Goal: Task Accomplishment & Management: Complete application form

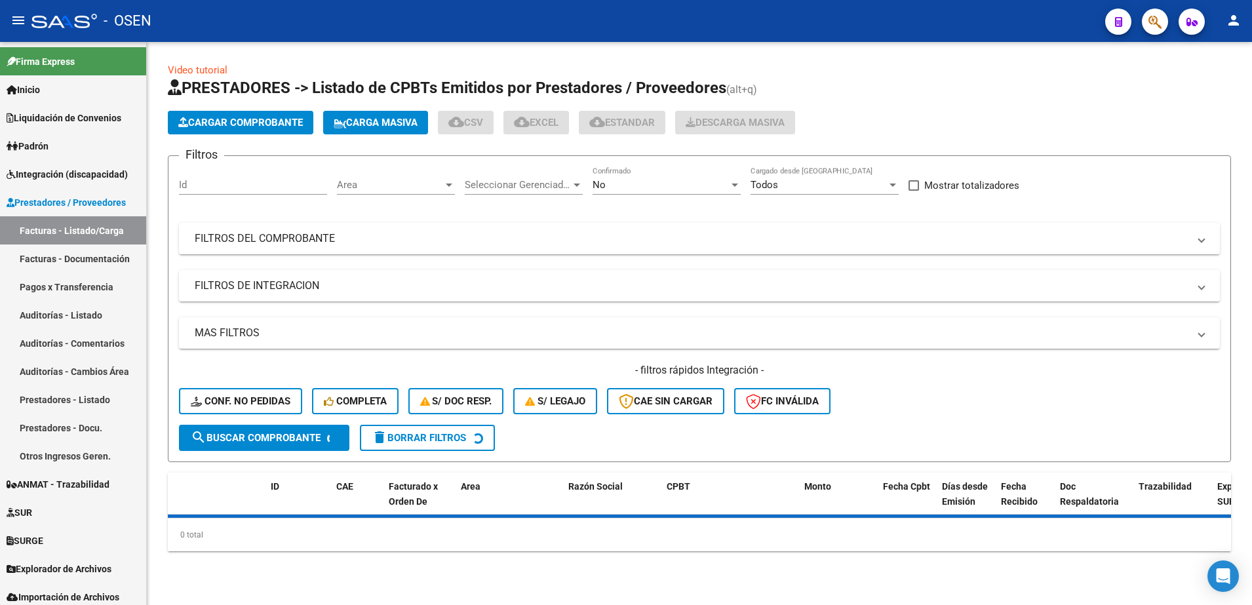
click at [614, 188] on div "No" at bounding box center [661, 185] width 136 height 12
click at [624, 123] on span "Todos" at bounding box center [667, 126] width 148 height 30
click at [565, 239] on mat-panel-title "FILTROS DEL COMPROBANTE" at bounding box center [692, 238] width 994 height 14
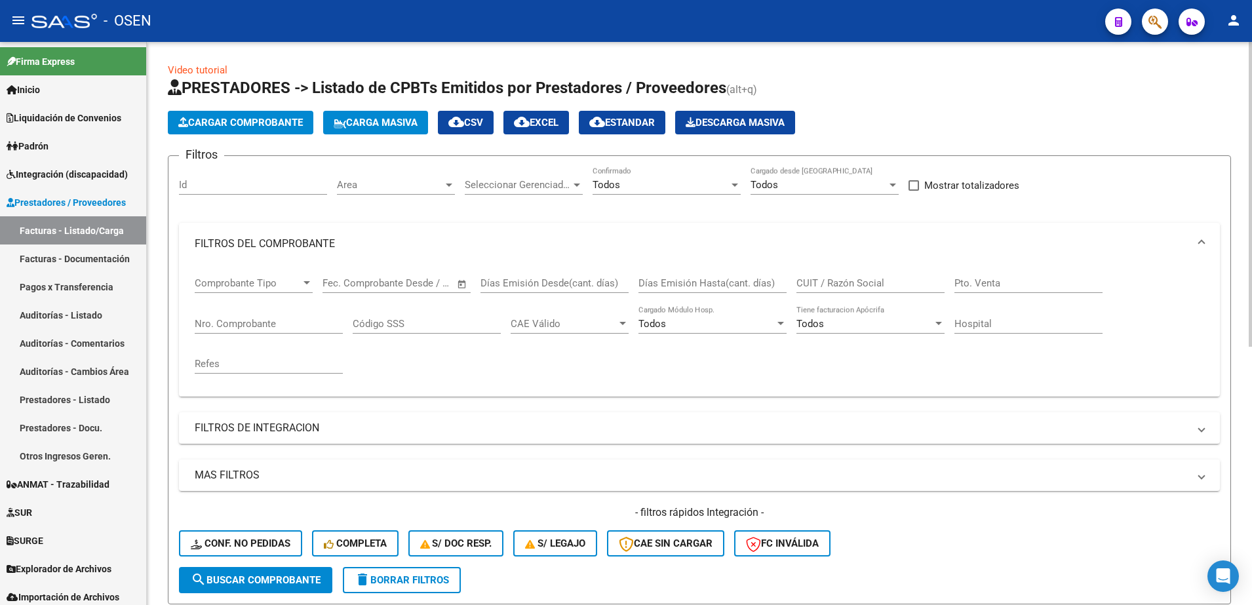
click at [837, 277] on input "CUIT / Razón Social" at bounding box center [871, 283] width 148 height 12
paste input "27264217119"
type input "27264217119"
click at [299, 576] on span "search Buscar Comprobante" at bounding box center [256, 580] width 130 height 12
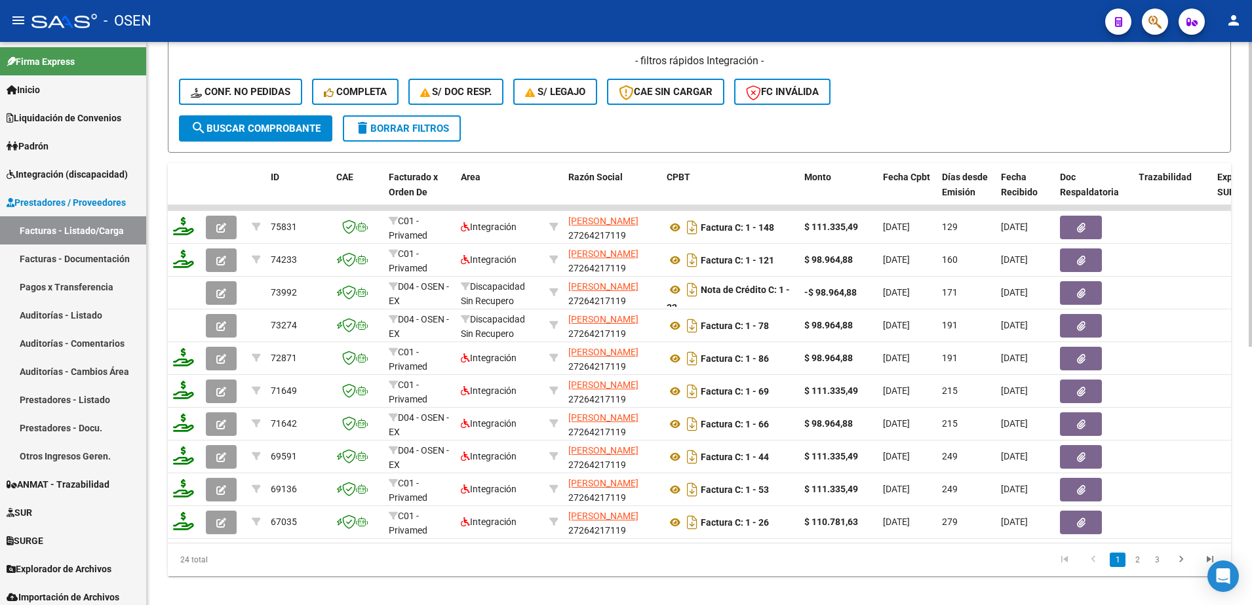
scroll to position [454, 0]
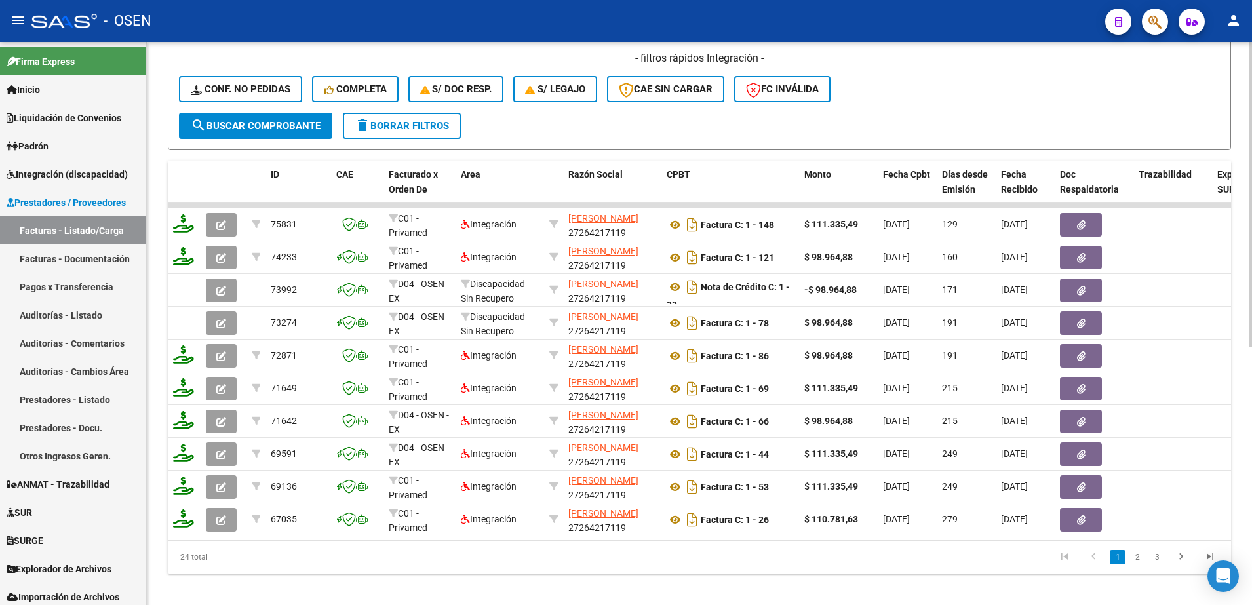
click at [1252, 465] on html "menu - OSEN person Firma Express Inicio Instructivos Contacto OS Liquidación de…" at bounding box center [626, 302] width 1252 height 605
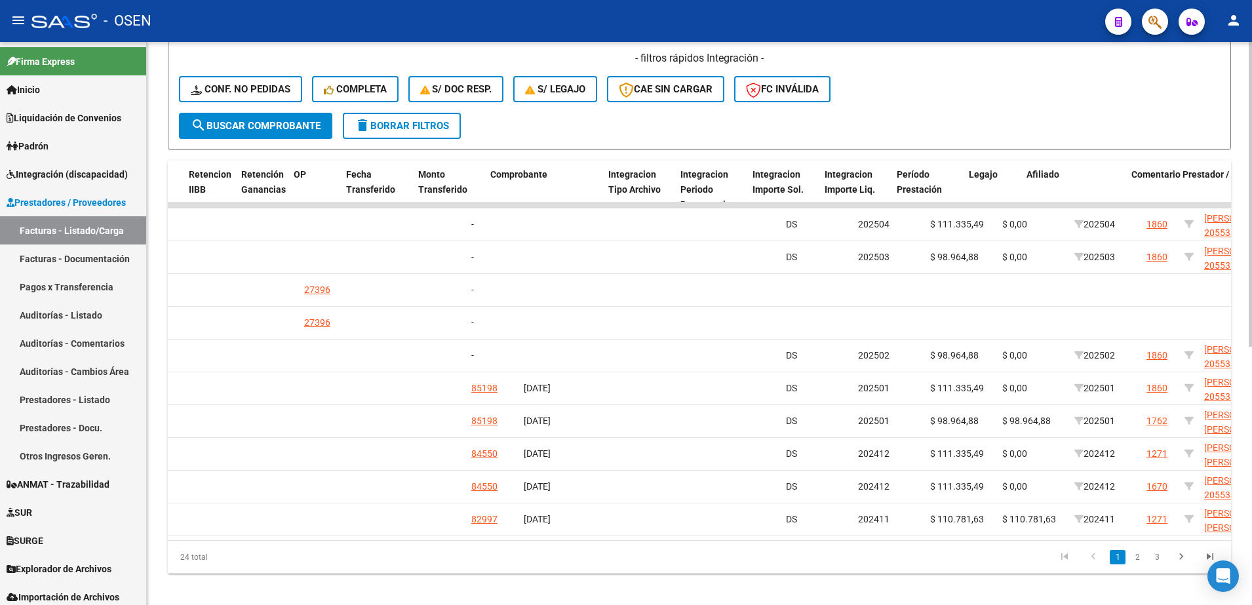
scroll to position [0, 1175]
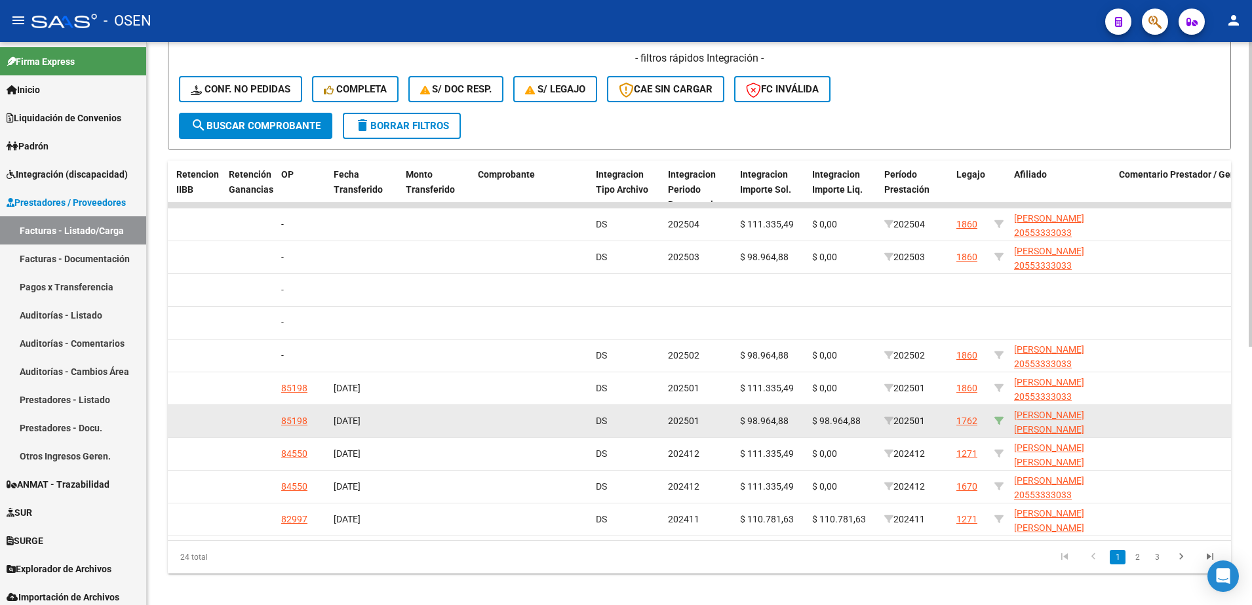
click at [1002, 421] on icon at bounding box center [999, 420] width 9 height 9
type input "23548816769"
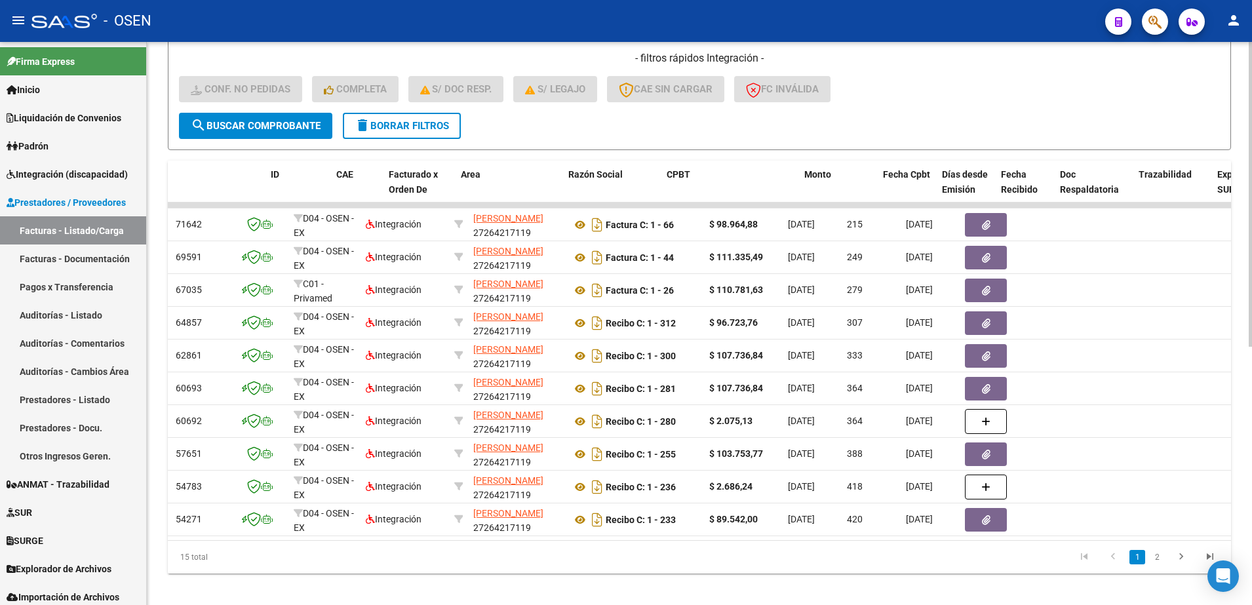
scroll to position [0, 0]
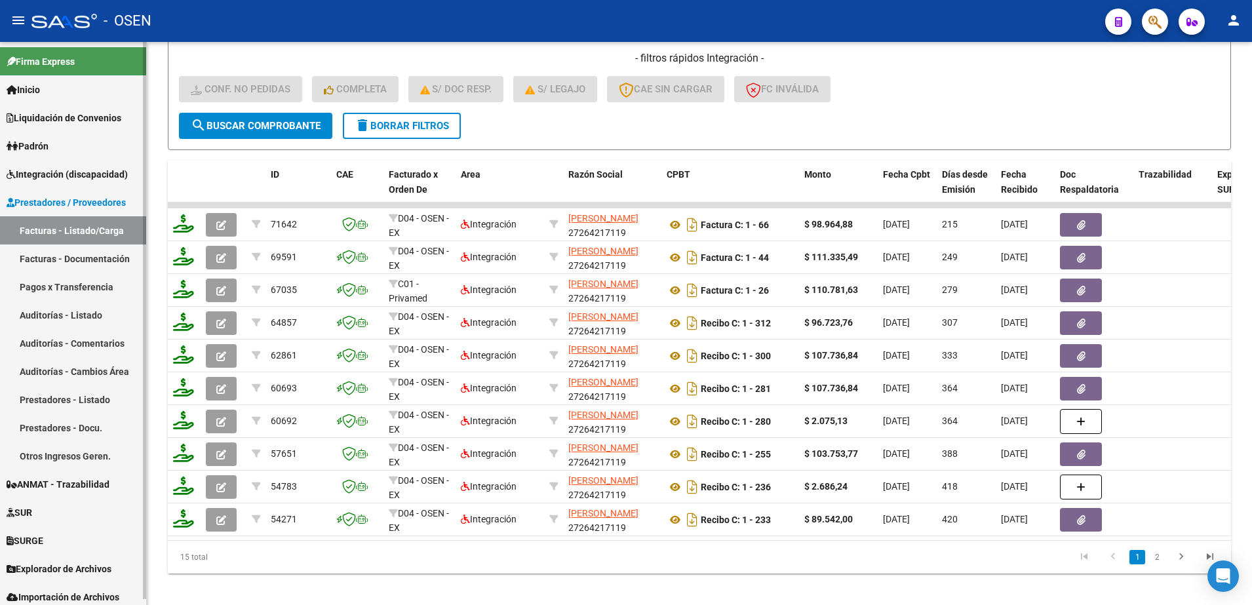
click at [62, 183] on link "Integración (discapacidad)" at bounding box center [73, 174] width 146 height 28
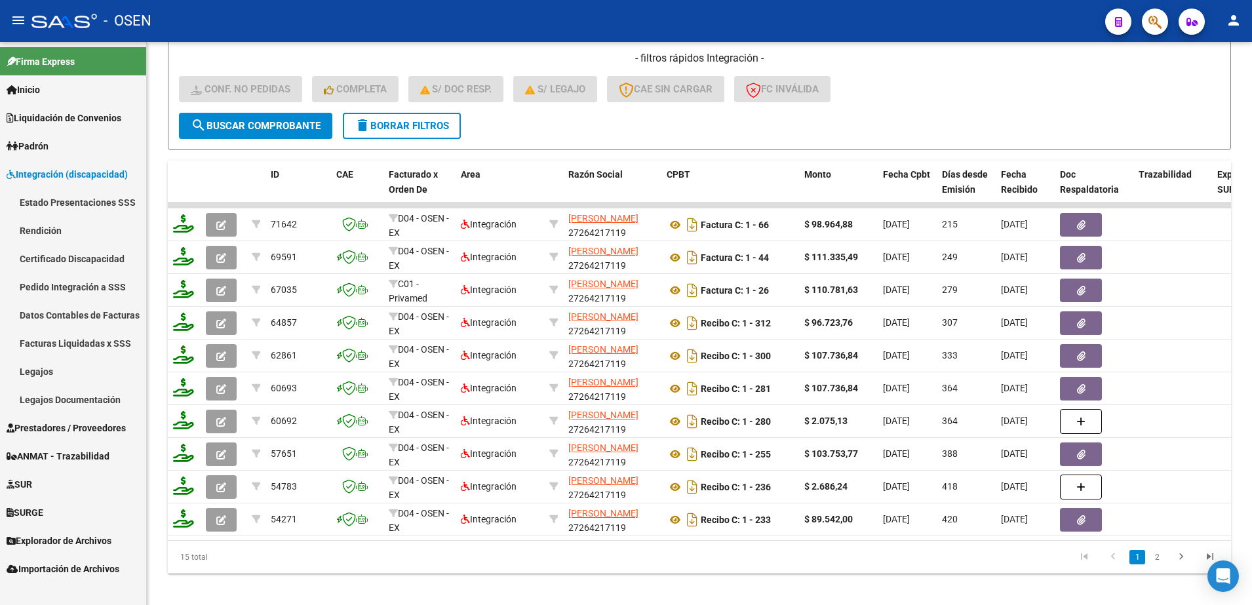
click at [64, 366] on link "Legajos" at bounding box center [73, 371] width 146 height 28
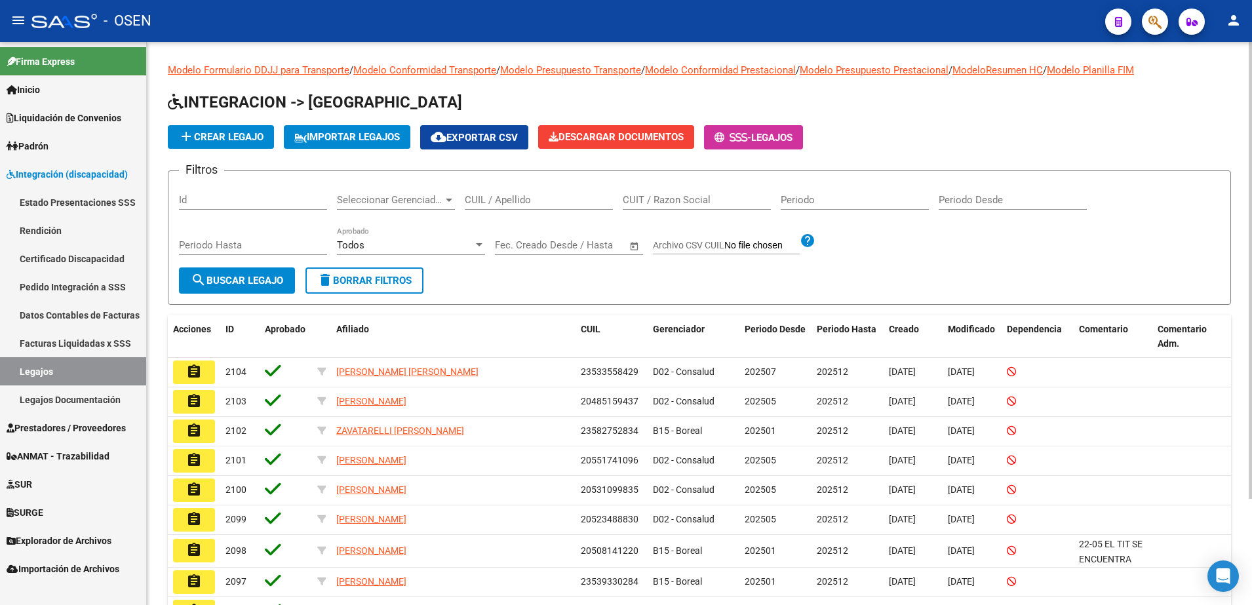
click at [524, 200] on input "CUIL / Apellido" at bounding box center [539, 200] width 148 height 12
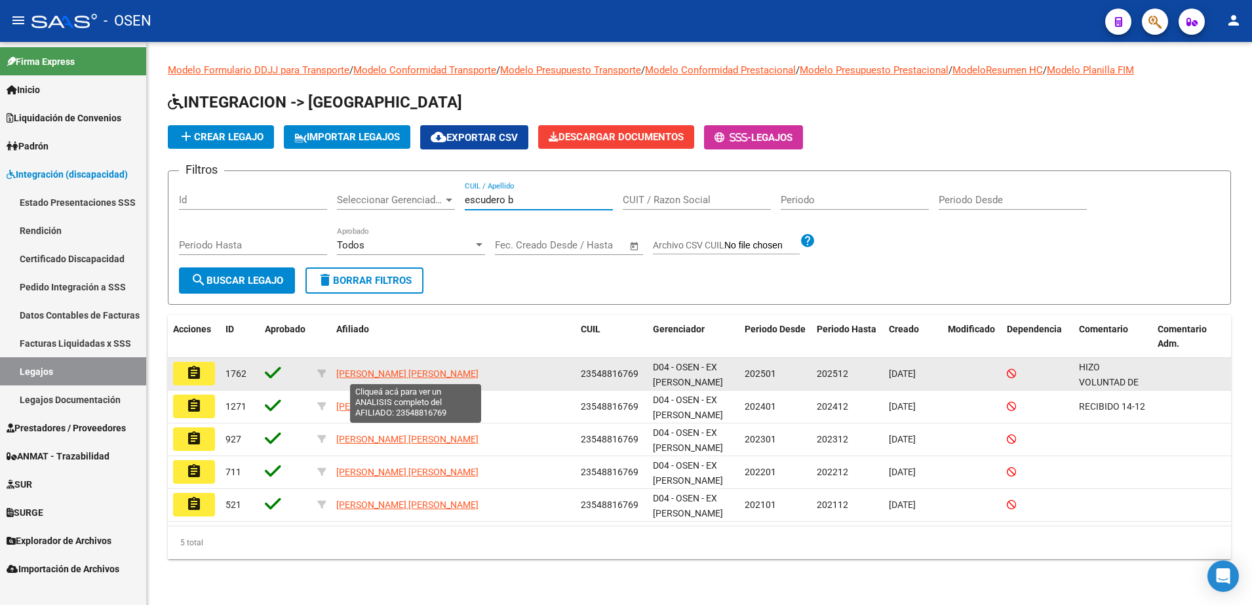
type input "escudero b"
click at [454, 376] on span "[PERSON_NAME] [PERSON_NAME]" at bounding box center [407, 373] width 142 height 10
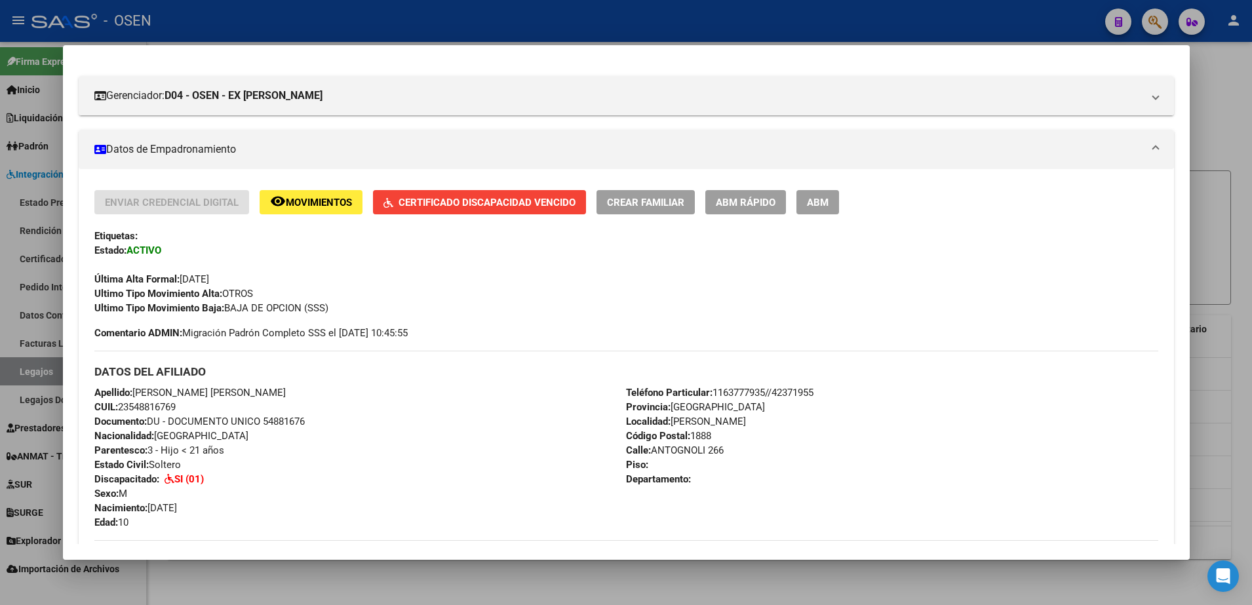
scroll to position [39, 0]
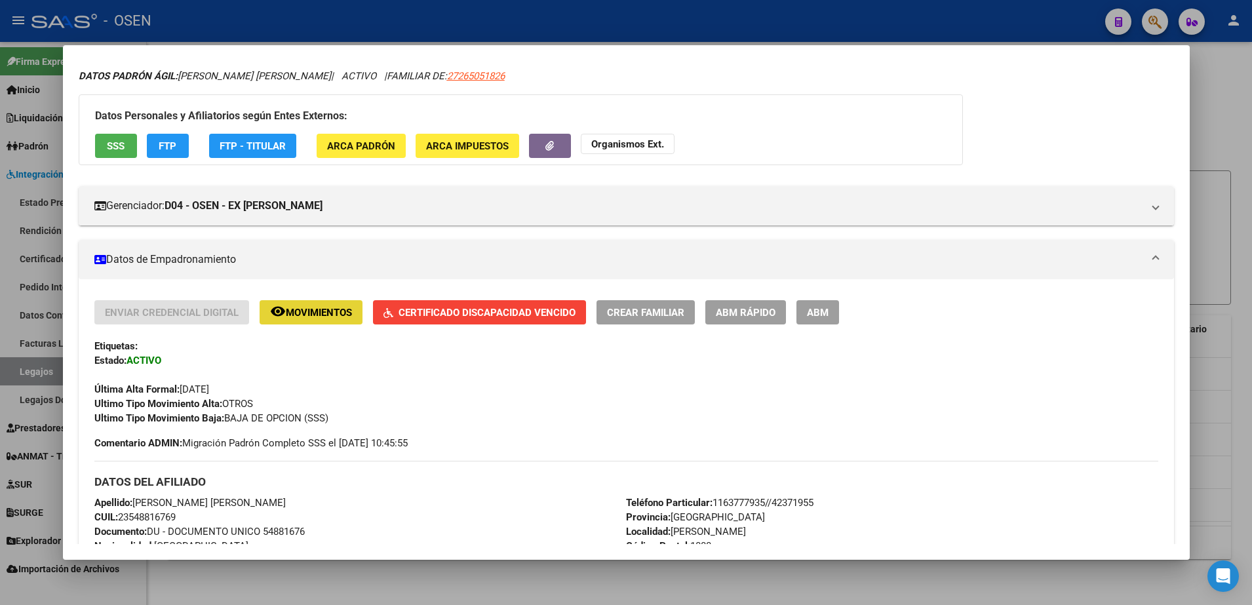
click at [340, 308] on span "Movimientos" at bounding box center [319, 313] width 66 height 12
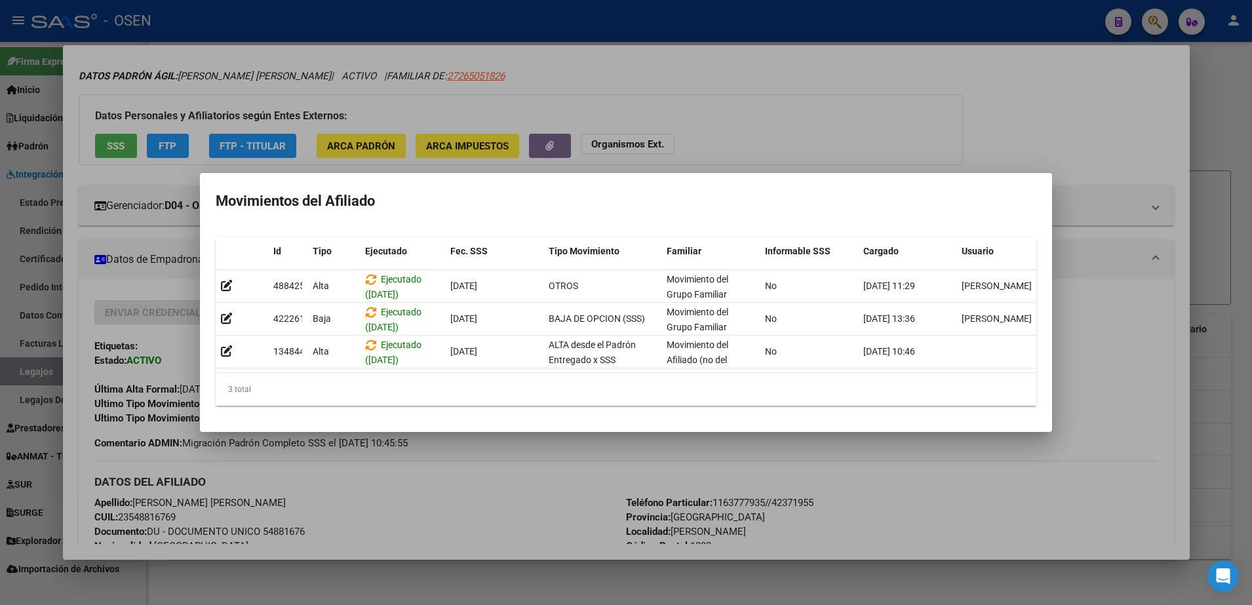
click at [494, 479] on div at bounding box center [626, 302] width 1252 height 605
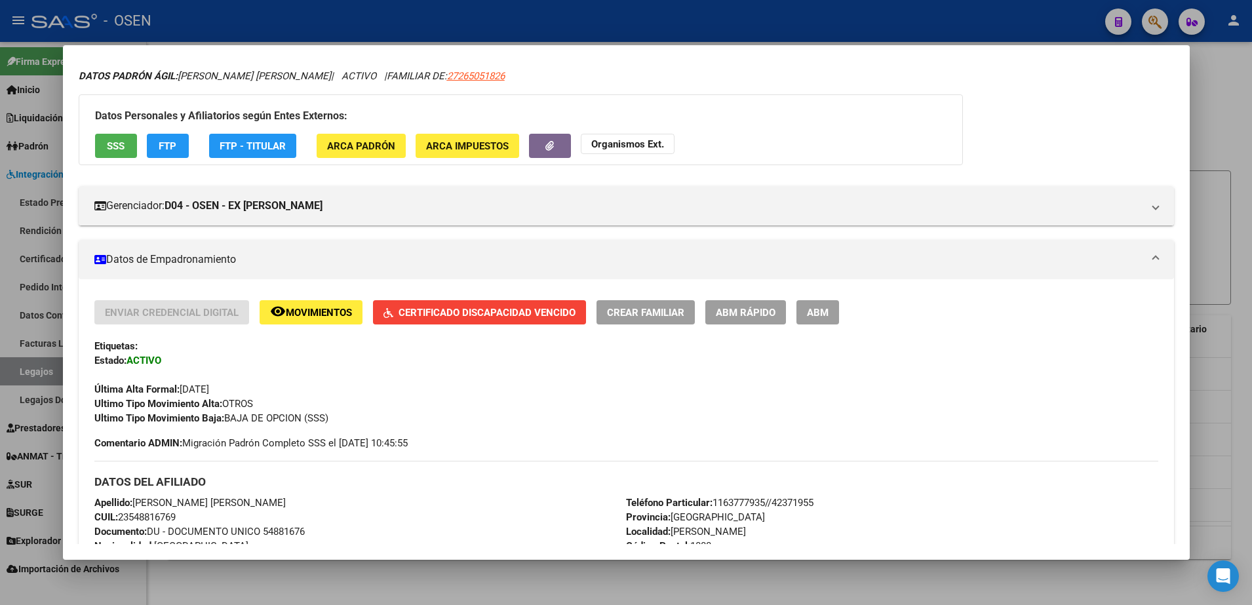
click at [125, 146] on span "SSS" at bounding box center [116, 146] width 18 height 12
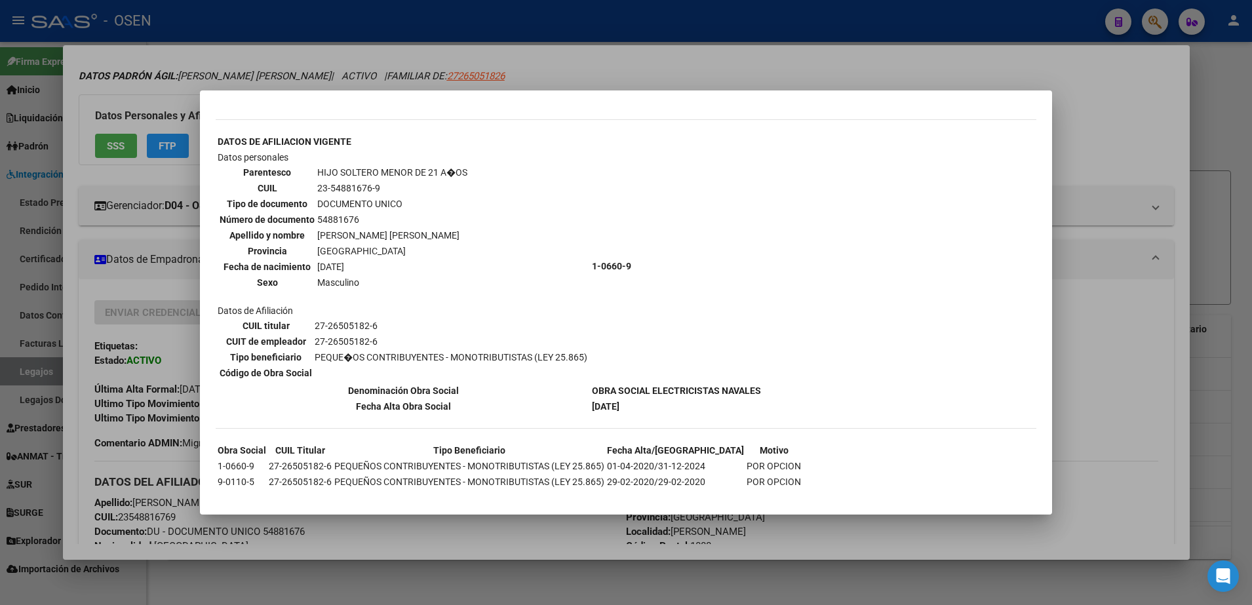
scroll to position [349, 0]
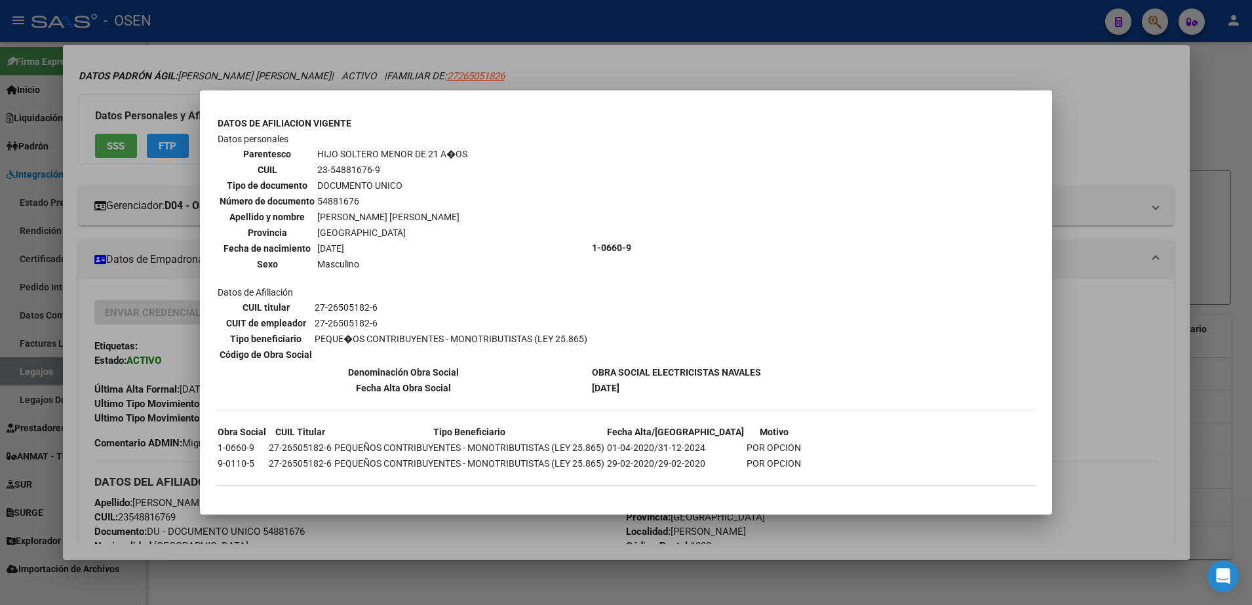
click at [1166, 430] on div at bounding box center [626, 302] width 1252 height 605
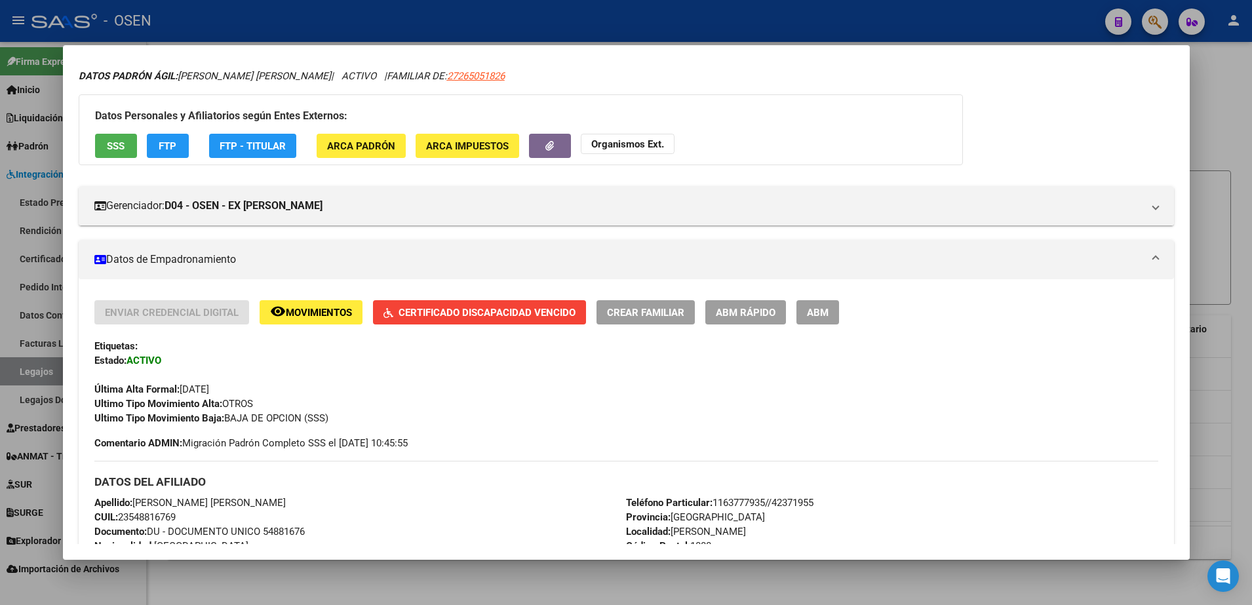
click at [315, 570] on div at bounding box center [626, 302] width 1252 height 605
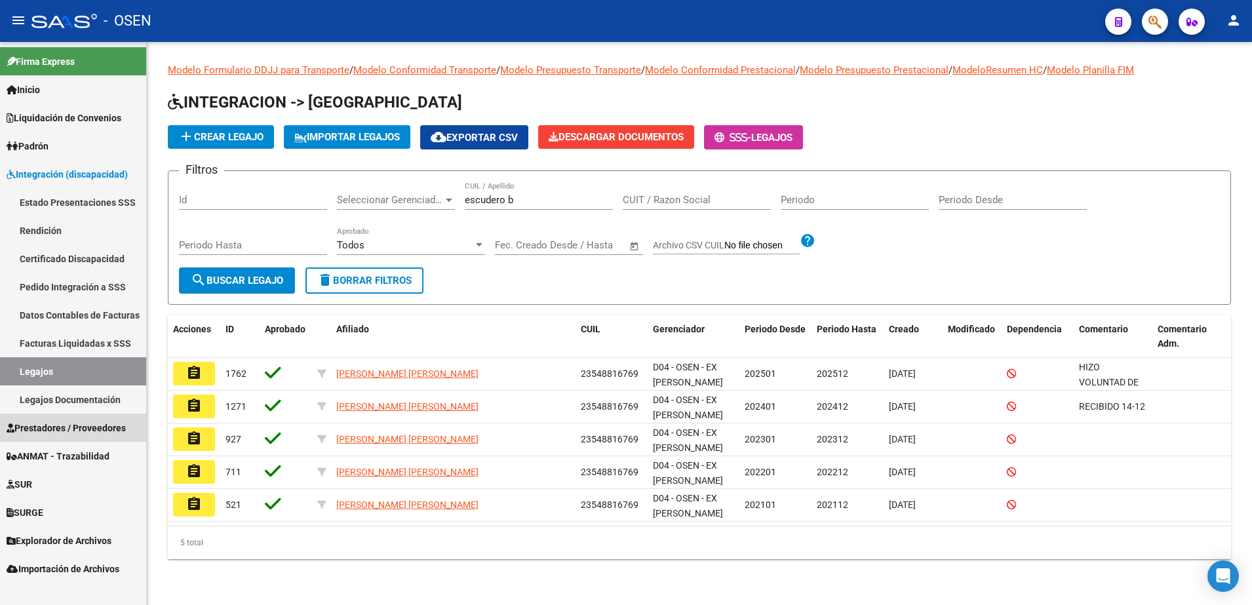
click at [92, 437] on link "Prestadores / Proveedores" at bounding box center [73, 428] width 146 height 28
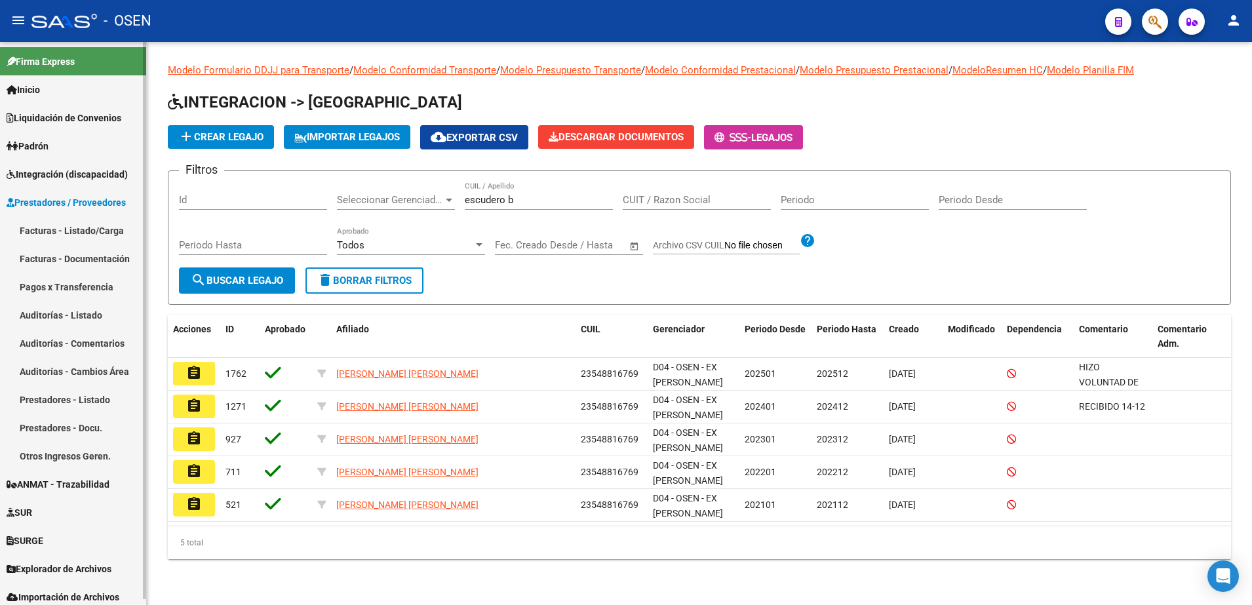
click at [77, 224] on link "Facturas - Listado/Carga" at bounding box center [73, 230] width 146 height 28
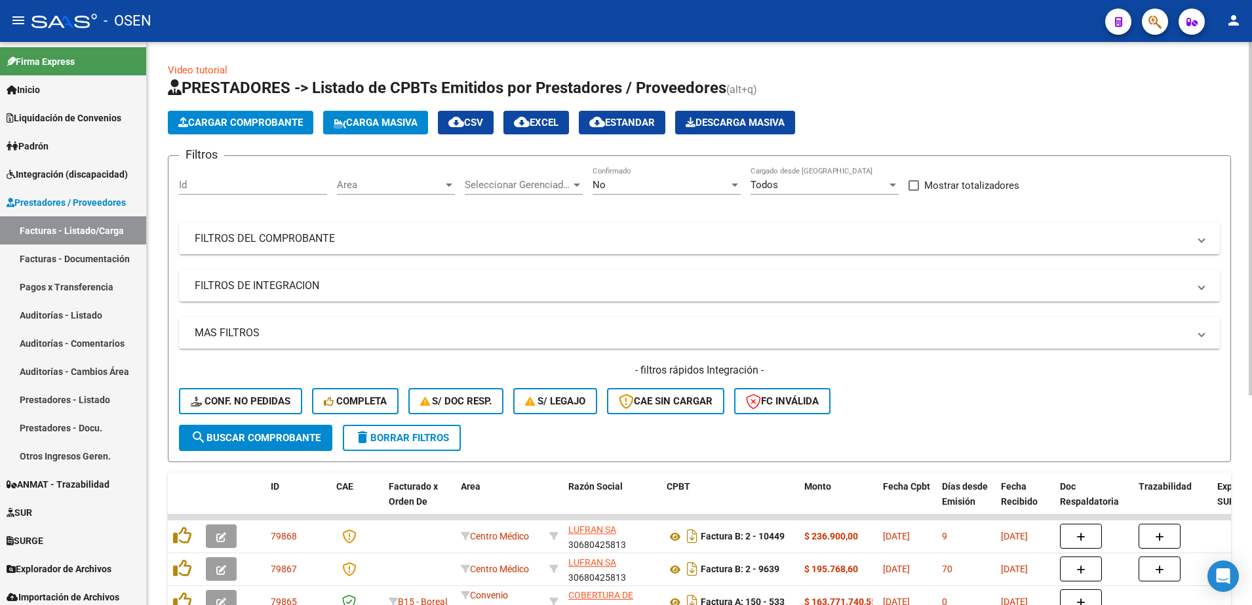
click at [281, 125] on span "Cargar Comprobante" at bounding box center [240, 123] width 125 height 12
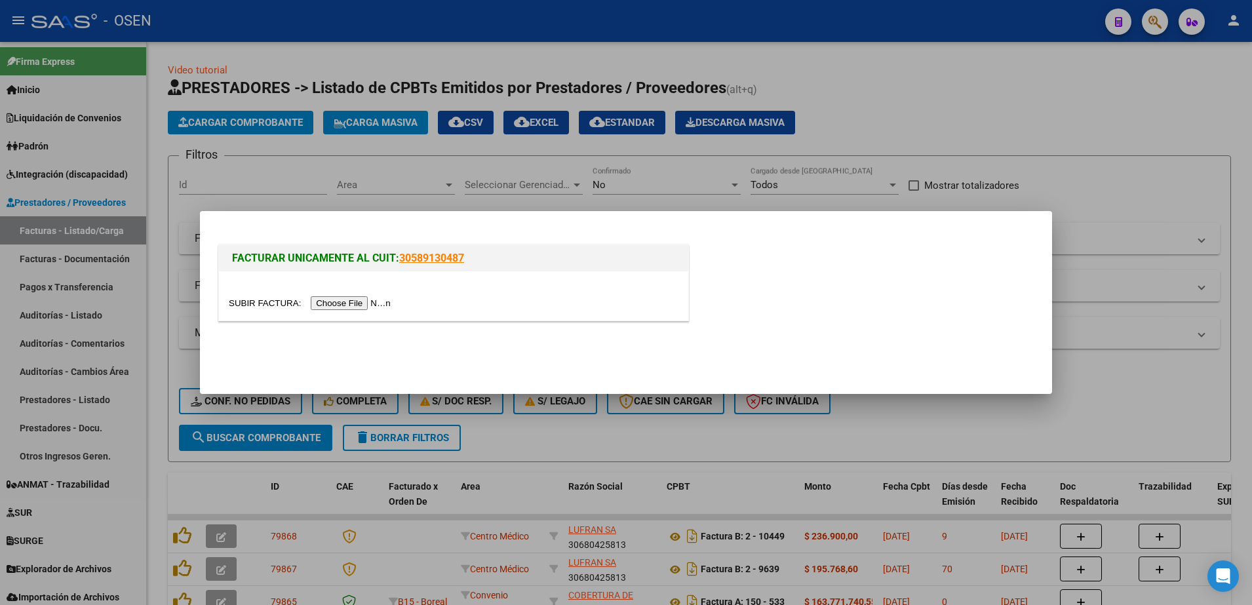
click at [342, 306] on input "file" at bounding box center [312, 303] width 166 height 14
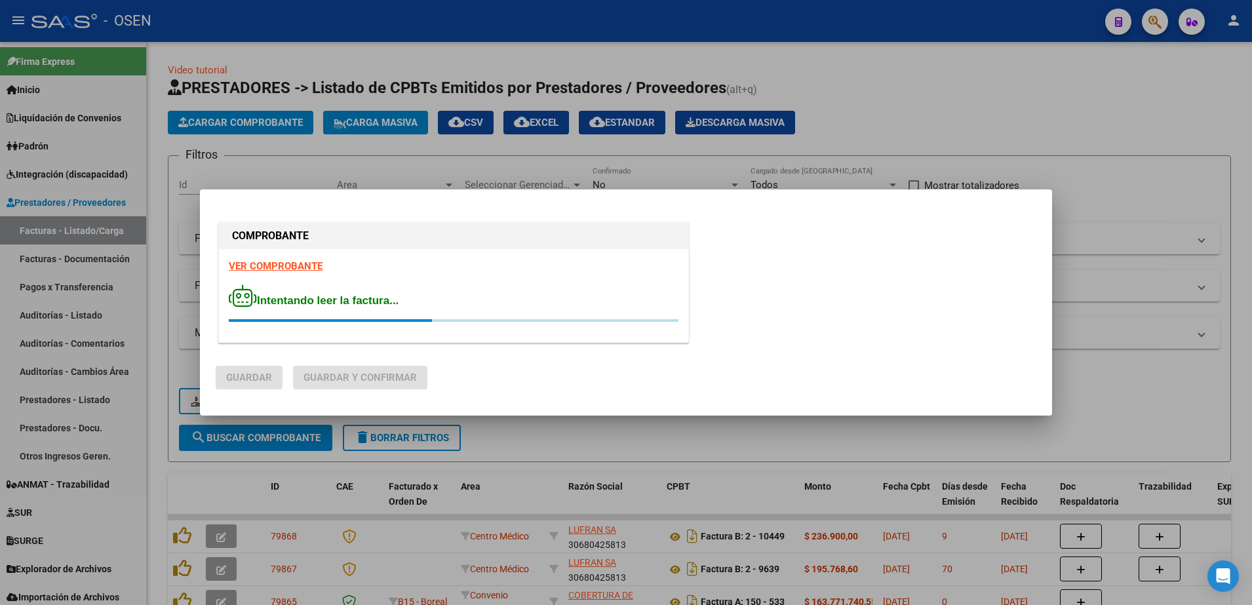
click at [273, 266] on strong "VER COMPROBANTE" at bounding box center [276, 266] width 94 height 12
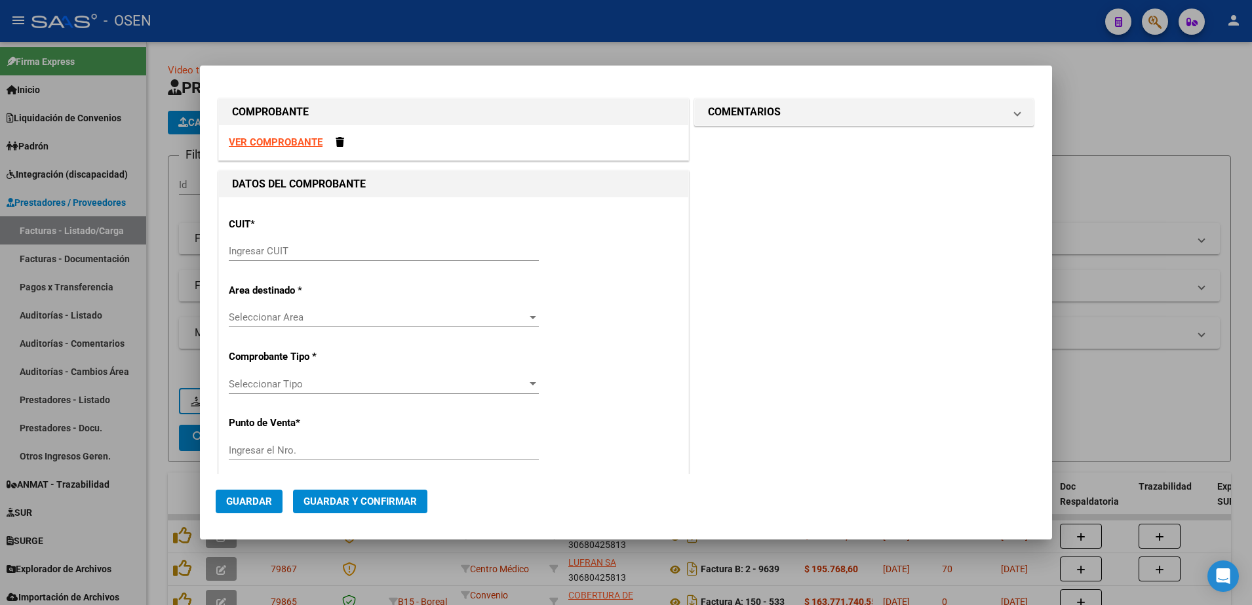
click at [285, 254] on input "Ingresar CUIT" at bounding box center [384, 251] width 310 height 12
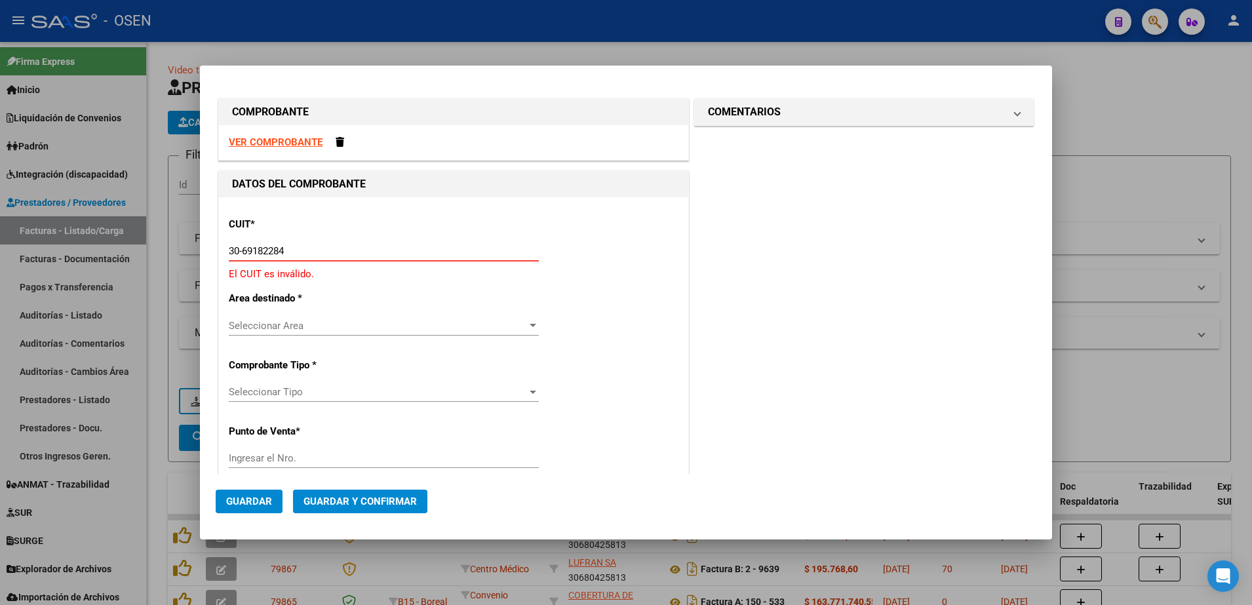
type input "30-69182284-9"
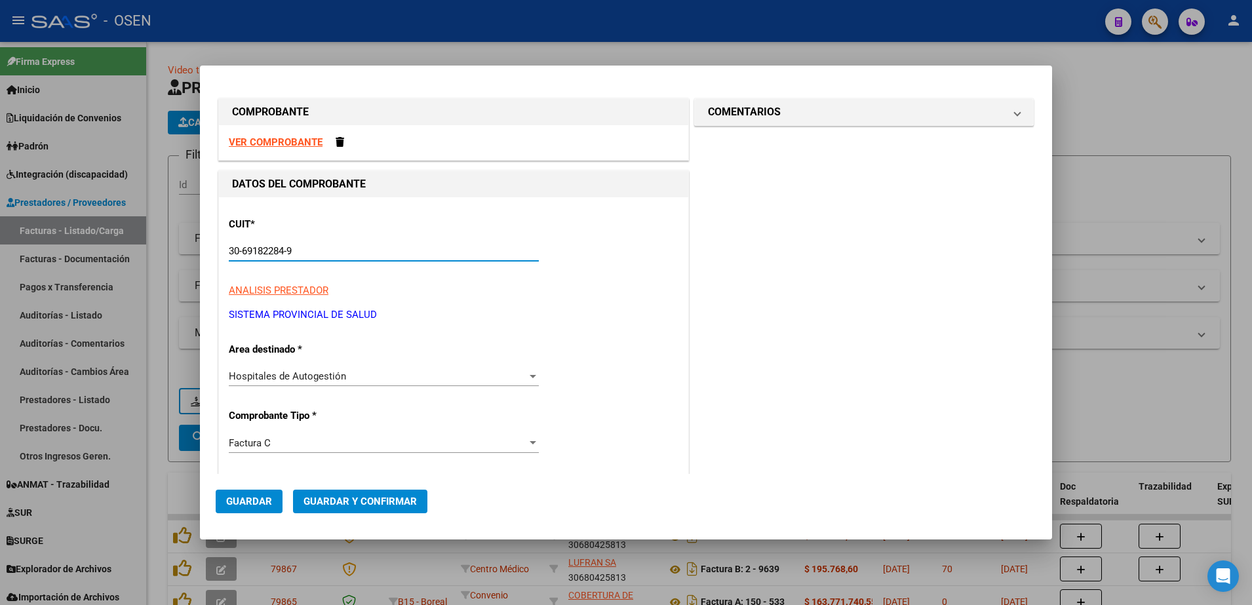
type input "1479"
type input "30-69182284-9"
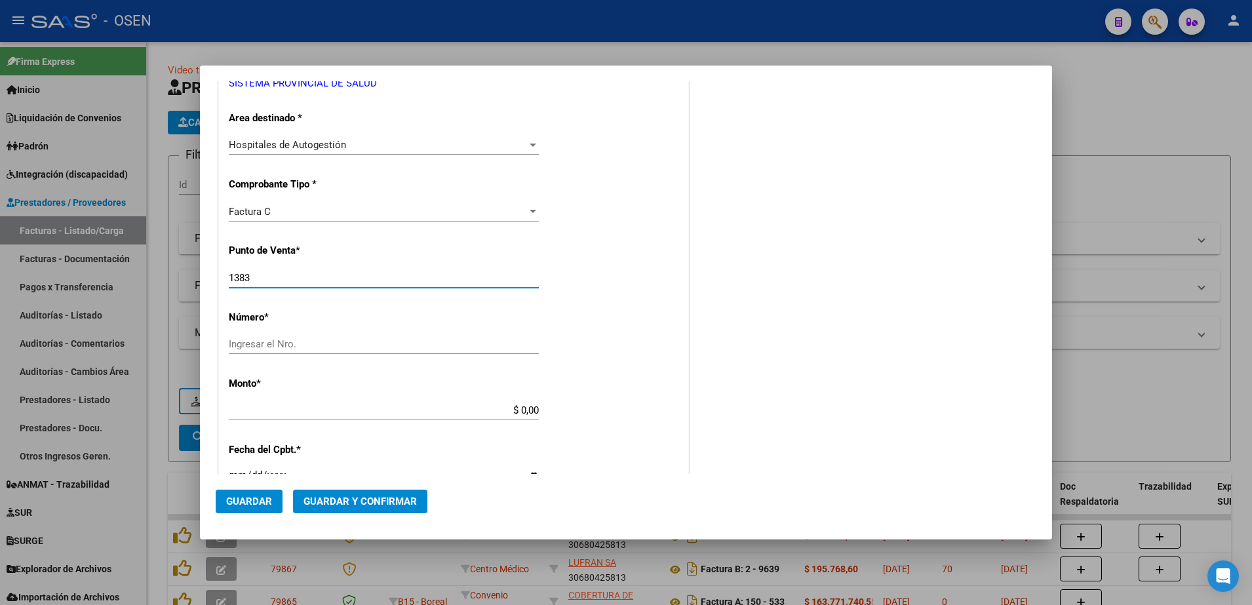
type input "1383"
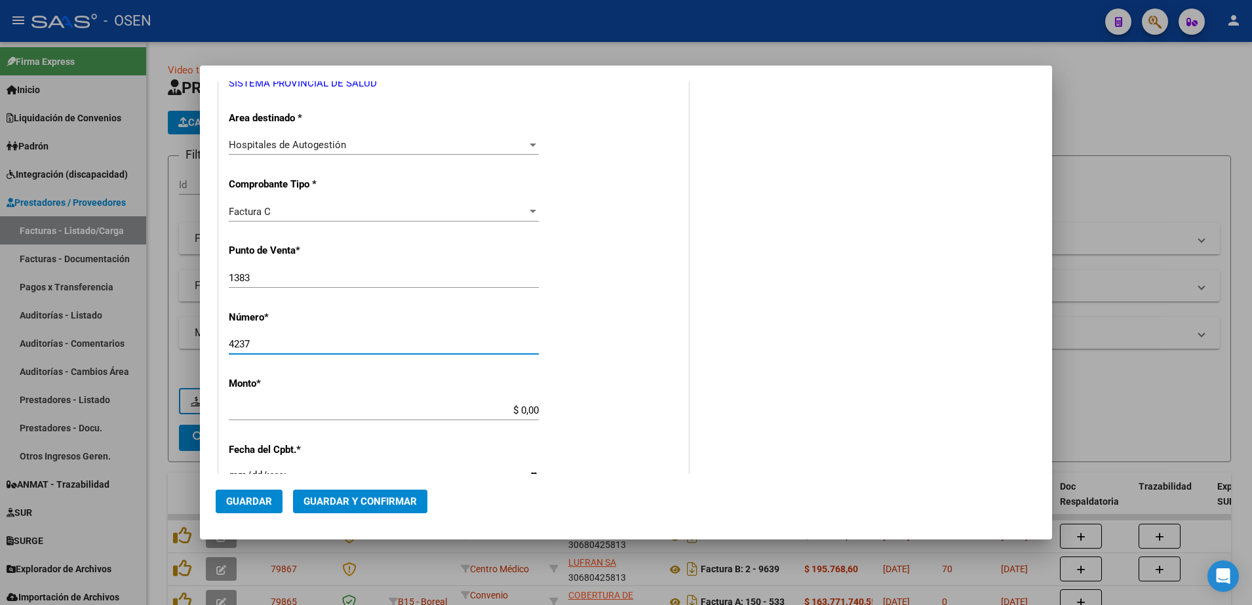
type input "4237"
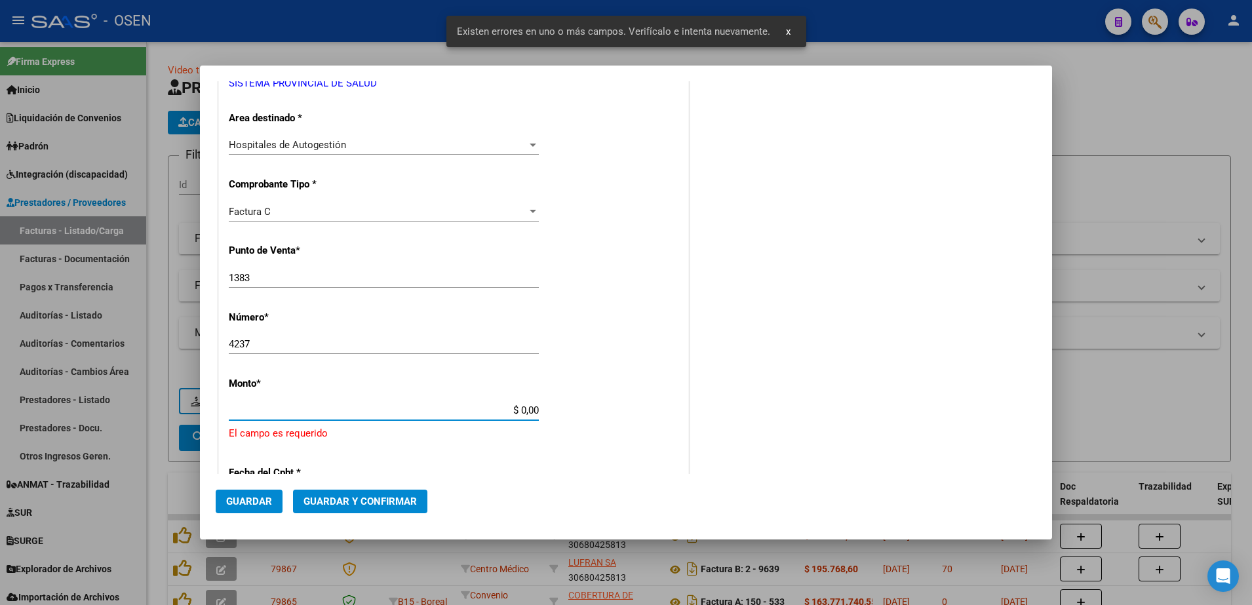
scroll to position [358, 0]
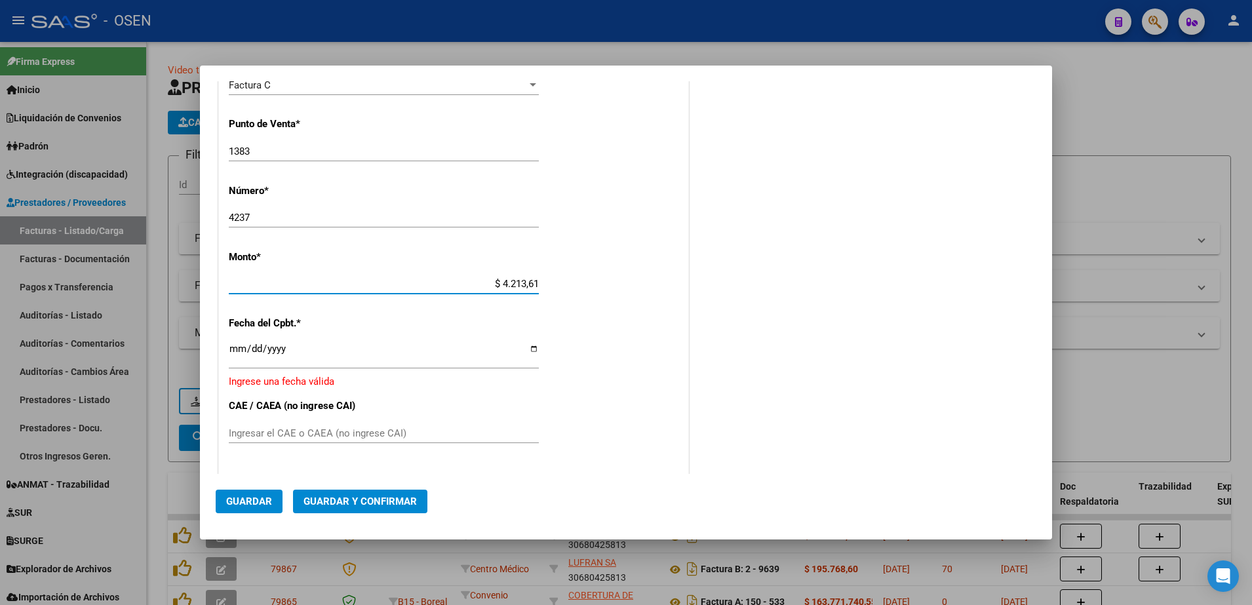
type input "$ 42.136,10"
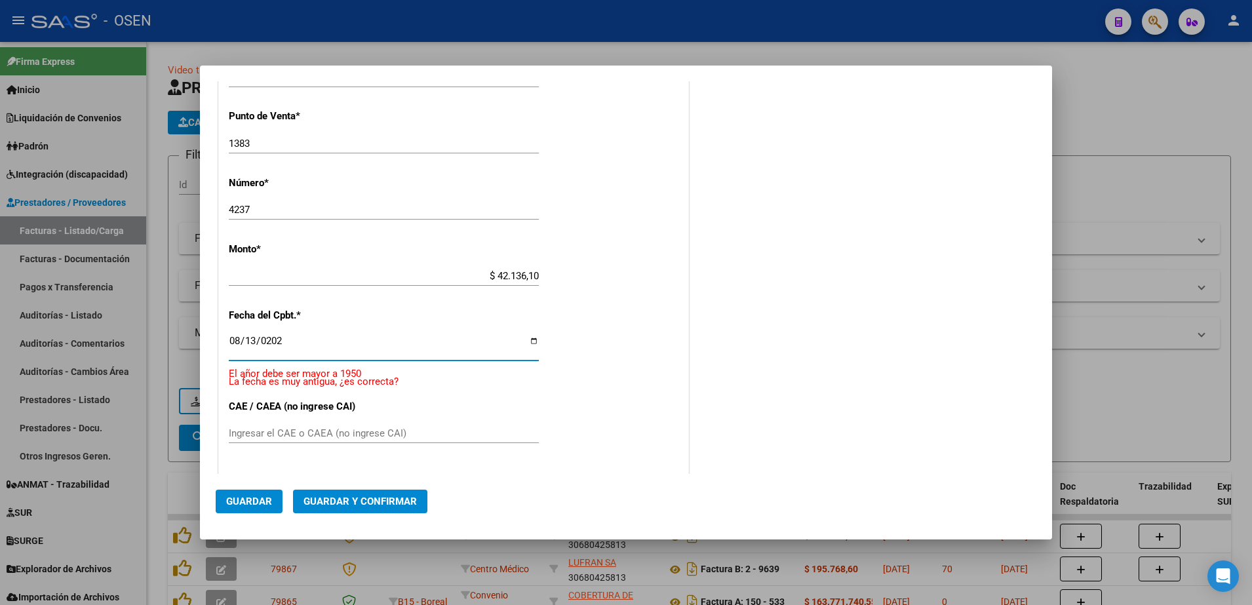
type input "[DATE]"
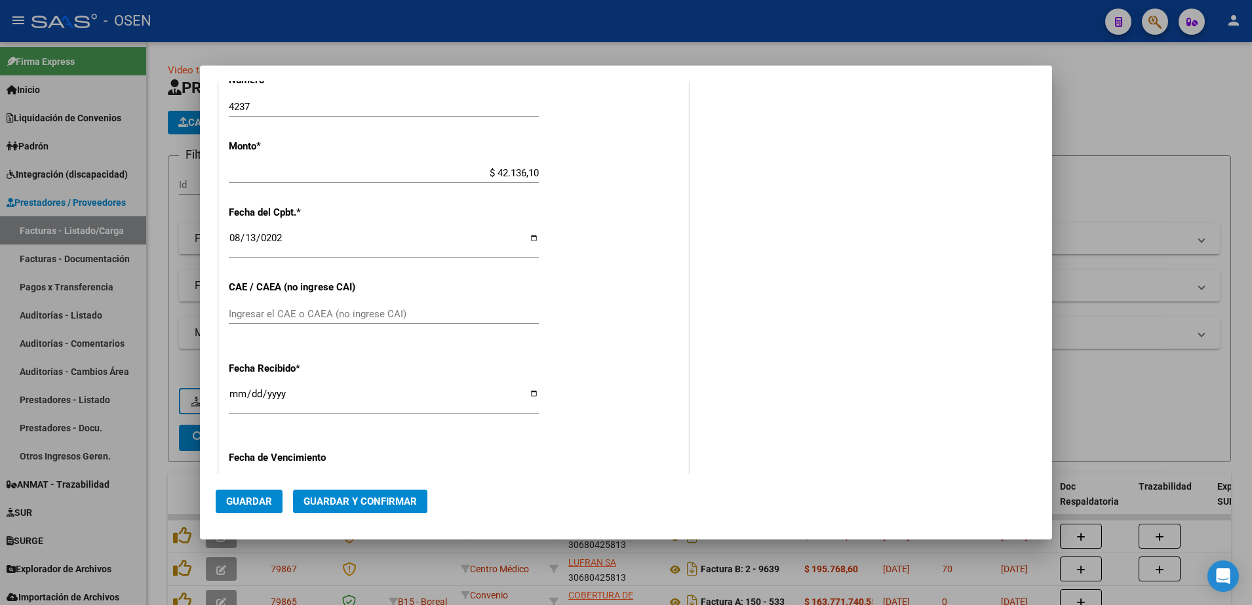
scroll to position [490, 0]
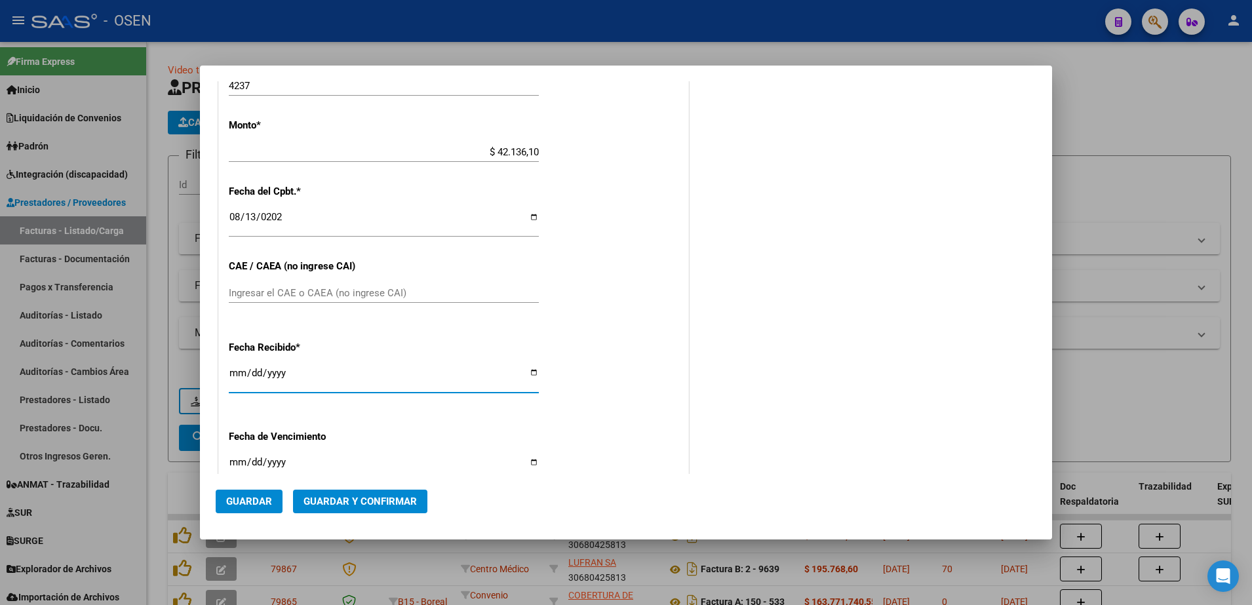
click at [235, 368] on input "[DATE]" at bounding box center [384, 378] width 310 height 21
type input "[DATE]"
click at [260, 494] on button "Guardar" at bounding box center [249, 502] width 67 height 24
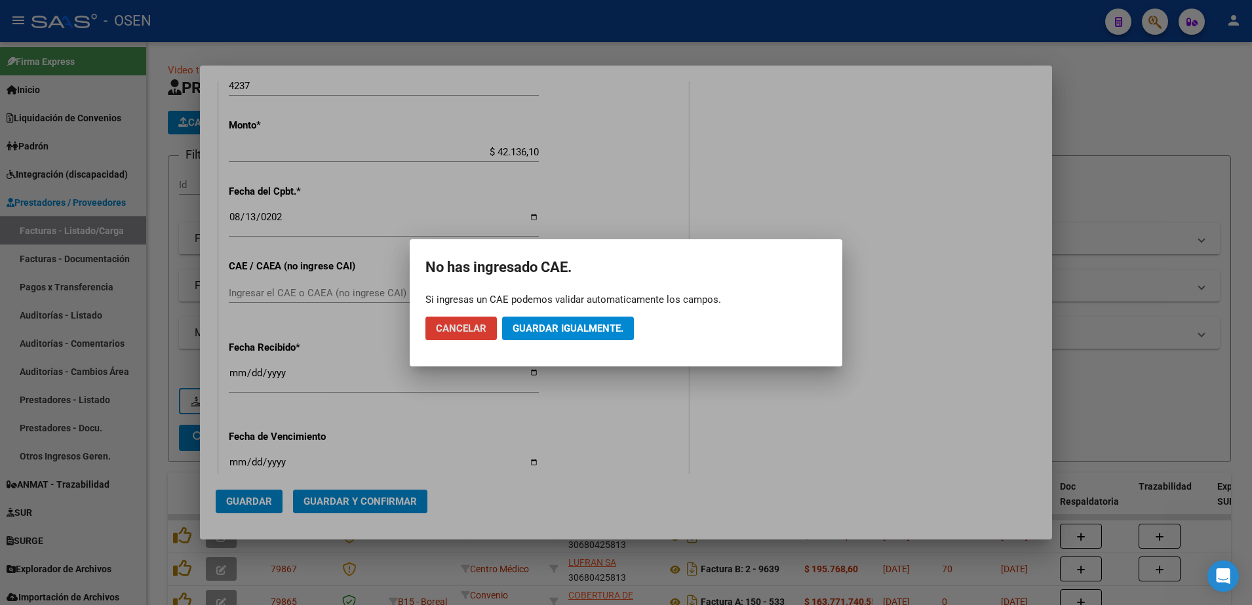
click at [586, 317] on button "Guardar igualmente." at bounding box center [568, 329] width 132 height 24
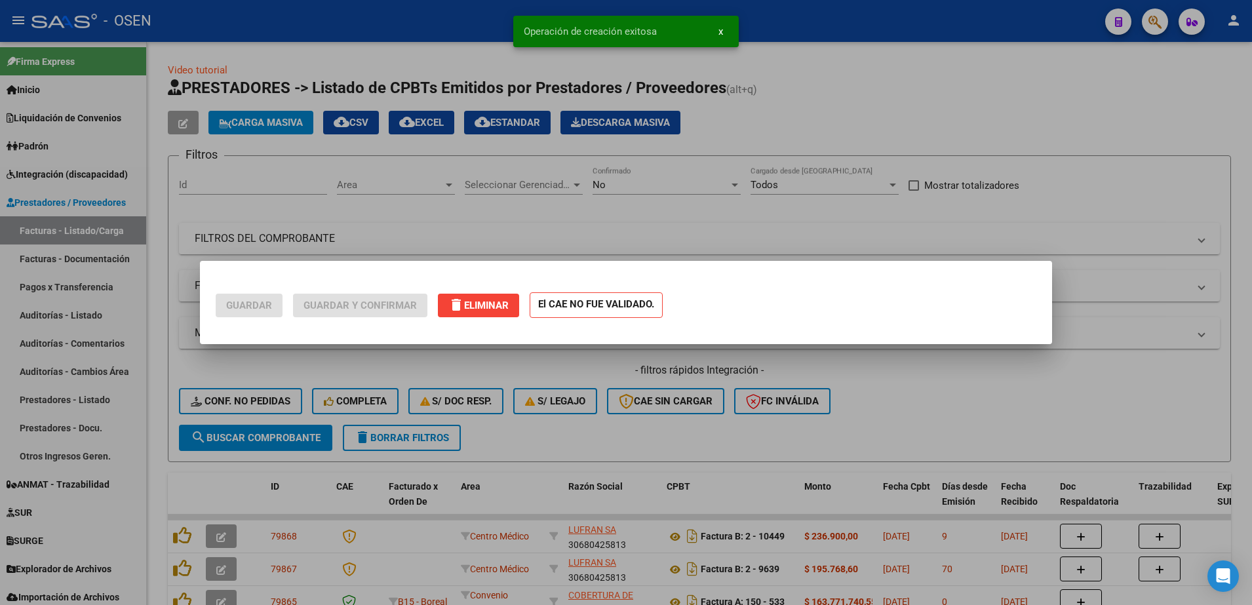
scroll to position [0, 0]
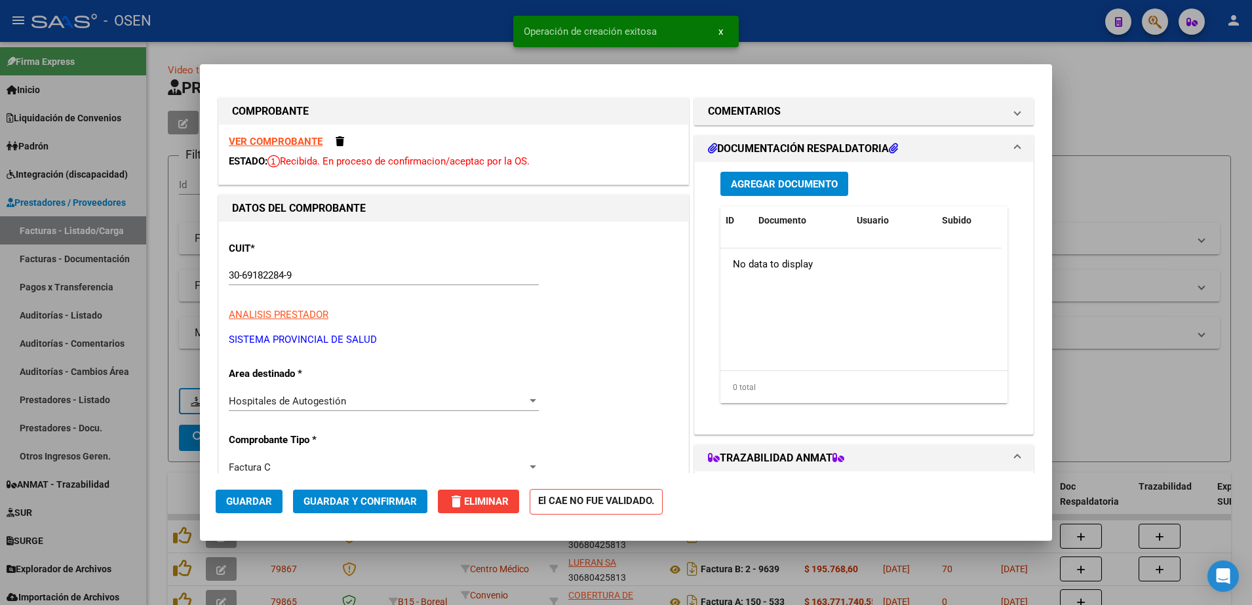
click at [153, 420] on div at bounding box center [626, 302] width 1252 height 605
type input "$ 0,00"
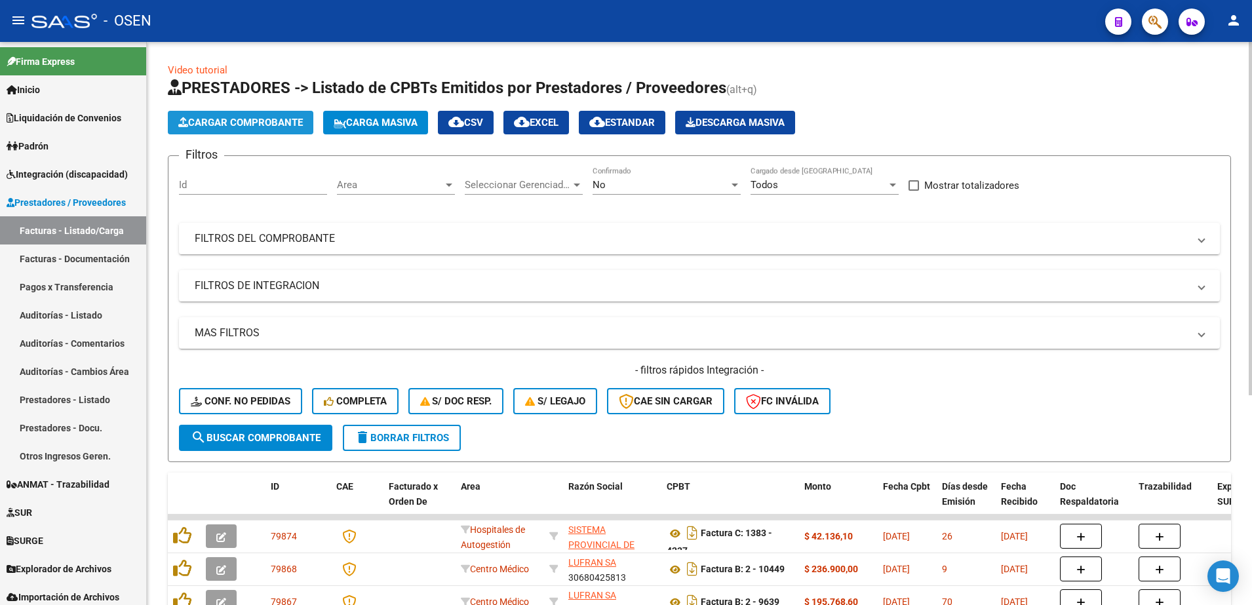
click at [279, 118] on span "Cargar Comprobante" at bounding box center [240, 123] width 125 height 12
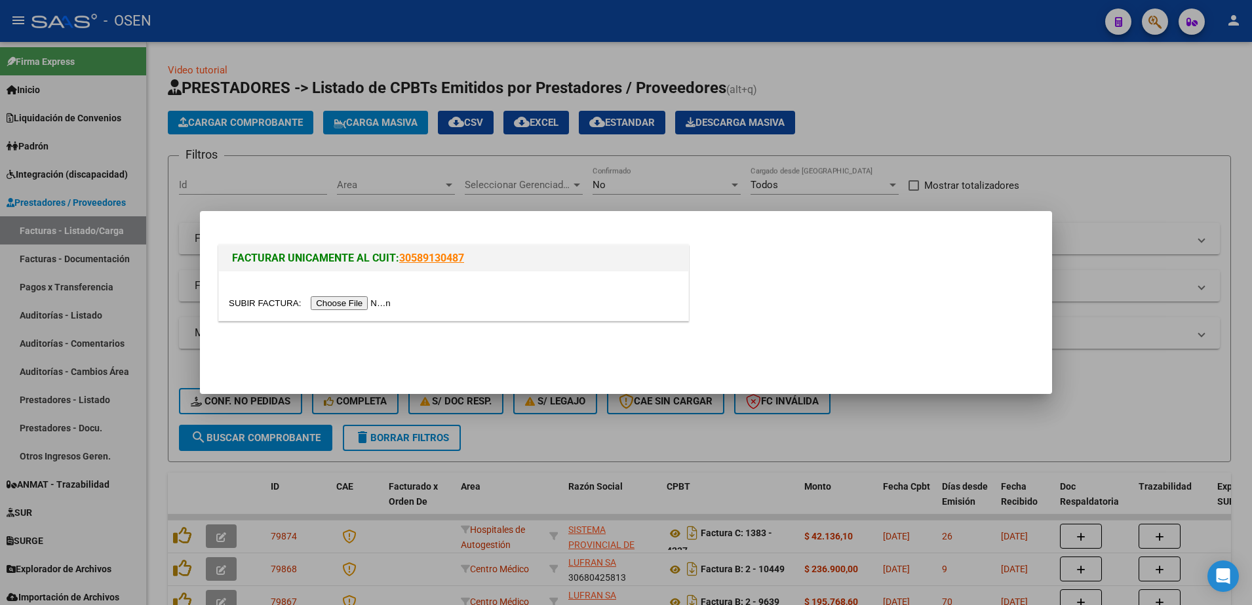
click at [353, 302] on input "file" at bounding box center [312, 303] width 166 height 14
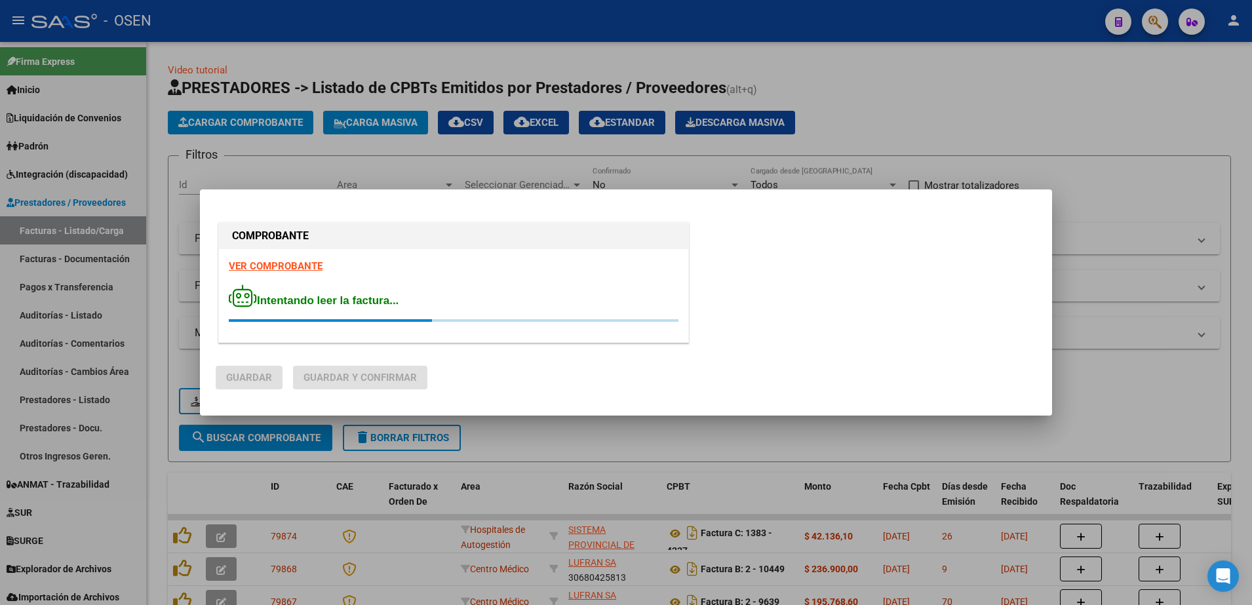
click at [308, 264] on strong "VER COMPROBANTE" at bounding box center [276, 266] width 94 height 12
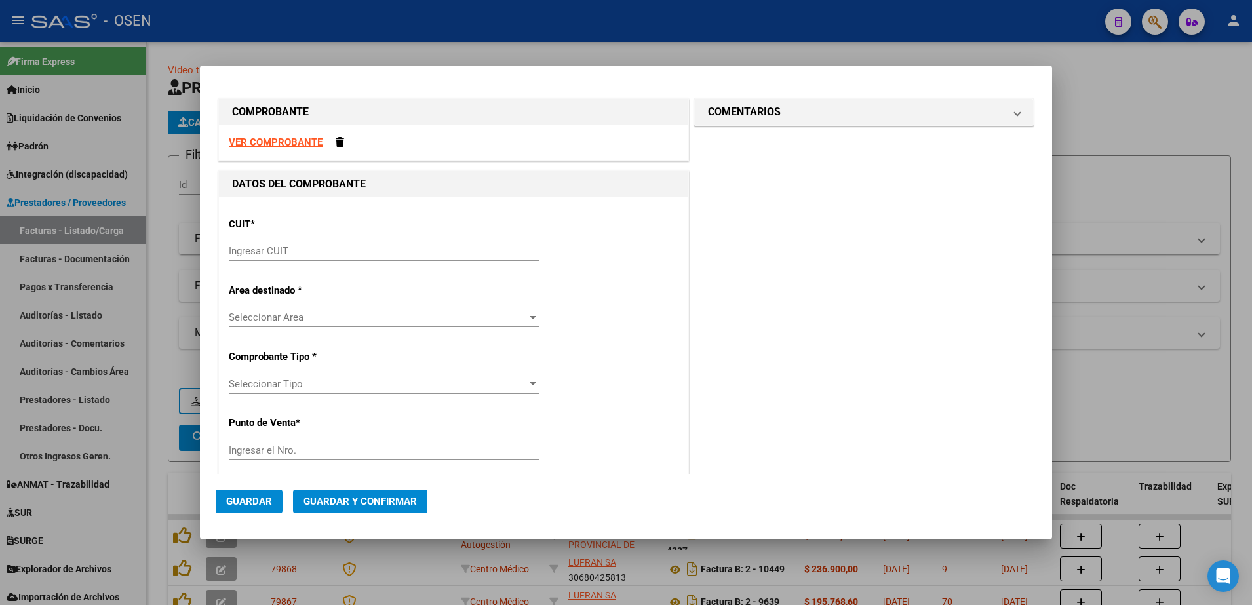
click at [302, 251] on input "Ingresar CUIT" at bounding box center [384, 251] width 310 height 12
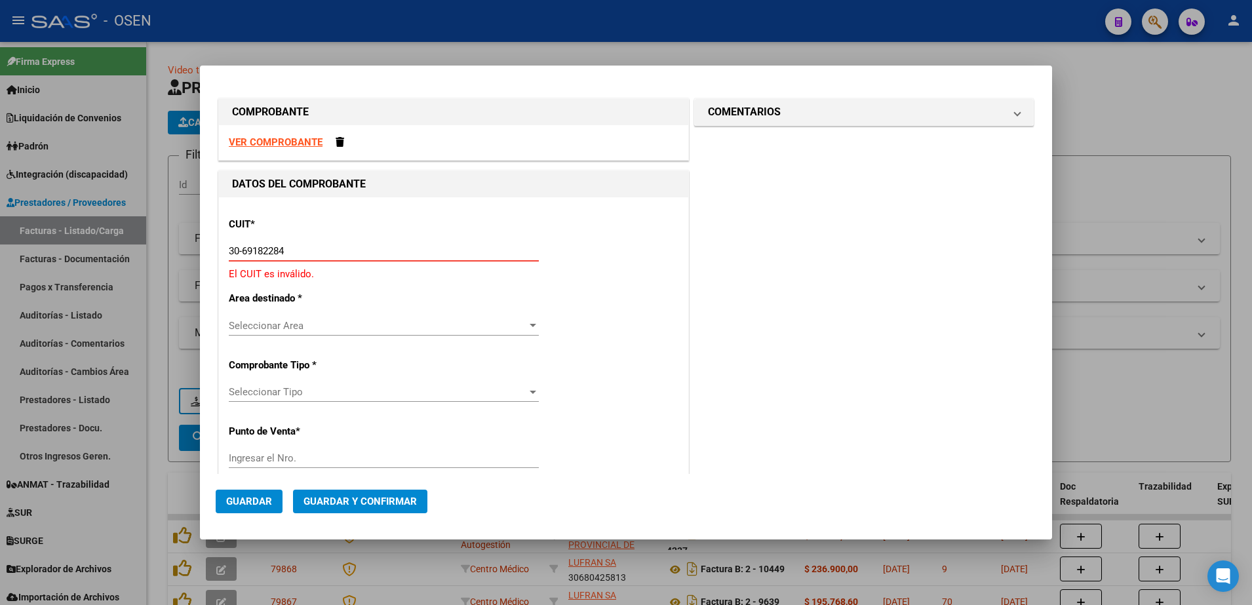
type input "30-69182284-9"
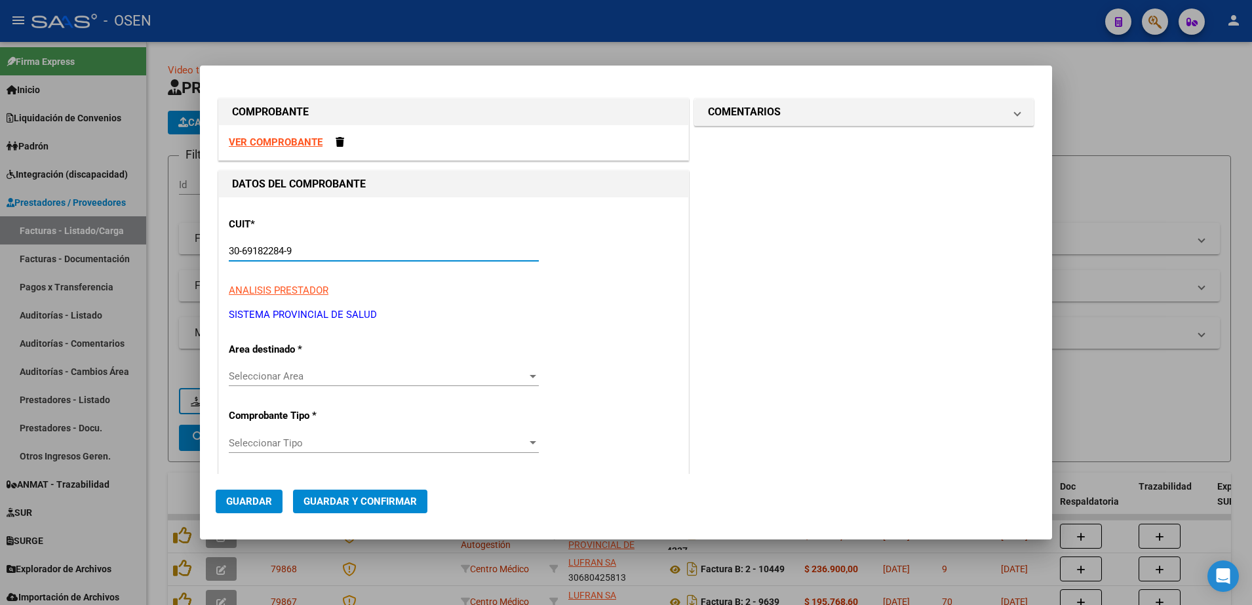
type input "1383"
type input "30-69182284-9"
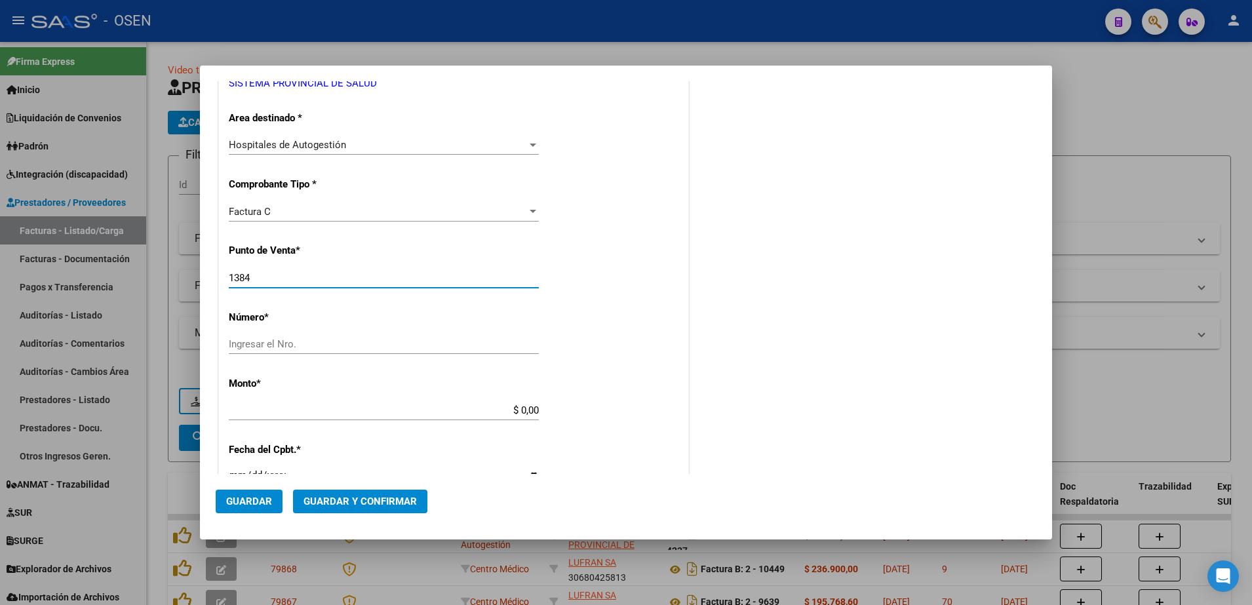
type input "1384"
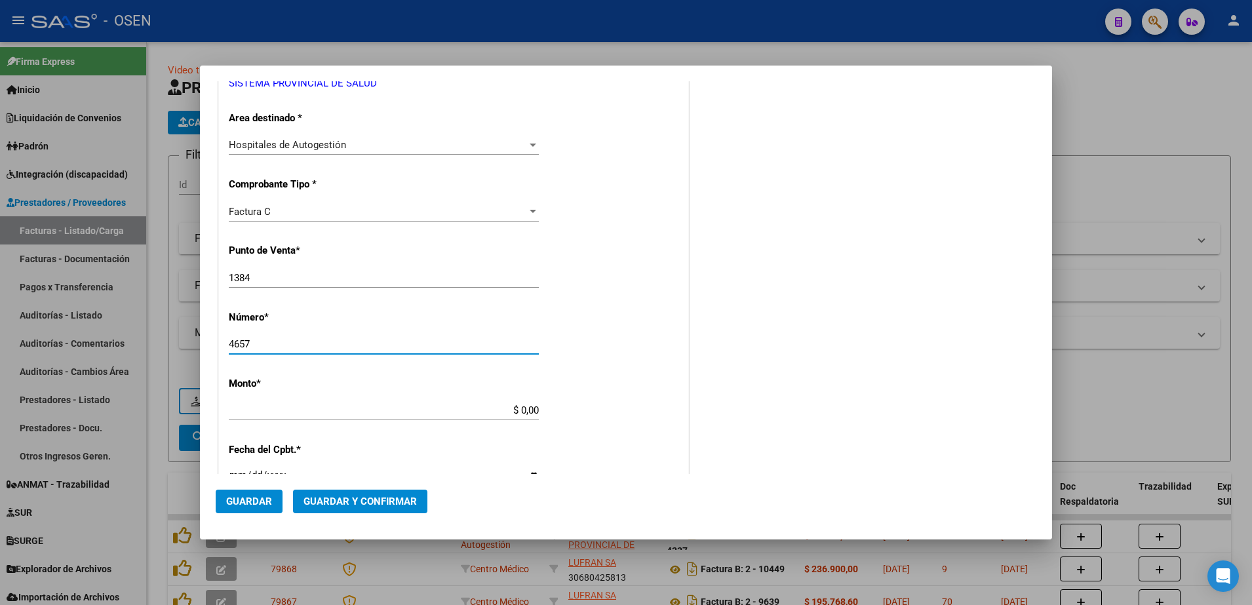
type input "4657"
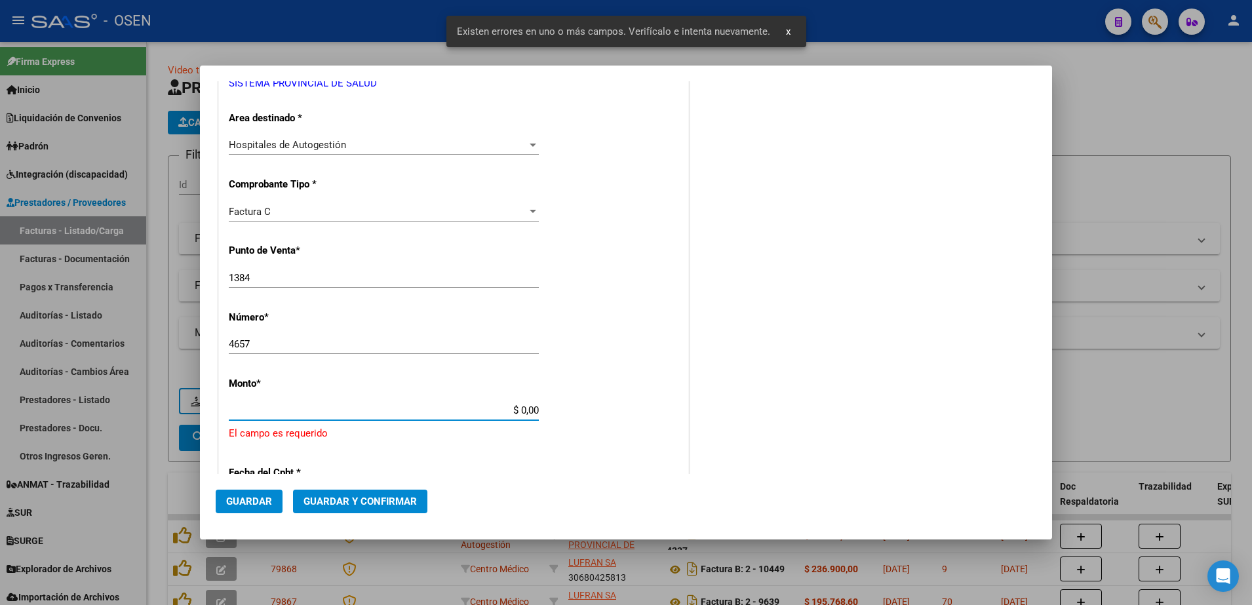
scroll to position [358, 0]
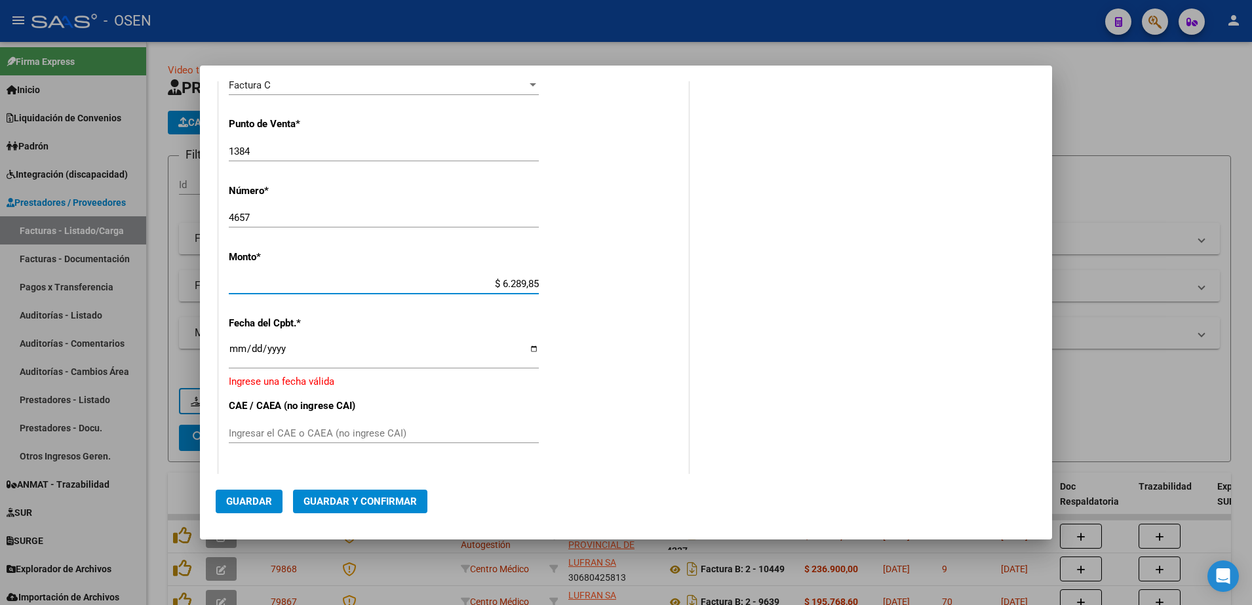
type input "$ 62.898,56"
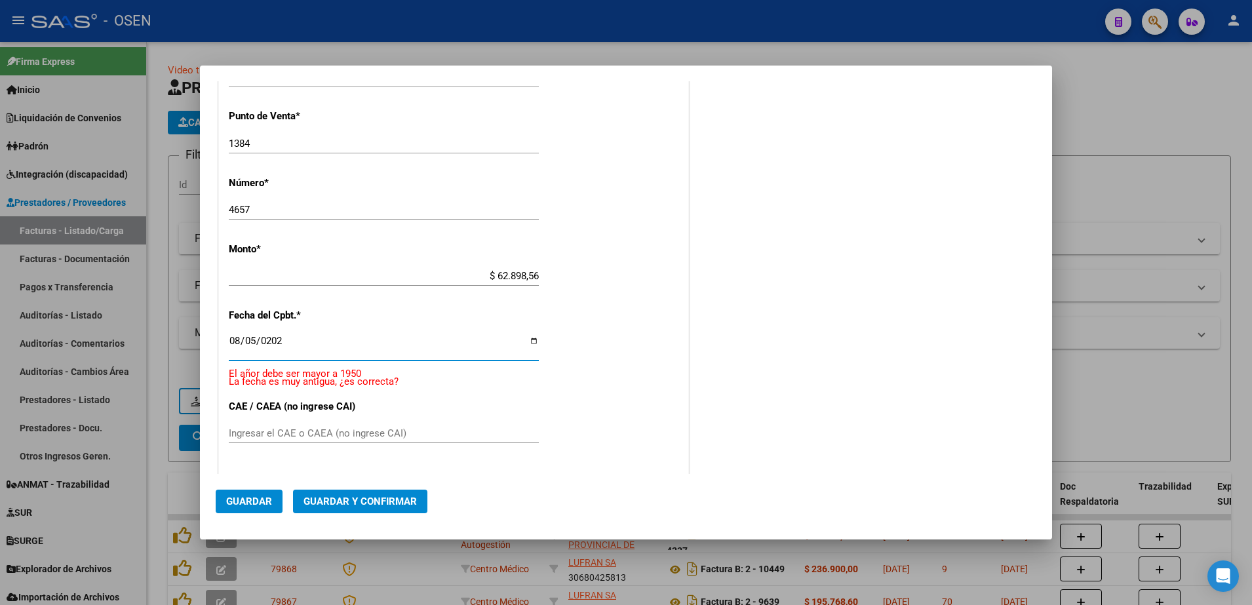
type input "[DATE]"
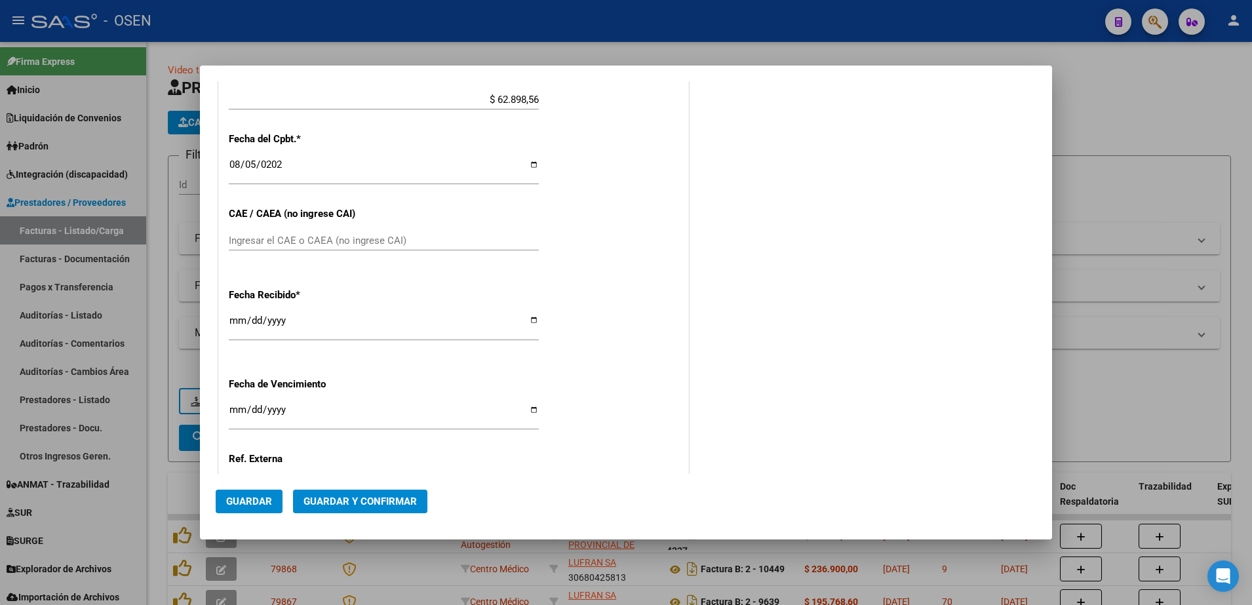
scroll to position [560, 0]
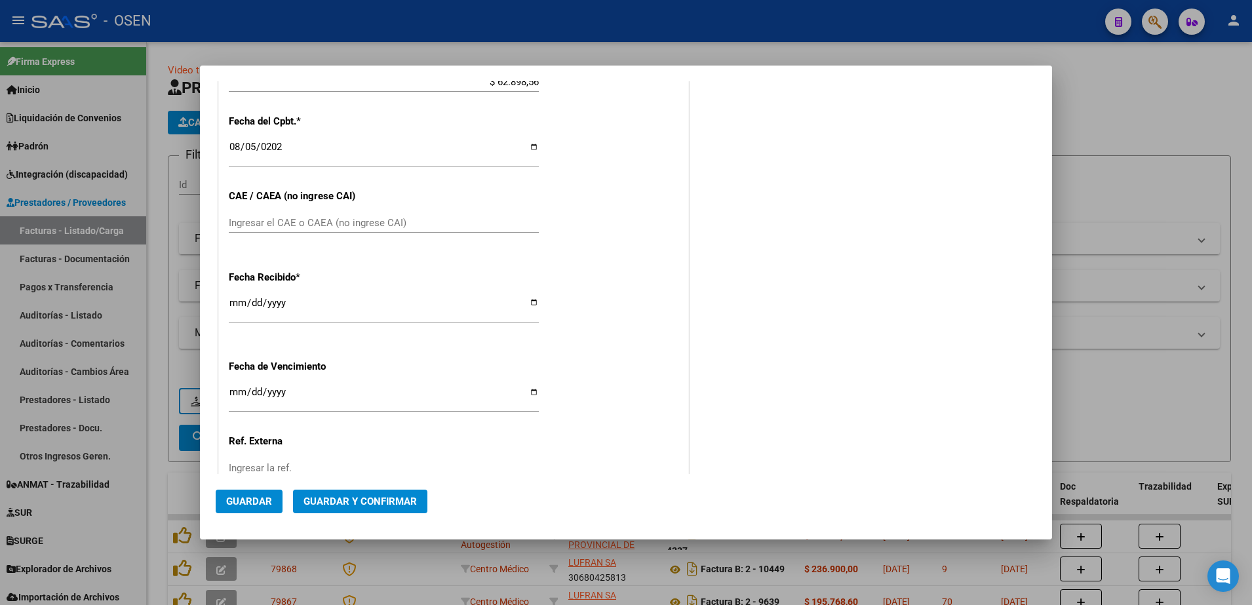
click at [239, 304] on input "[DATE]" at bounding box center [384, 308] width 310 height 21
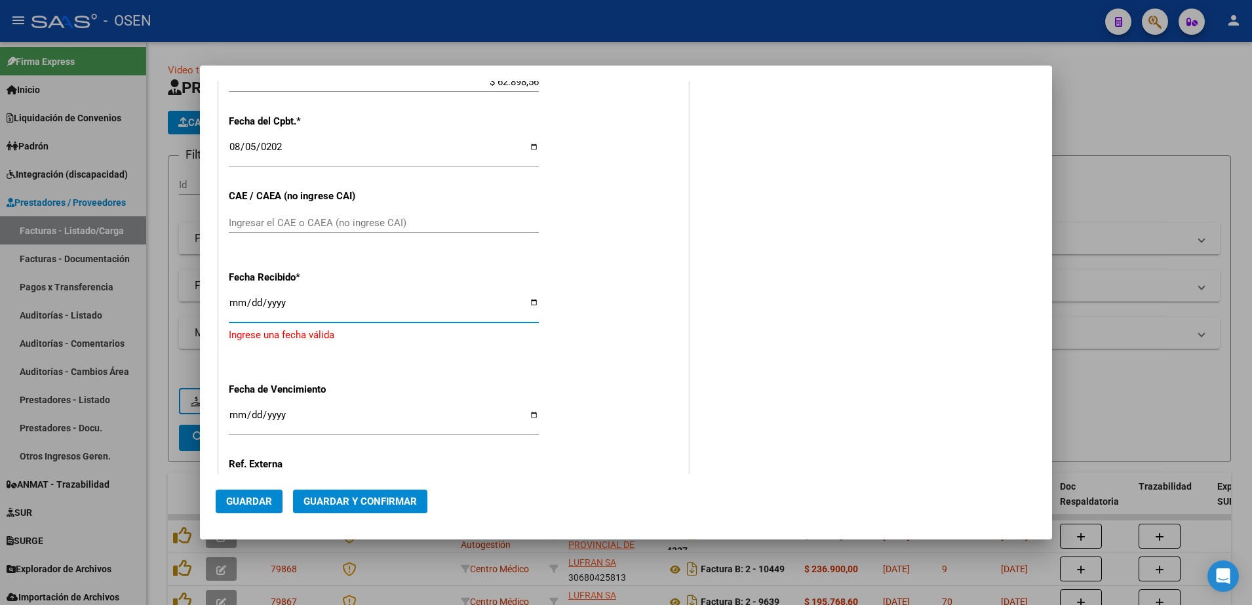
type input "[DATE]"
click at [258, 504] on span "Guardar" at bounding box center [249, 502] width 46 height 12
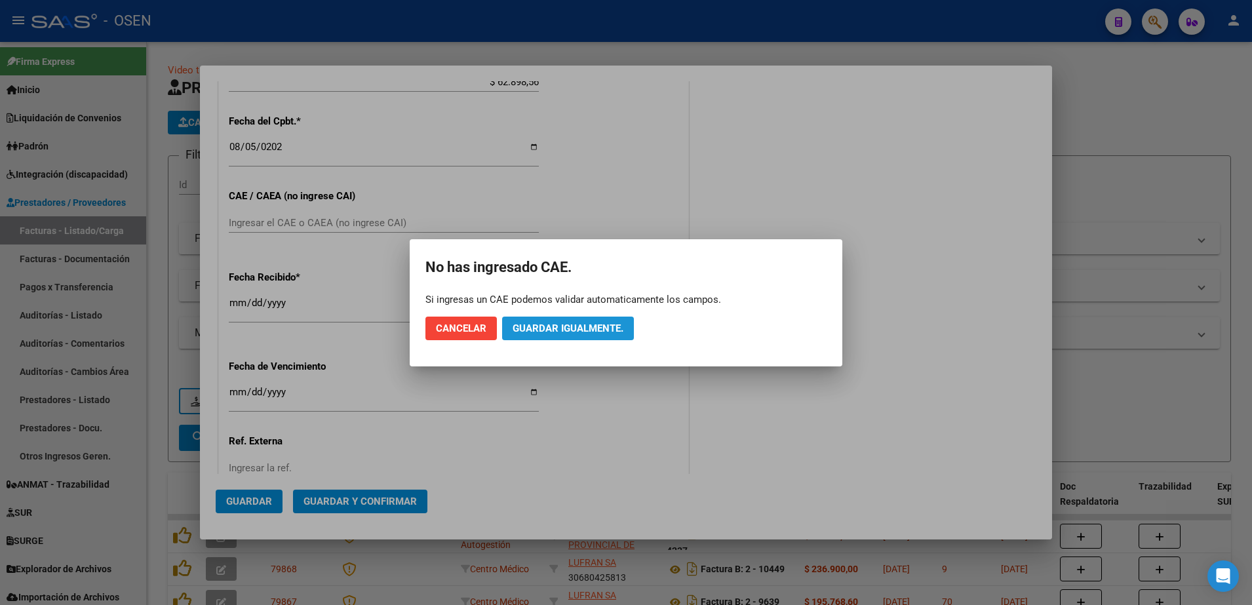
click at [564, 332] on span "Guardar igualmente." at bounding box center [568, 329] width 111 height 12
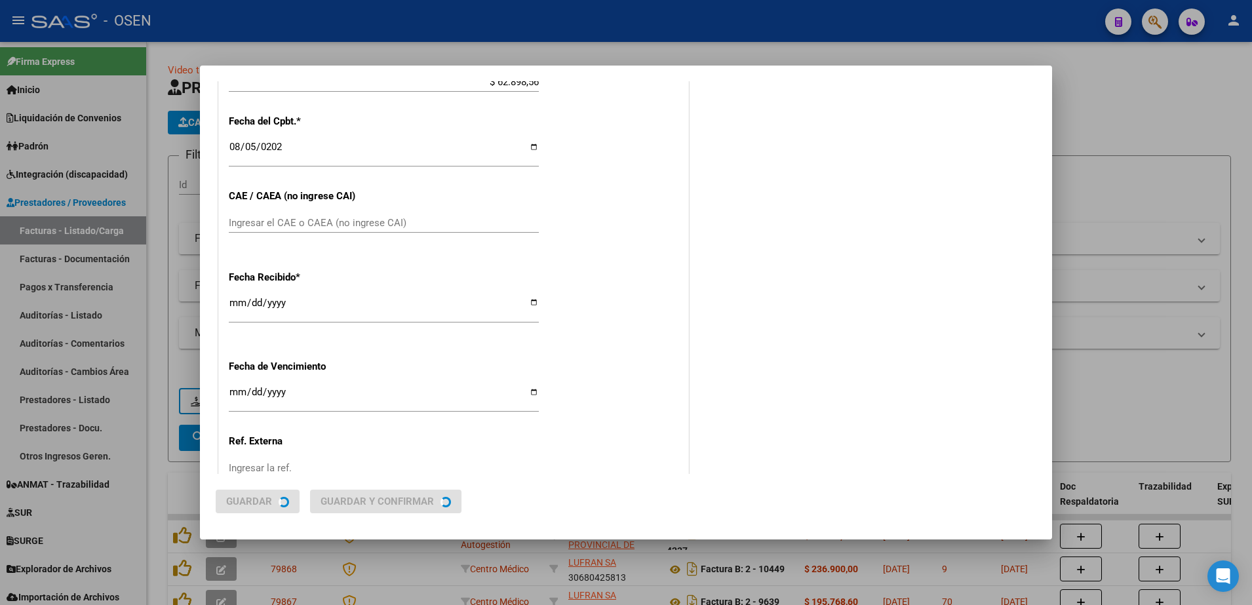
scroll to position [0, 0]
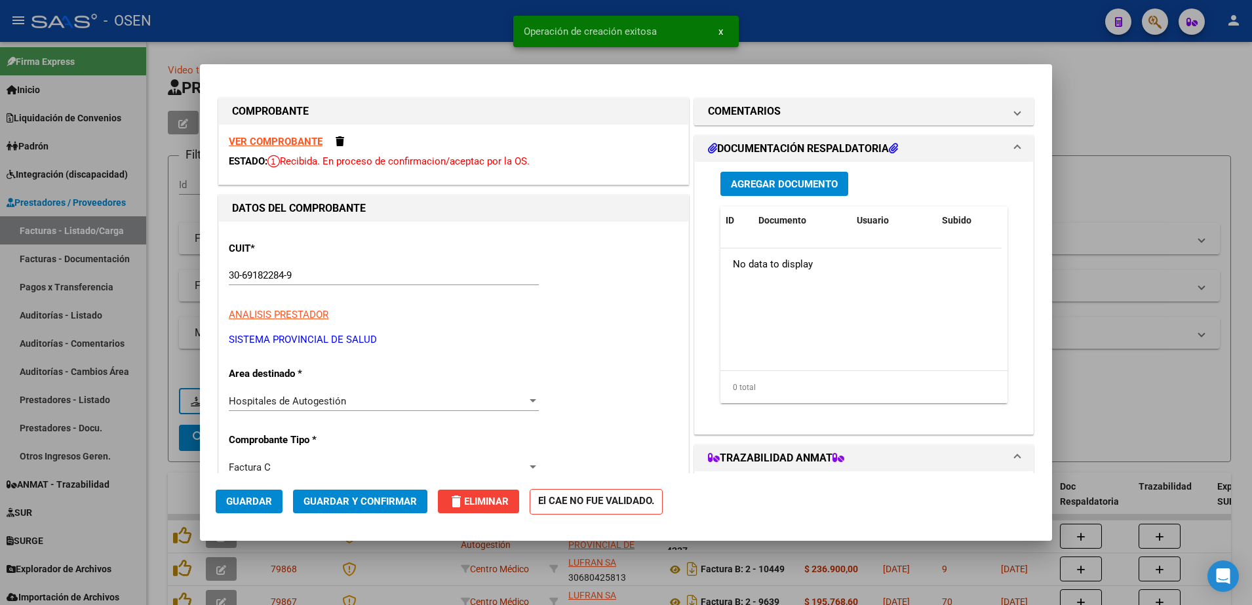
click at [157, 487] on div at bounding box center [626, 302] width 1252 height 605
type input "$ 0,00"
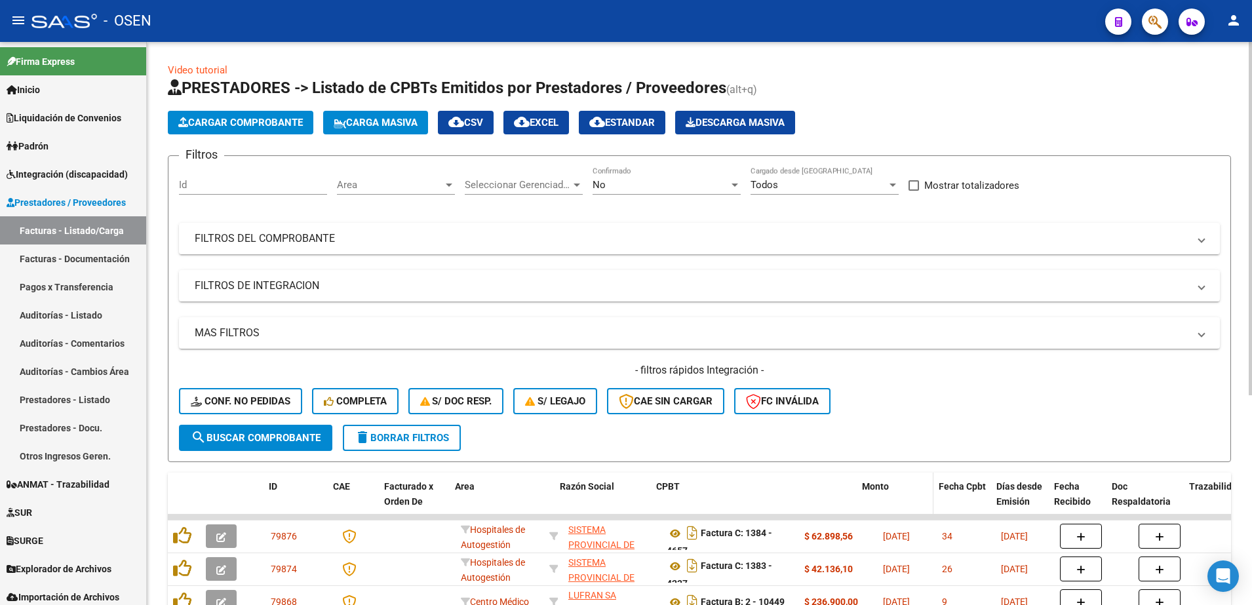
drag, startPoint x: 797, startPoint y: 490, endPoint x: 888, endPoint y: 495, distance: 91.9
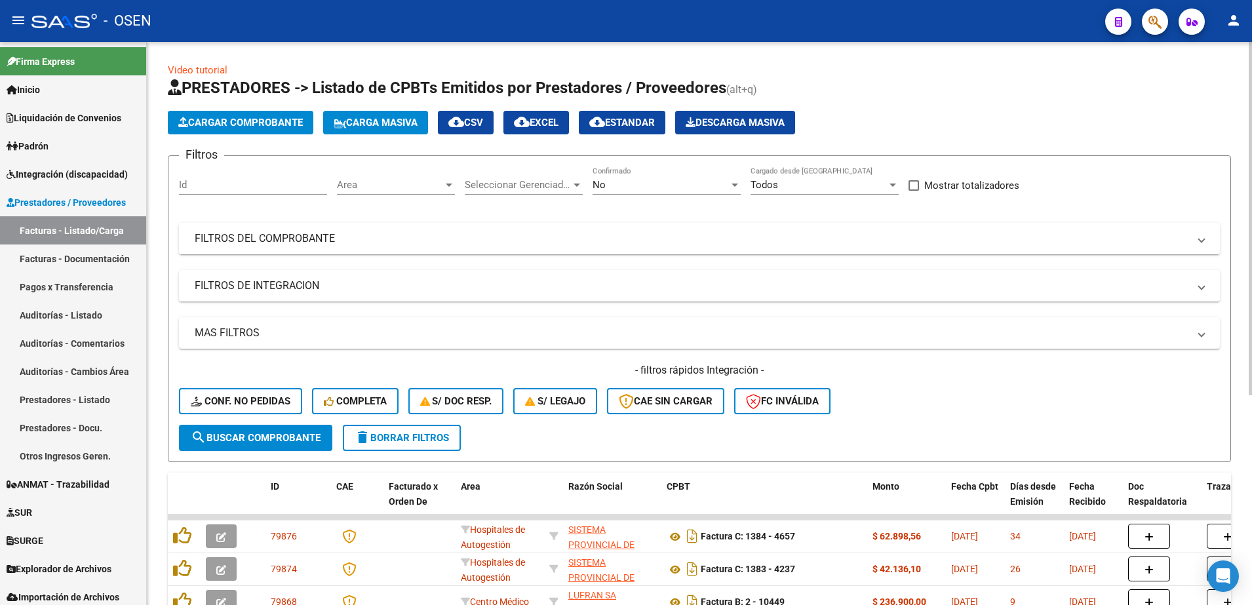
click at [280, 123] on span "Cargar Comprobante" at bounding box center [240, 123] width 125 height 12
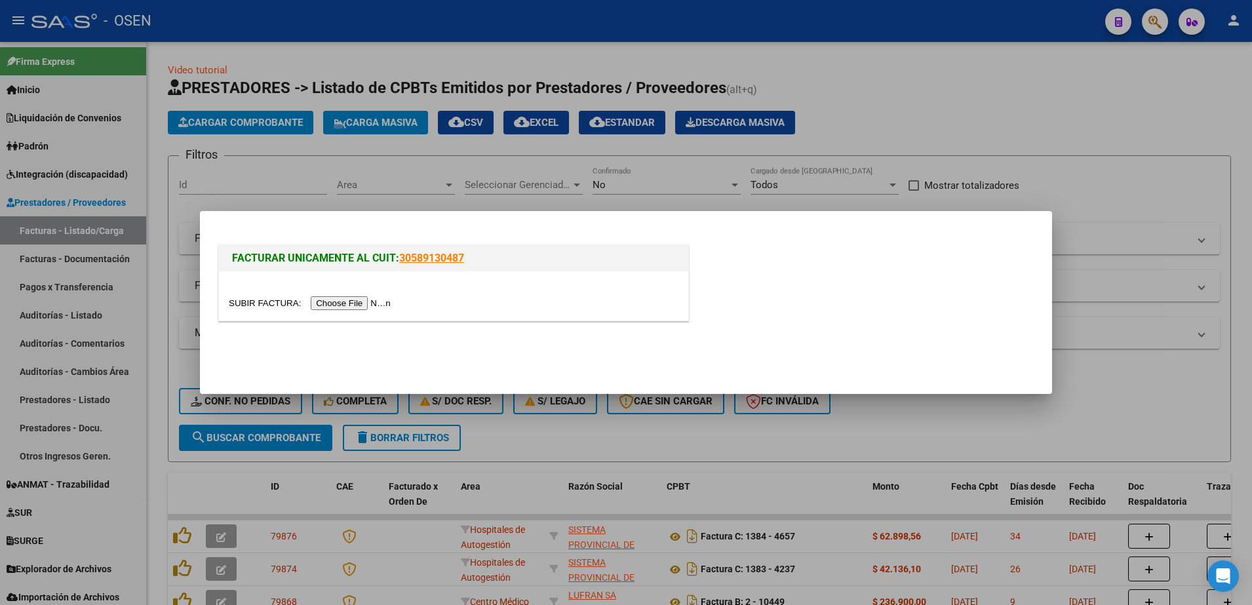
click at [334, 284] on div at bounding box center [453, 295] width 469 height 49
click at [334, 309] on input "file" at bounding box center [312, 303] width 166 height 14
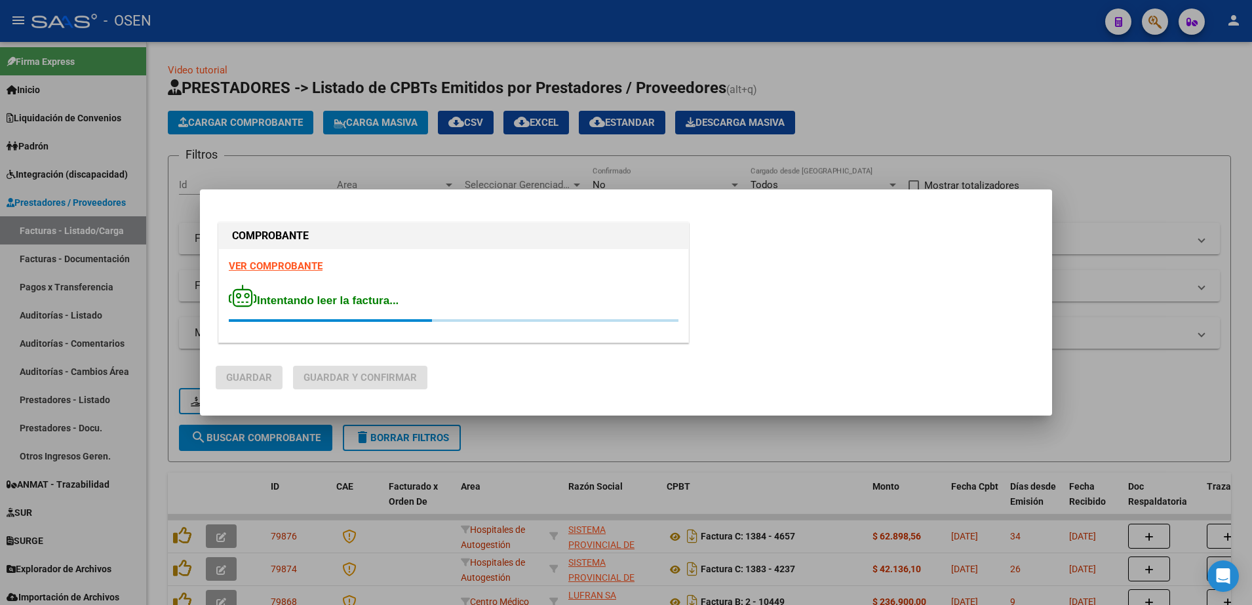
click at [290, 265] on strong "VER COMPROBANTE" at bounding box center [276, 266] width 94 height 12
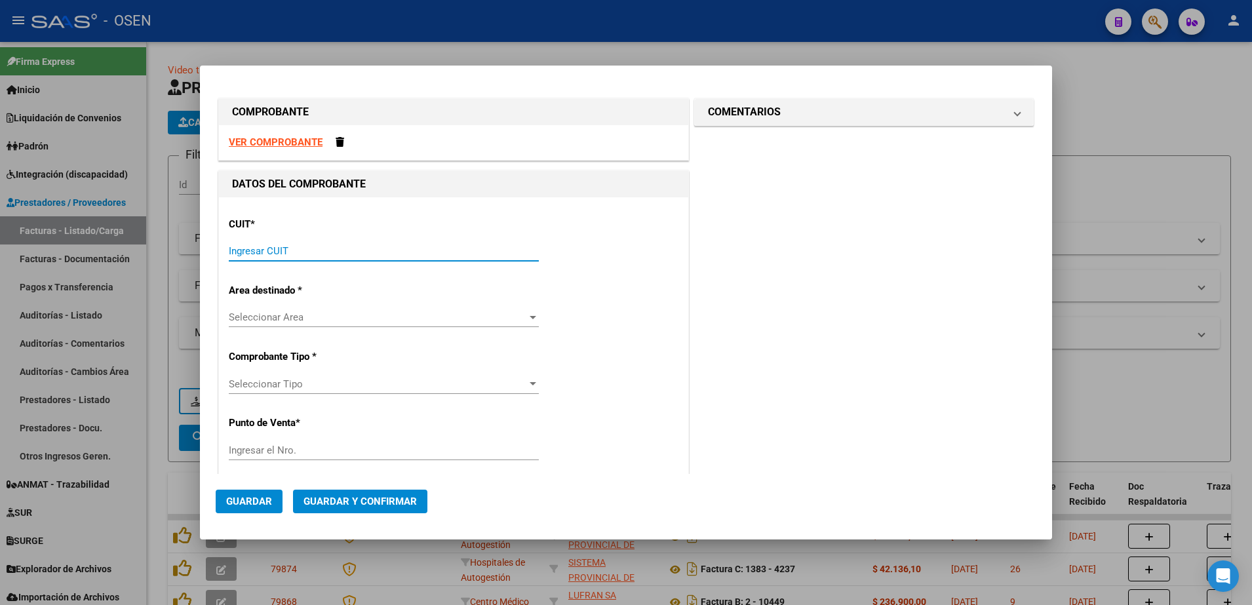
click at [309, 249] on input "Ingresar CUIT" at bounding box center [384, 251] width 310 height 12
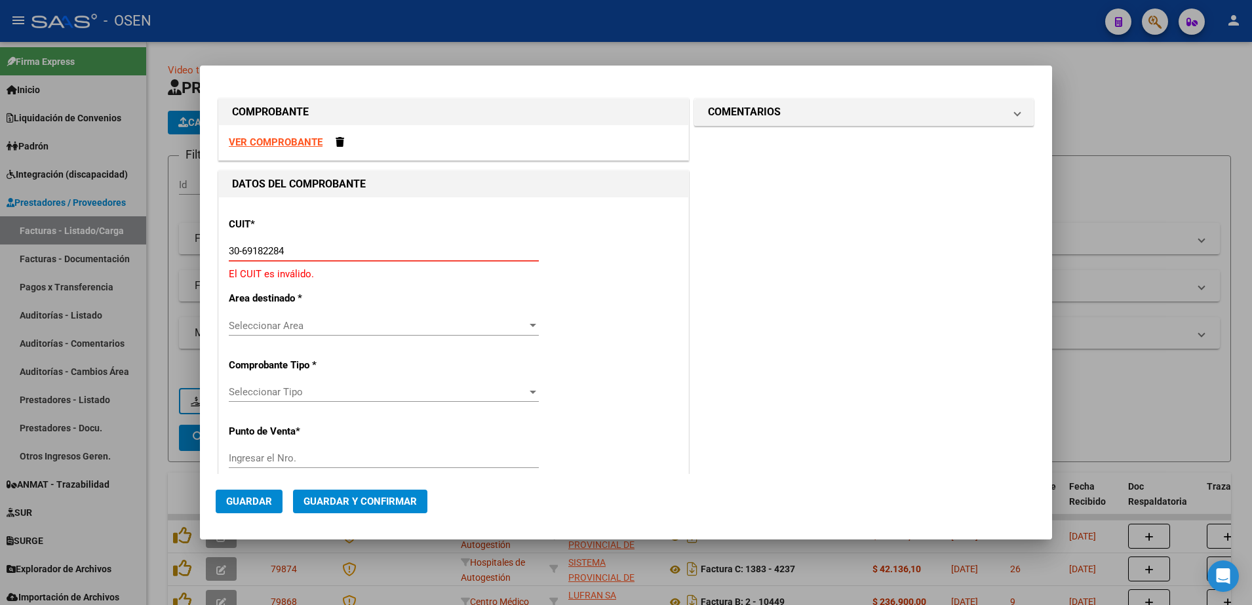
type input "30-69182284-9"
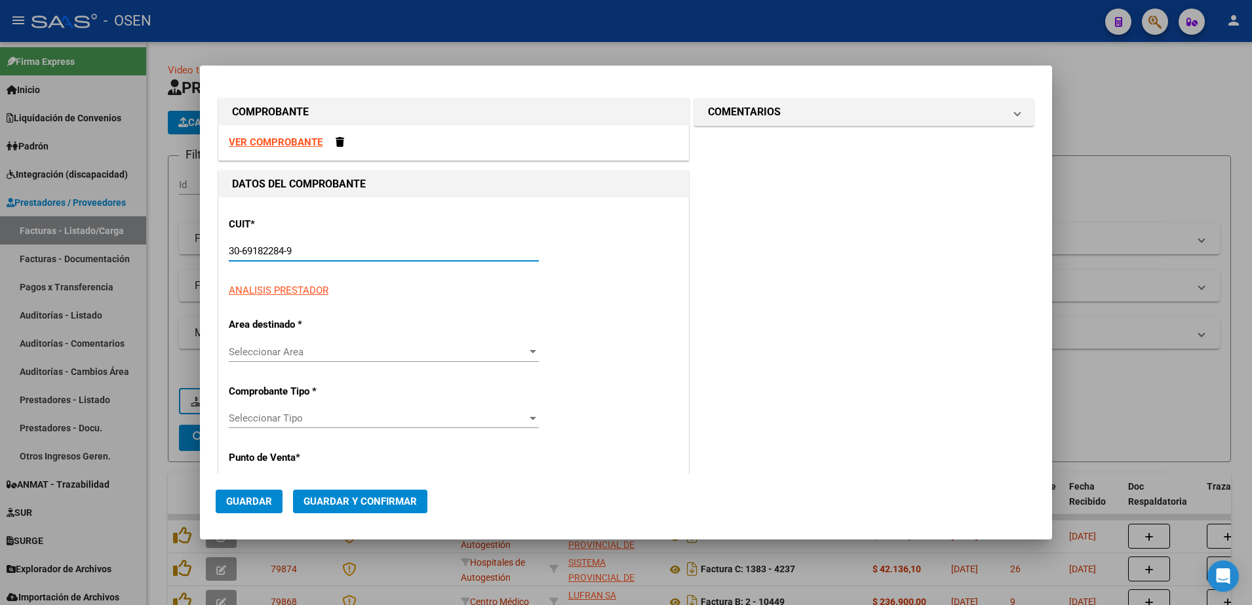
type input "1384"
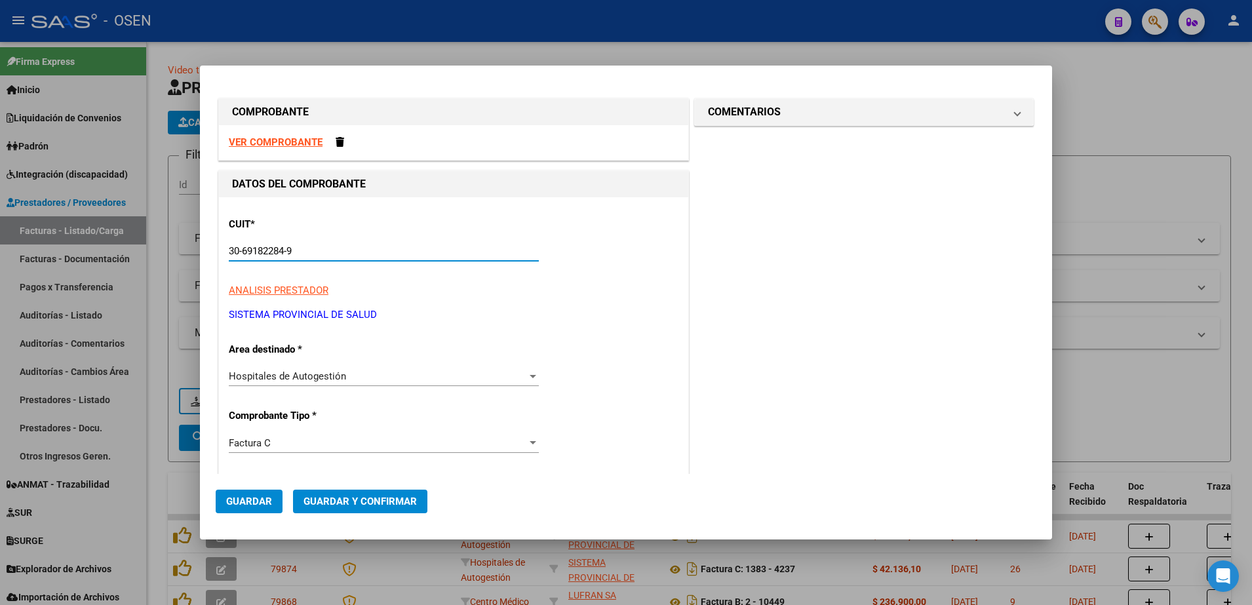
type input "30-69182284-9"
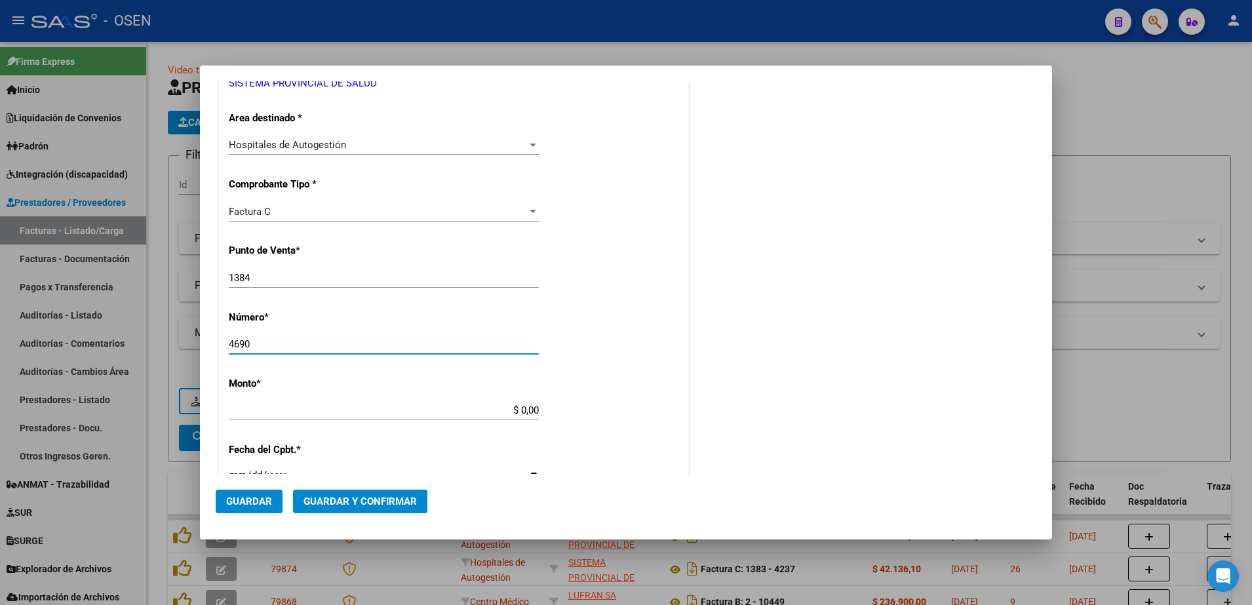
type input "4690"
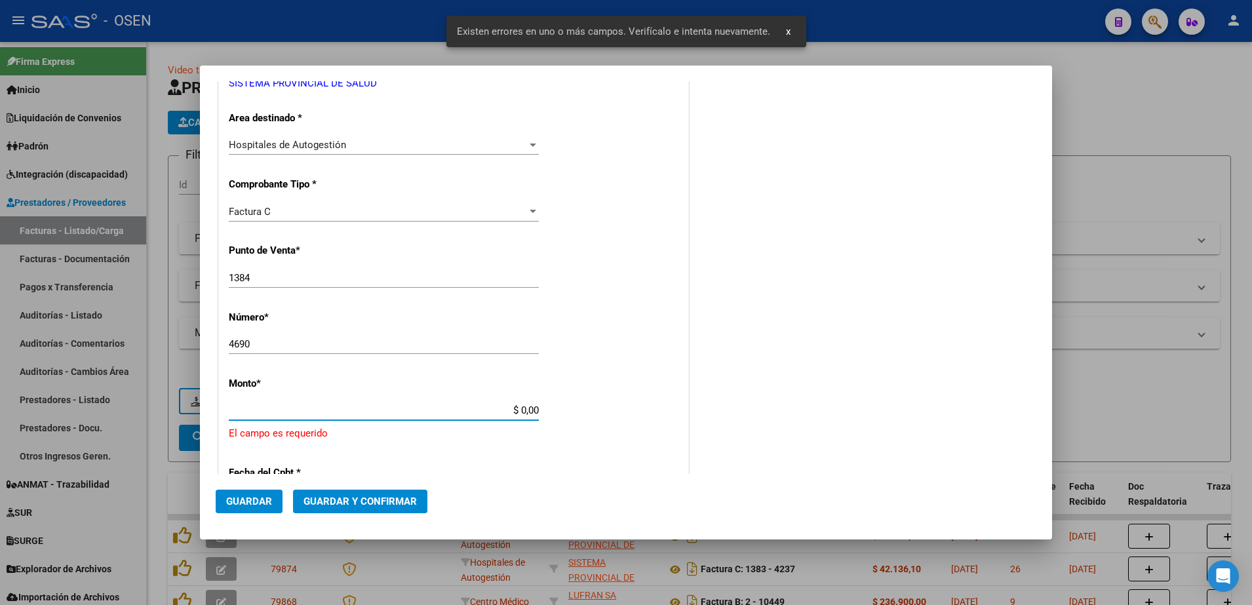
scroll to position [358, 0]
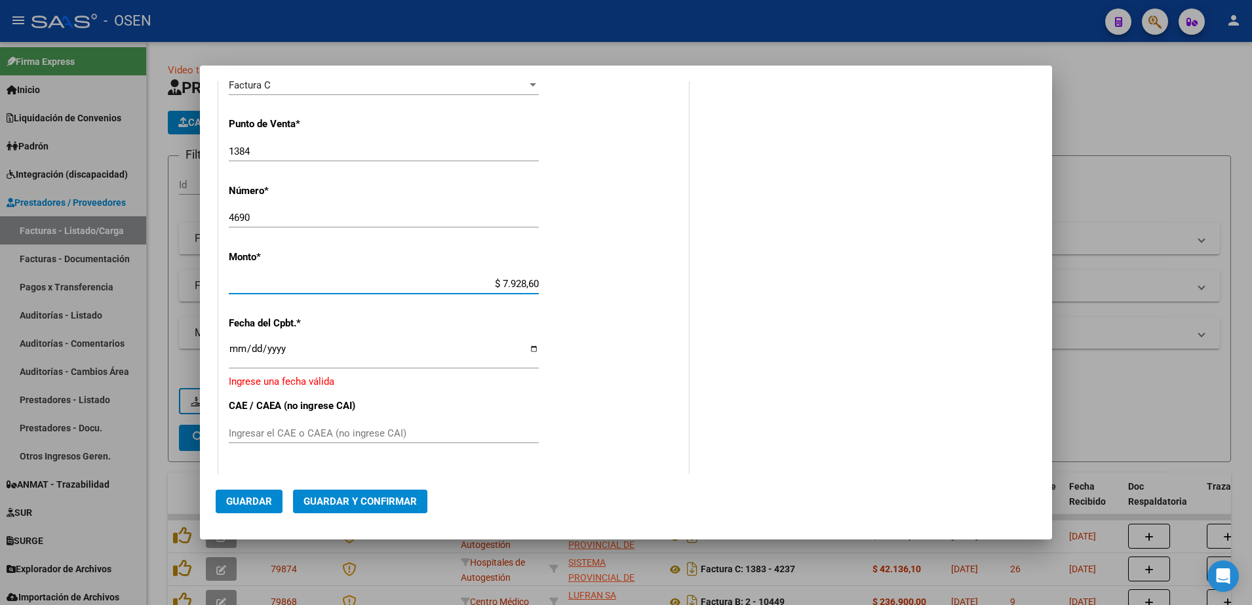
type input "$ 79.286,09"
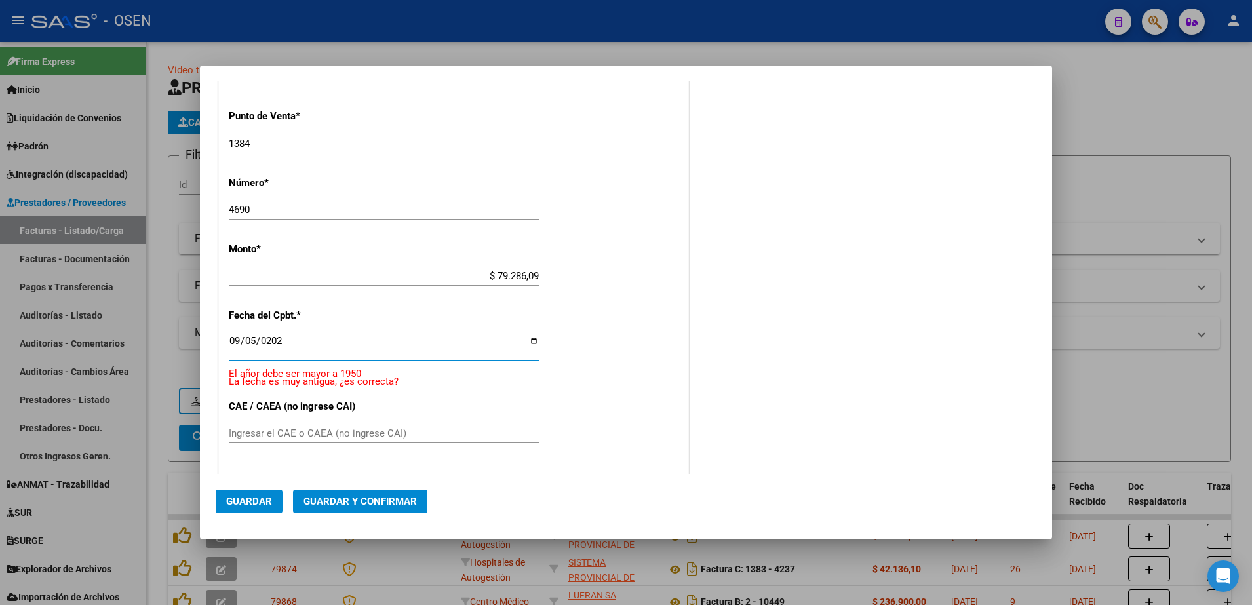
type input "[DATE]"
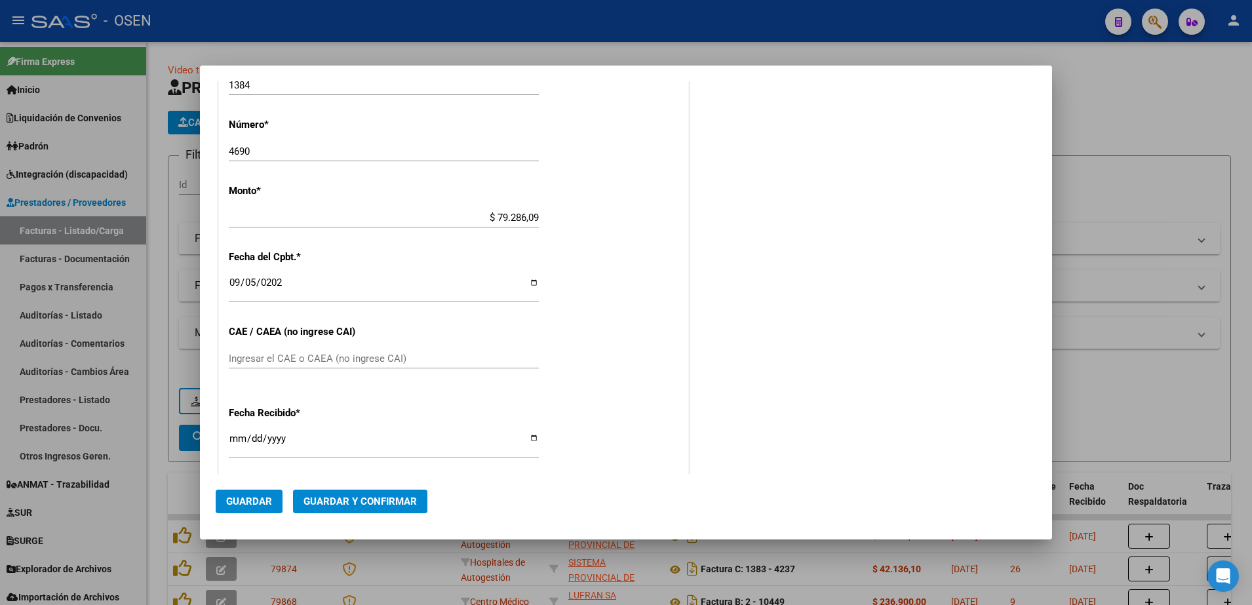
scroll to position [428, 0]
click at [238, 433] on input "[DATE]" at bounding box center [384, 439] width 310 height 21
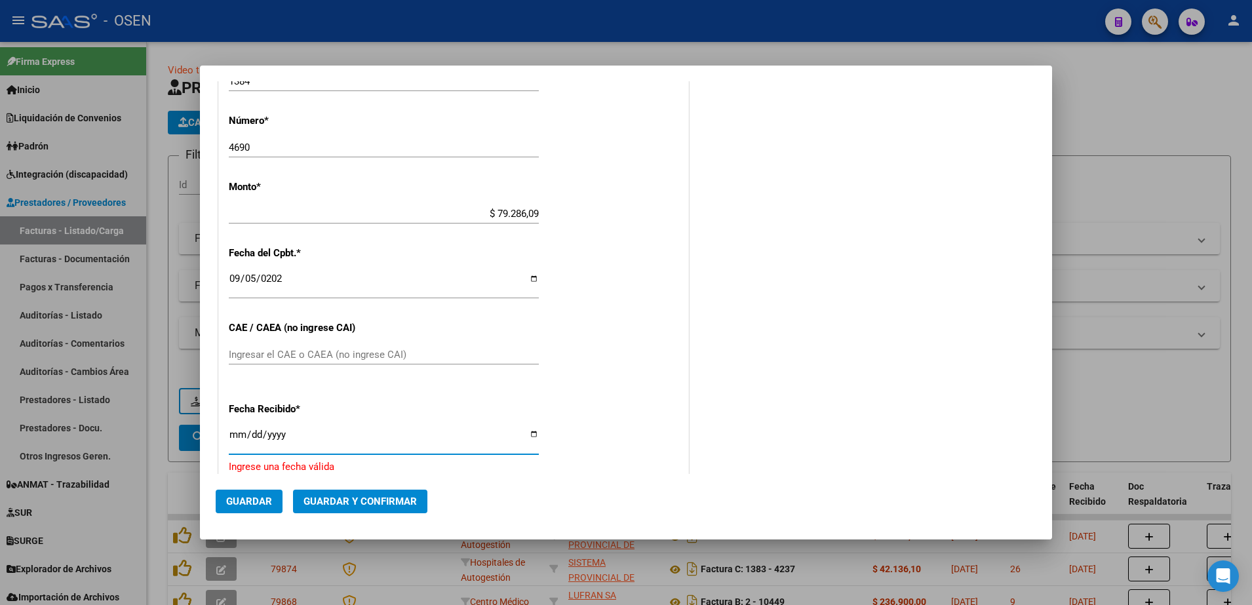
type input "[DATE]"
click at [248, 502] on span "Guardar" at bounding box center [249, 502] width 46 height 12
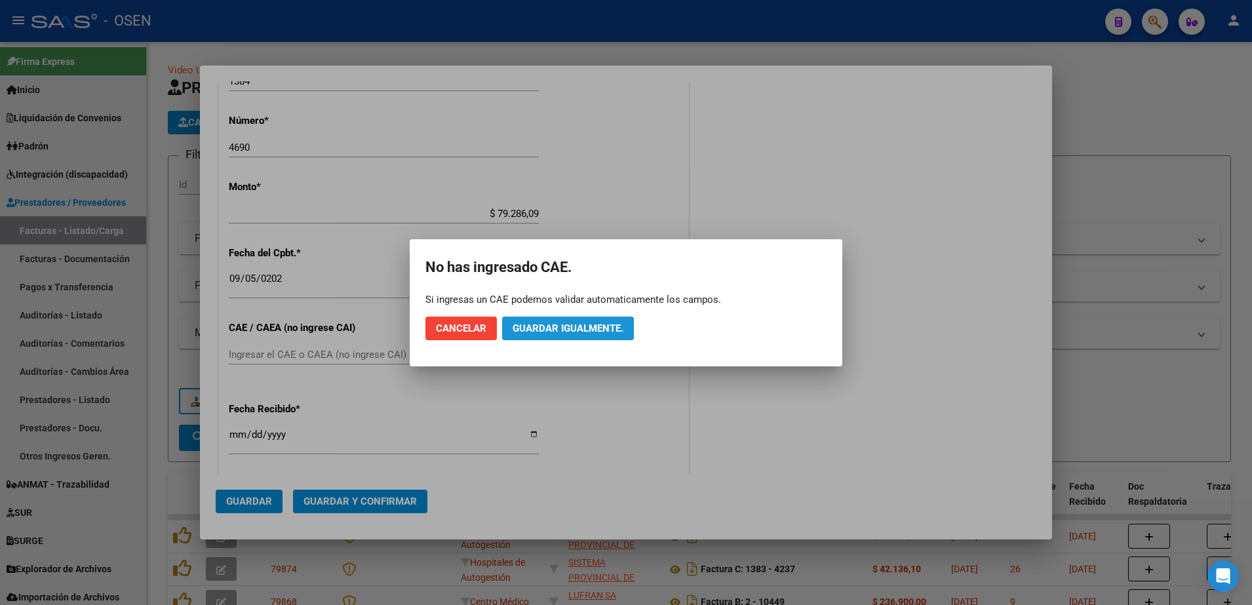
click at [587, 323] on span "Guardar igualmente." at bounding box center [568, 329] width 111 height 12
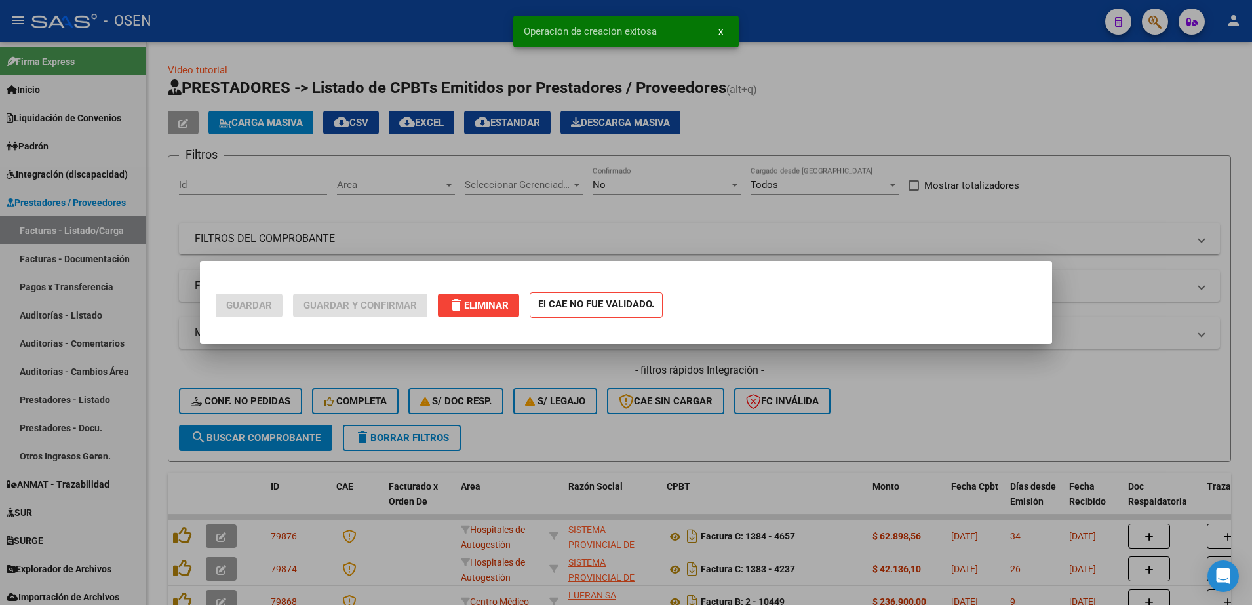
scroll to position [0, 0]
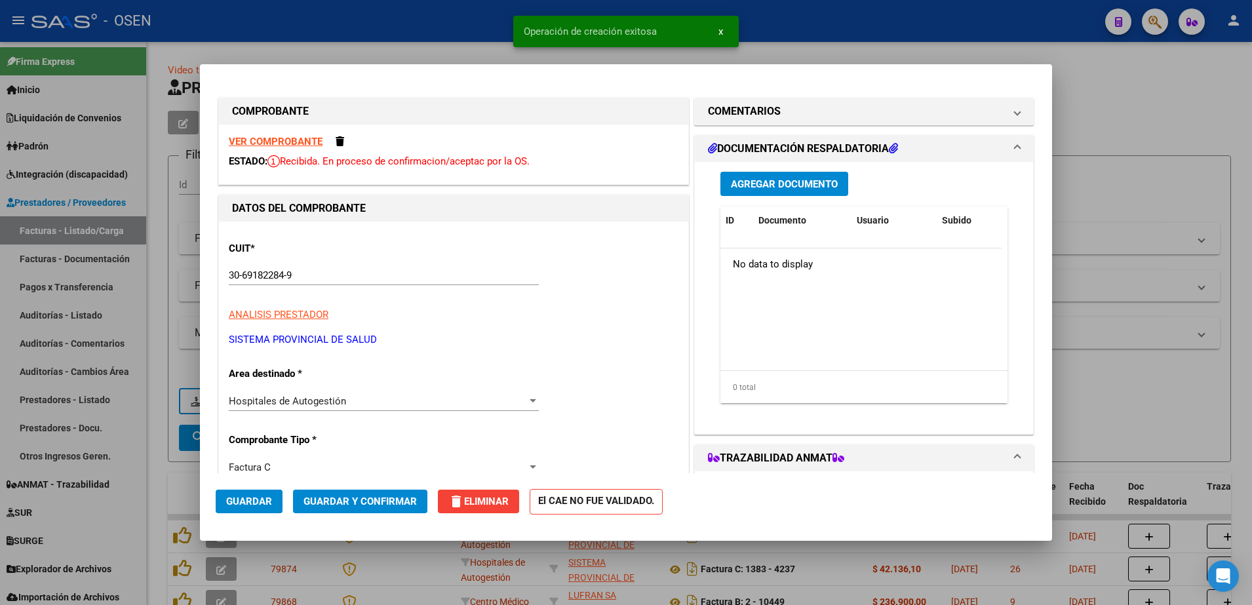
click at [160, 470] on div at bounding box center [626, 302] width 1252 height 605
type input "$ 0,00"
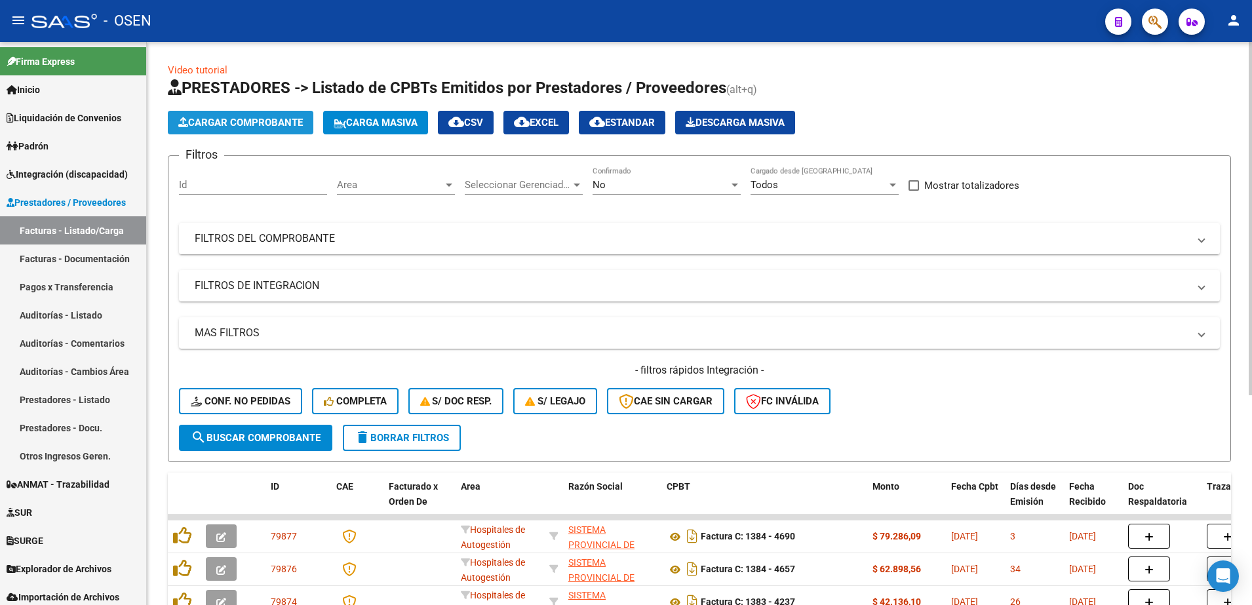
click at [257, 123] on span "Cargar Comprobante" at bounding box center [240, 123] width 125 height 12
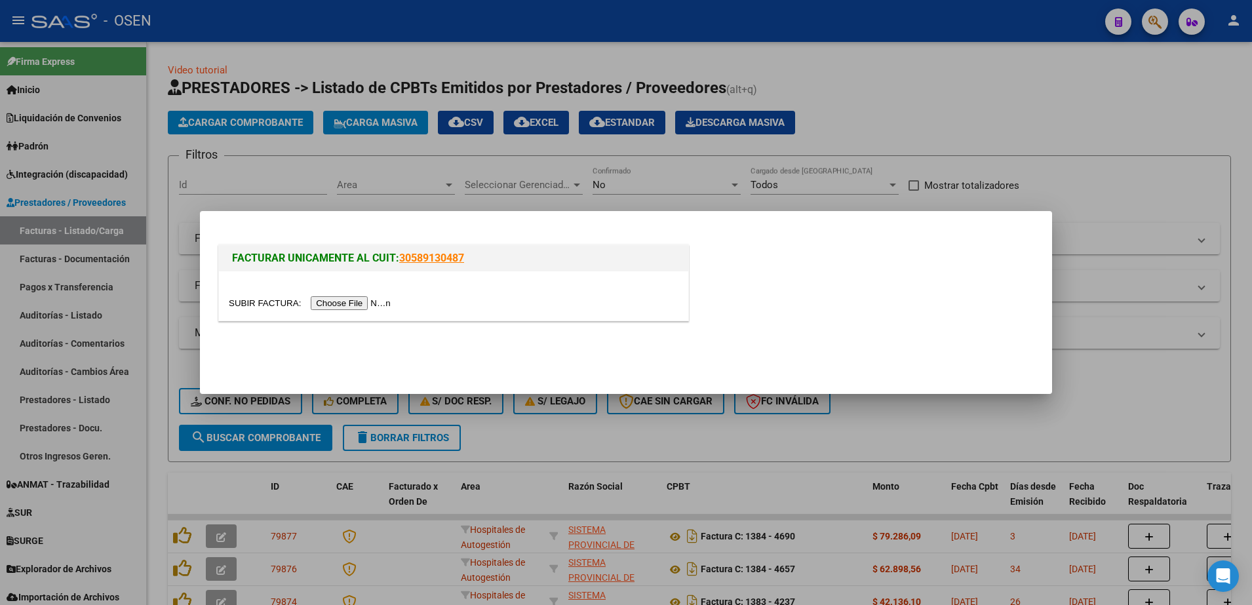
click at [366, 306] on input "file" at bounding box center [312, 303] width 166 height 14
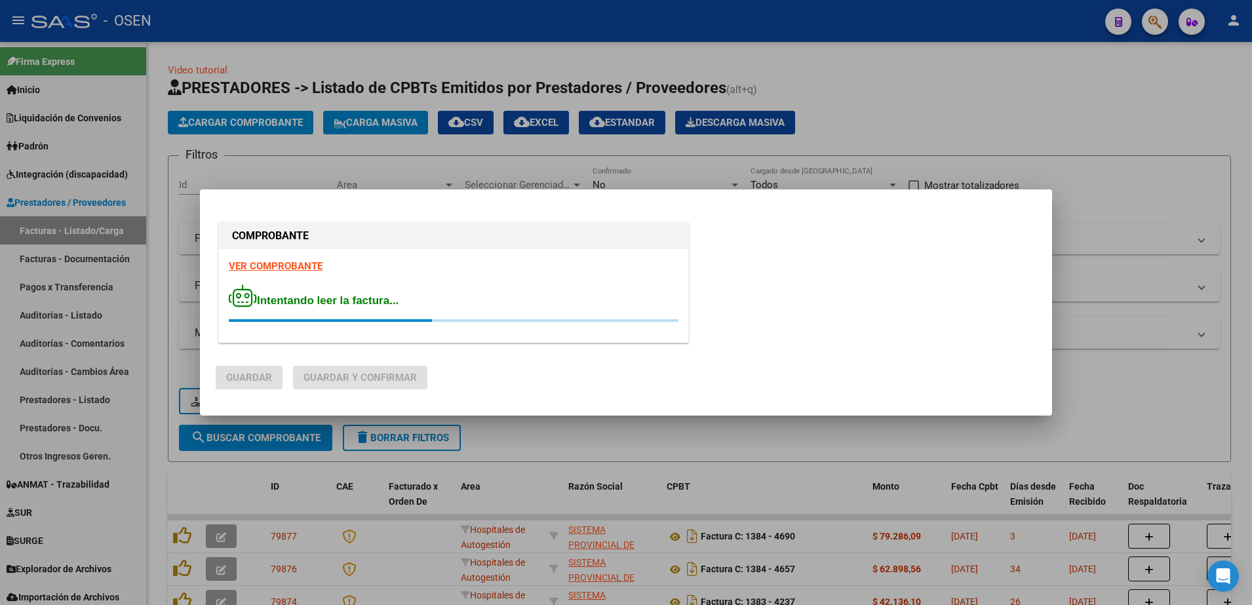
click at [290, 269] on strong "VER COMPROBANTE" at bounding box center [276, 266] width 94 height 12
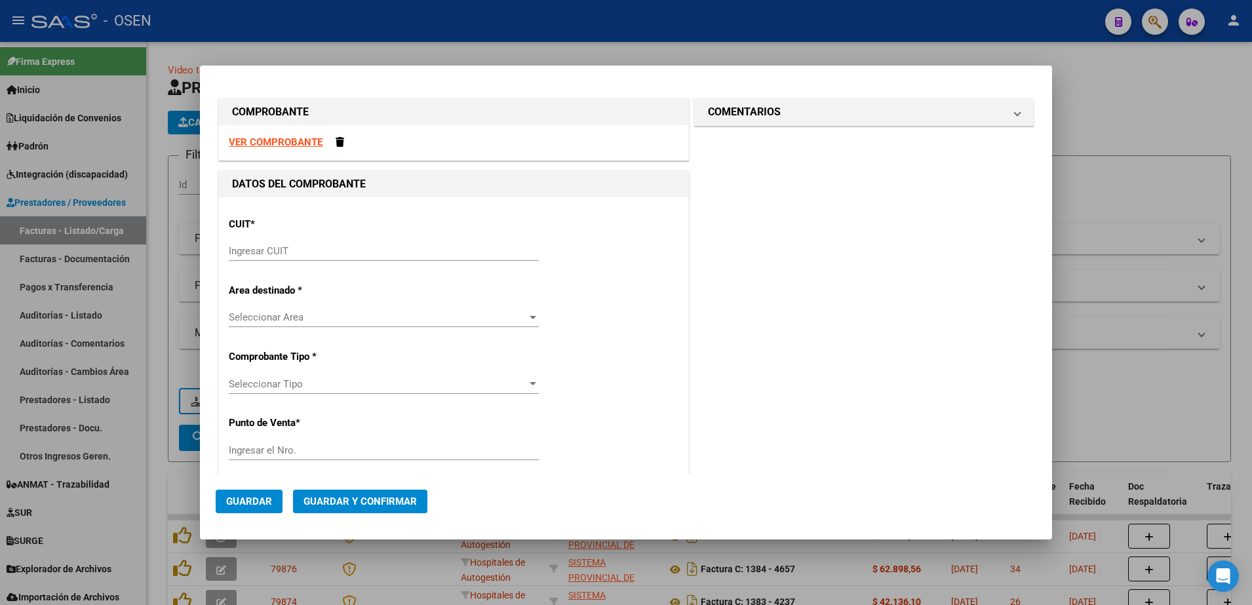
click at [321, 243] on div "Ingresar CUIT" at bounding box center [384, 251] width 310 height 20
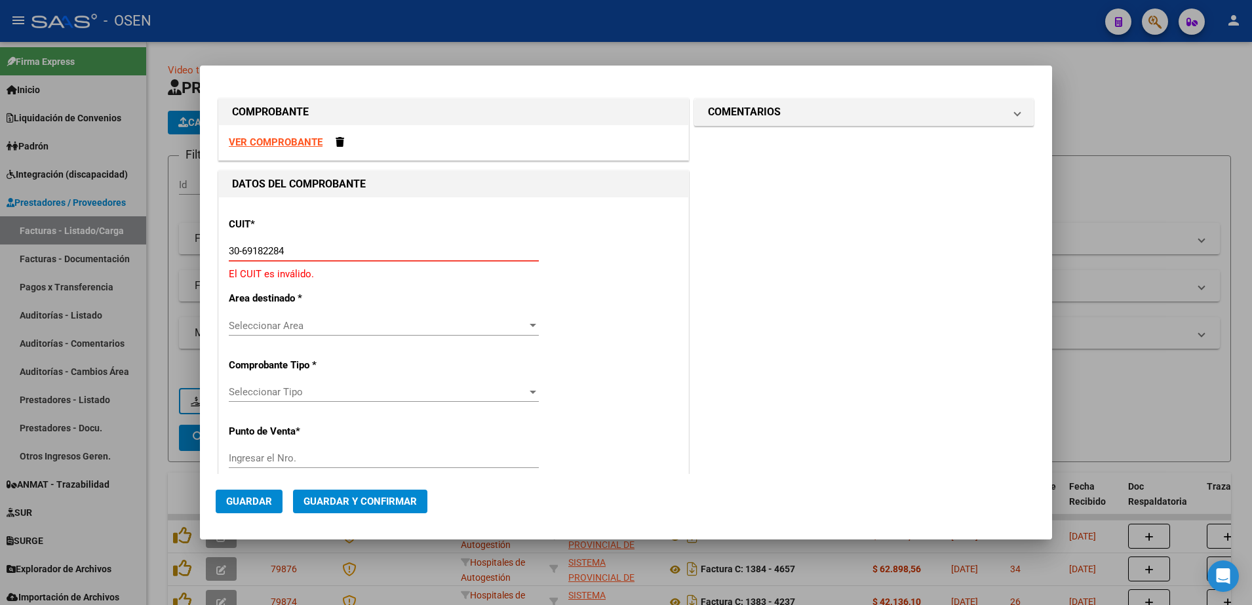
type input "30-69182284-9"
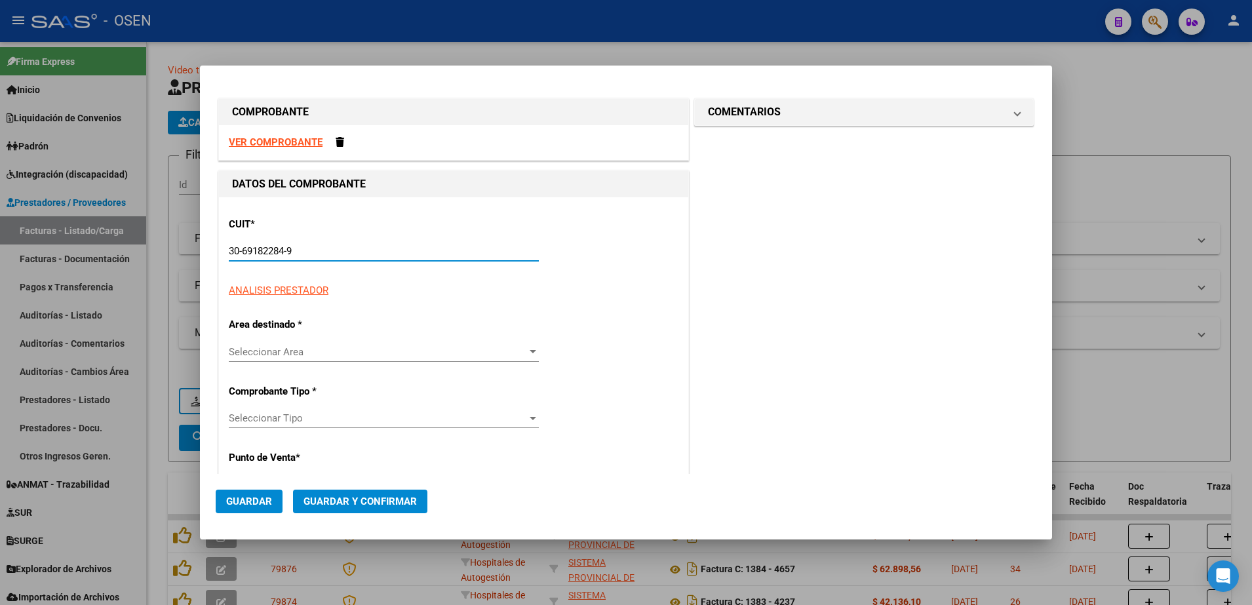
type input "1384"
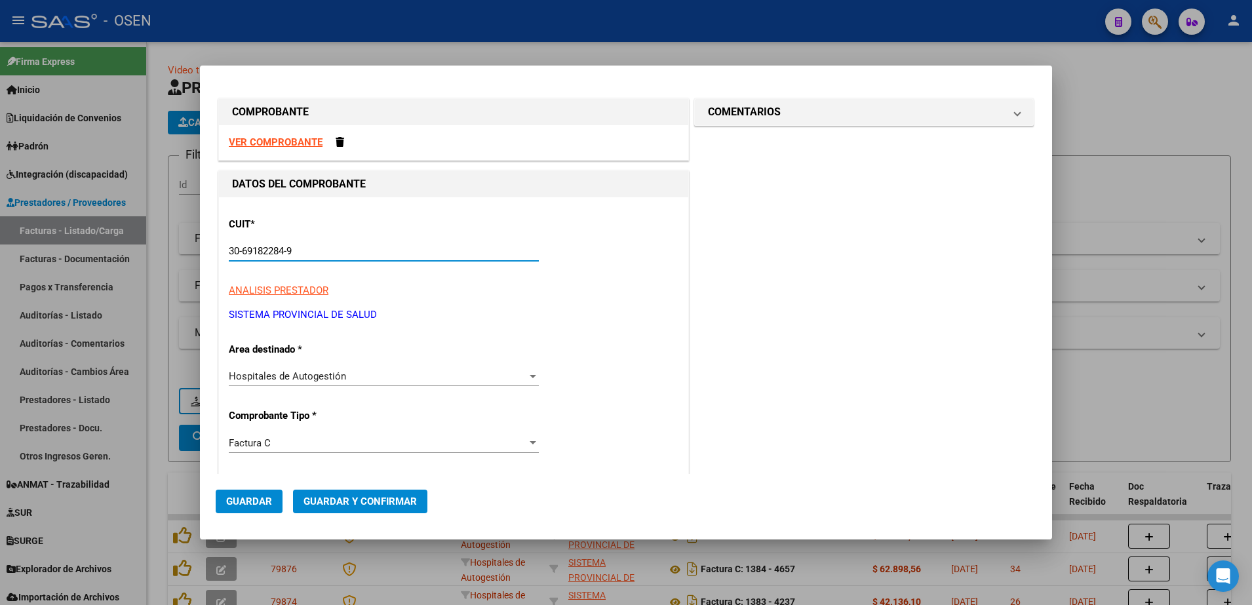
type input "30-69182284-9"
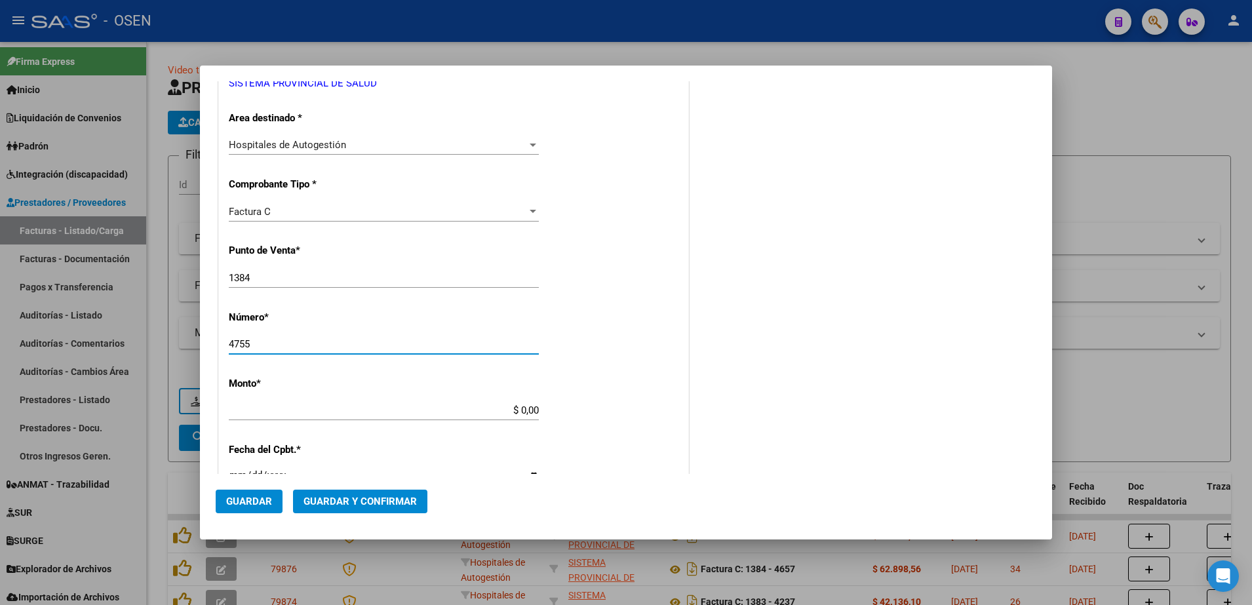
type input "4755"
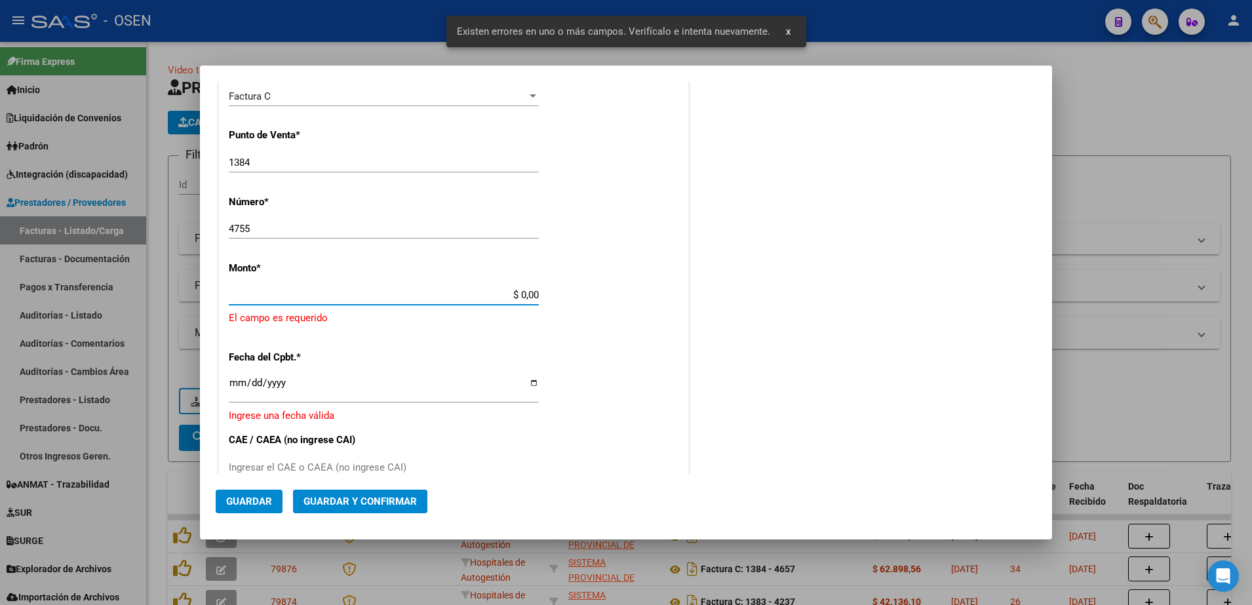
scroll to position [358, 0]
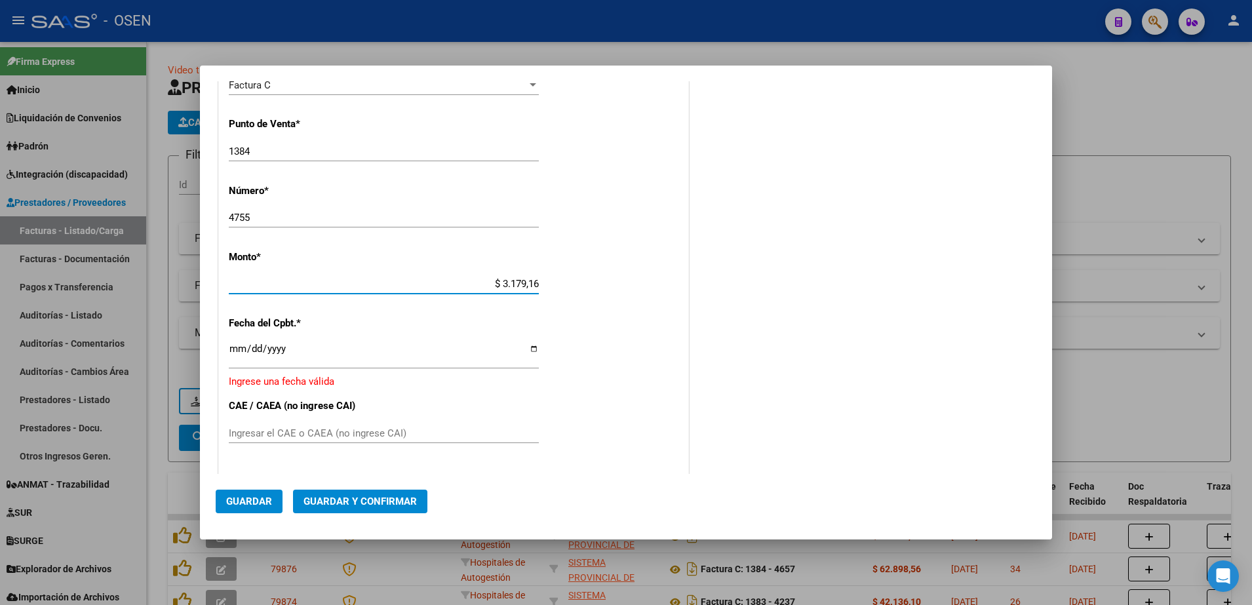
type input "$ 31.791,69"
click at [233, 348] on input "Ingresar la fecha" at bounding box center [384, 354] width 310 height 21
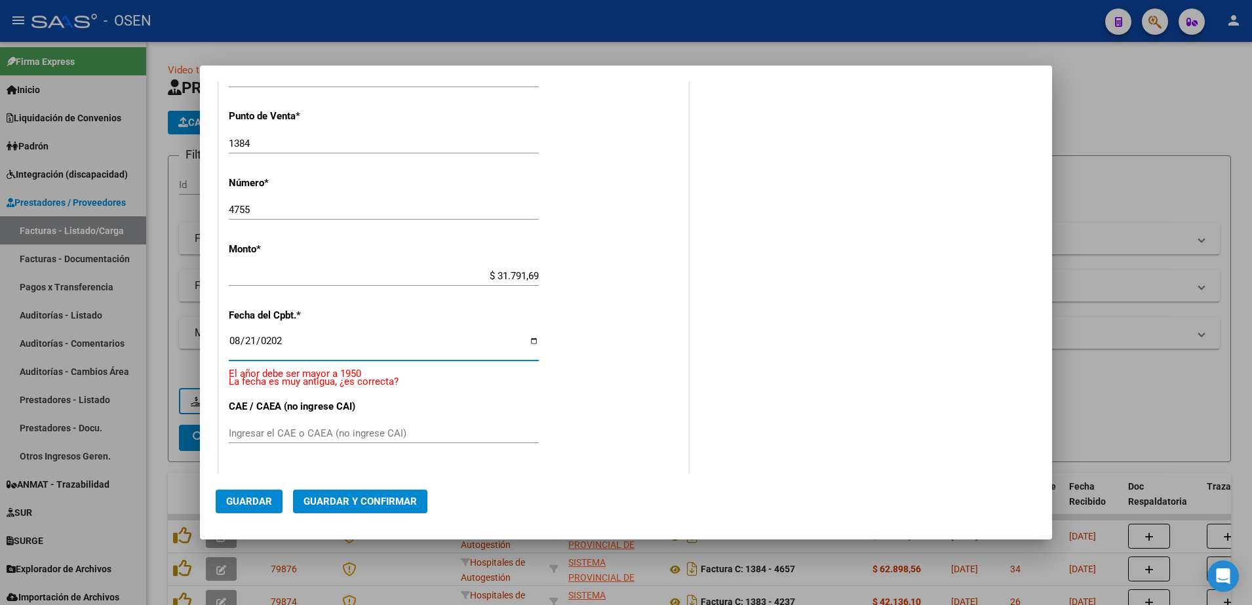
type input "[DATE]"
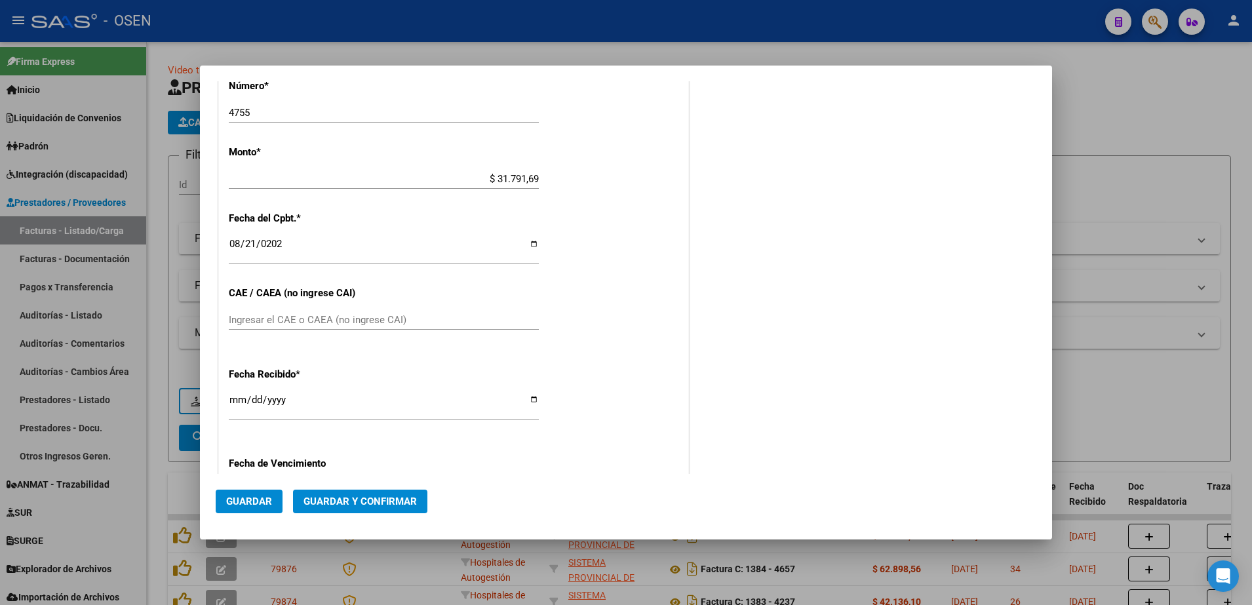
scroll to position [473, 0]
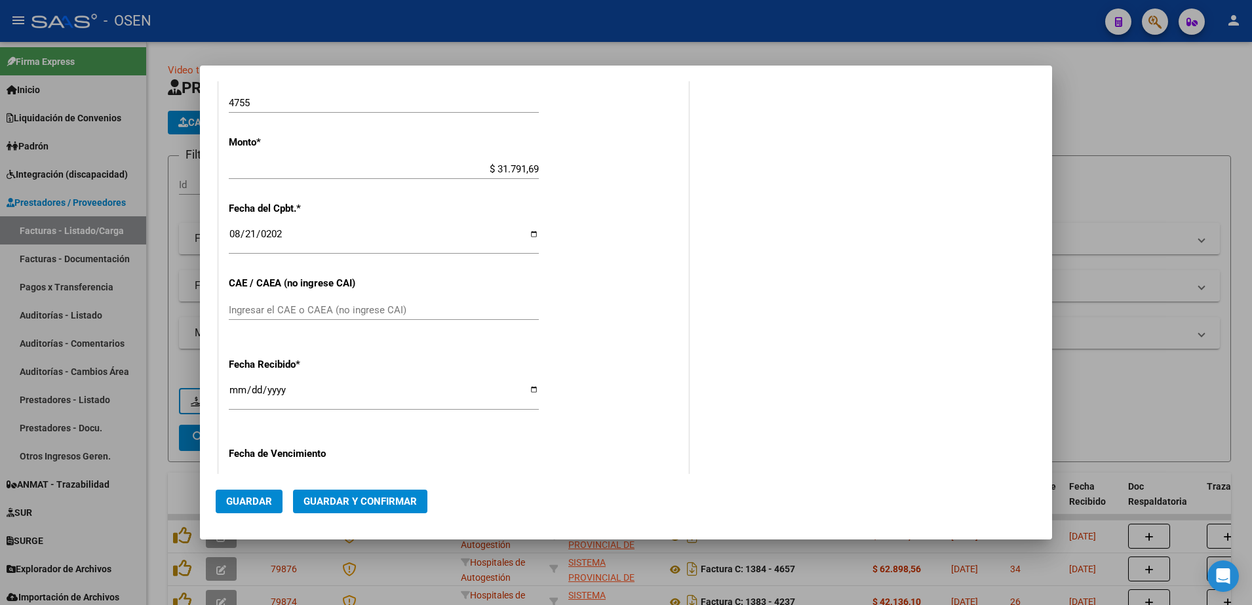
click at [231, 393] on input "[DATE]" at bounding box center [384, 395] width 310 height 21
type input "[DATE]"
click at [255, 496] on span "Guardar" at bounding box center [249, 502] width 46 height 12
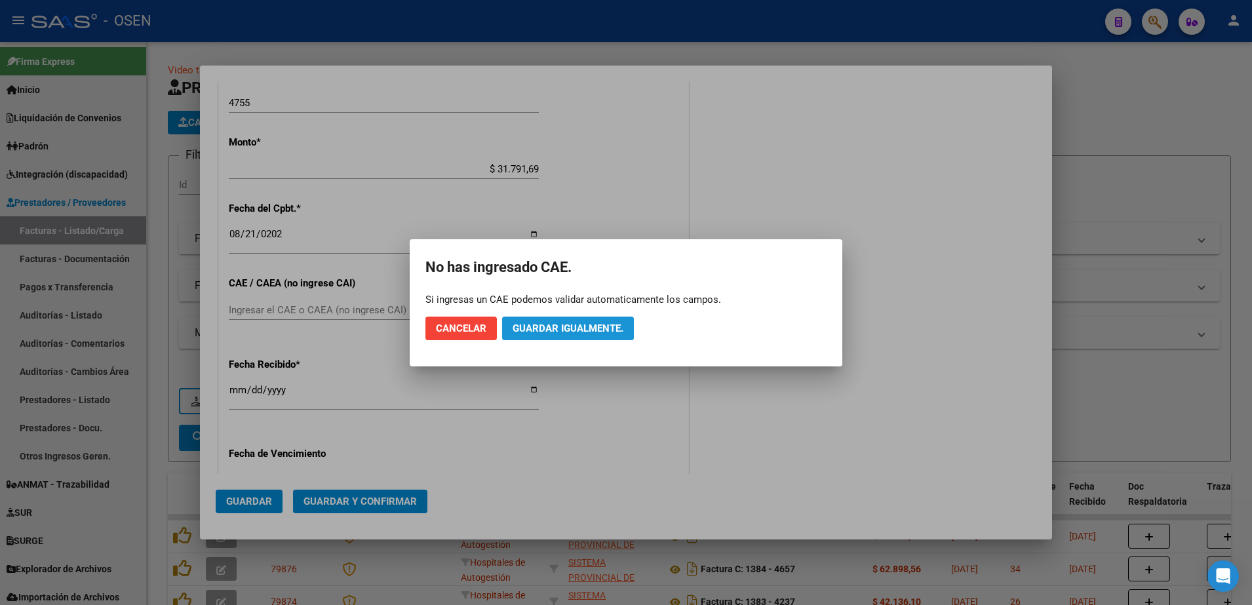
click at [549, 320] on button "Guardar igualmente." at bounding box center [568, 329] width 132 height 24
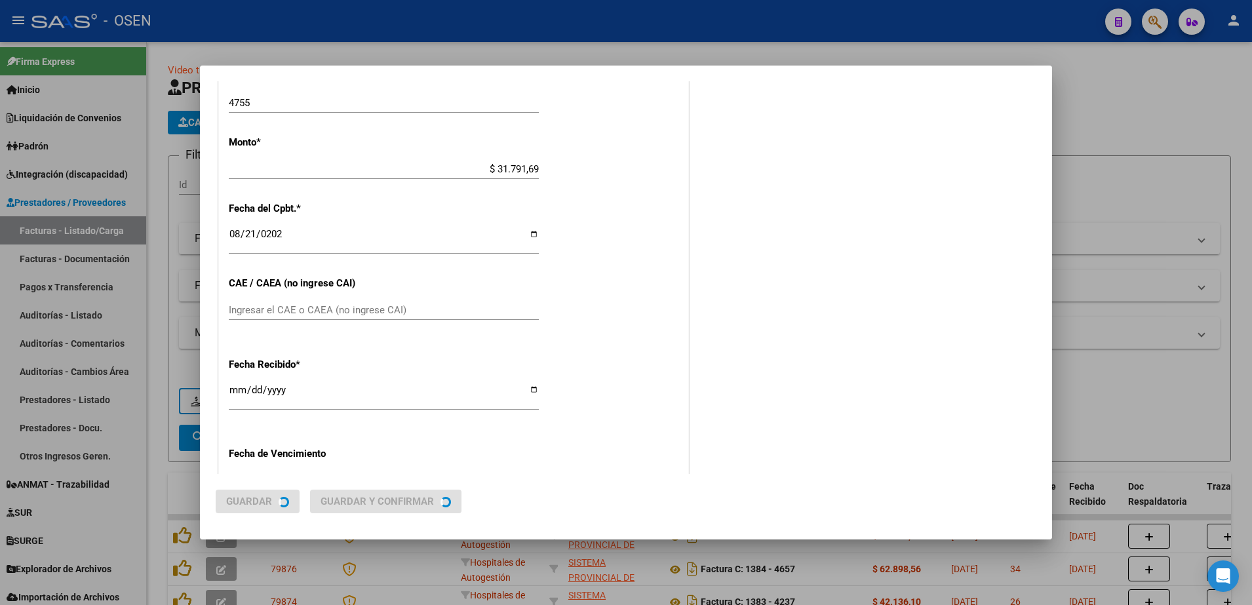
scroll to position [0, 0]
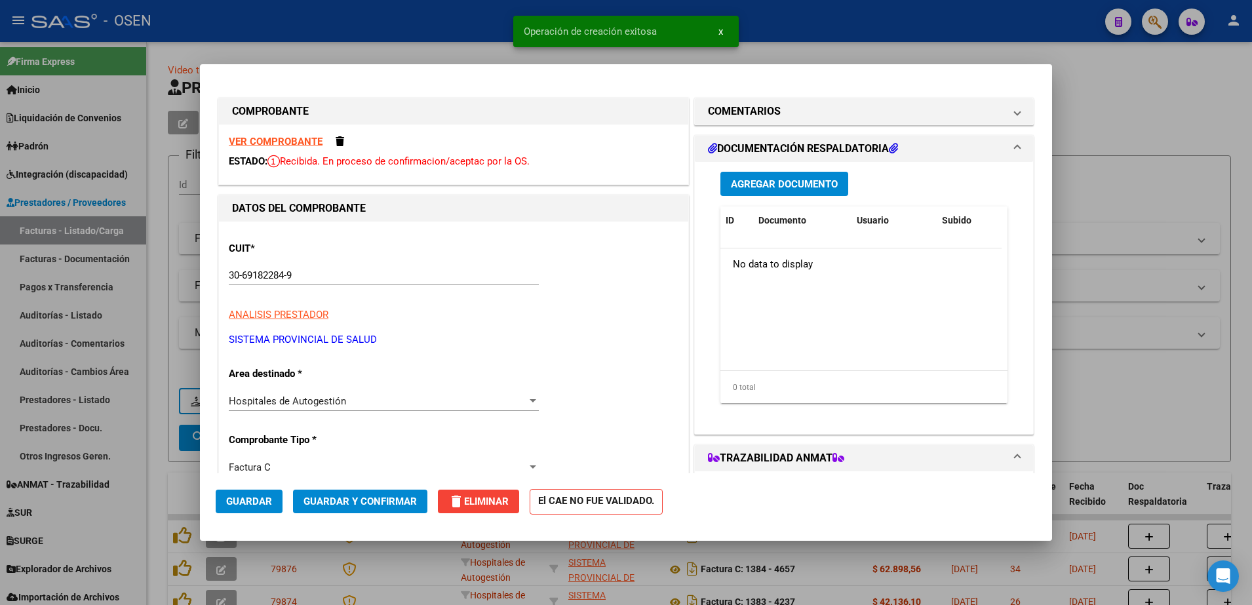
click at [146, 446] on div at bounding box center [626, 302] width 1252 height 605
type input "$ 0,00"
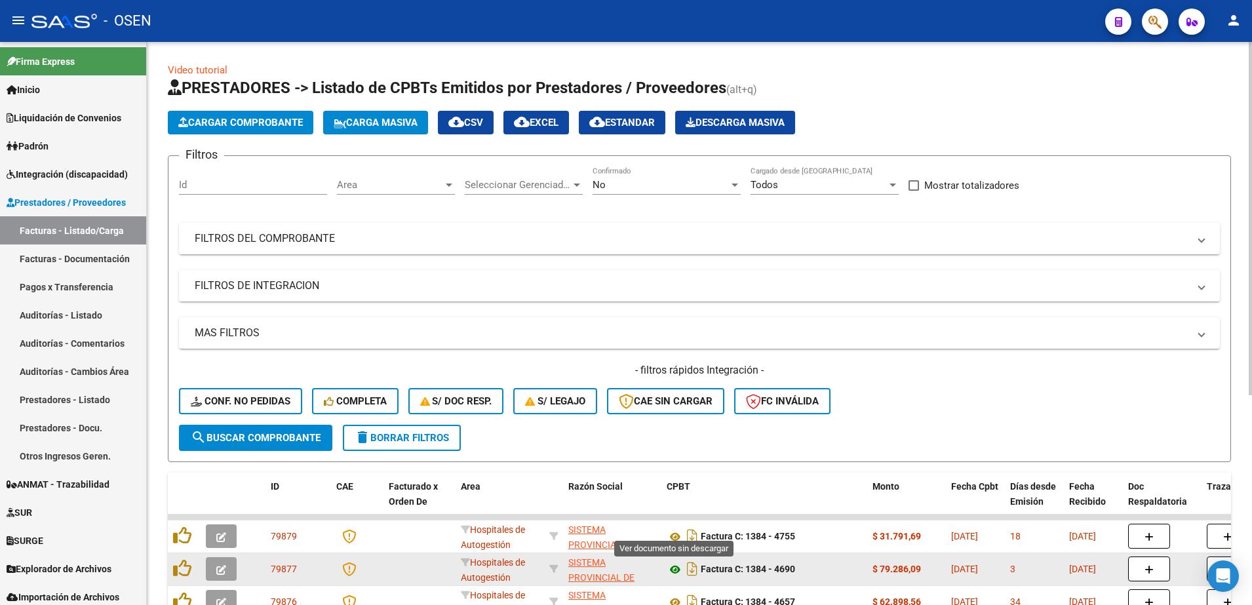
click at [673, 572] on icon at bounding box center [675, 570] width 17 height 16
click at [216, 566] on button "button" at bounding box center [221, 569] width 31 height 24
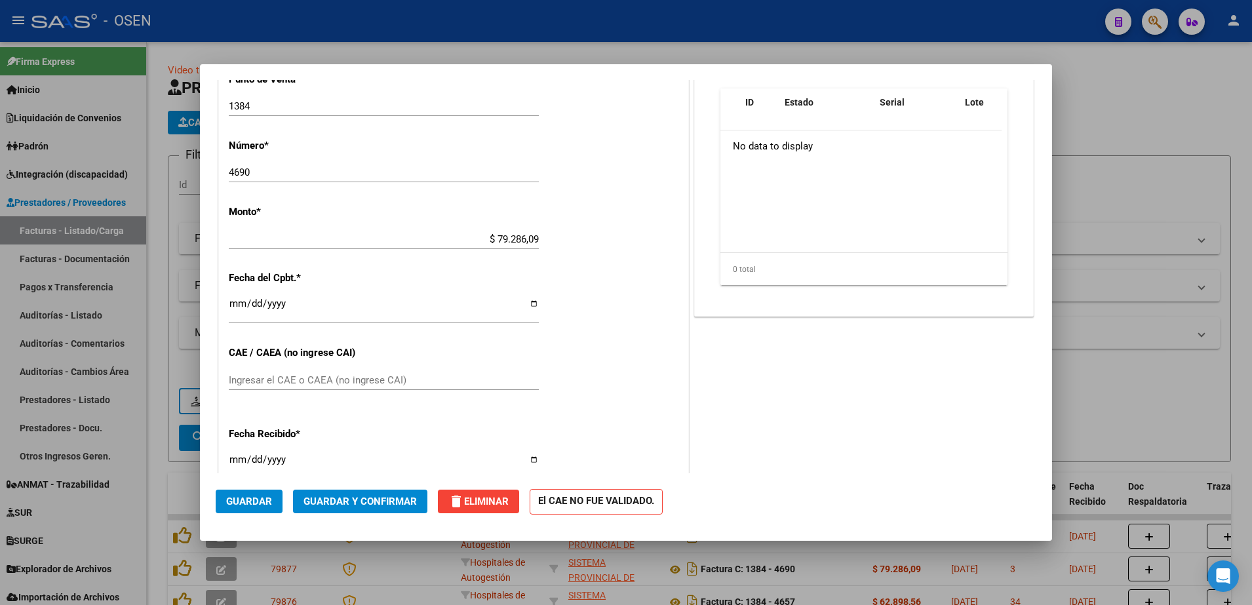
scroll to position [429, 0]
click at [163, 408] on div at bounding box center [626, 302] width 1252 height 605
type input "$ 0,00"
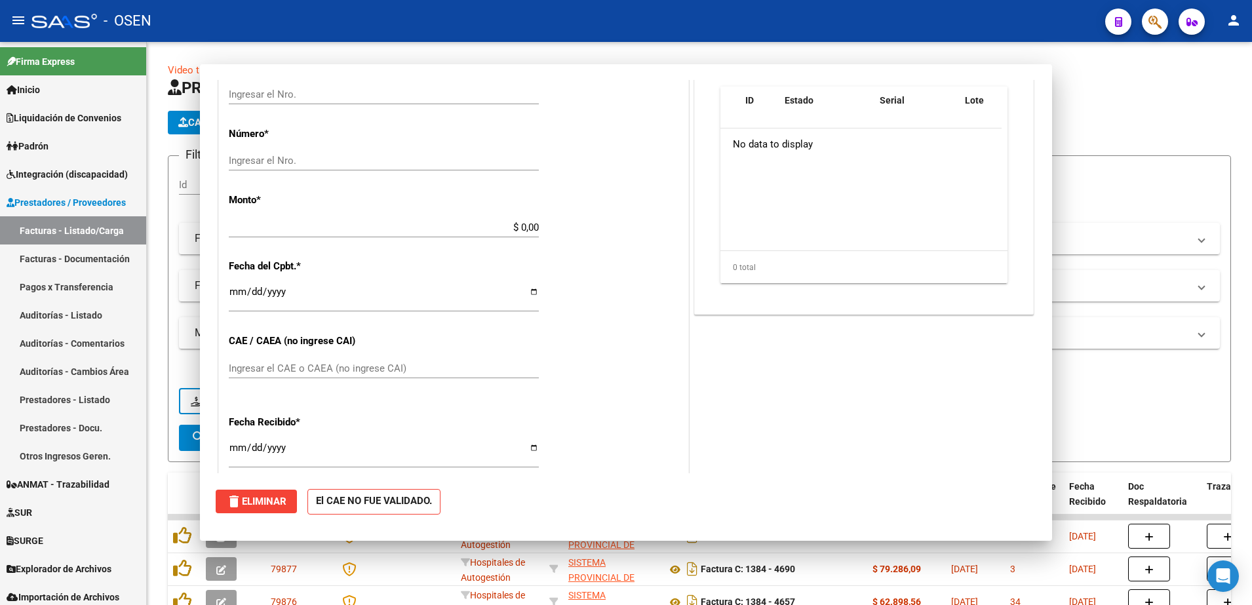
scroll to position [0, 0]
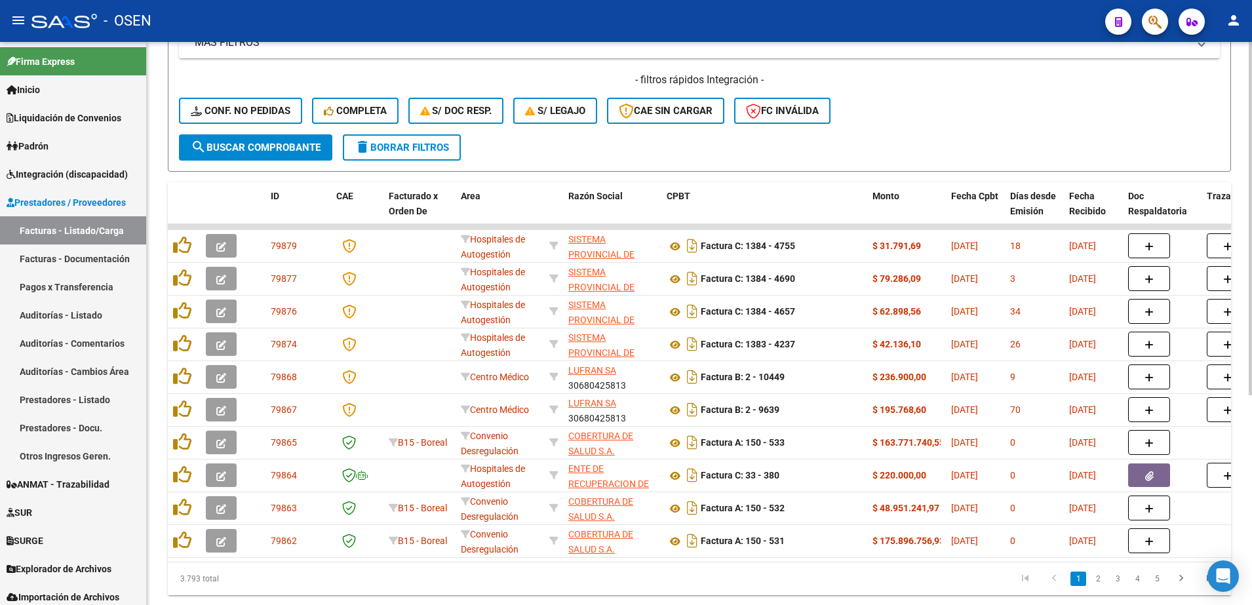
click at [1252, 334] on html "menu - OSEN person Firma Express Inicio Instructivos Contacto OS Liquidación de…" at bounding box center [626, 302] width 1252 height 605
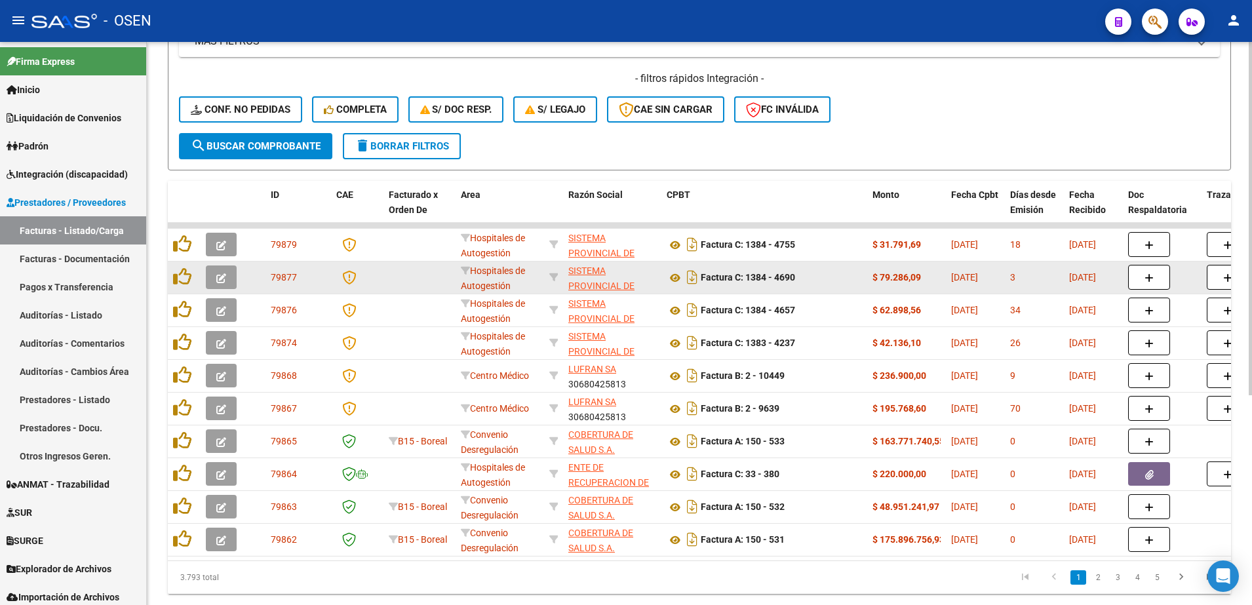
click at [220, 271] on span "button" at bounding box center [221, 277] width 10 height 12
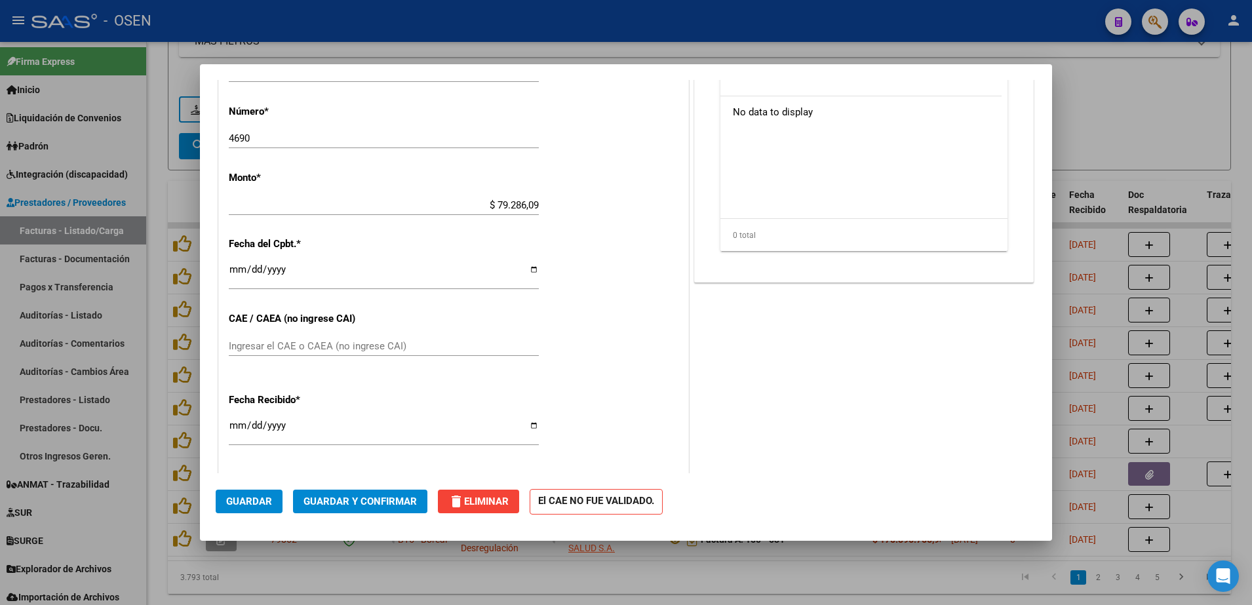
scroll to position [464, 0]
click at [229, 266] on input "[DATE]" at bounding box center [384, 272] width 310 height 21
type input "[DATE]"
click at [250, 492] on button "Guardar" at bounding box center [249, 502] width 67 height 24
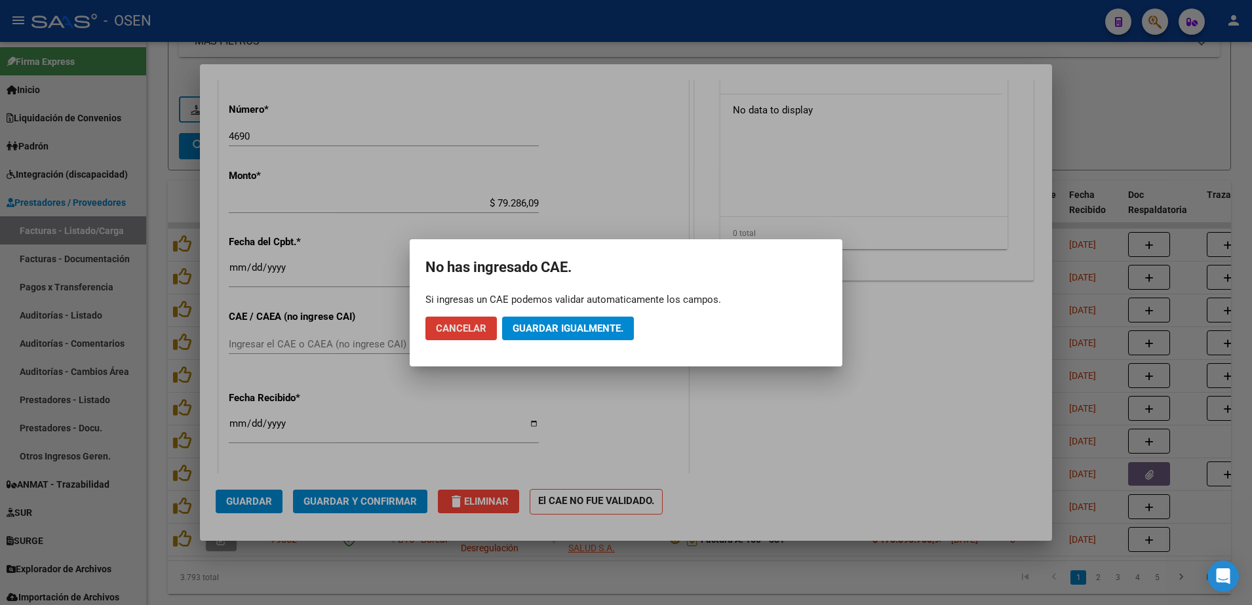
click at [576, 330] on span "Guardar igualmente." at bounding box center [568, 329] width 111 height 12
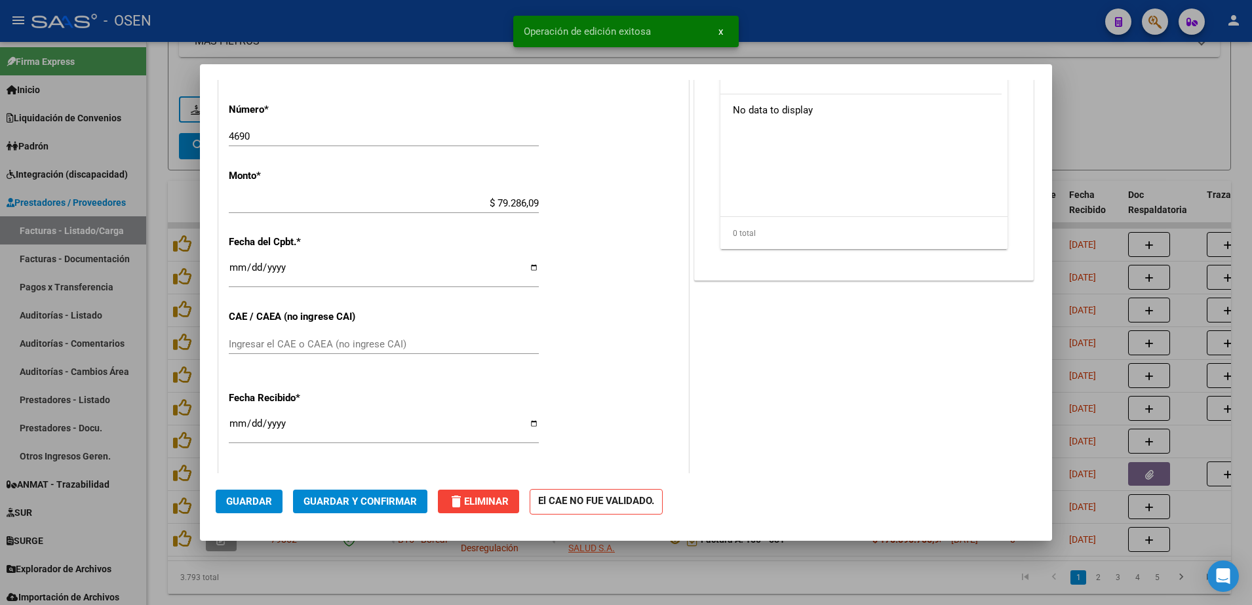
click at [581, 583] on div at bounding box center [626, 302] width 1252 height 605
type input "$ 0,00"
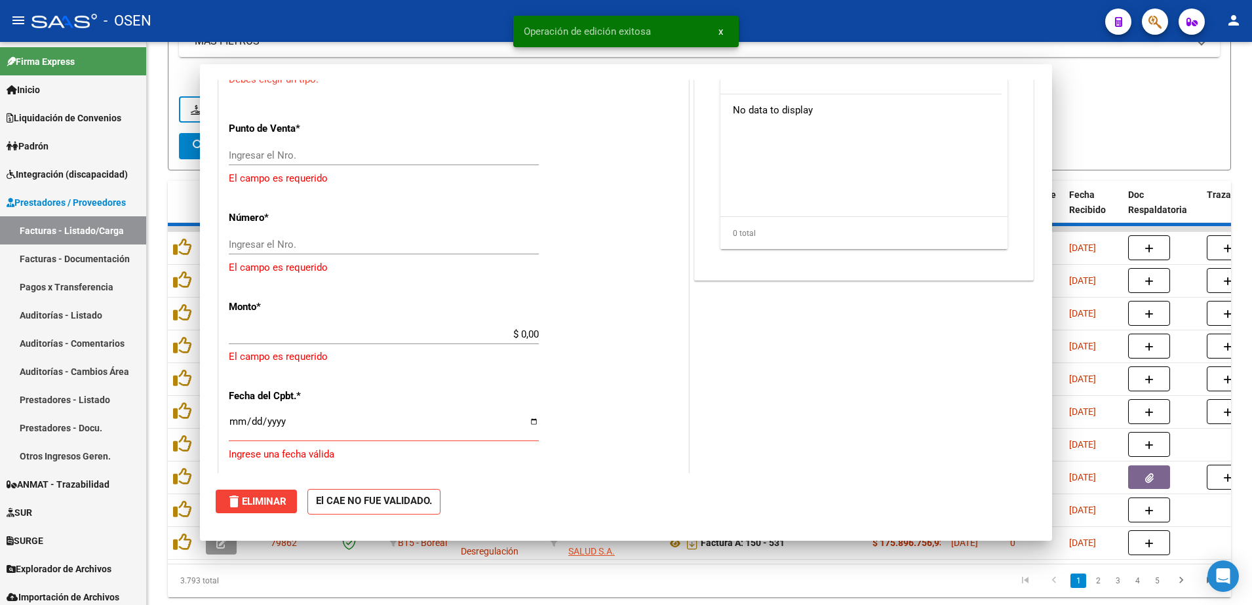
scroll to position [625, 0]
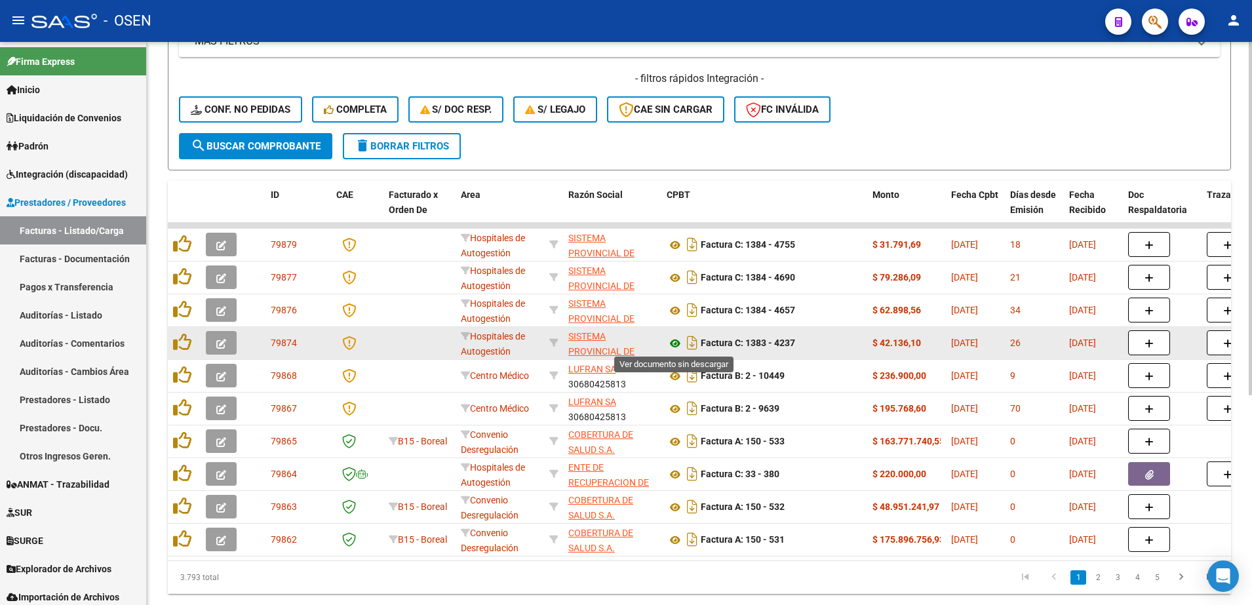
click at [671, 344] on icon at bounding box center [675, 344] width 17 height 16
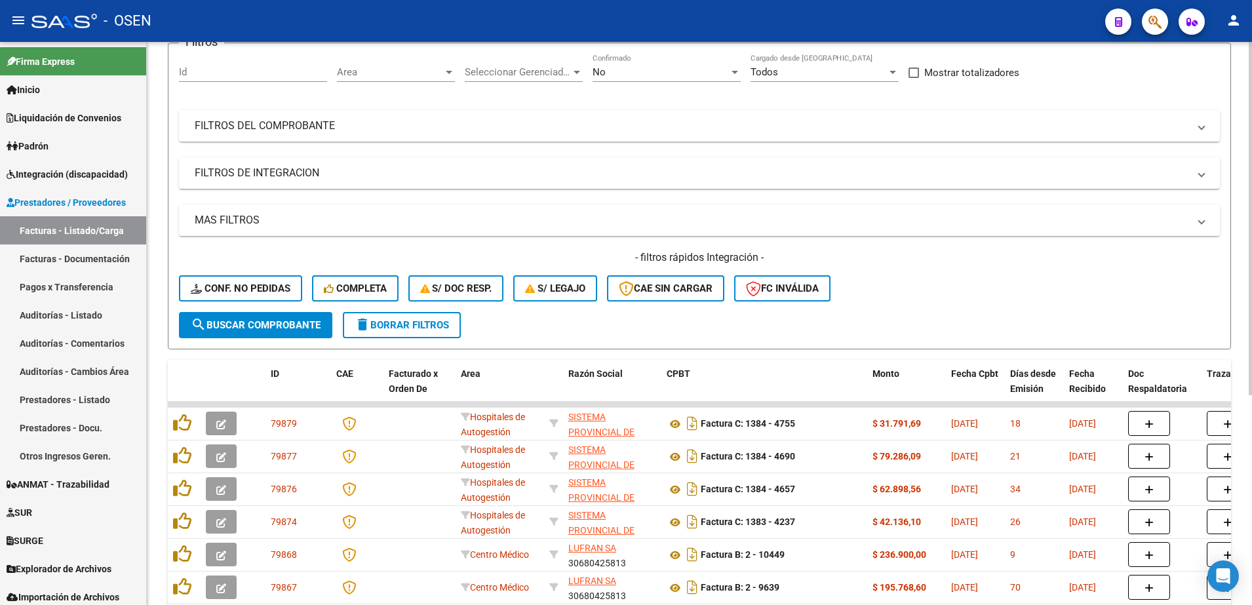
scroll to position [98, 0]
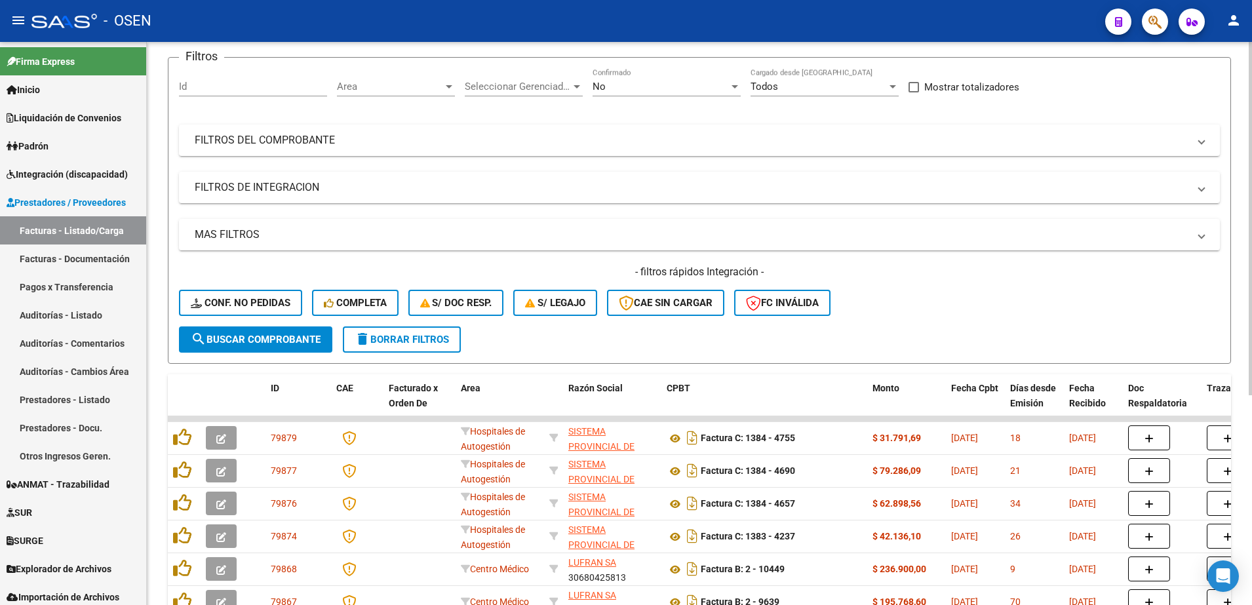
click at [1244, 133] on div "Video tutorial PRESTADORES -> Listado de CPBTs Emitidos por Prestadores / Prove…" at bounding box center [701, 387] width 1109 height 886
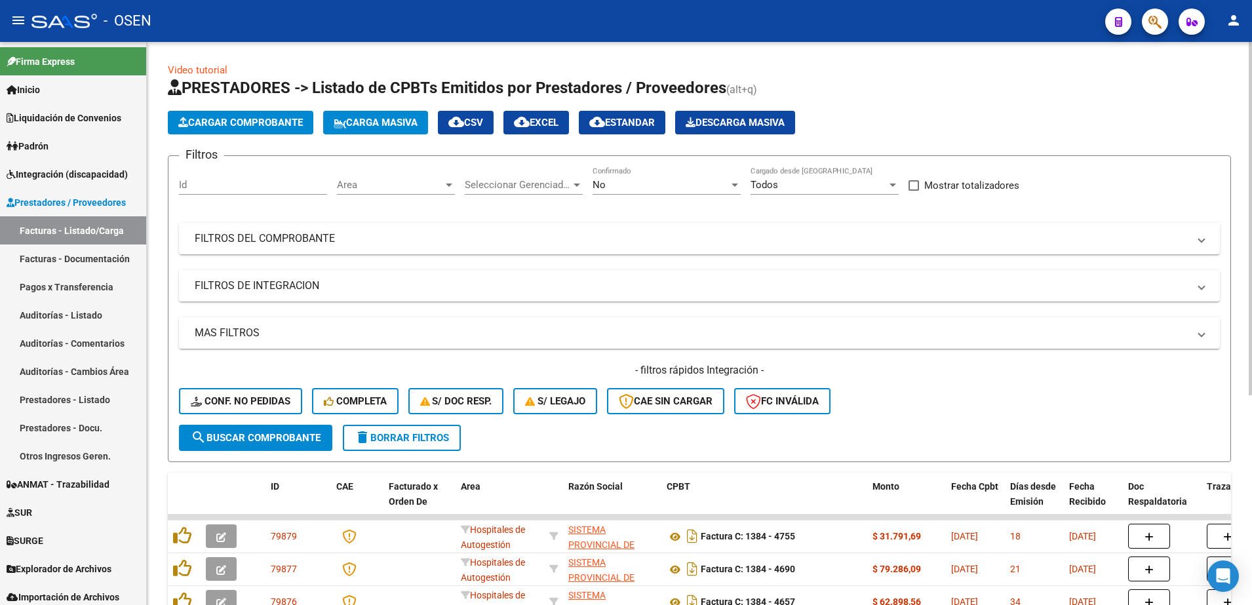
click at [1250, 30] on div "menu - OSEN person Firma Express Inicio Instructivos Contacto OS Liquidación de…" at bounding box center [626, 302] width 1252 height 605
click at [280, 128] on button "Cargar Comprobante" at bounding box center [241, 123] width 146 height 24
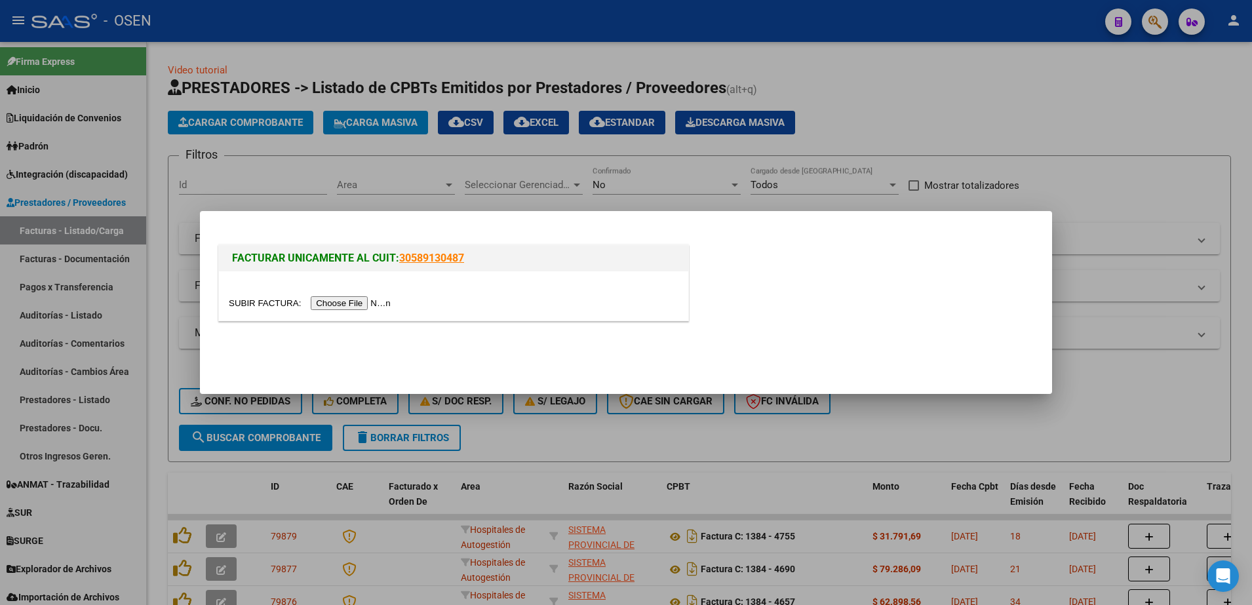
click at [352, 294] on div at bounding box center [453, 295] width 469 height 49
click at [351, 304] on input "file" at bounding box center [312, 303] width 166 height 14
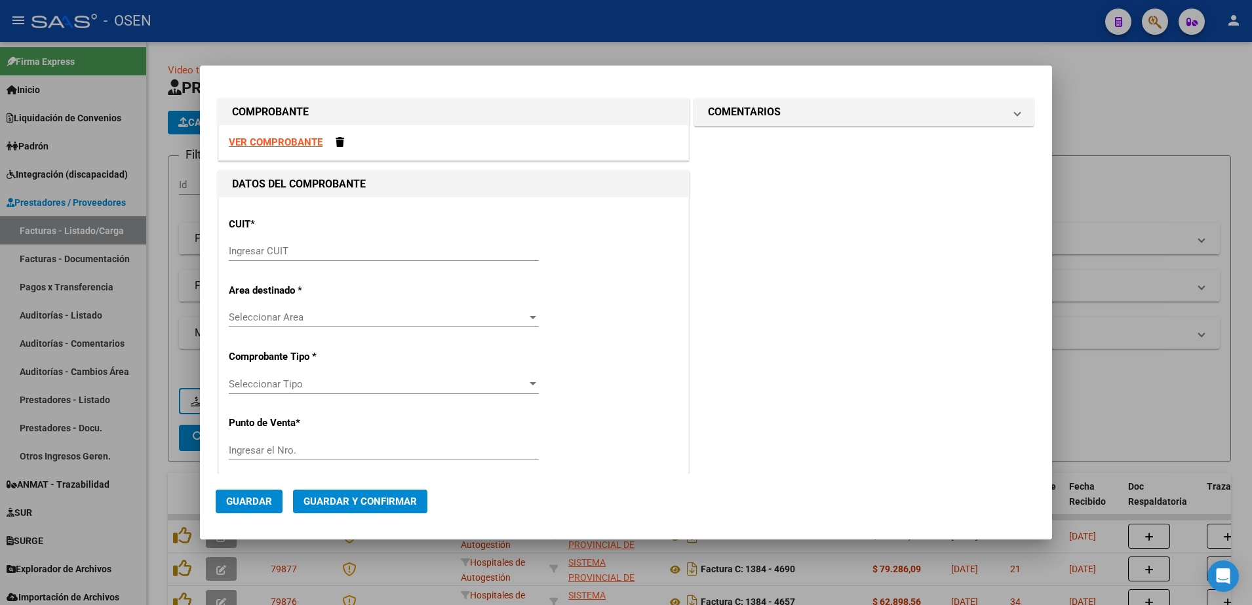
click at [267, 144] on strong "VER COMPROBANTE" at bounding box center [276, 142] width 94 height 12
click at [294, 249] on input "Ingresar CUIT" at bounding box center [384, 251] width 310 height 12
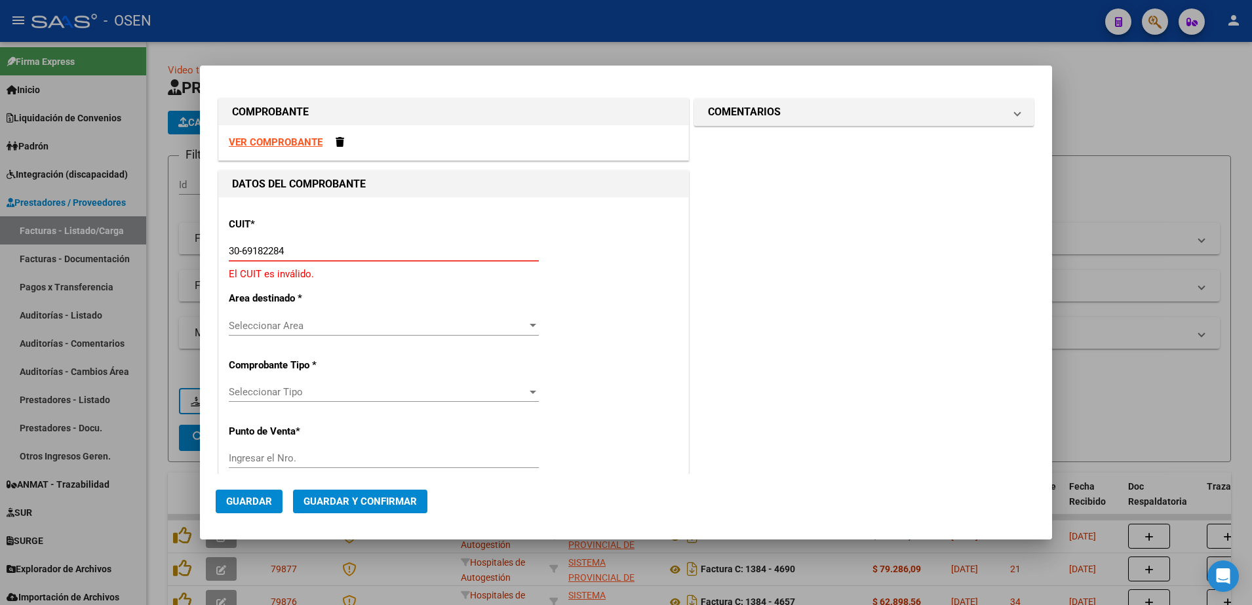
type input "30-69182284-9"
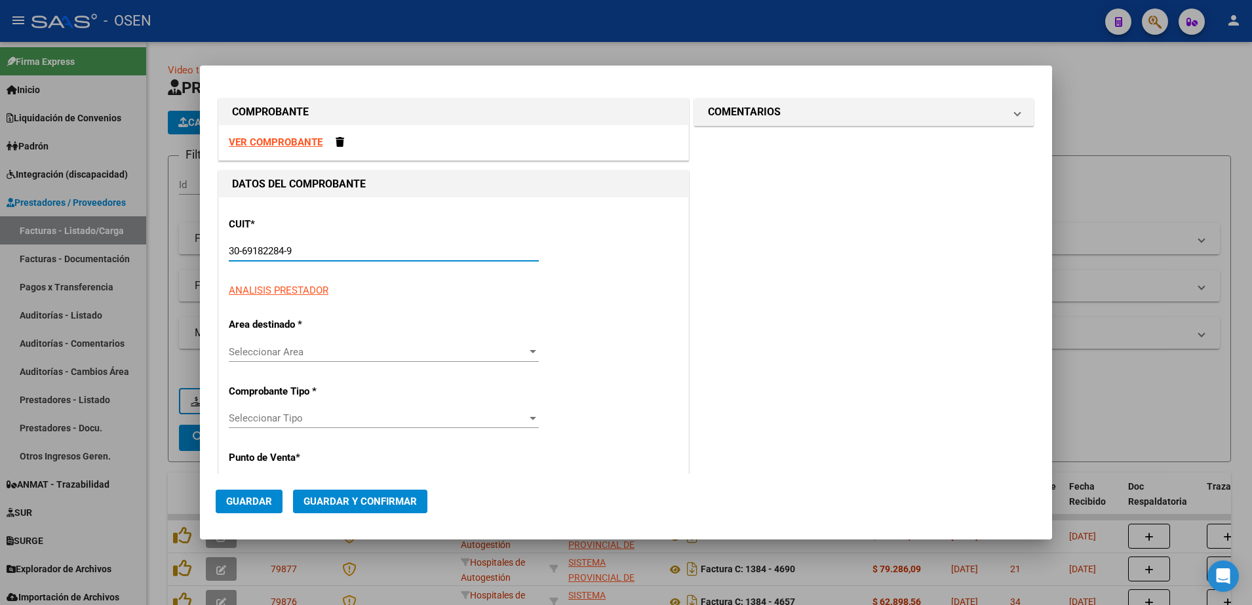
type input "1384"
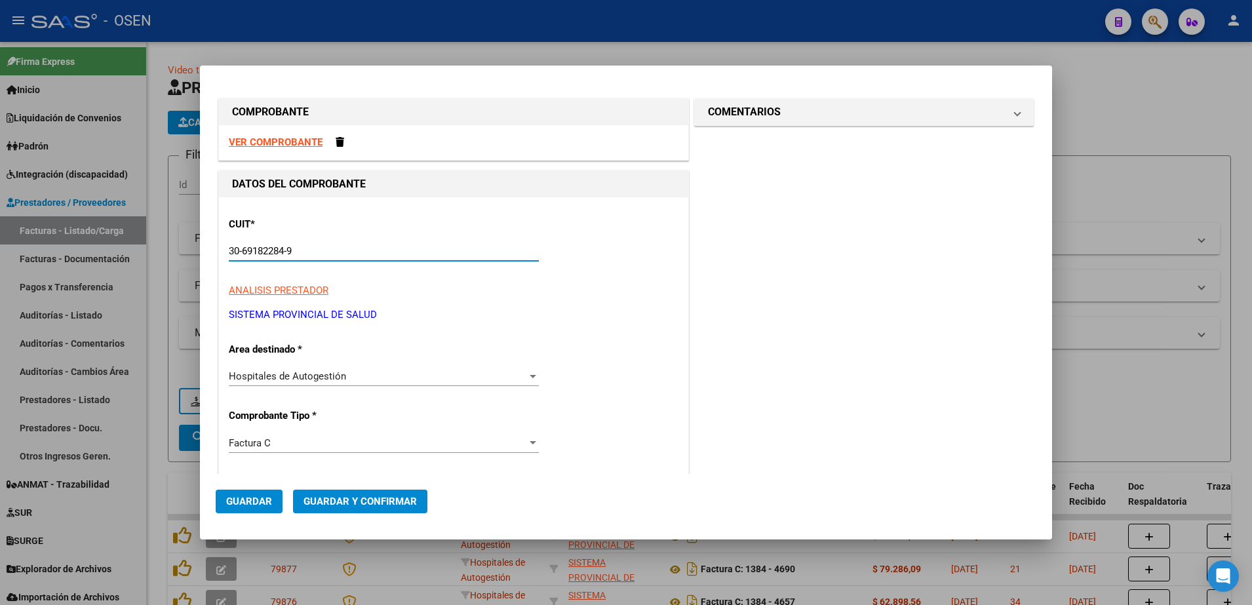
type input "30-69182284-9"
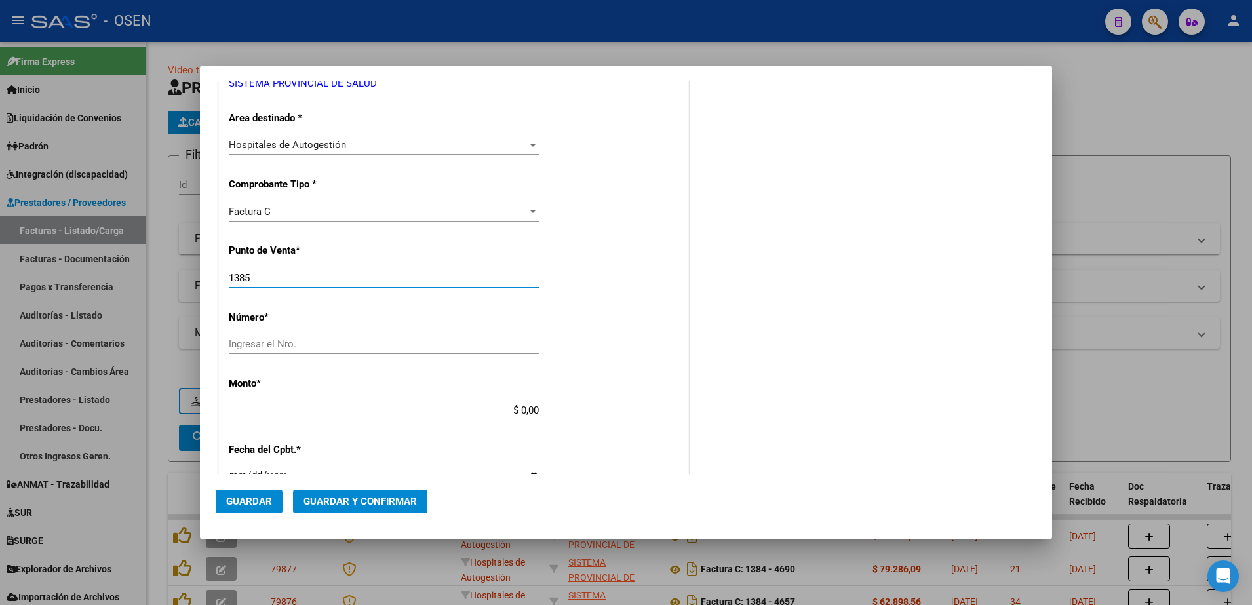
type input "1385"
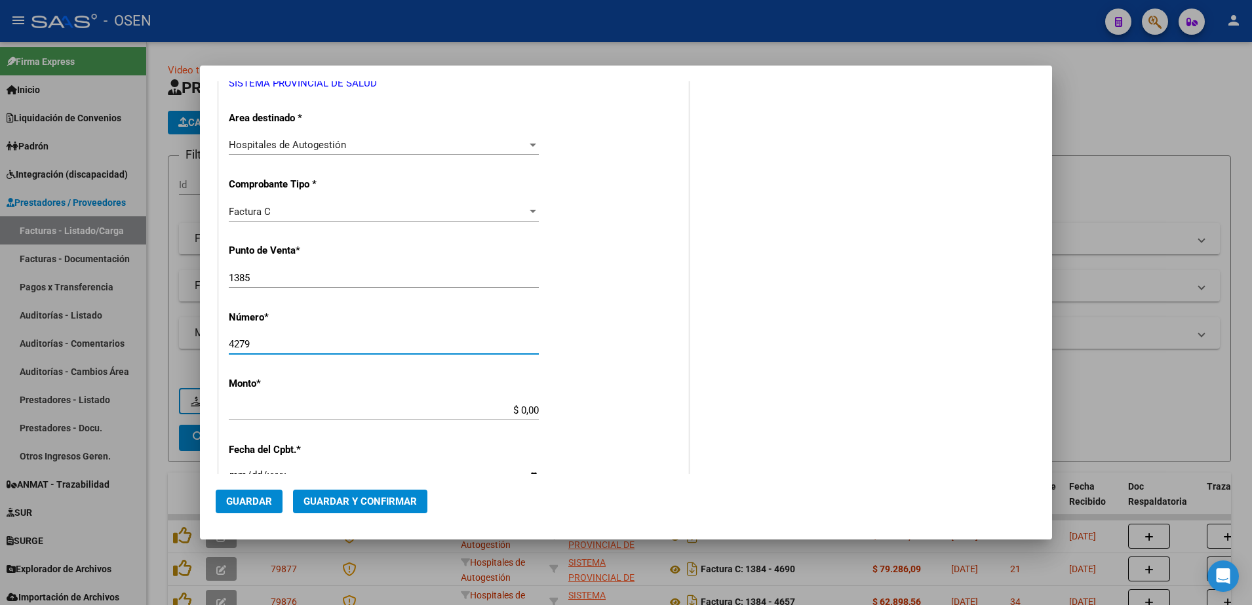
type input "4279"
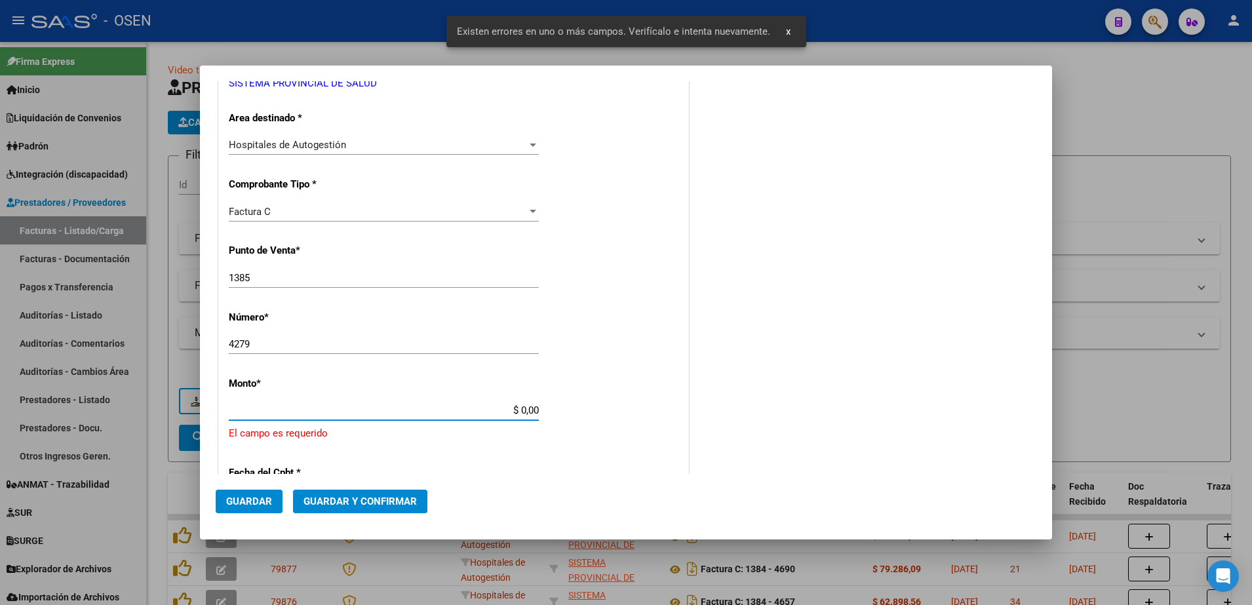
scroll to position [358, 0]
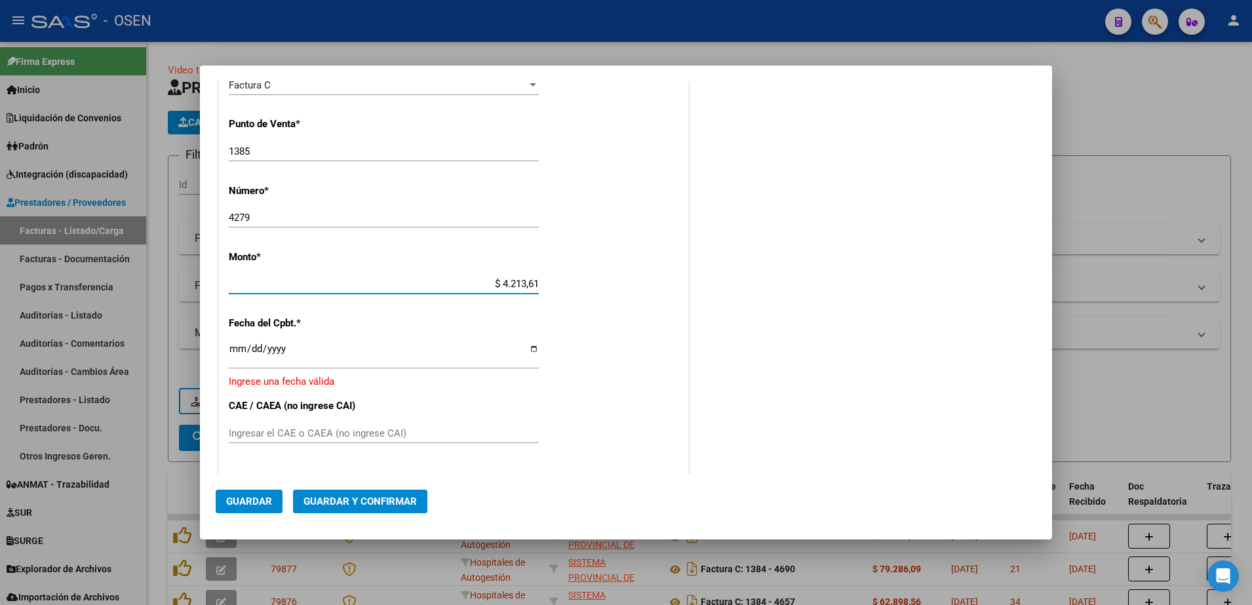
type input "$ 42.136,10"
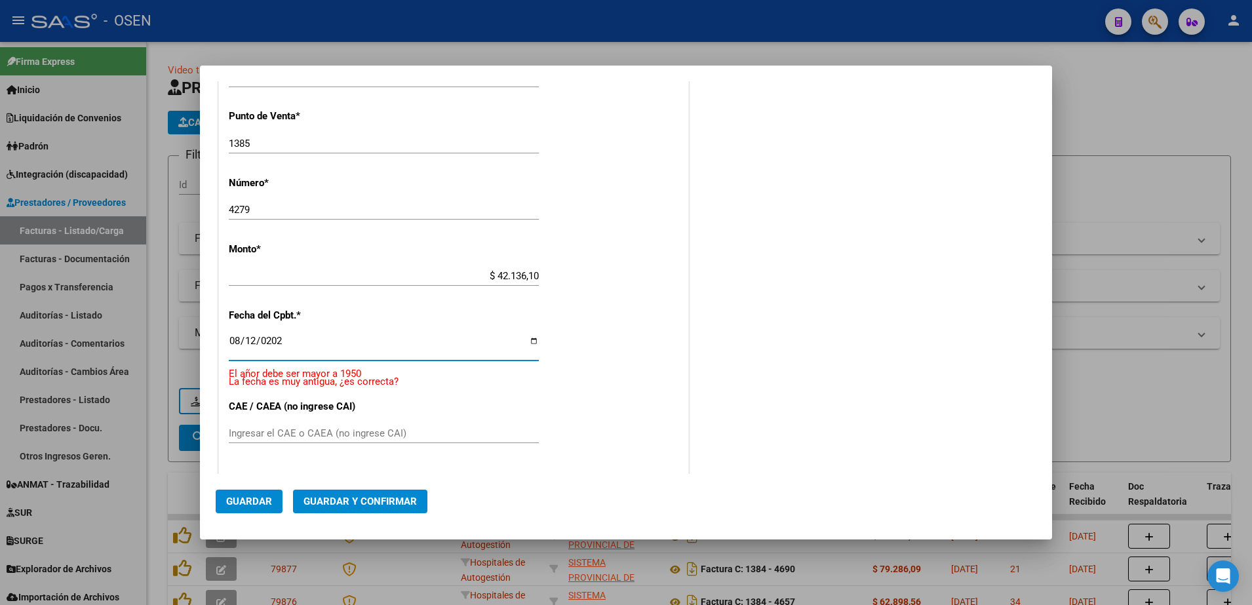
type input "[DATE]"
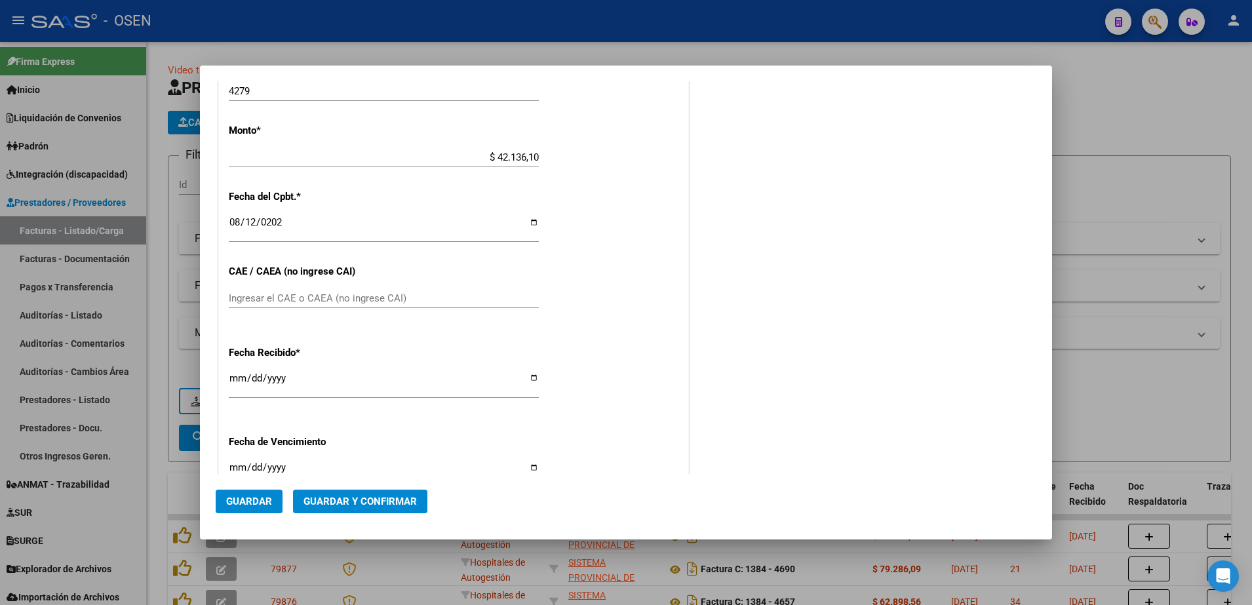
scroll to position [509, 0]
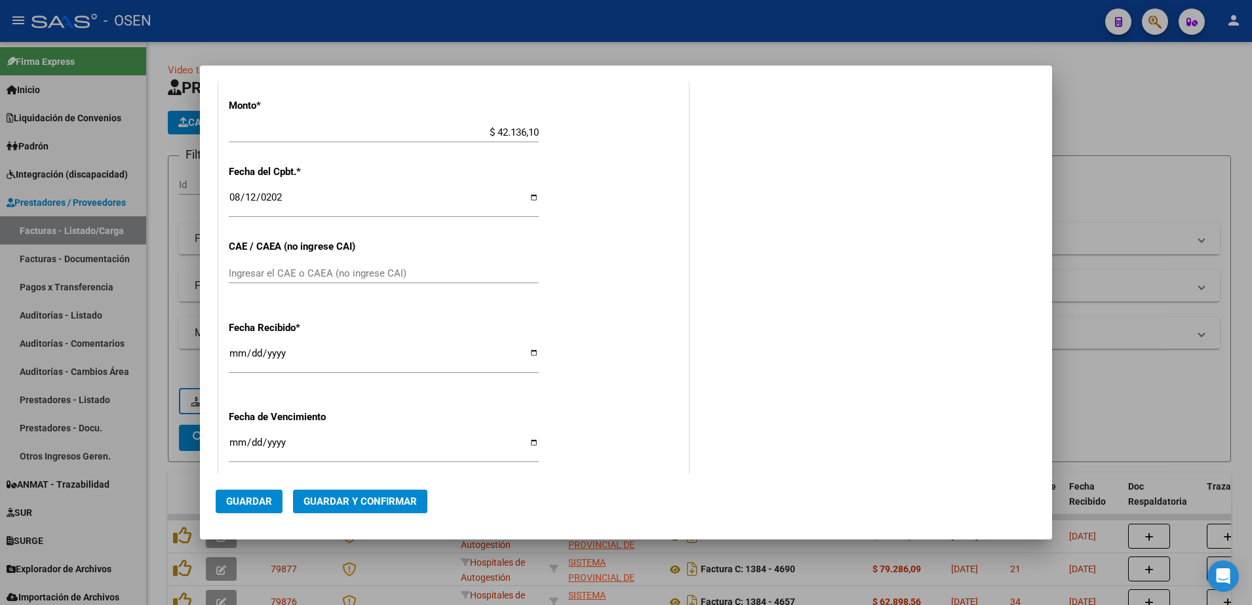
click at [238, 353] on input "[DATE]" at bounding box center [384, 358] width 310 height 21
type input "[DATE]"
click at [256, 500] on span "Guardar" at bounding box center [249, 502] width 46 height 12
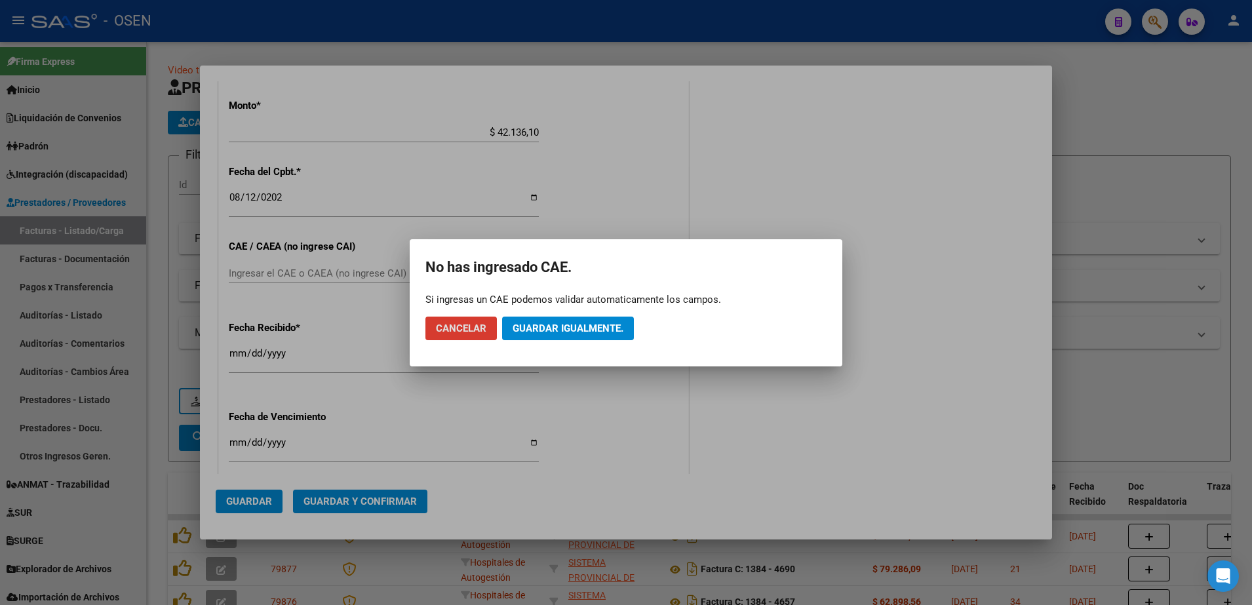
click at [607, 330] on span "Guardar igualmente." at bounding box center [568, 329] width 111 height 12
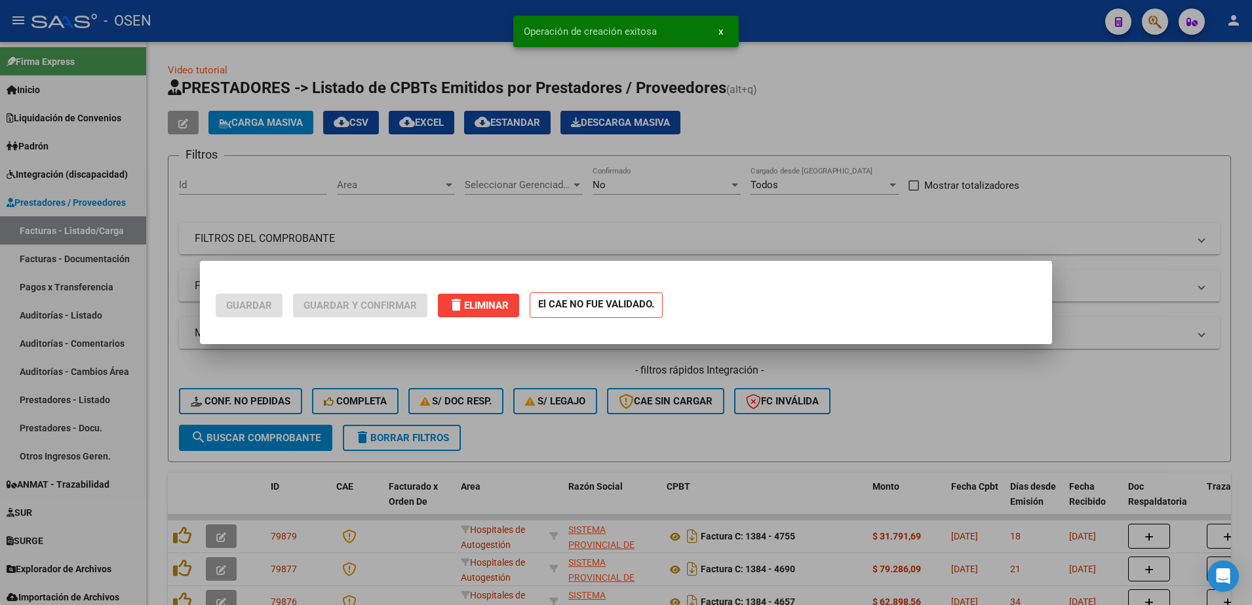
scroll to position [0, 0]
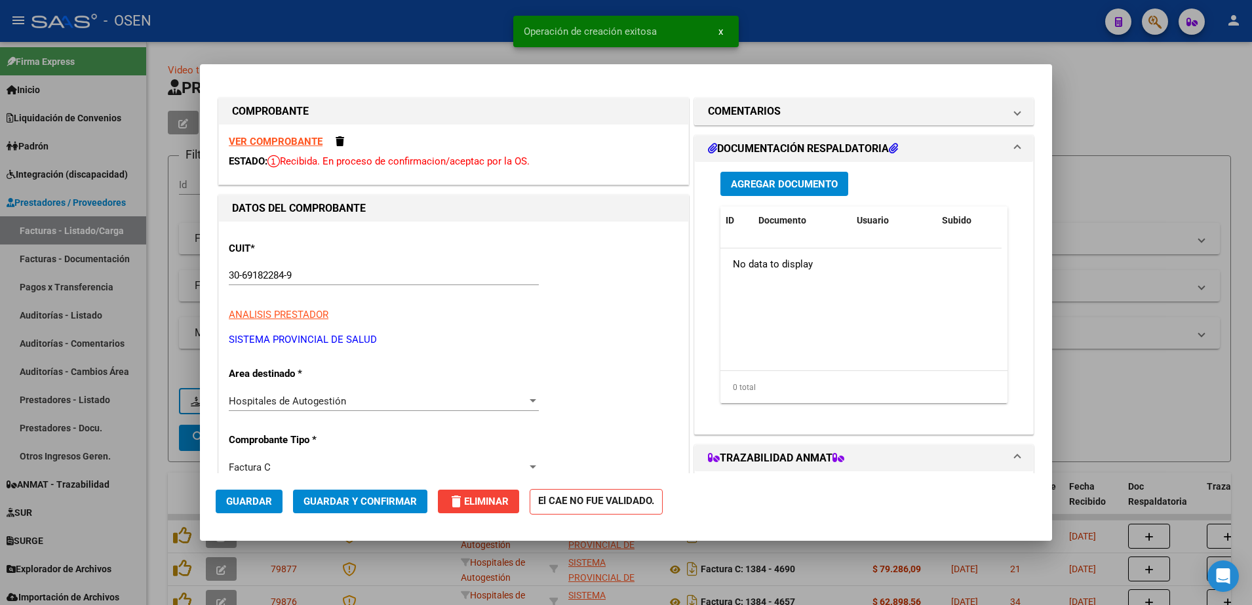
click at [159, 439] on div at bounding box center [626, 302] width 1252 height 605
type input "$ 0,00"
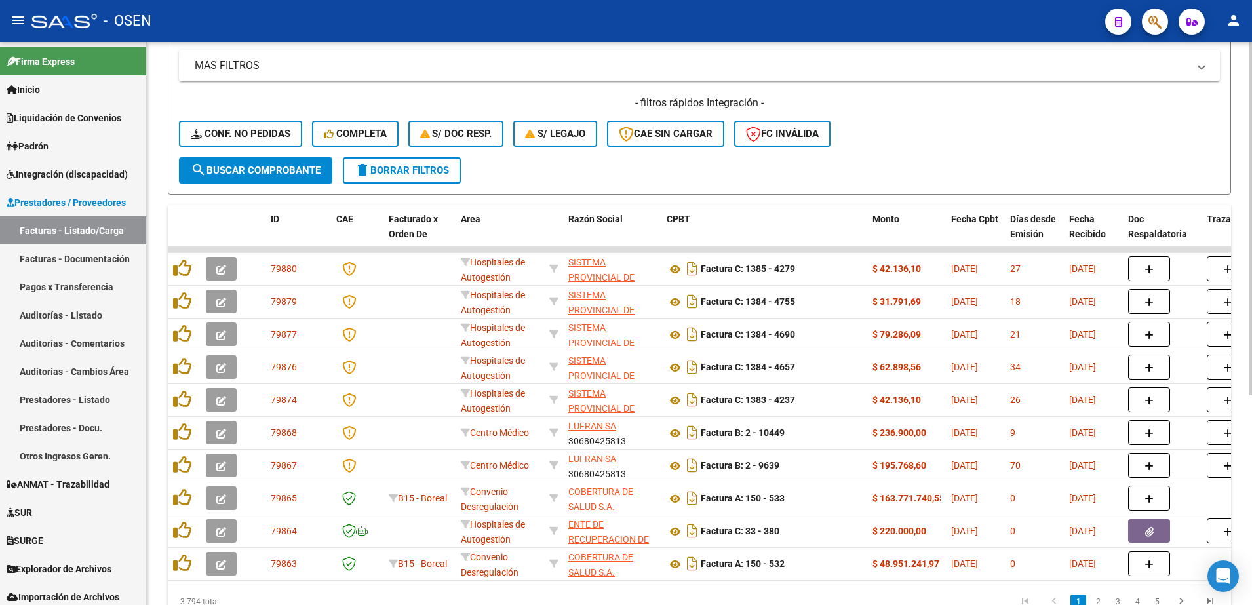
scroll to position [269, 0]
click at [1252, 269] on div at bounding box center [1250, 393] width 3 height 353
drag, startPoint x: 1248, startPoint y: 376, endPoint x: 1247, endPoint y: 216, distance: 160.0
click at [1247, 216] on div "Video tutorial PRESTADORES -> Listado de CPBTs Emitidos por Prestadores / Prove…" at bounding box center [699, 216] width 1105 height 886
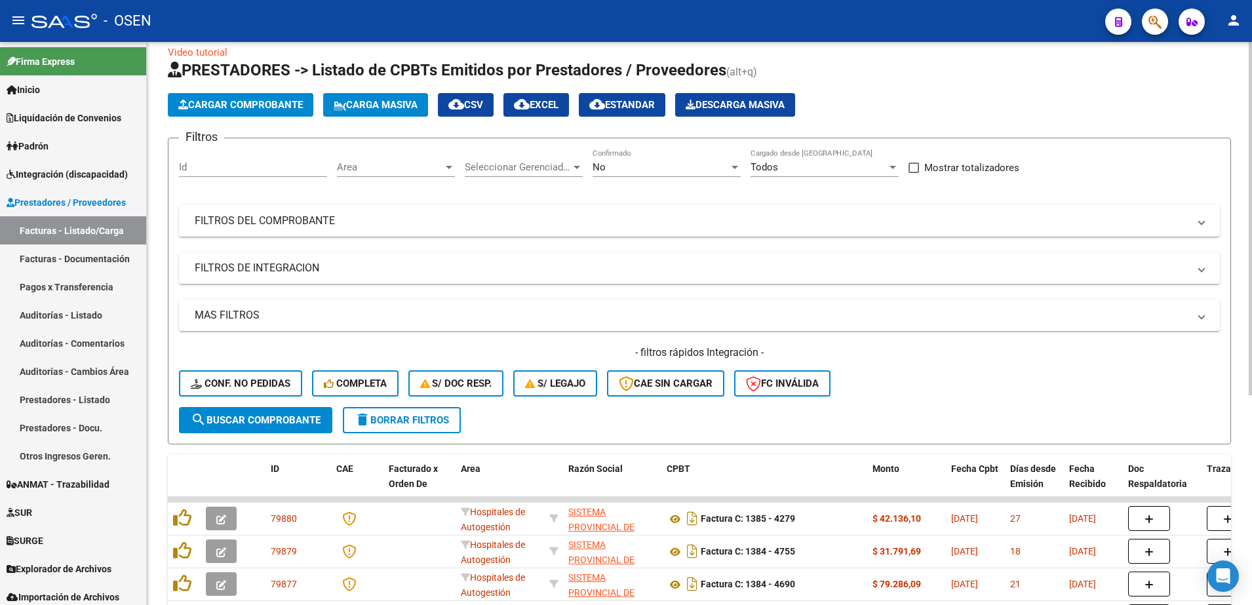
scroll to position [0, 0]
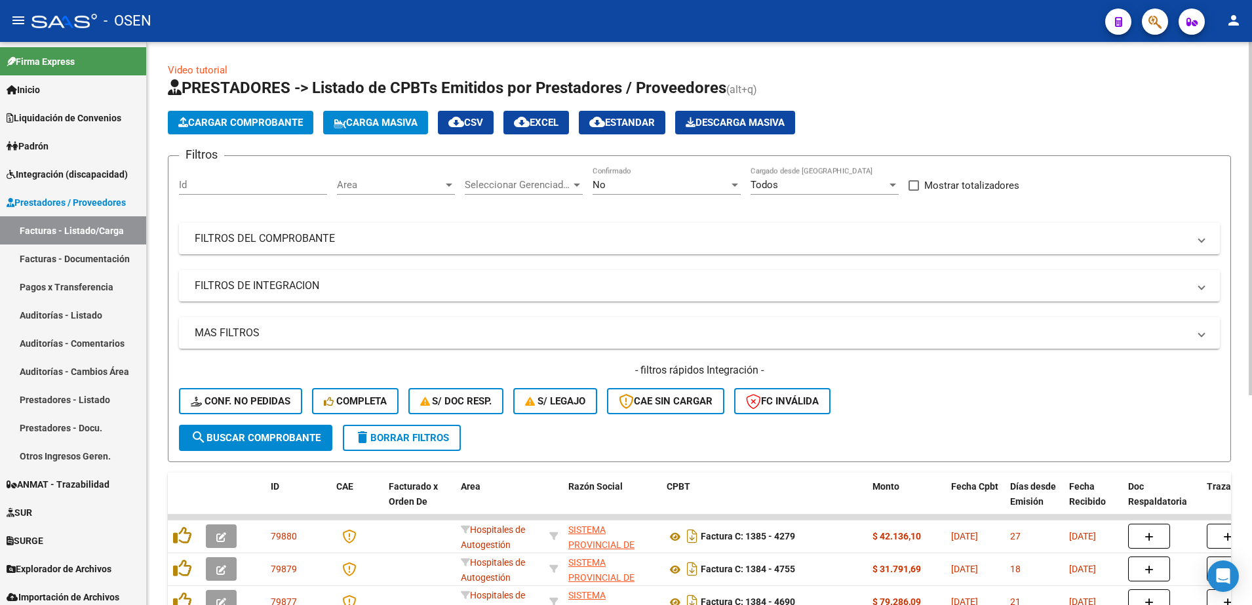
click at [1242, 52] on div "Video tutorial PRESTADORES -> Listado de CPBTs Emitidos por Prestadores / Prove…" at bounding box center [701, 485] width 1109 height 886
click at [253, 117] on span "Cargar Comprobante" at bounding box center [240, 123] width 125 height 12
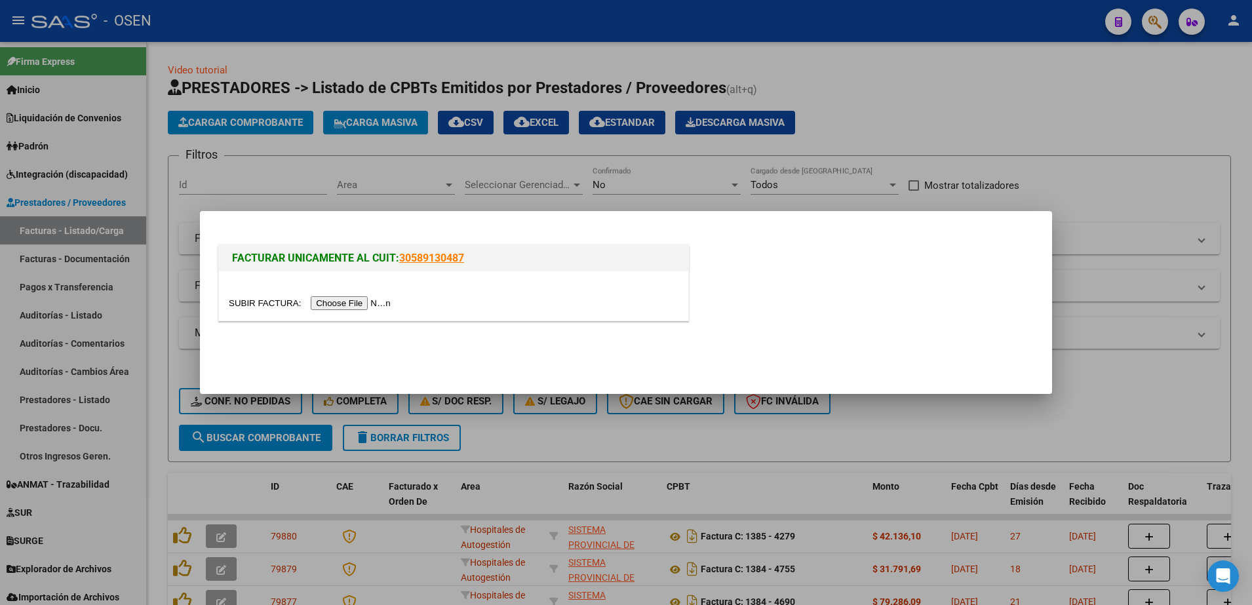
click at [349, 305] on input "file" at bounding box center [312, 303] width 166 height 14
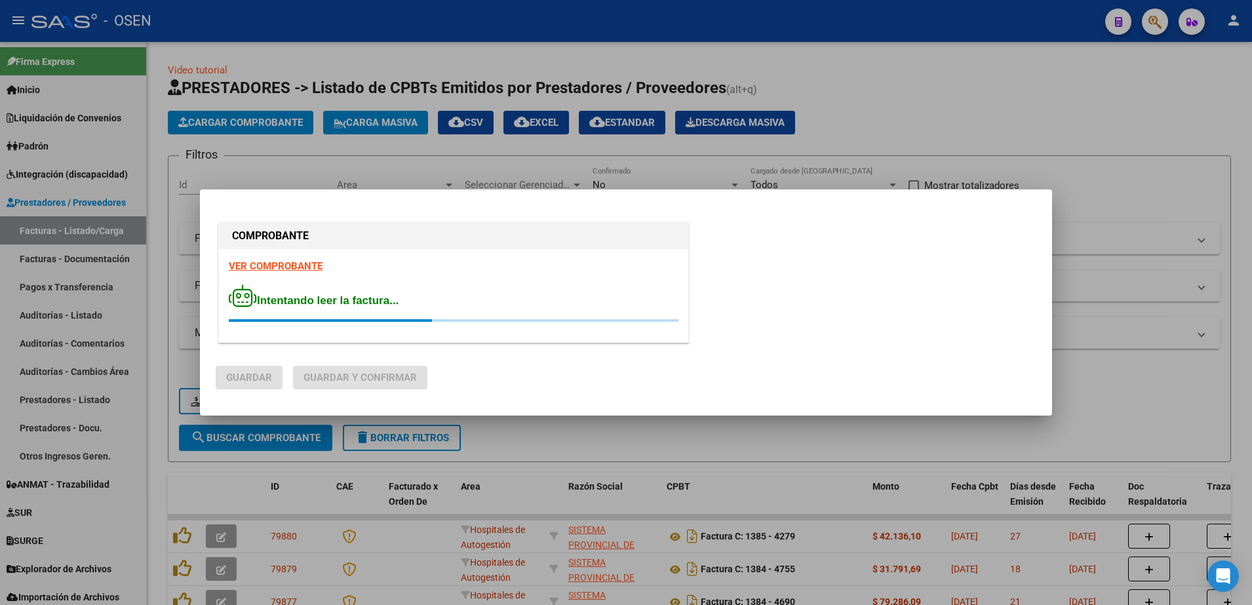
click at [266, 266] on strong "VER COMPROBANTE" at bounding box center [276, 266] width 94 height 12
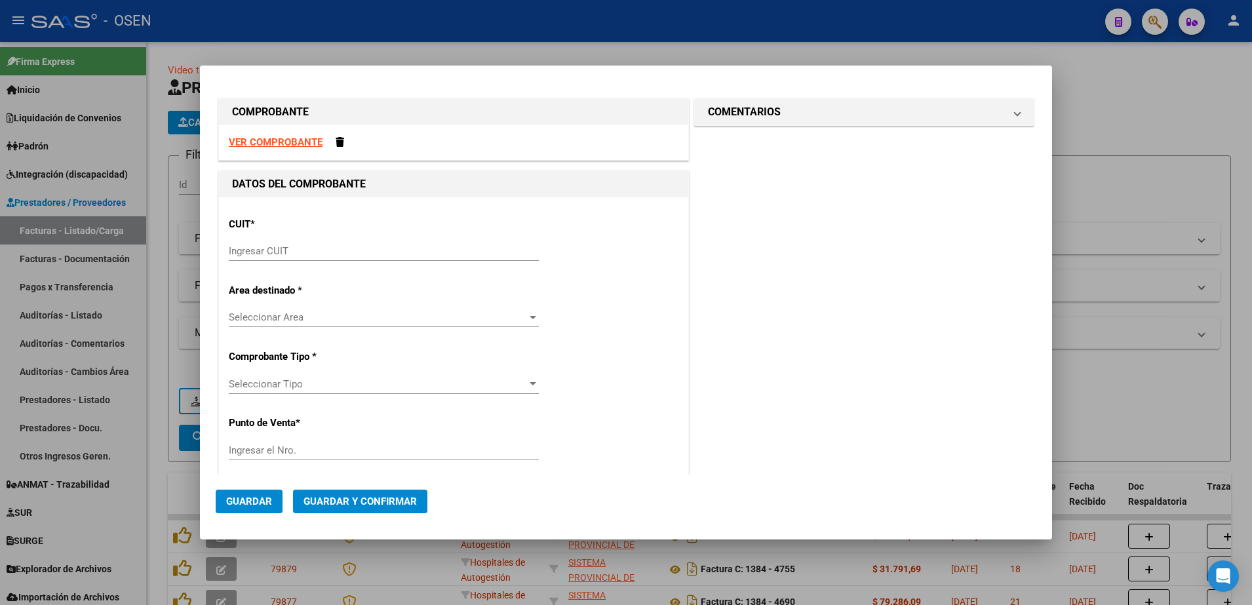
click at [311, 247] on input "Ingresar CUIT" at bounding box center [384, 251] width 310 height 12
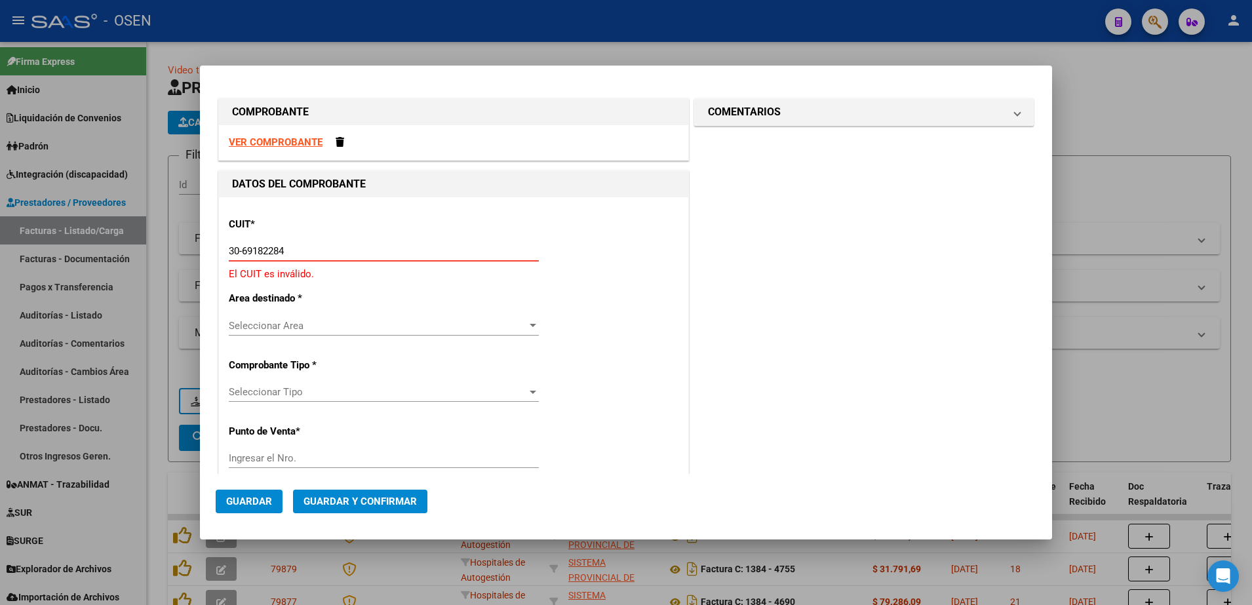
type input "30-69182284-9"
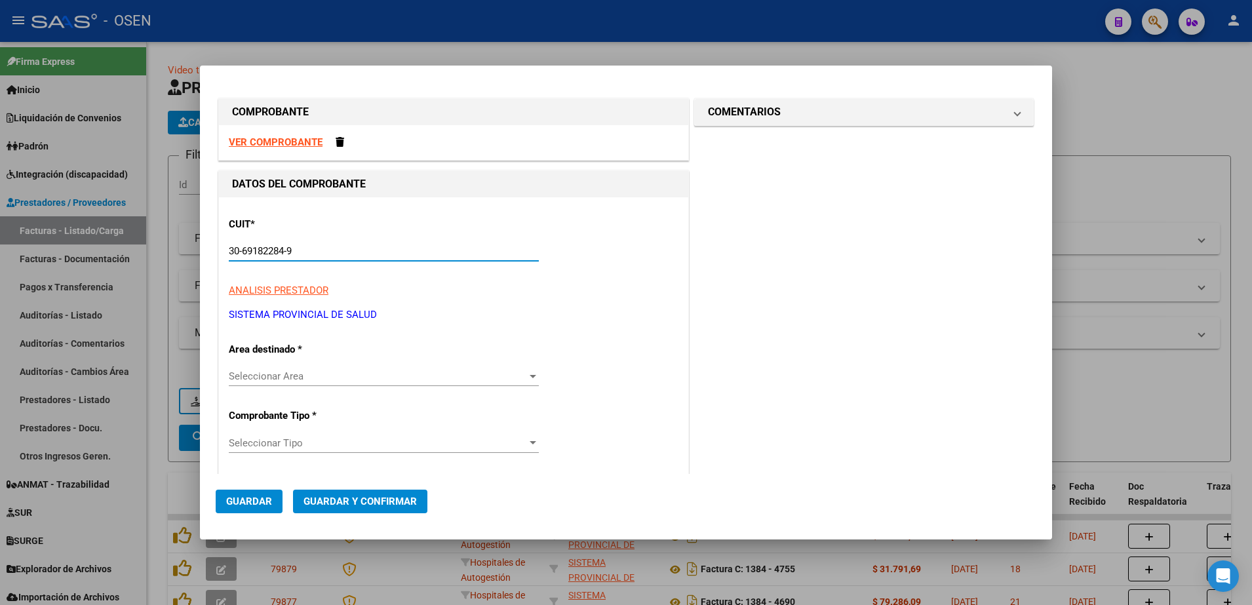
type input "1385"
type input "30-69182284-9"
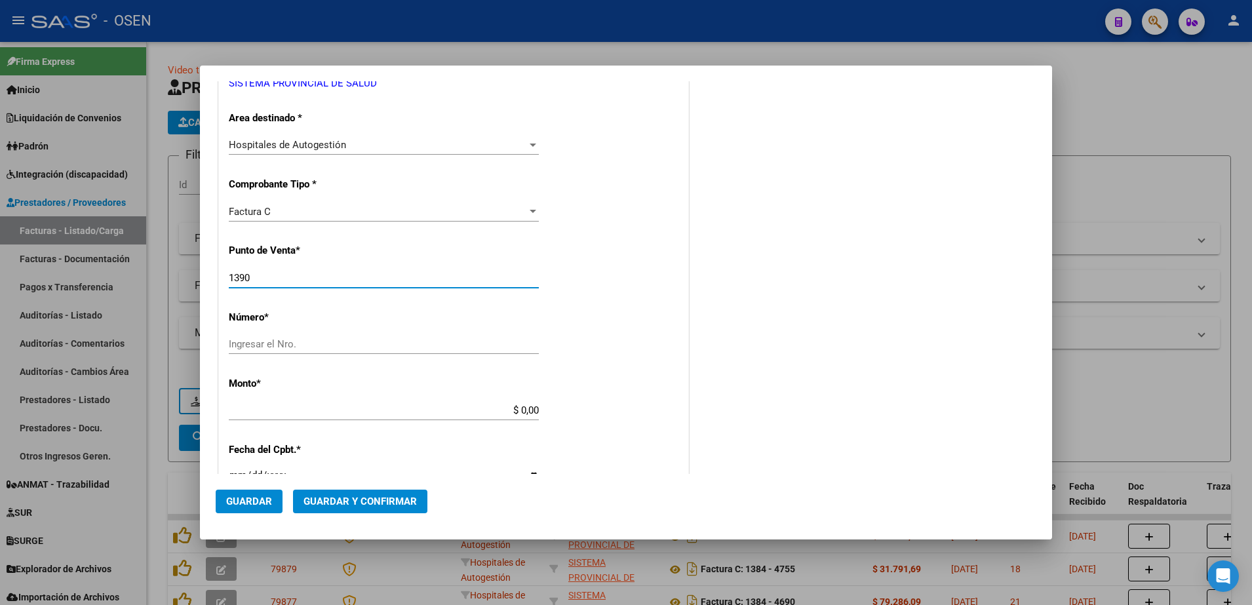
type input "1390"
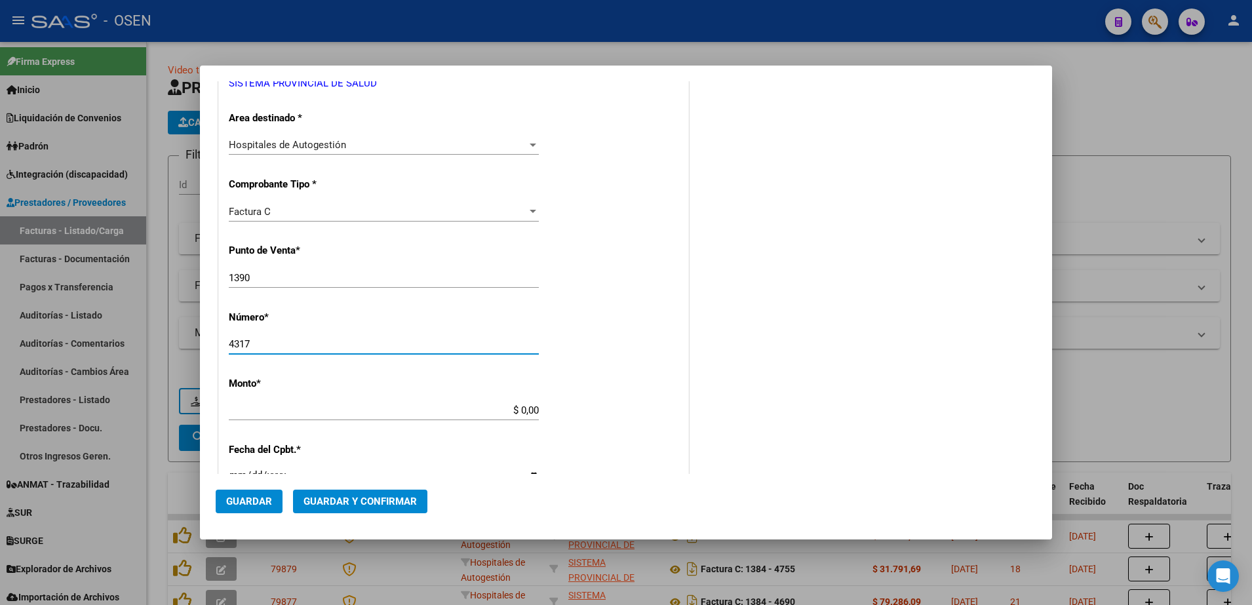
type input "4317"
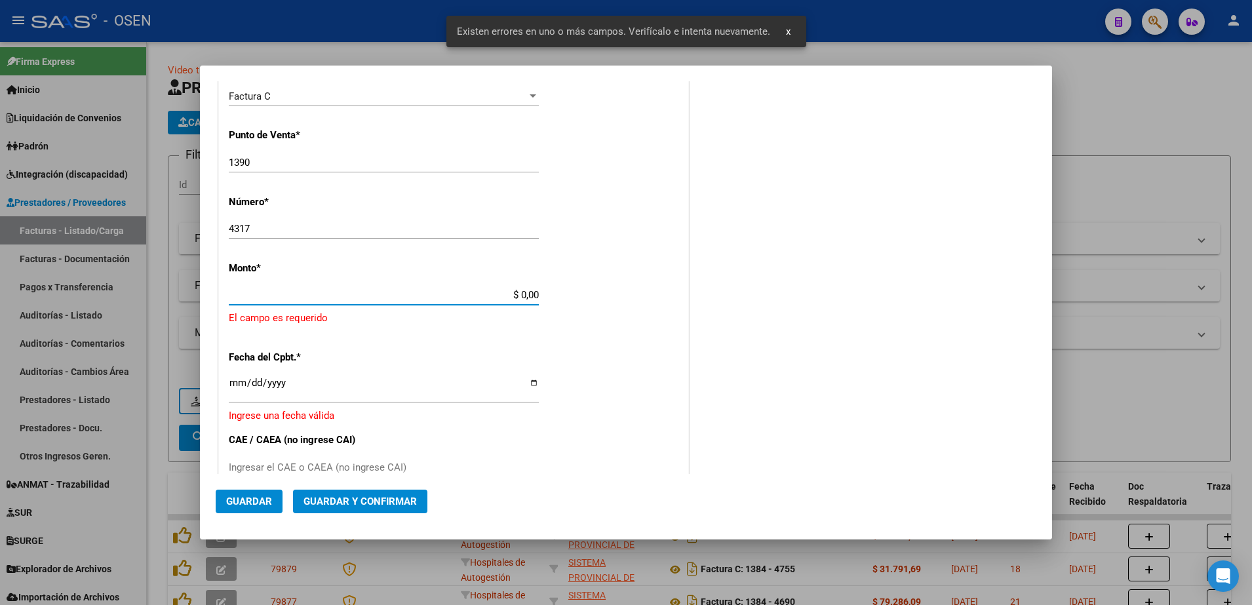
scroll to position [358, 0]
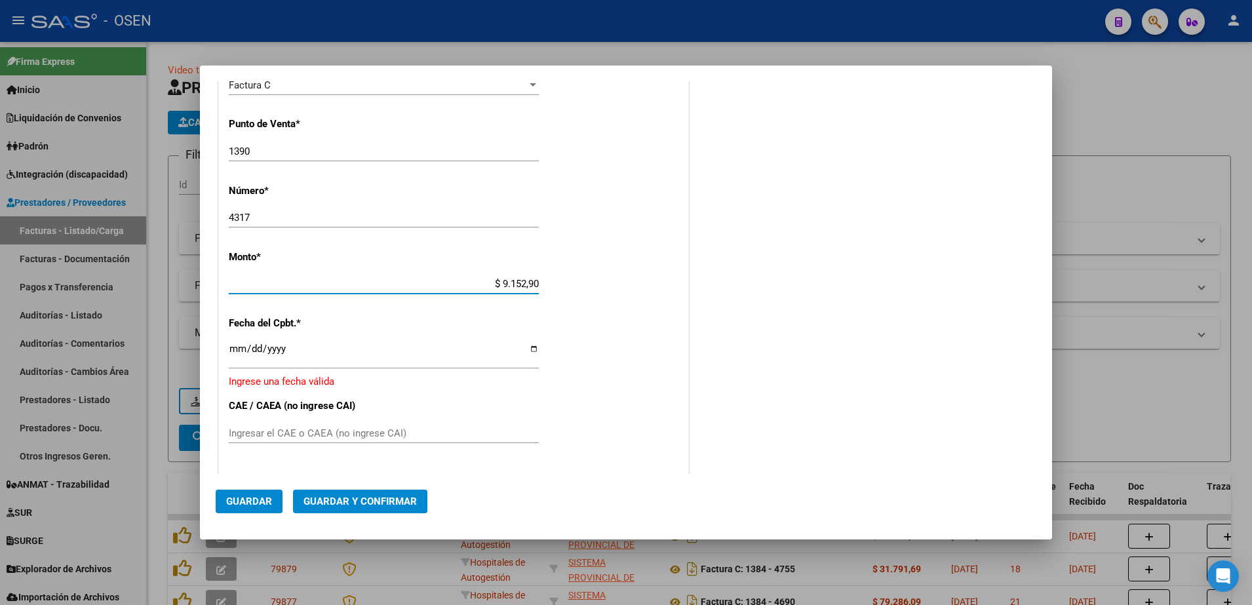
type input "$ 91.529,00"
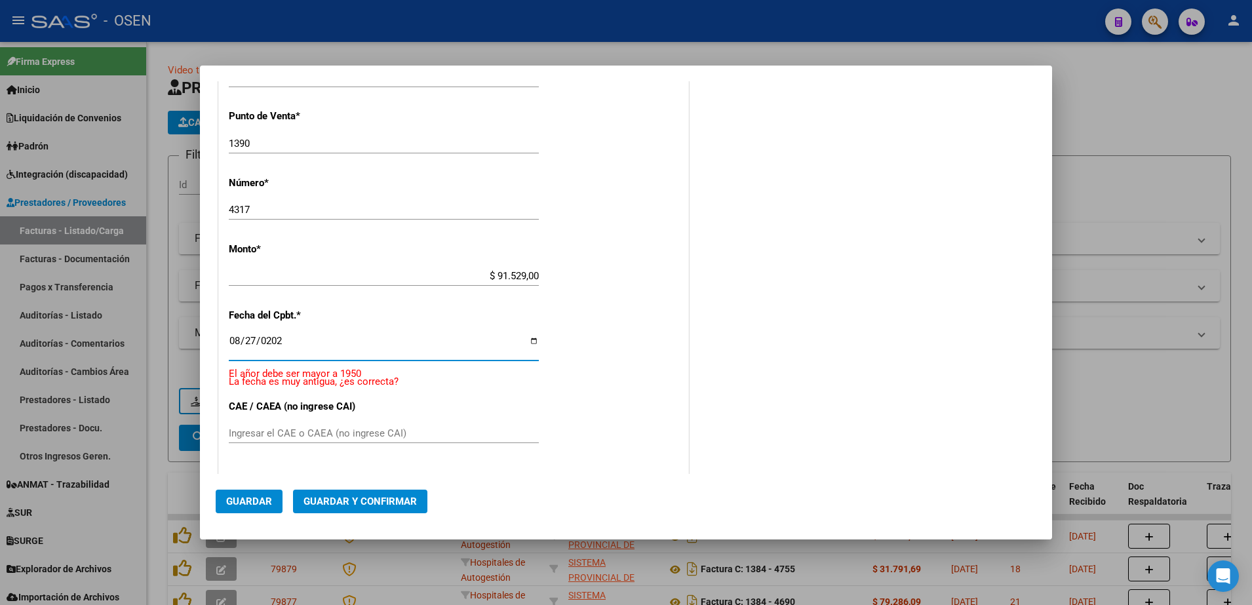
type input "[DATE]"
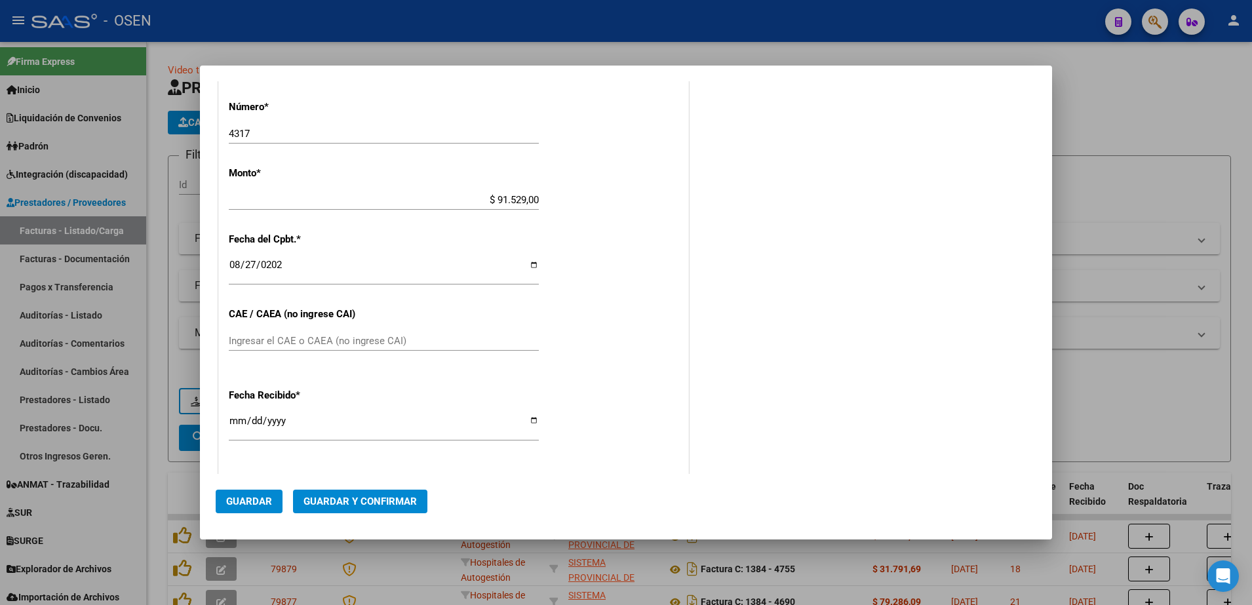
scroll to position [445, 0]
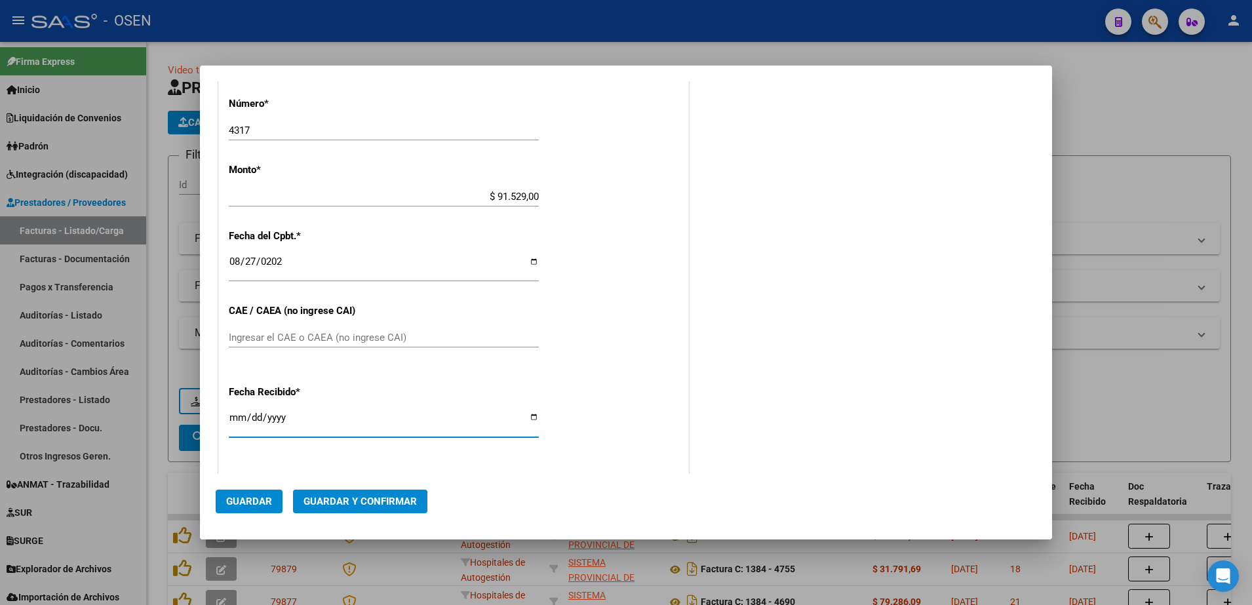
click at [237, 419] on input "[DATE]" at bounding box center [384, 422] width 310 height 21
type input "[DATE]"
click at [252, 498] on span "Guardar" at bounding box center [249, 502] width 46 height 12
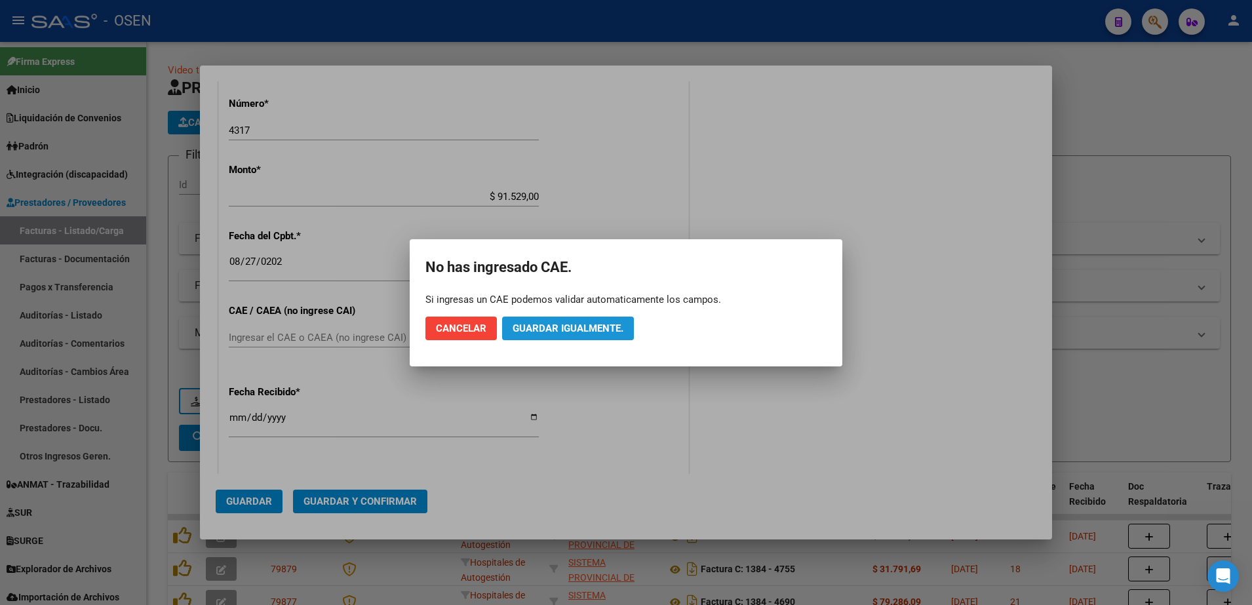
click at [557, 328] on span "Guardar igualmente." at bounding box center [568, 329] width 111 height 12
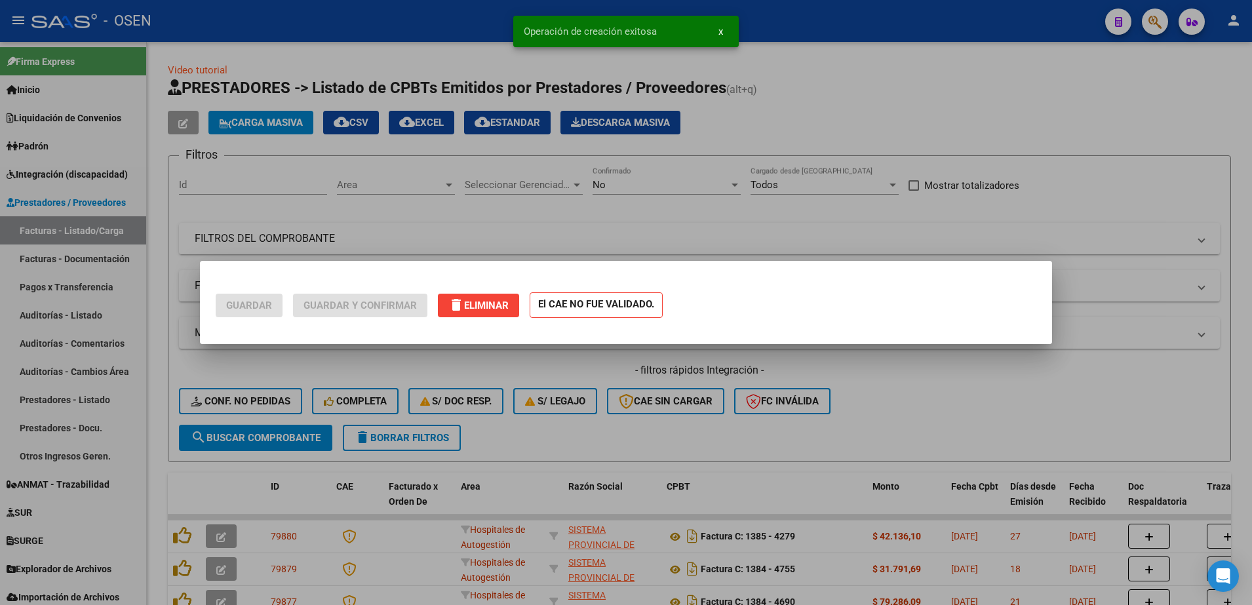
scroll to position [0, 0]
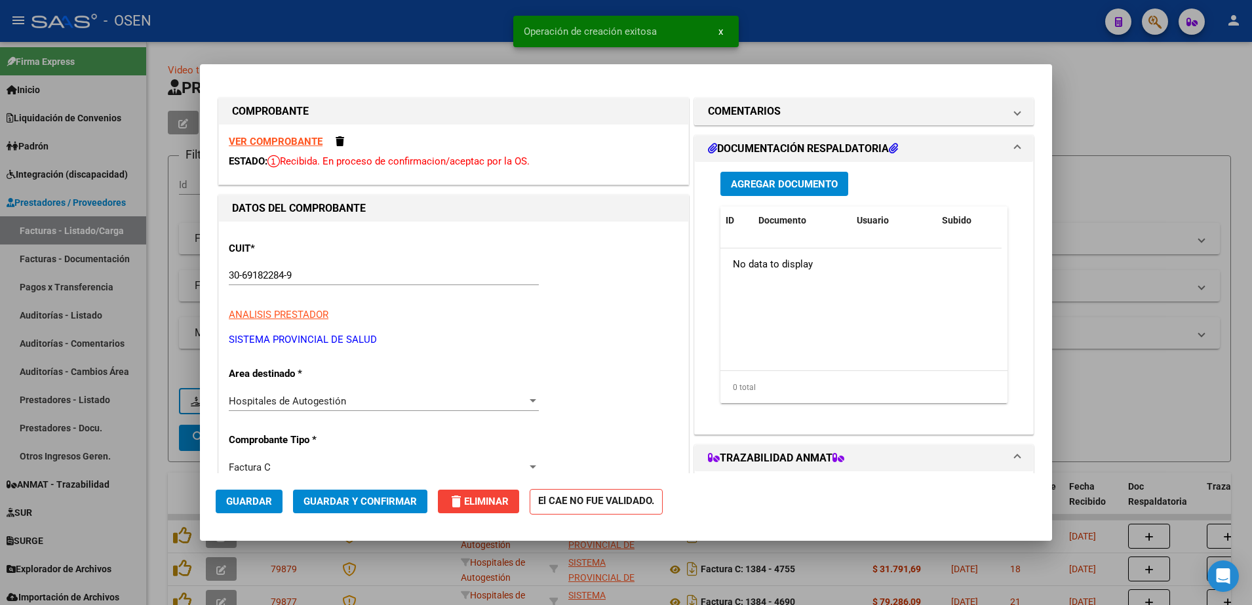
click at [151, 357] on div at bounding box center [626, 302] width 1252 height 605
type input "$ 0,00"
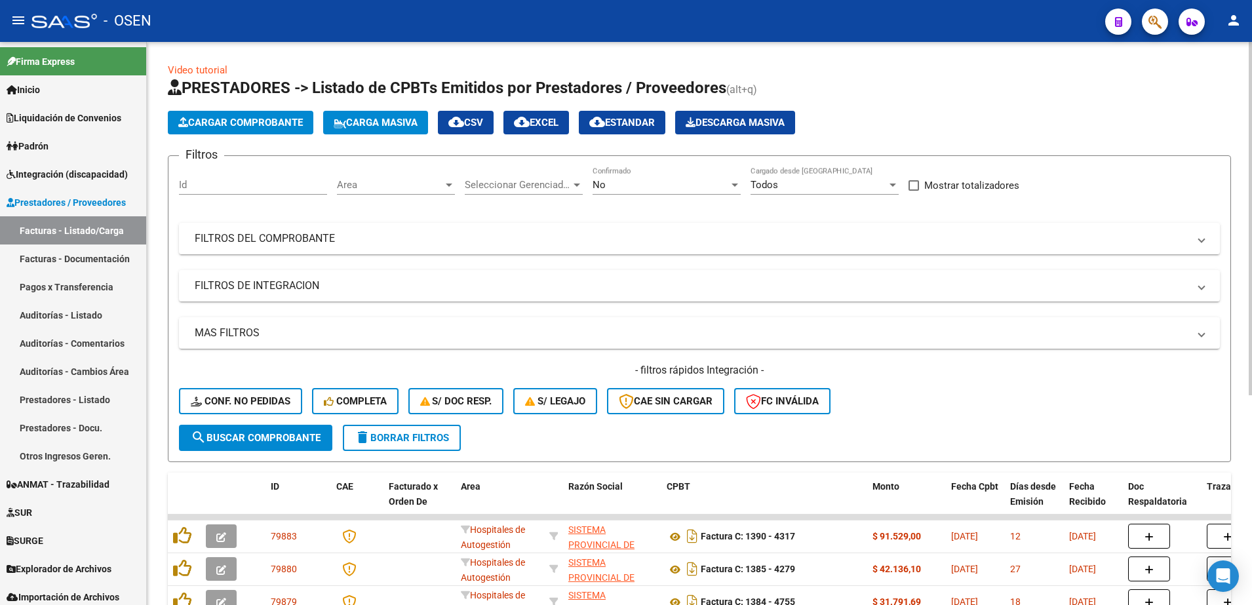
click at [261, 123] on span "Cargar Comprobante" at bounding box center [240, 123] width 125 height 12
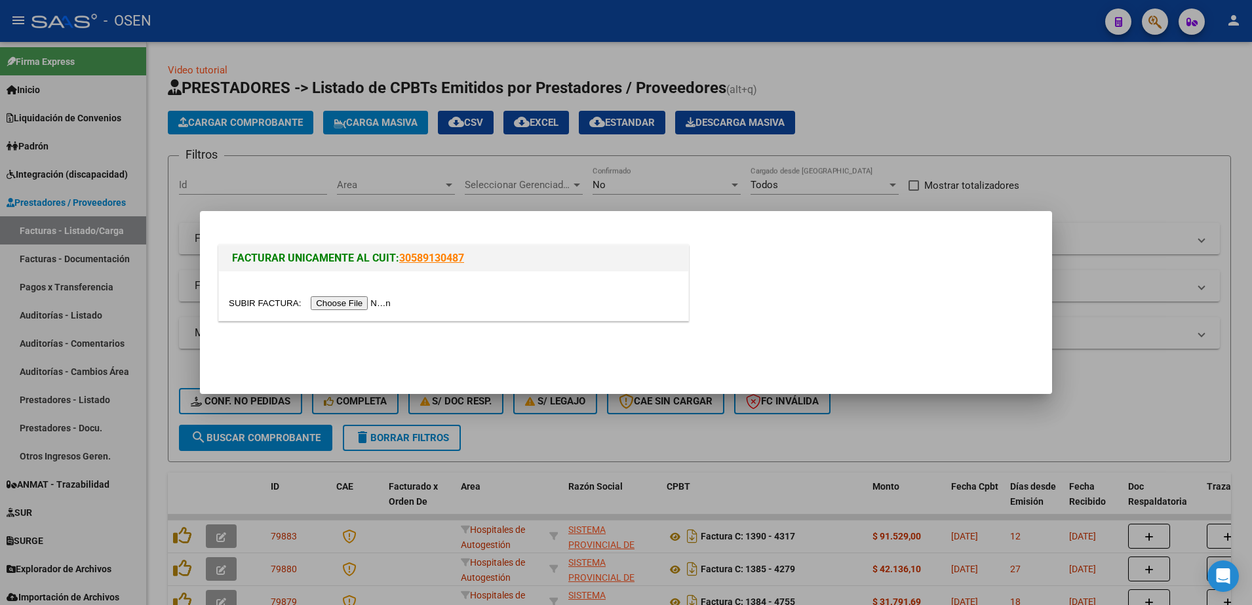
click at [352, 296] on input "file" at bounding box center [312, 303] width 166 height 14
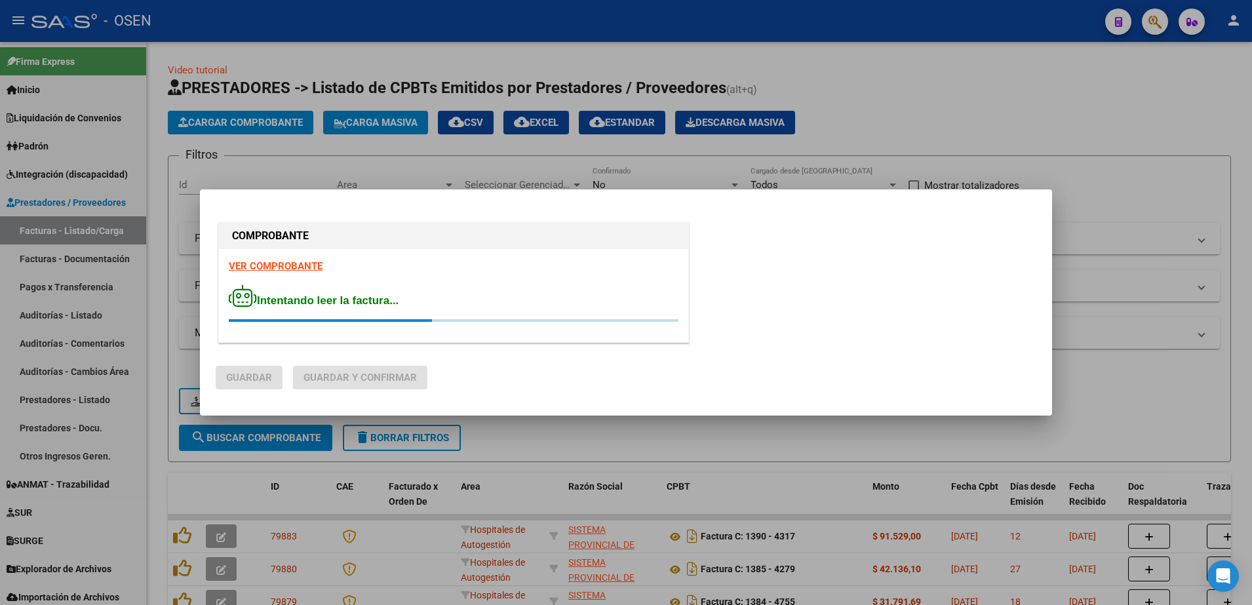
click at [256, 264] on strong "VER COMPROBANTE" at bounding box center [276, 266] width 94 height 12
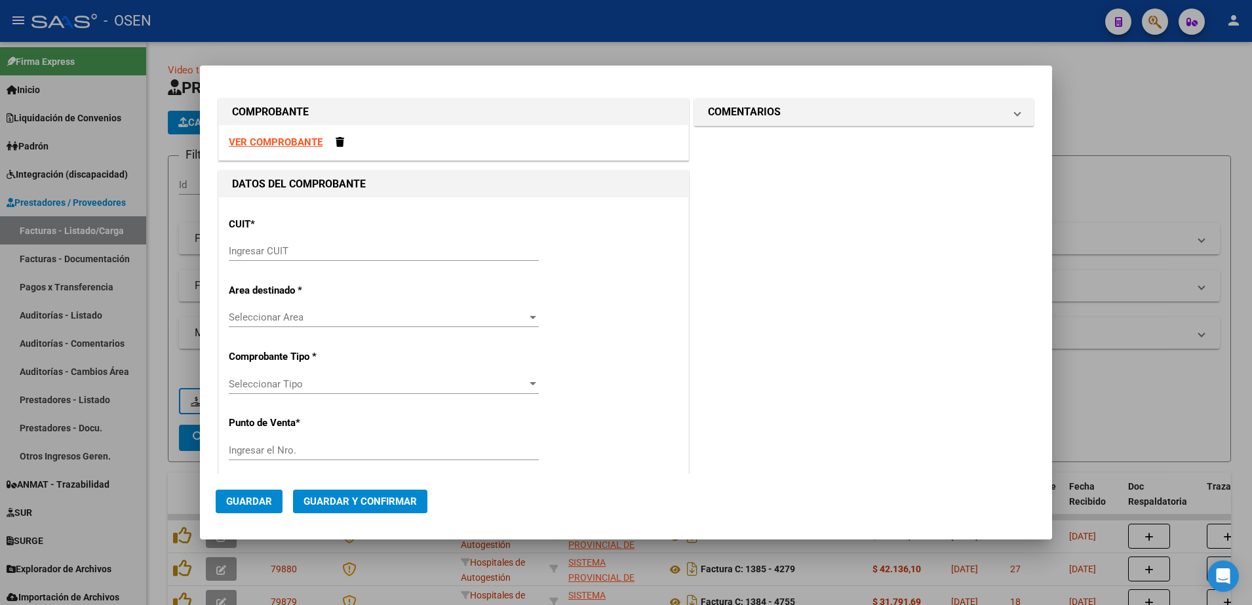
click at [307, 254] on input "Ingresar CUIT" at bounding box center [384, 251] width 310 height 12
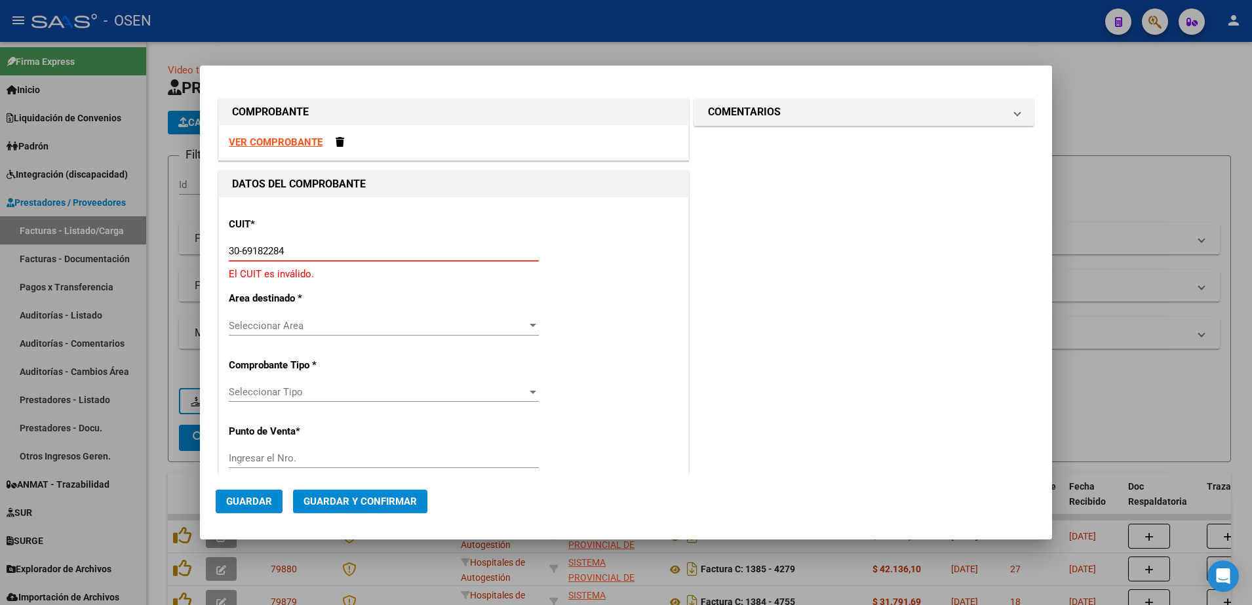
type input "30-69182284-9"
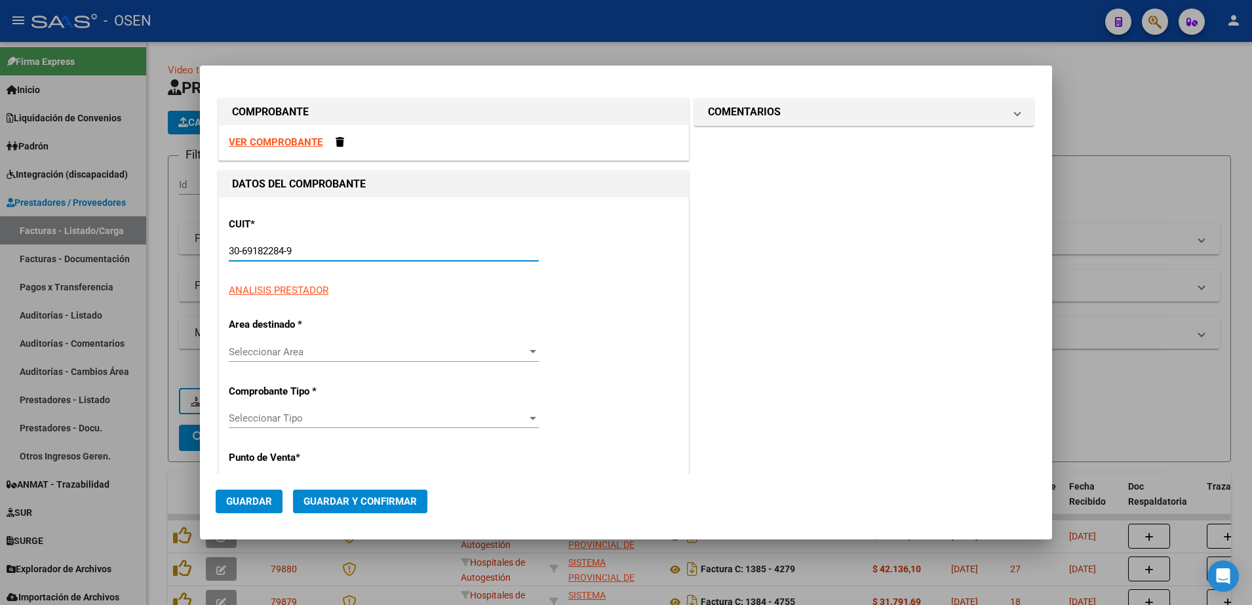
type input "1390"
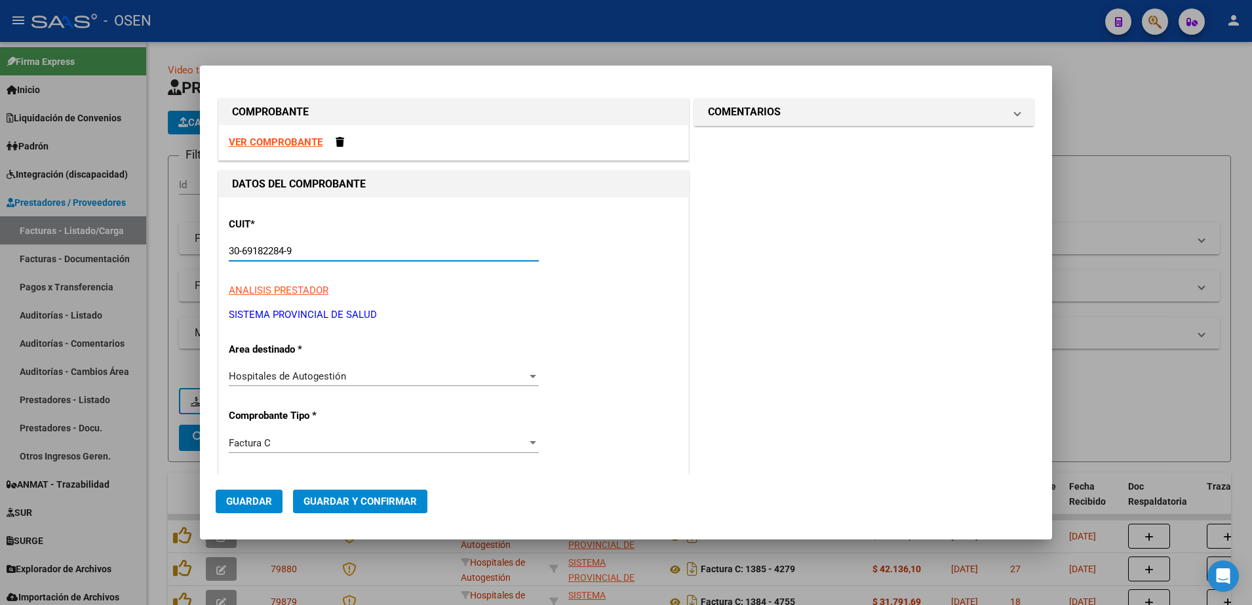
type input "30-69182284-9"
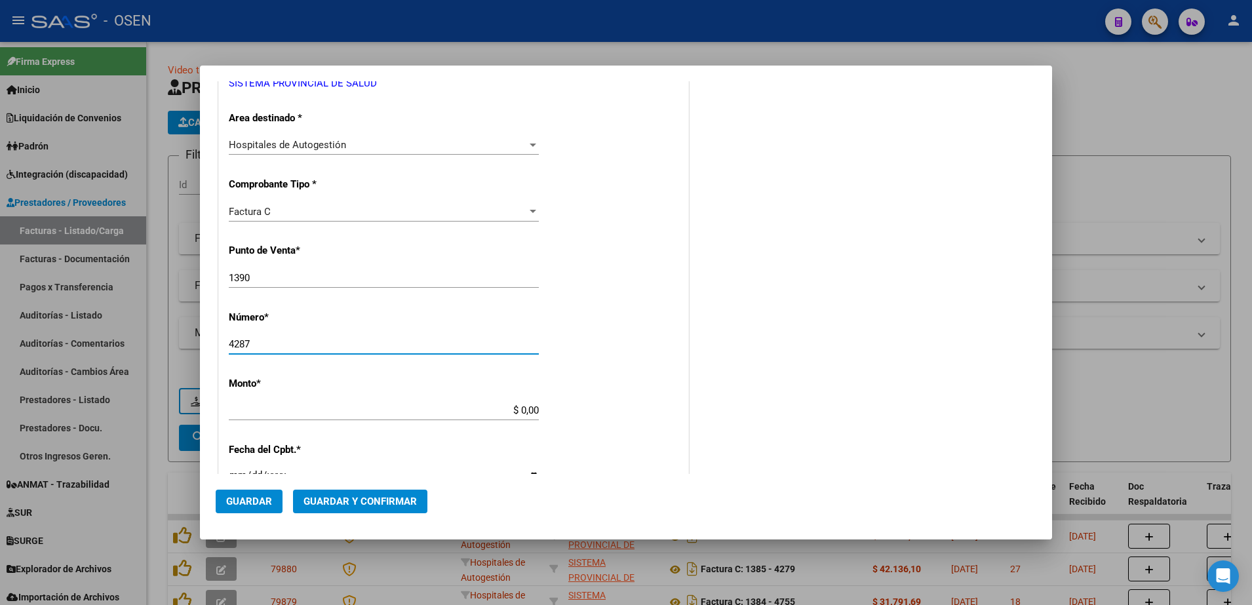
type input "4287"
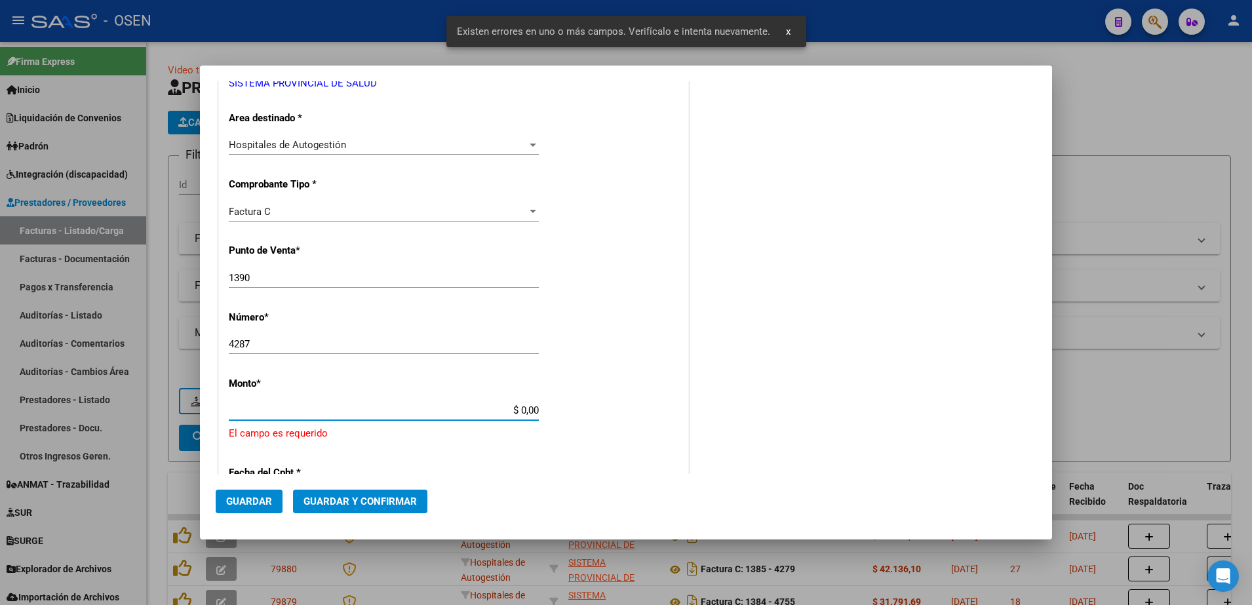
scroll to position [358, 0]
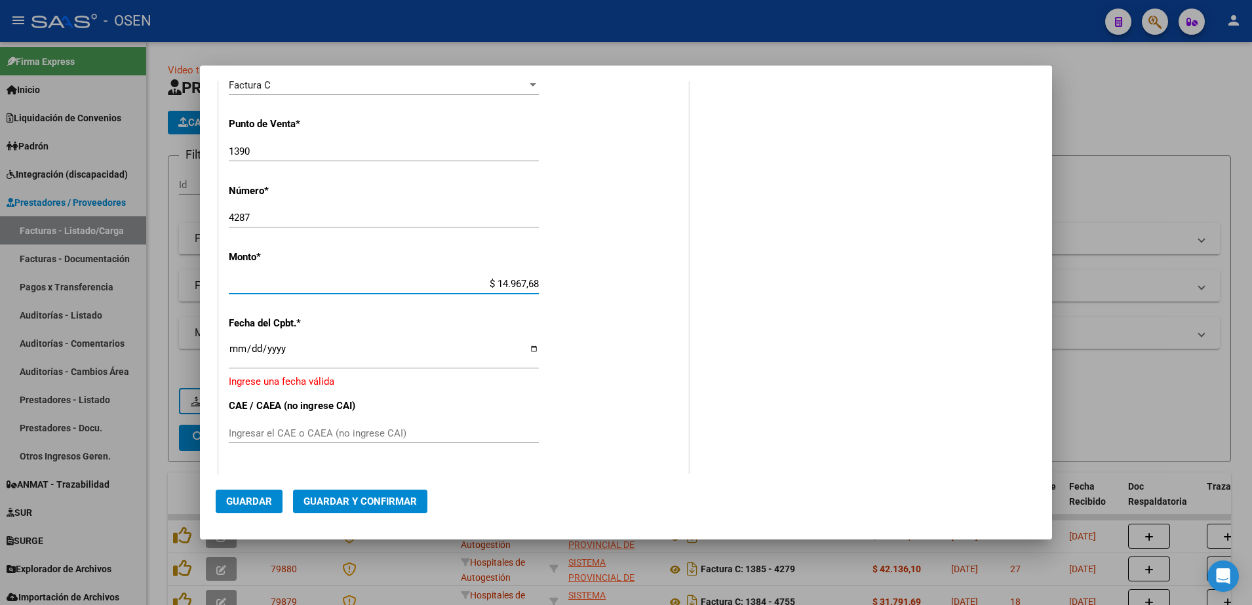
type input "$ 149.676,83"
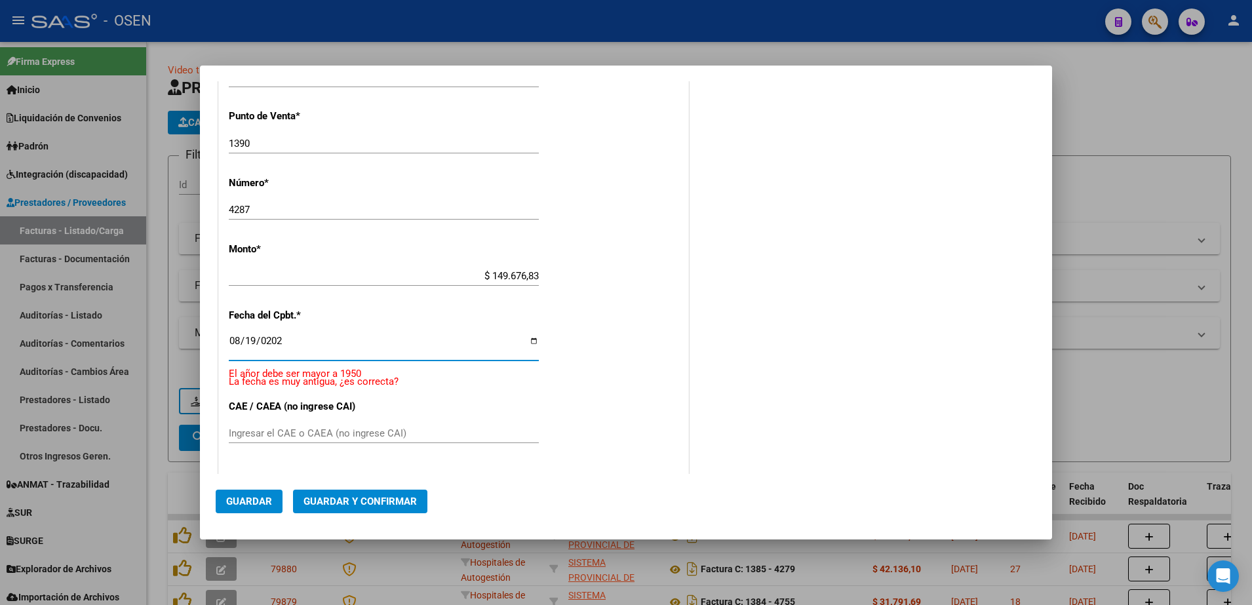
type input "[DATE]"
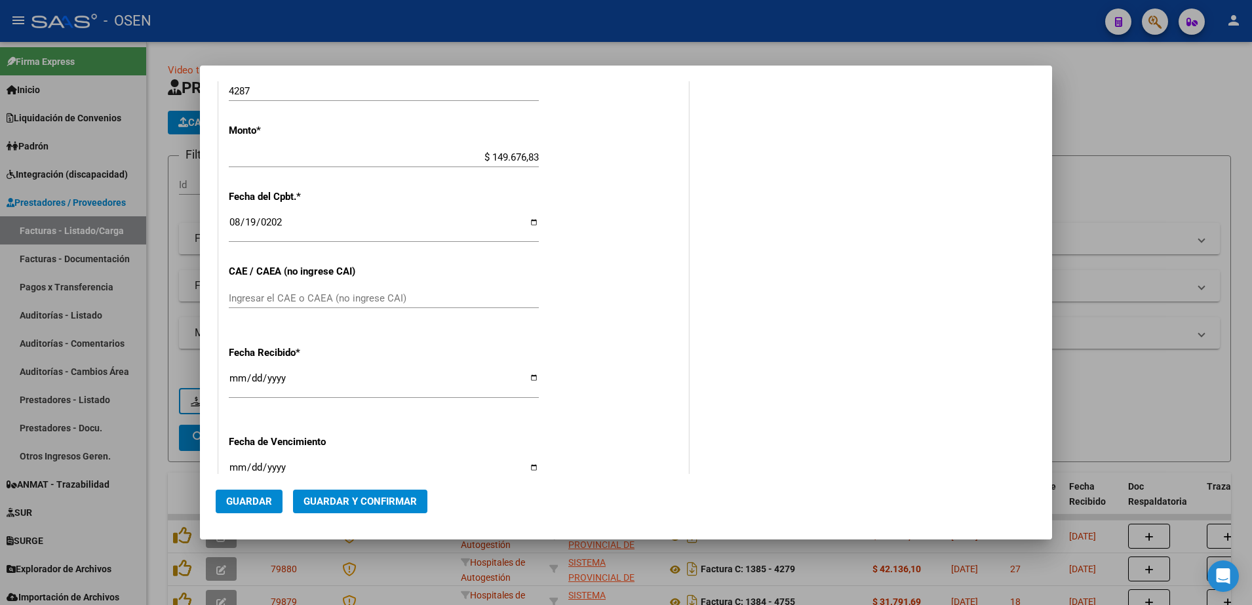
scroll to position [486, 0]
click at [234, 380] on input "[DATE]" at bounding box center [384, 381] width 310 height 21
type input "[DATE]"
click at [269, 504] on span "Guardar" at bounding box center [249, 502] width 46 height 12
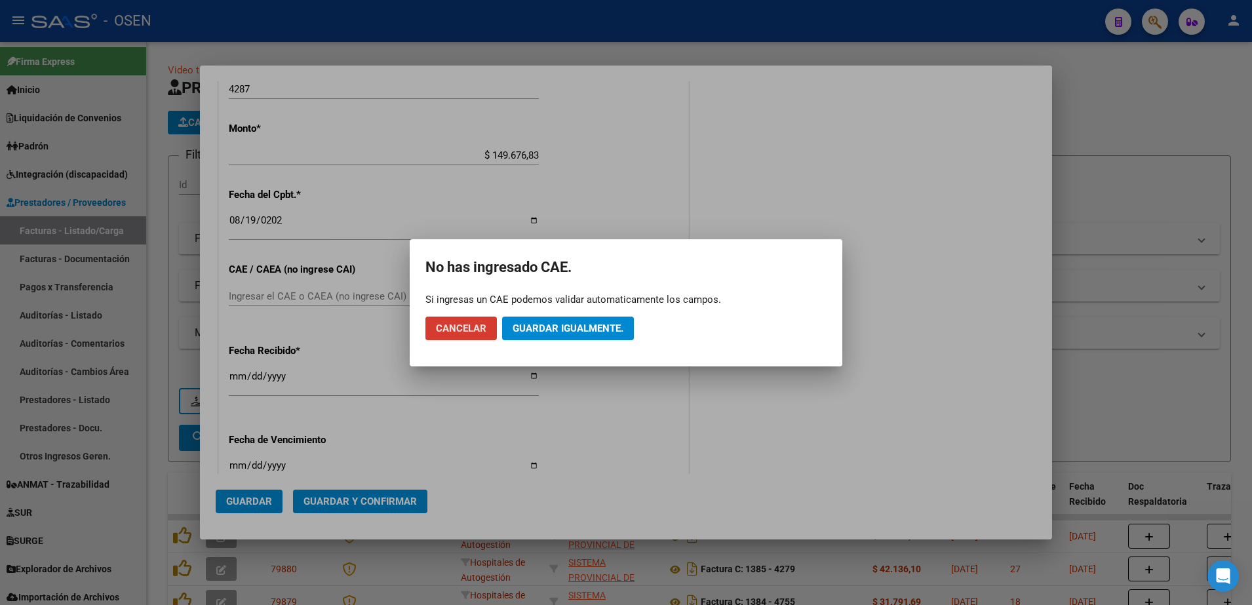
click at [576, 330] on span "Guardar igualmente." at bounding box center [568, 329] width 111 height 12
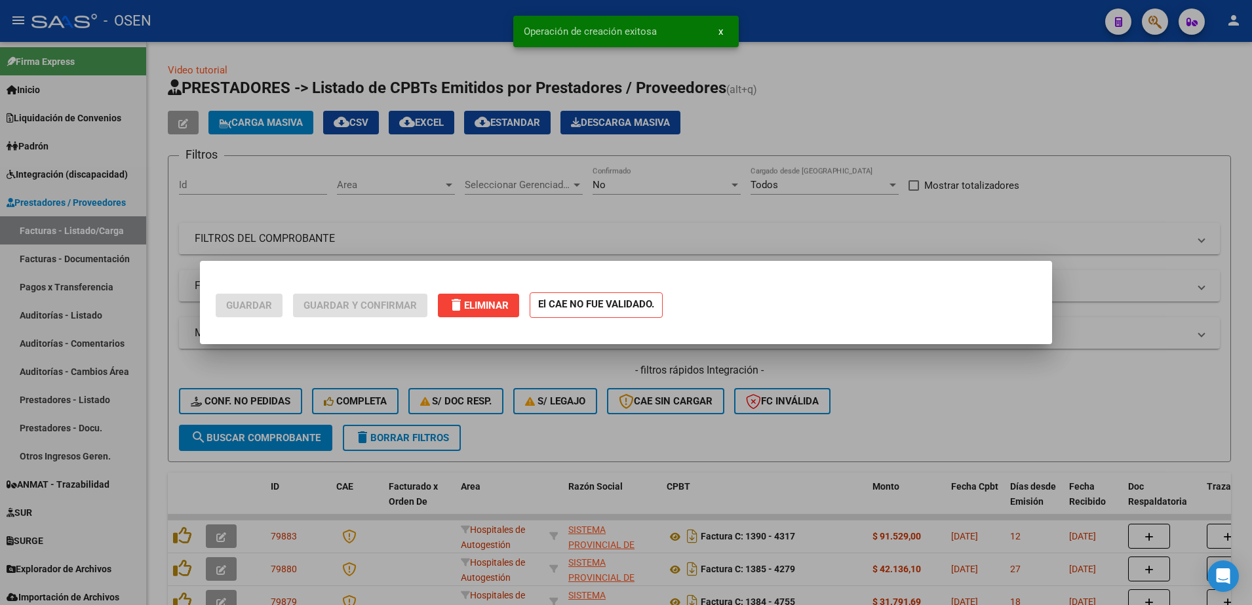
scroll to position [0, 0]
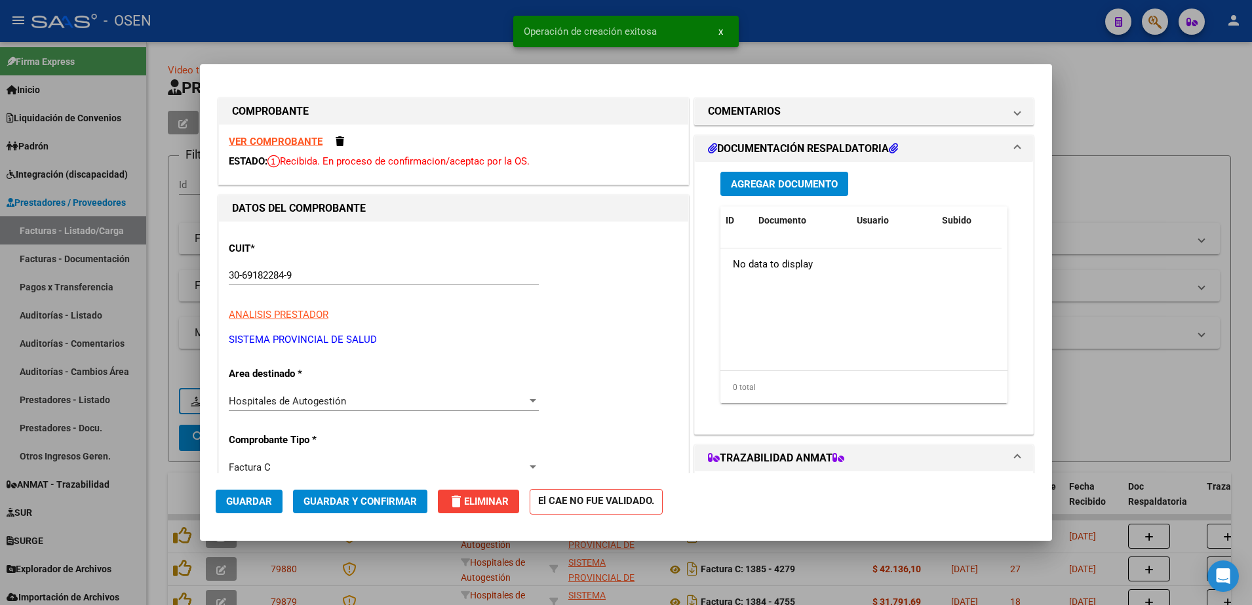
click at [157, 435] on div at bounding box center [626, 302] width 1252 height 605
type input "$ 0,00"
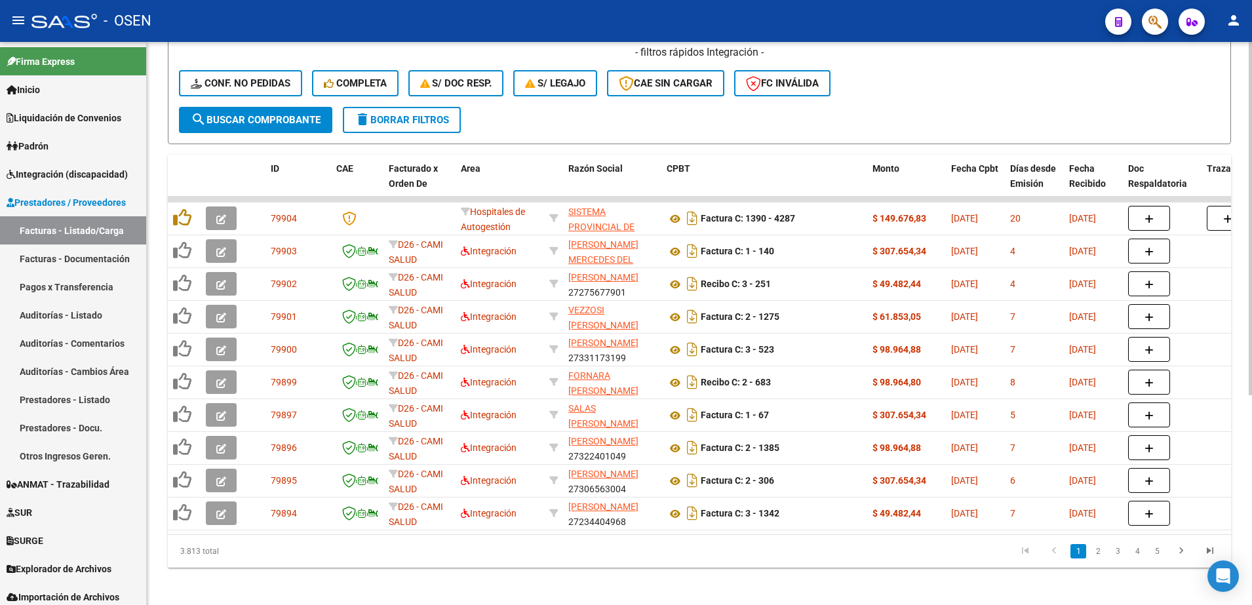
scroll to position [330, 0]
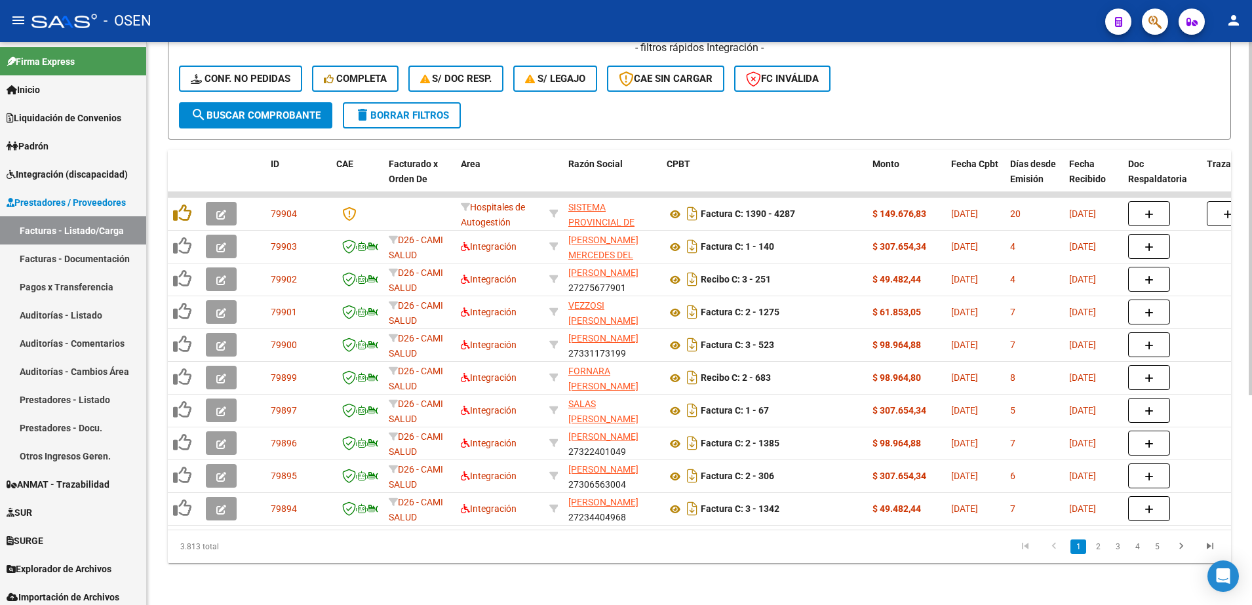
click at [1252, 439] on html "menu - OSEN person Firma Express Inicio Instructivos Contacto OS Liquidación de…" at bounding box center [626, 302] width 1252 height 605
click at [1099, 552] on link "2" at bounding box center [1098, 547] width 16 height 14
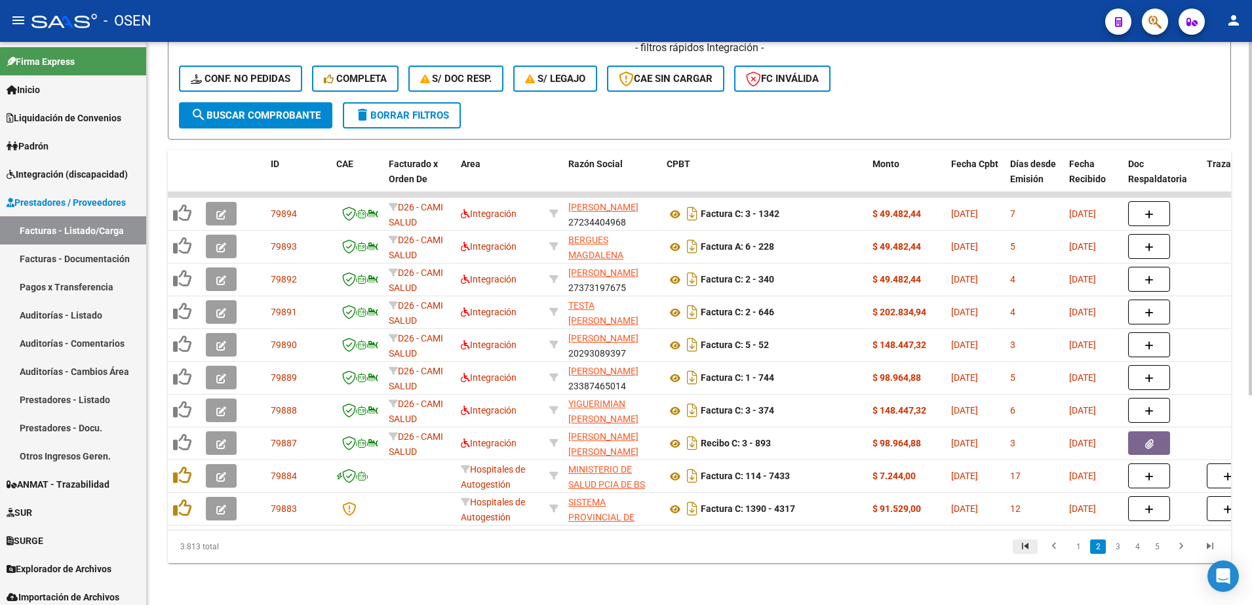
click at [1031, 551] on icon "go to first page" at bounding box center [1025, 548] width 17 height 16
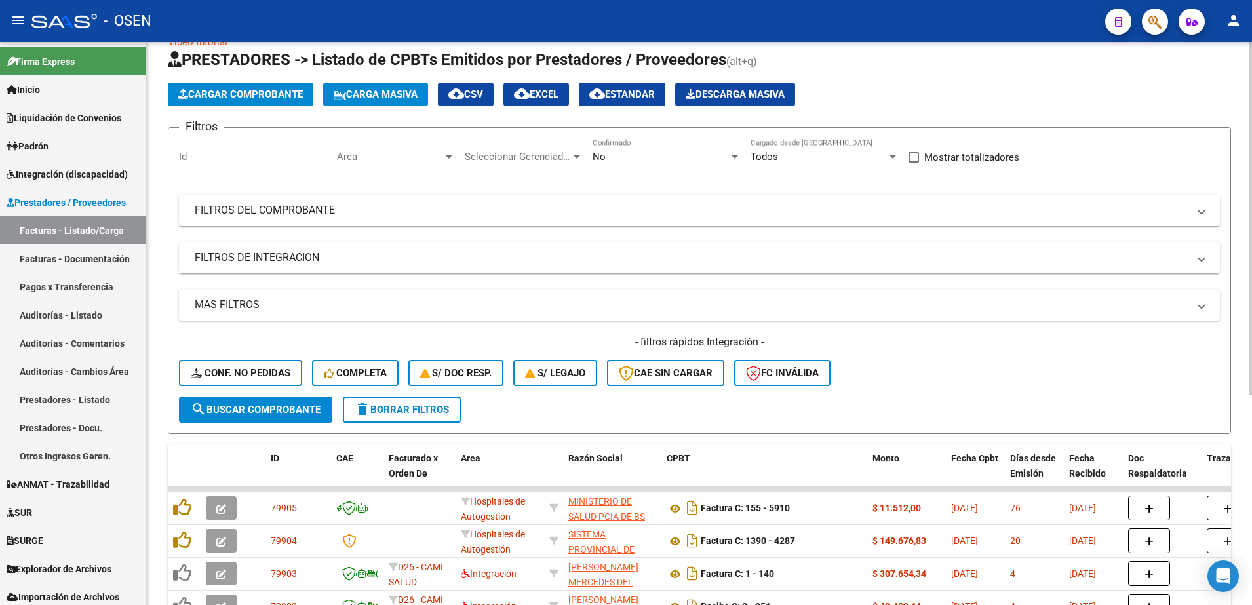
scroll to position [0, 0]
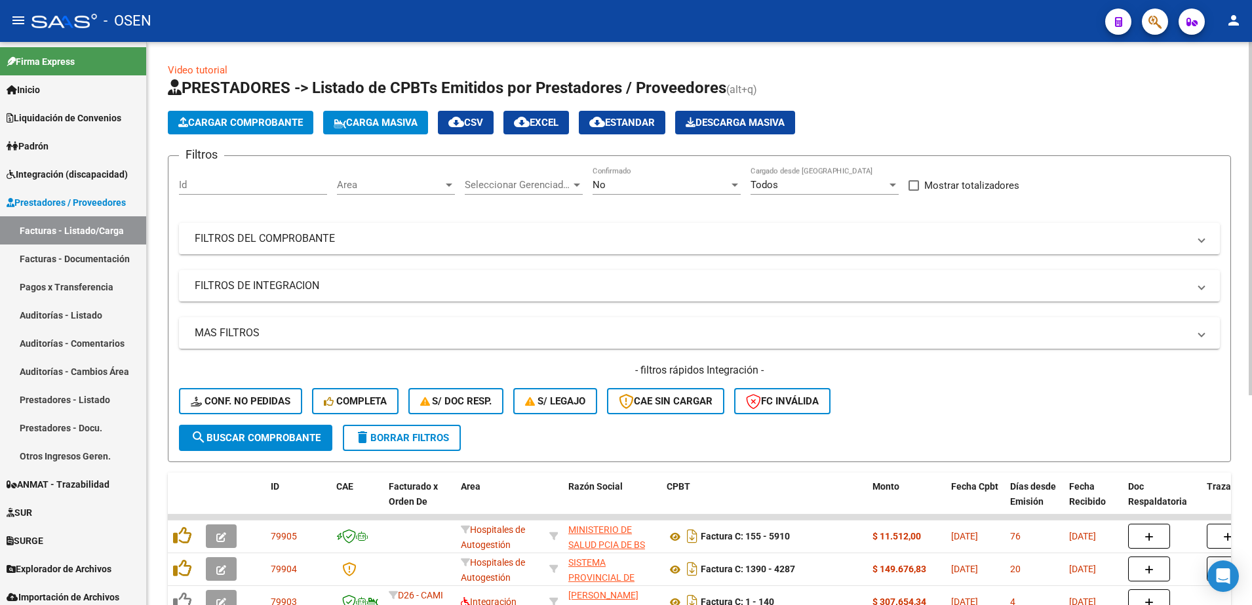
click at [1233, 183] on div "Video tutorial PRESTADORES -> Listado de CPBTs Emitidos por Prestadores / Prove…" at bounding box center [701, 485] width 1109 height 886
click at [243, 125] on span "Cargar Comprobante" at bounding box center [240, 123] width 125 height 12
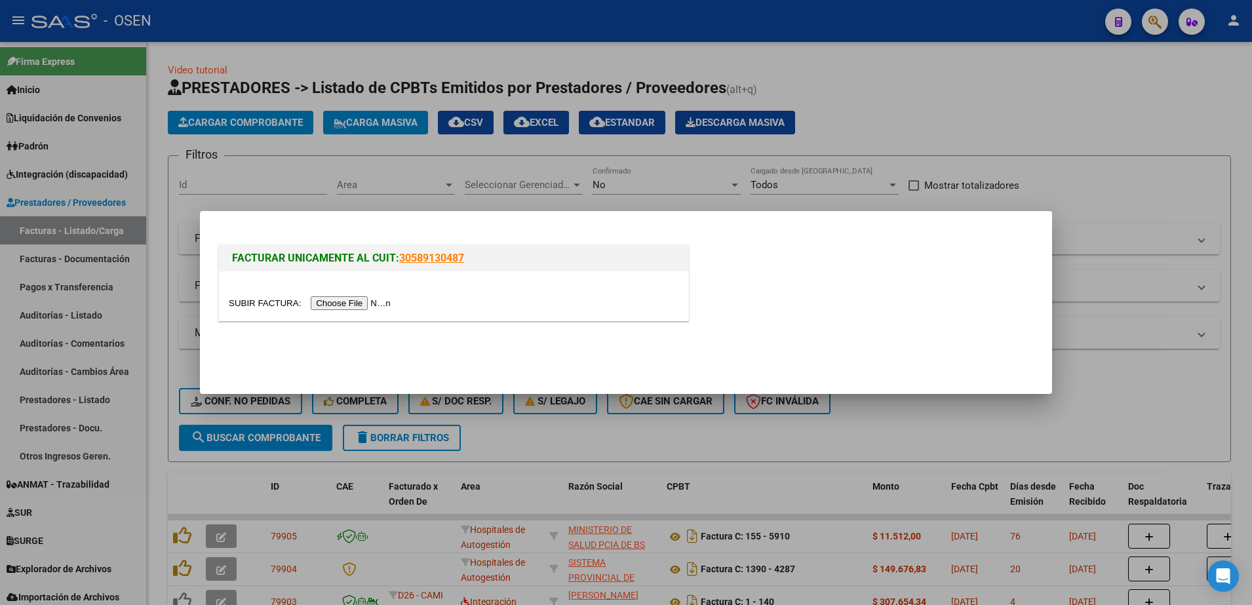
click at [336, 298] on input "file" at bounding box center [312, 303] width 166 height 14
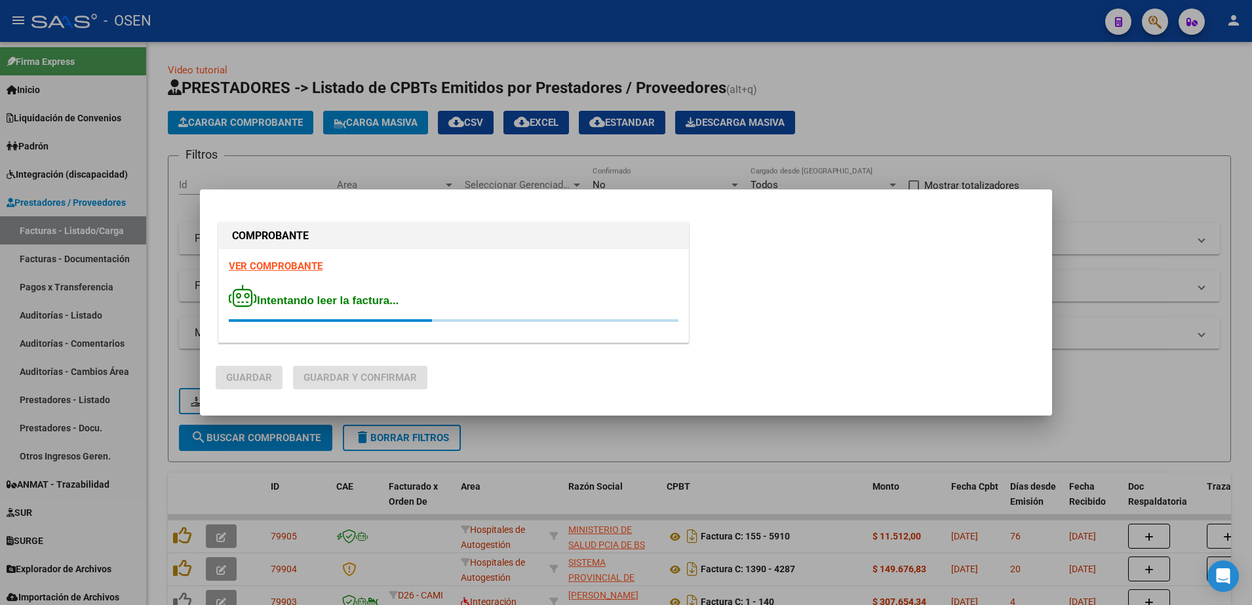
click at [304, 266] on strong "VER COMPROBANTE" at bounding box center [276, 266] width 94 height 12
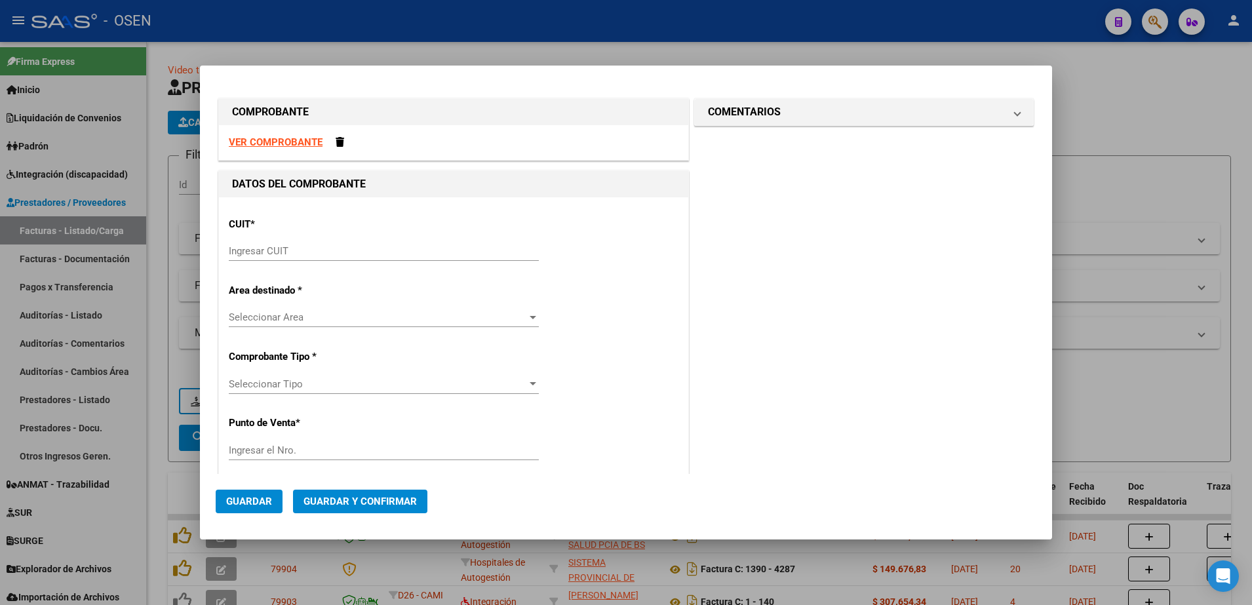
click at [304, 252] on input "Ingresar CUIT" at bounding box center [384, 251] width 310 height 12
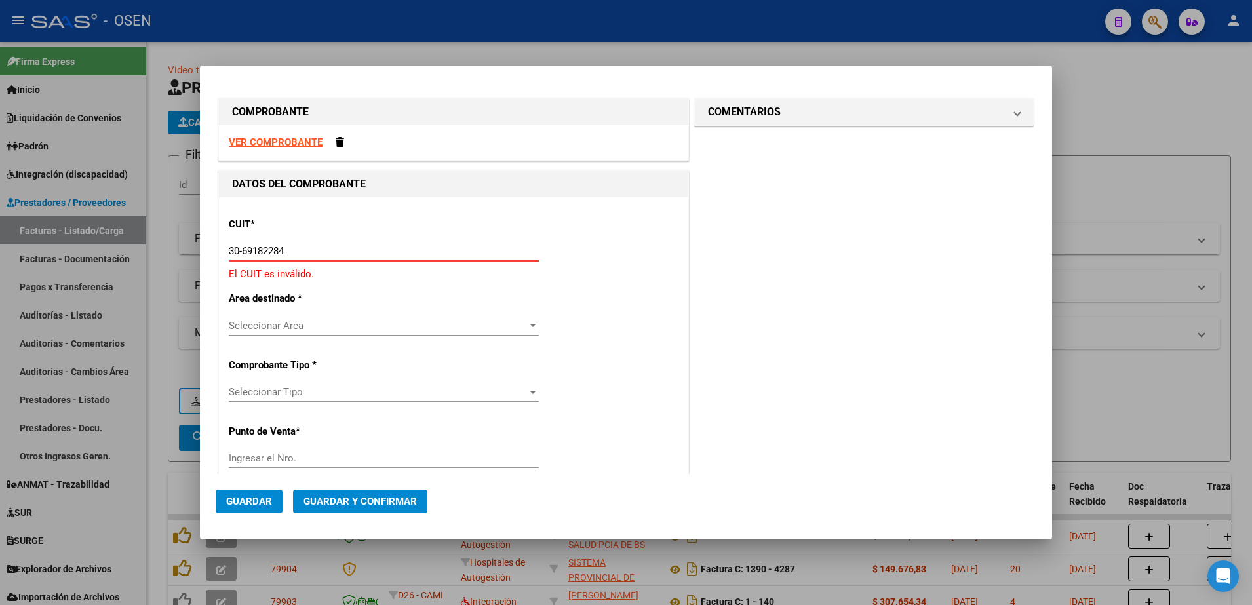
type input "30-69182284-9"
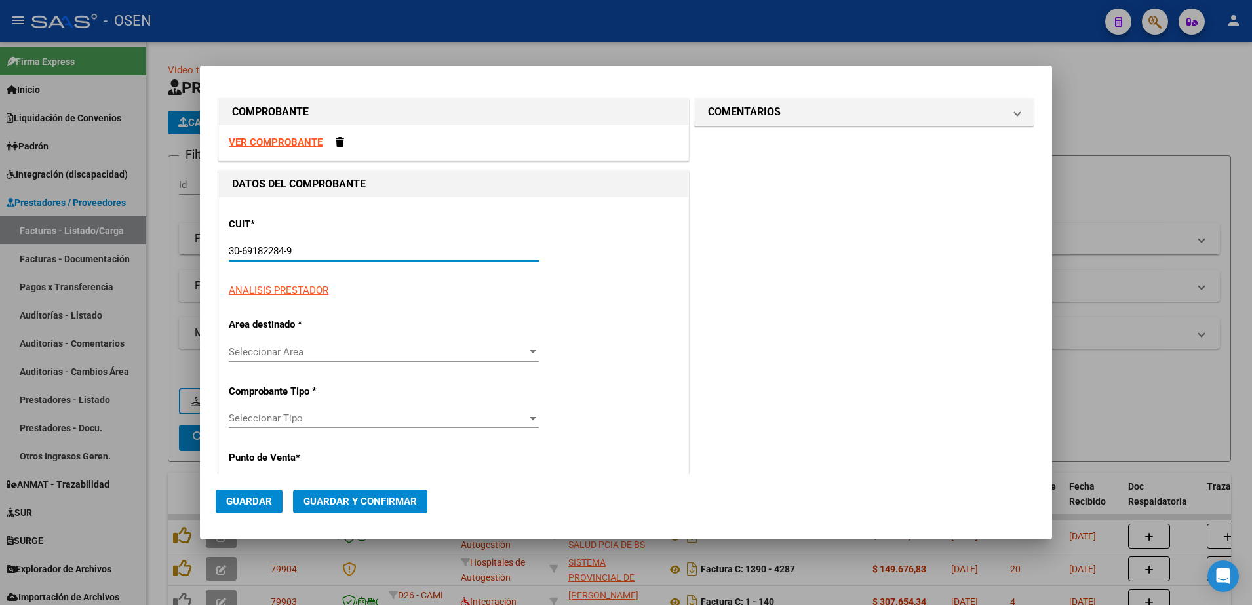
type input "1390"
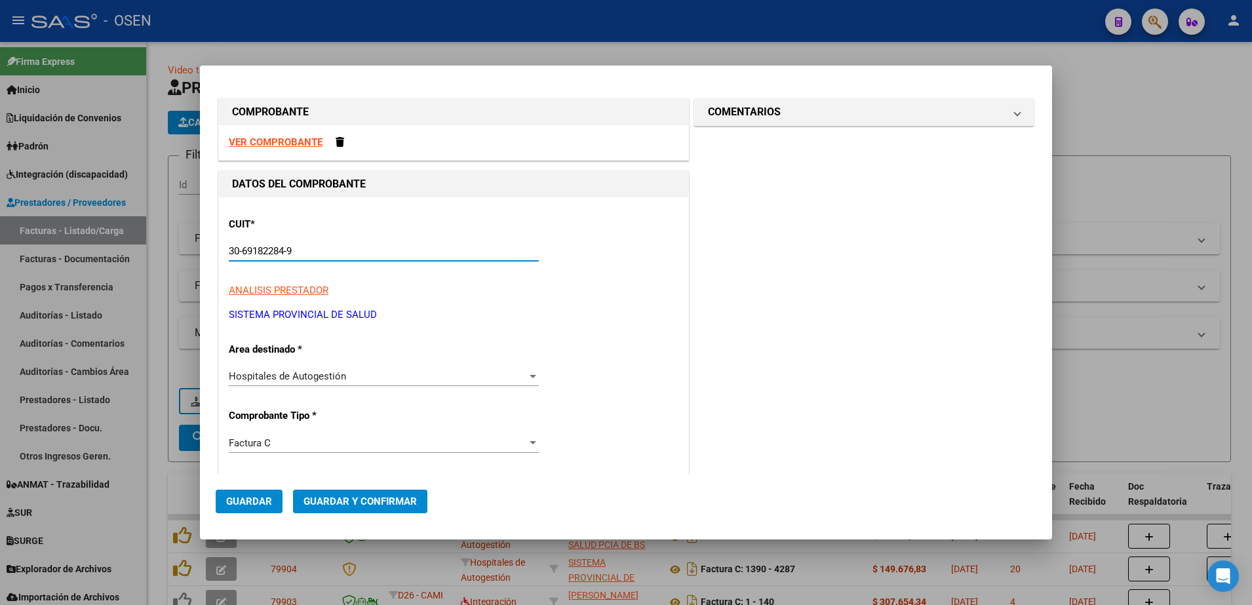
type input "30-69182284-9"
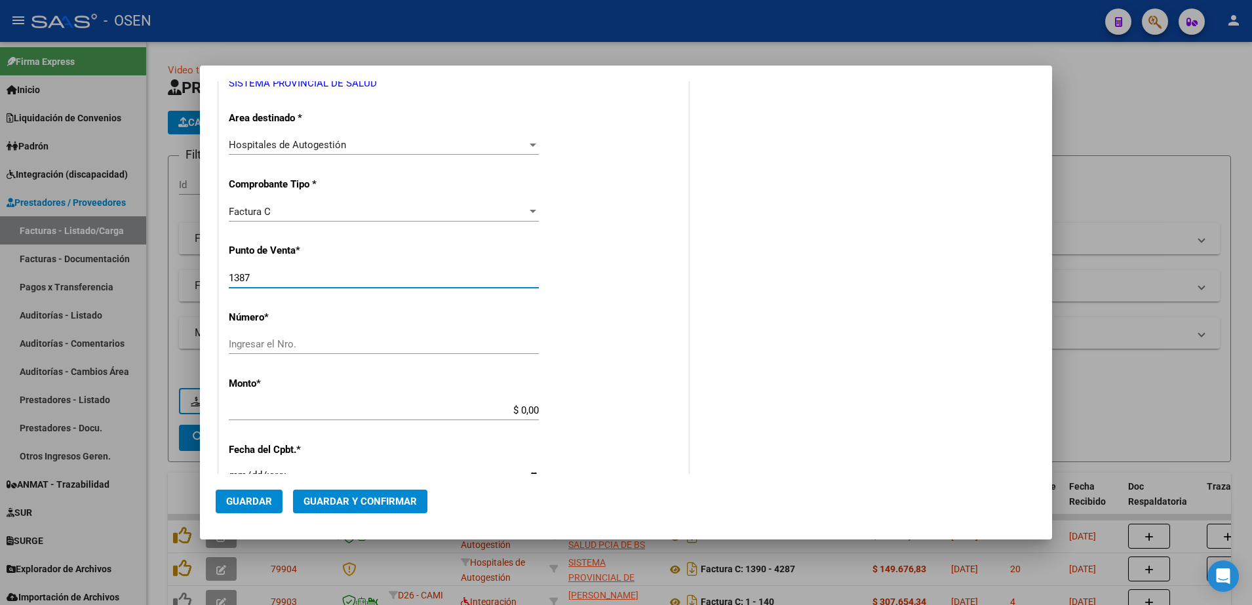
type input "1387"
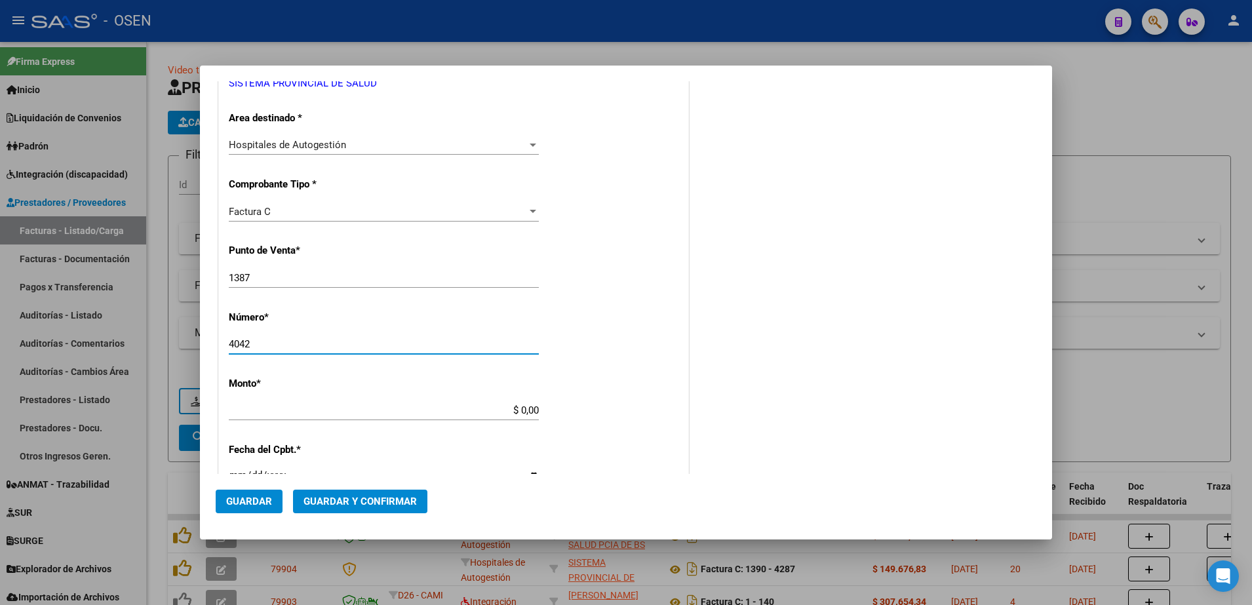
type input "4042"
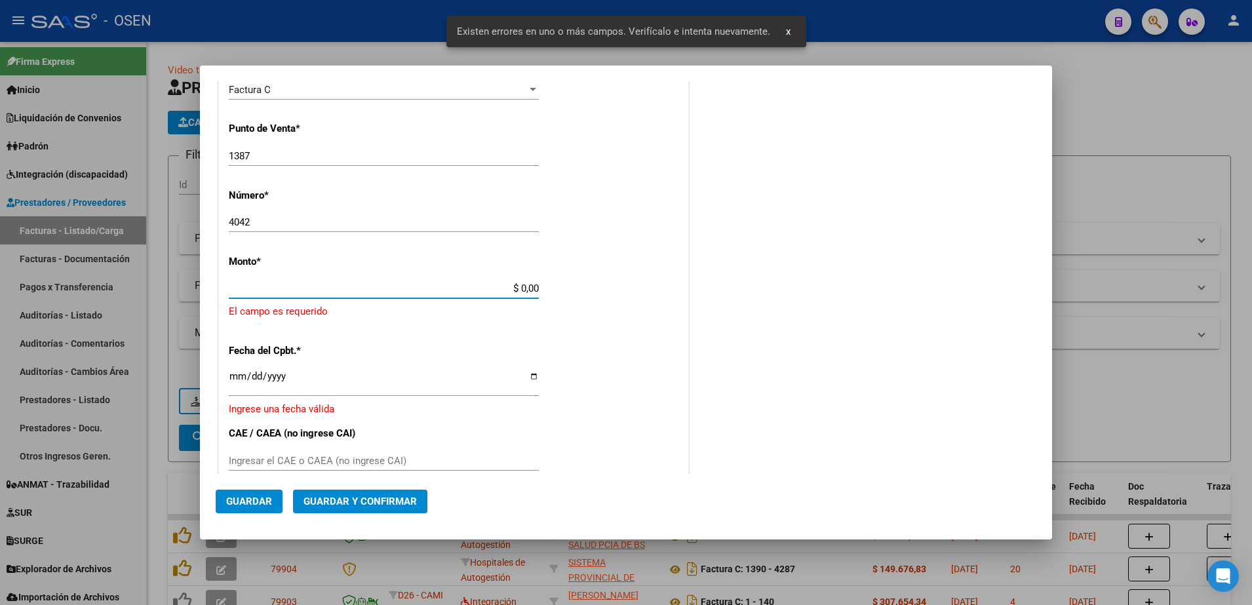
scroll to position [358, 0]
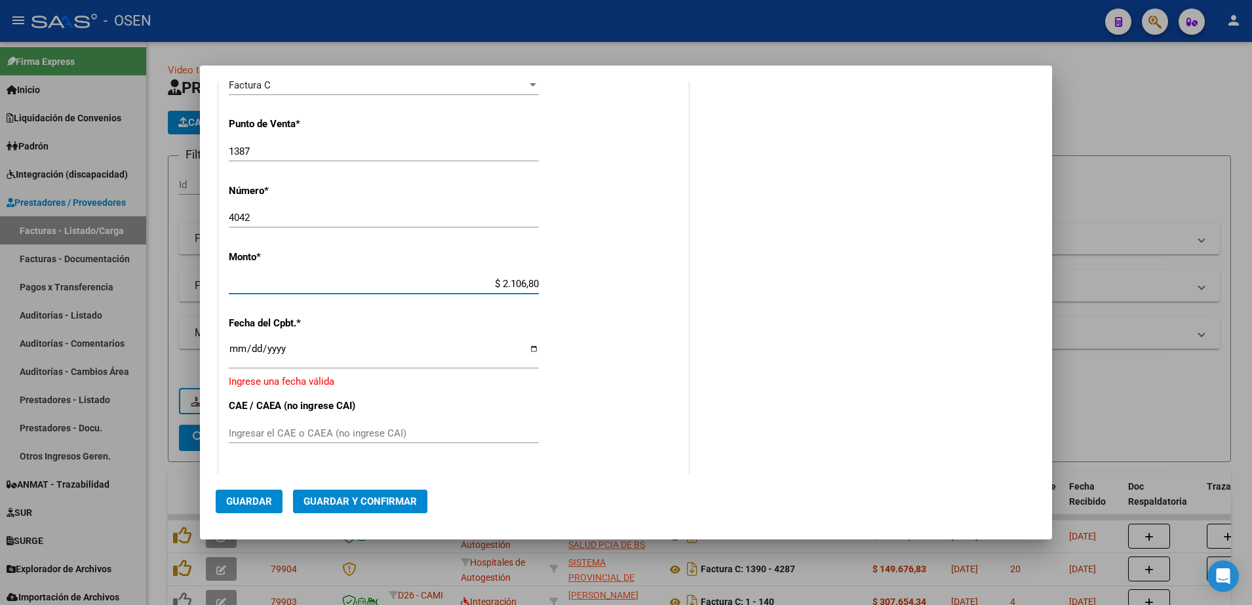
type input "$ 21.068,05"
click at [235, 351] on input "Ingresar la fecha" at bounding box center [384, 354] width 310 height 21
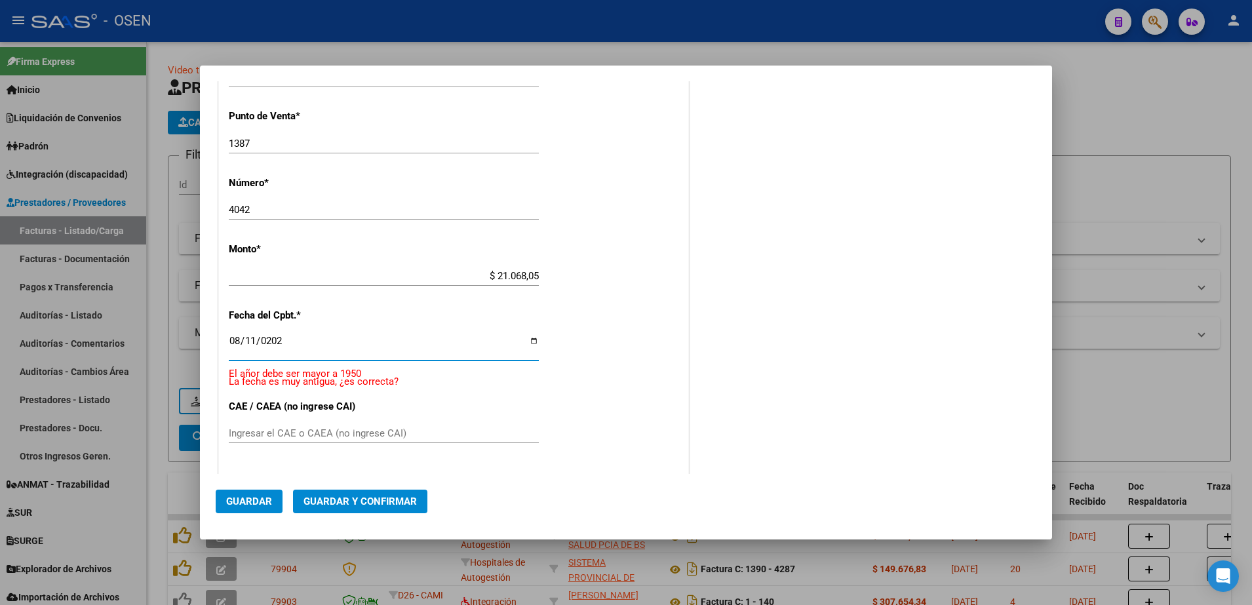
type input "[DATE]"
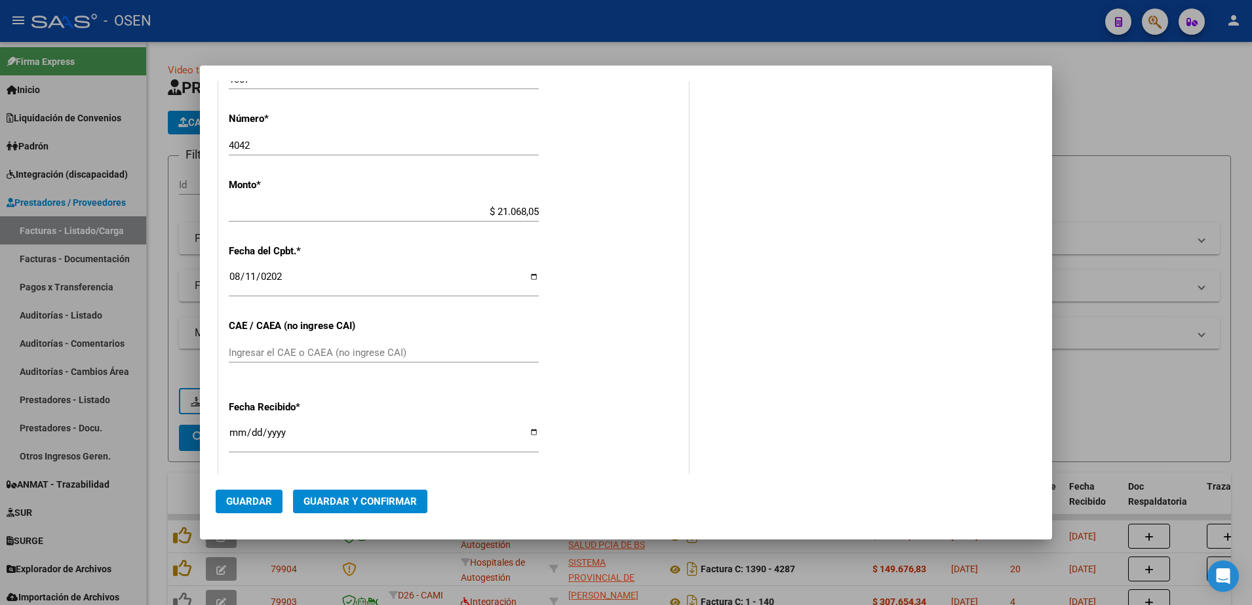
scroll to position [438, 0]
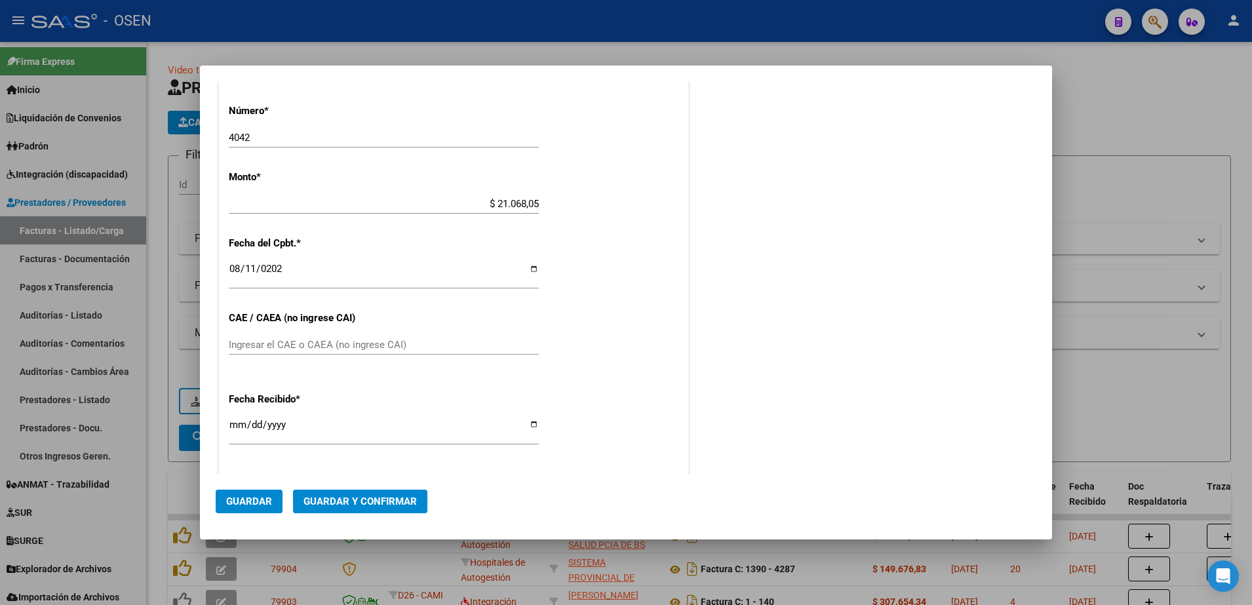
click at [235, 422] on input "[DATE]" at bounding box center [384, 430] width 310 height 21
type input "[DATE]"
click at [254, 492] on button "Guardar" at bounding box center [249, 502] width 67 height 24
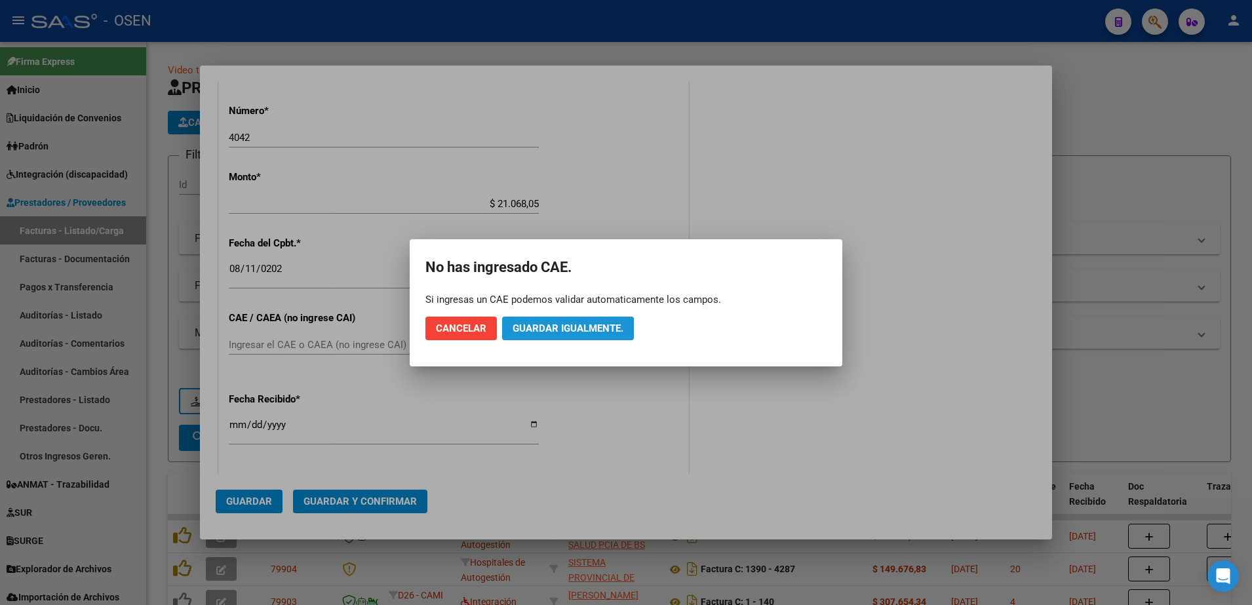
click at [563, 338] on button "Guardar igualmente." at bounding box center [568, 329] width 132 height 24
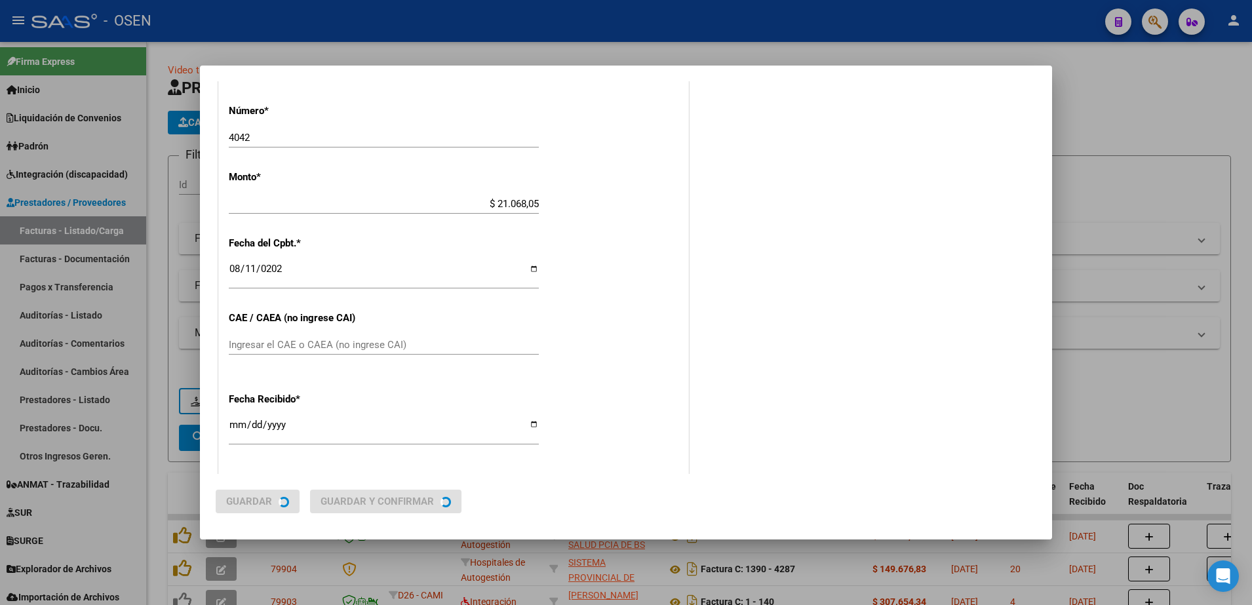
scroll to position [0, 0]
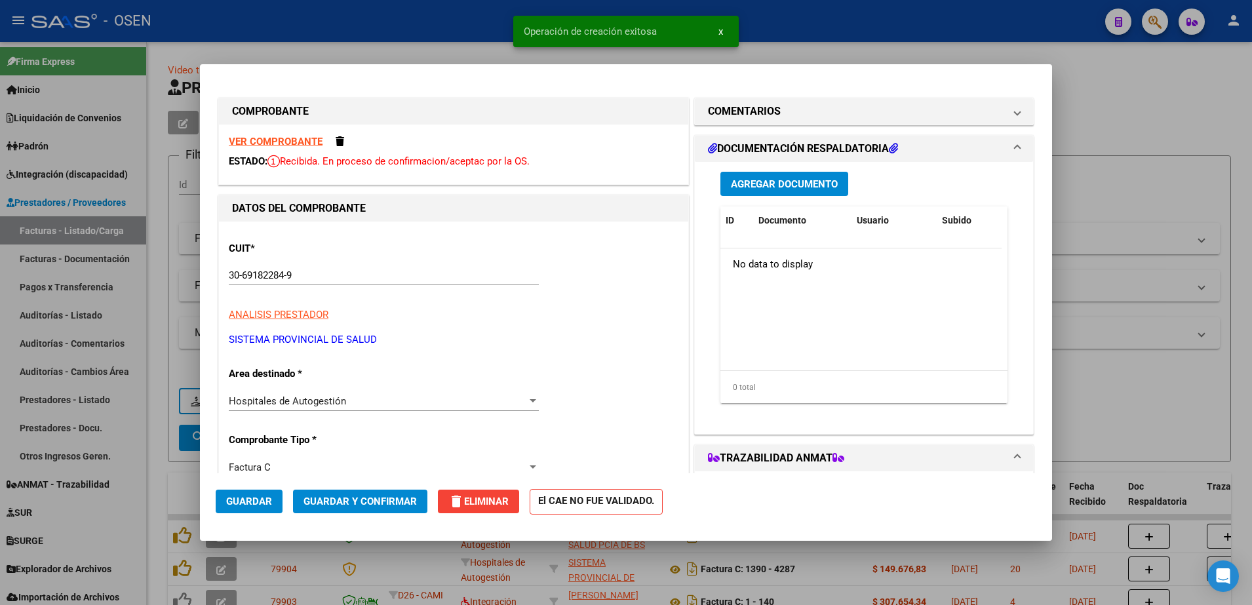
click at [156, 461] on div at bounding box center [626, 302] width 1252 height 605
type input "$ 0,00"
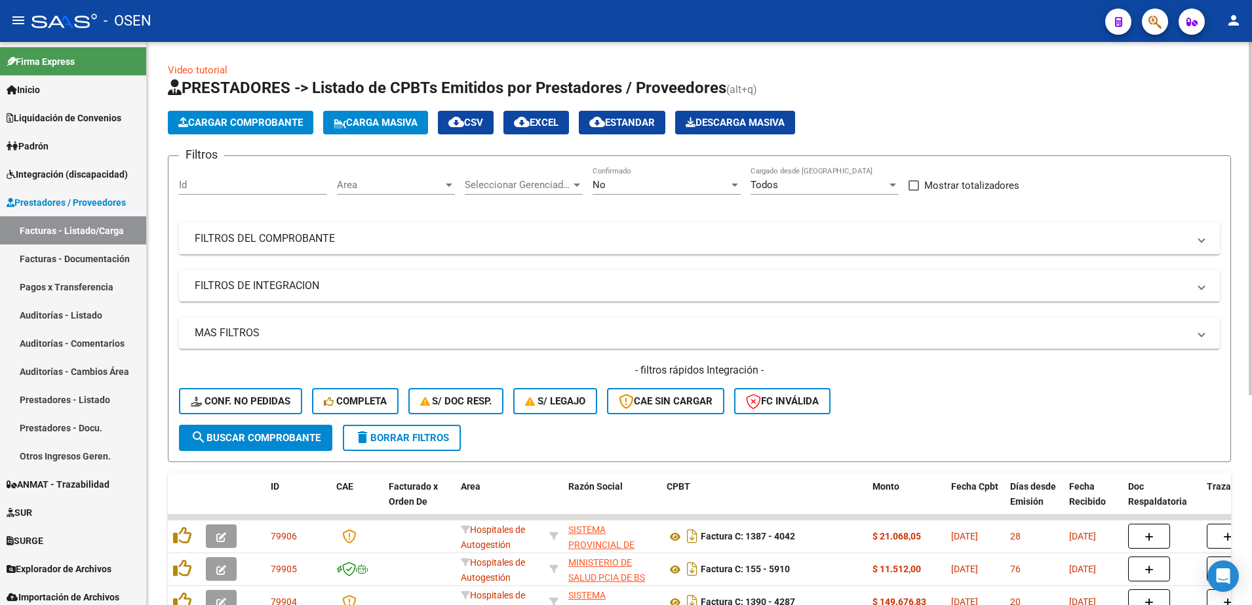
click at [256, 114] on button "Cargar Comprobante" at bounding box center [241, 123] width 146 height 24
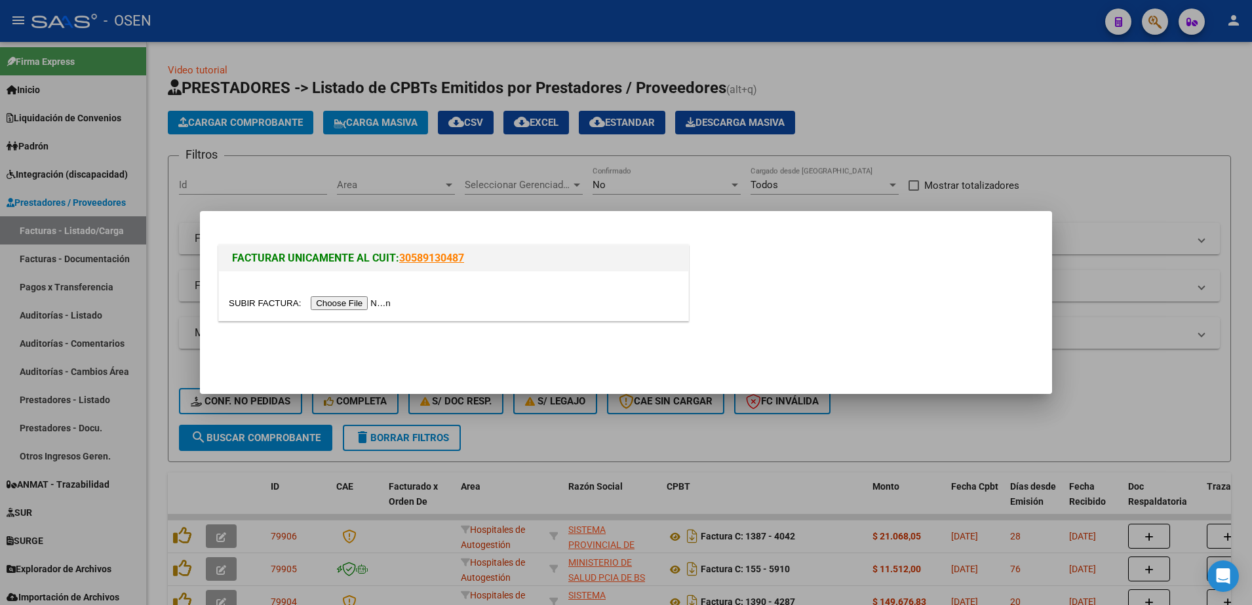
click at [360, 304] on input "file" at bounding box center [312, 303] width 166 height 14
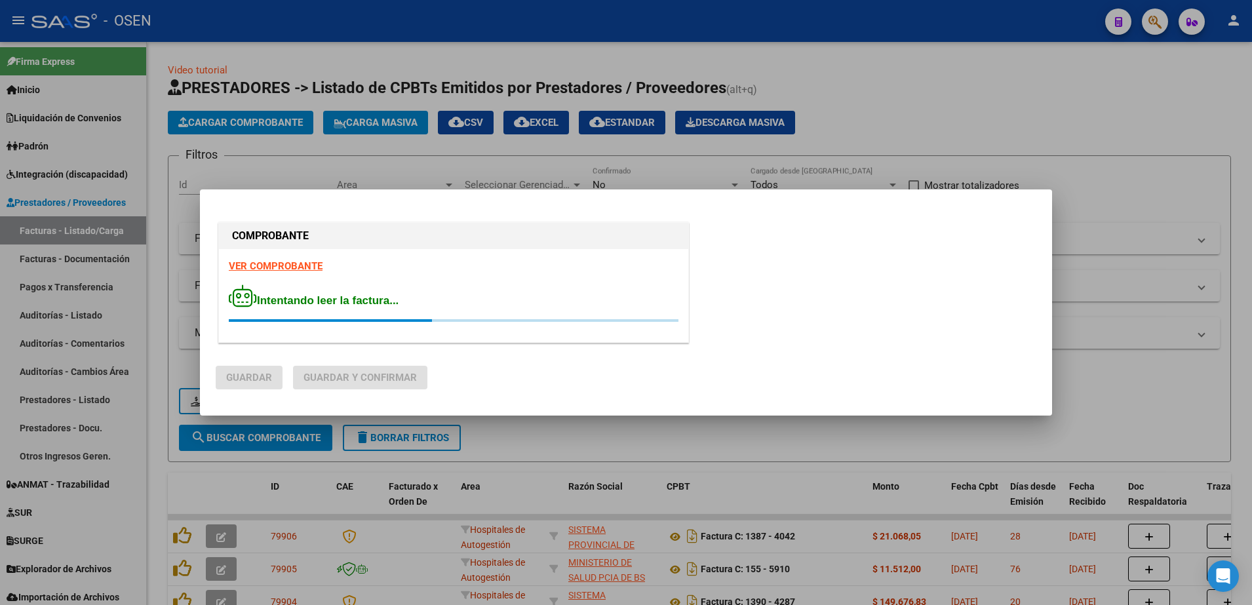
click at [304, 260] on strong "VER COMPROBANTE" at bounding box center [276, 266] width 94 height 12
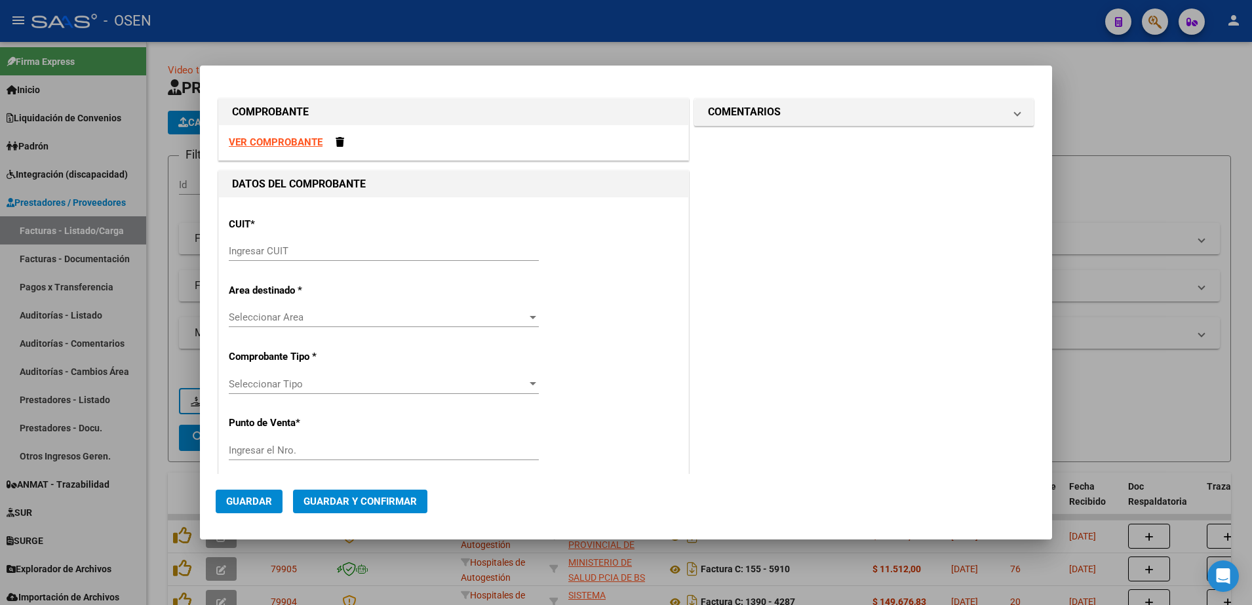
click at [260, 246] on input "Ingresar CUIT" at bounding box center [384, 251] width 310 height 12
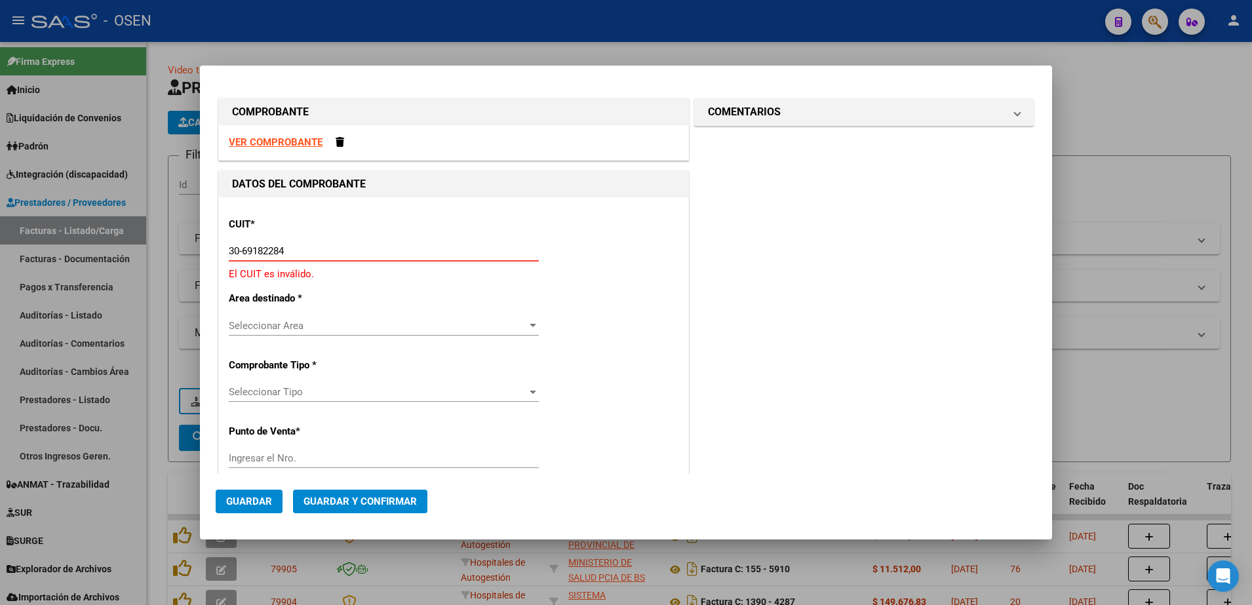
type input "30-69182284-9"
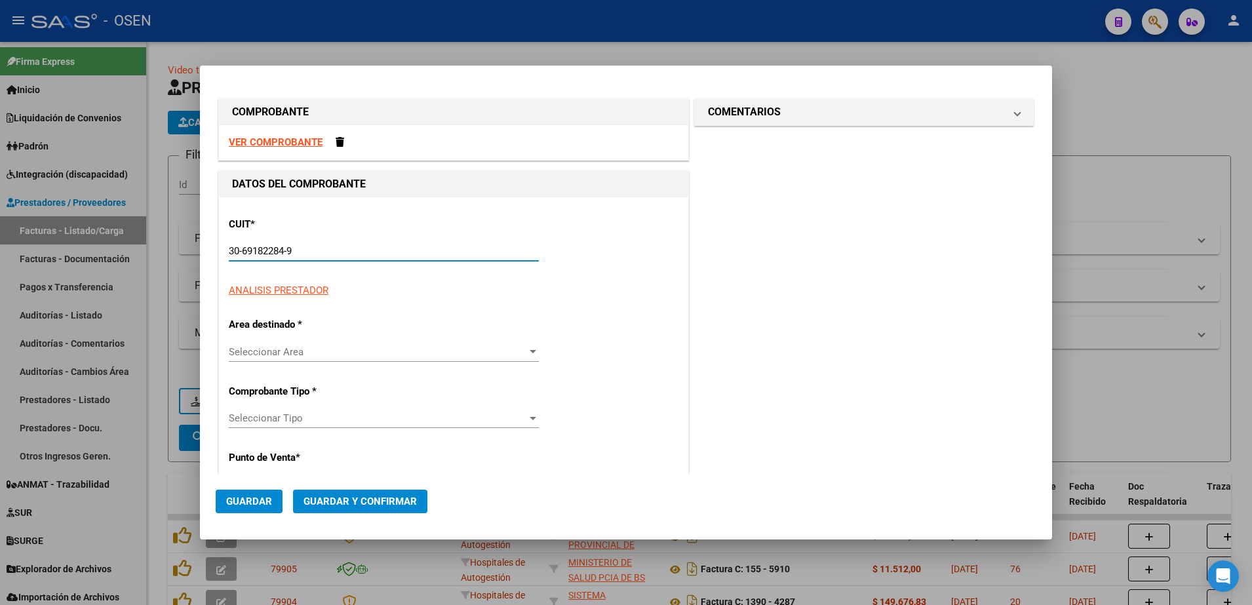
type input "1387"
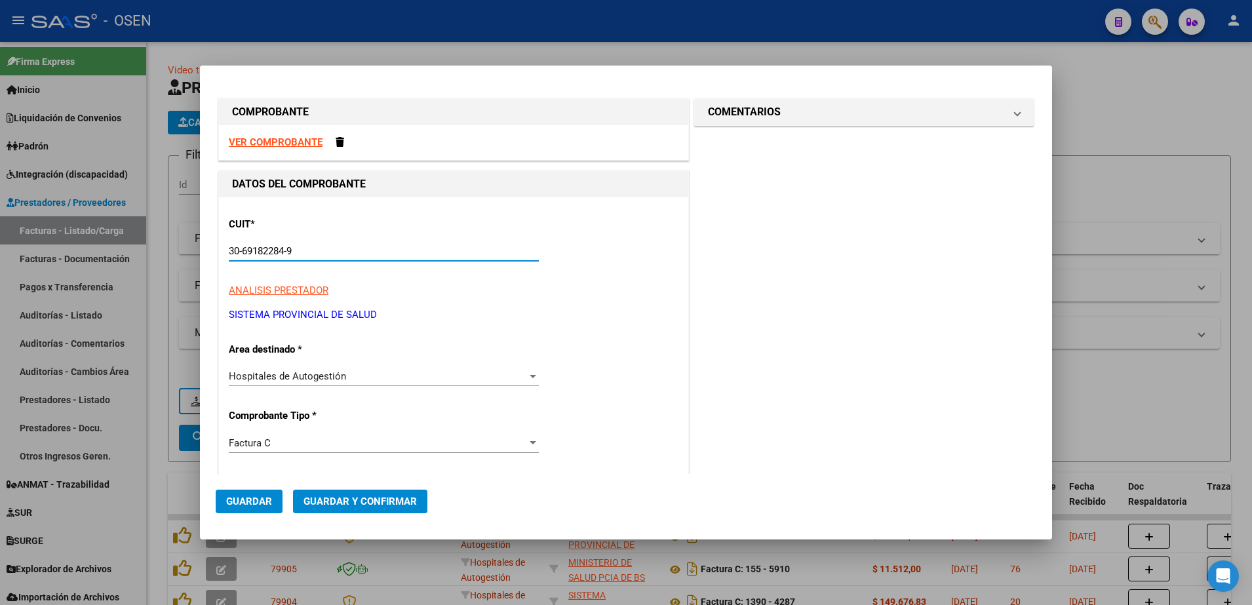
type input "30-69182284-9"
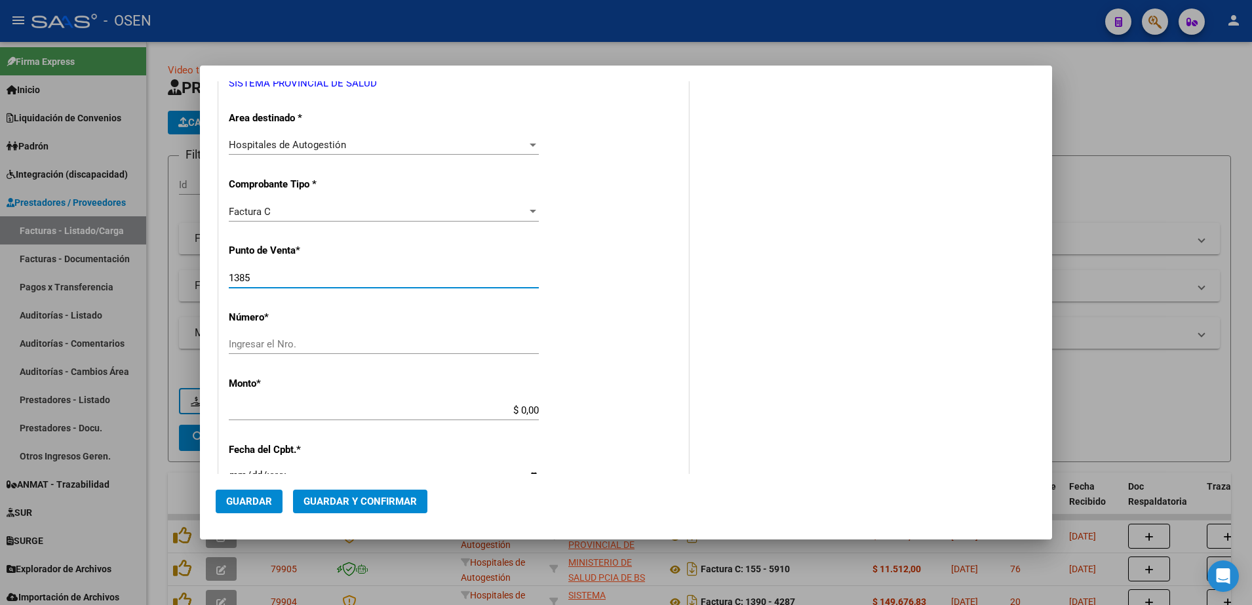
type input "1385"
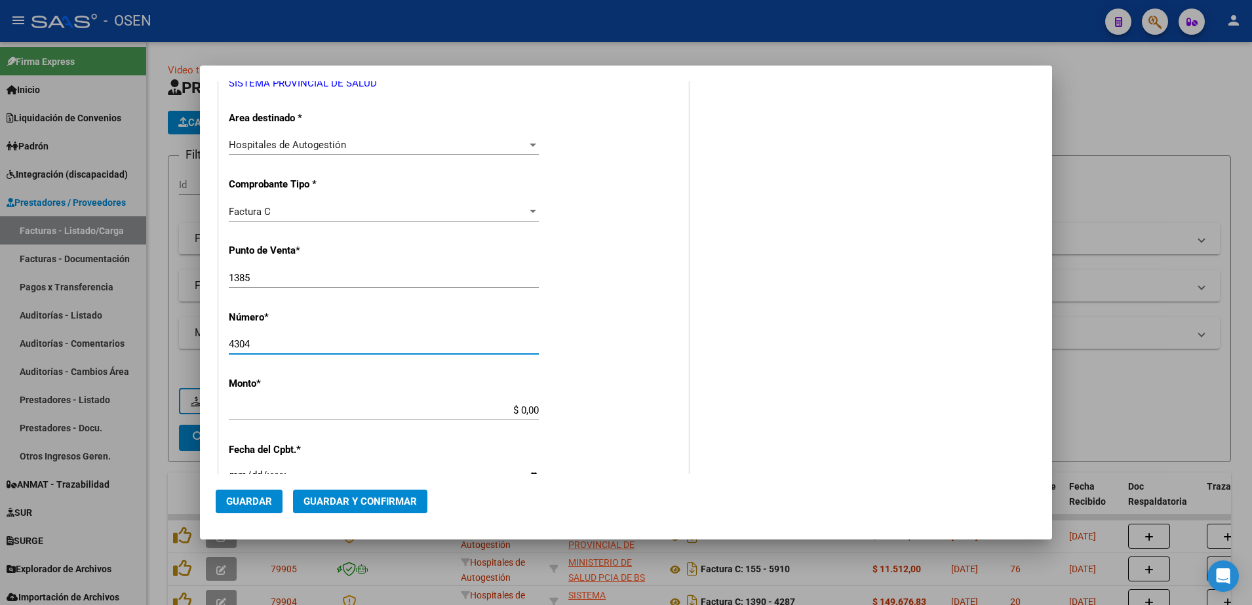
type input "4304"
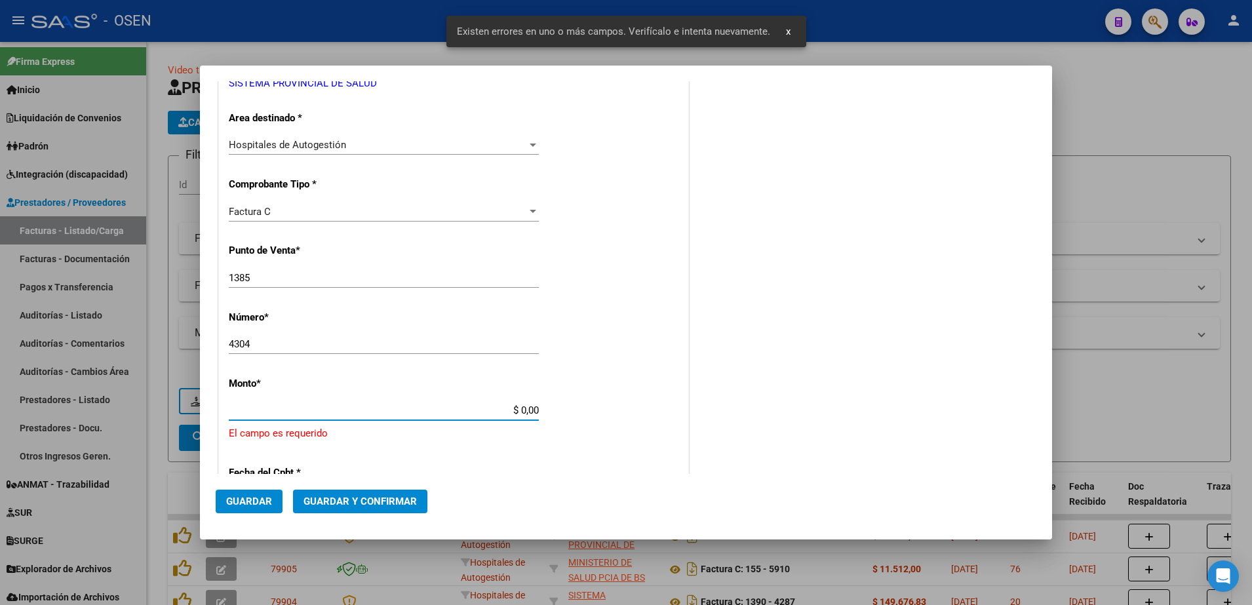
scroll to position [358, 0]
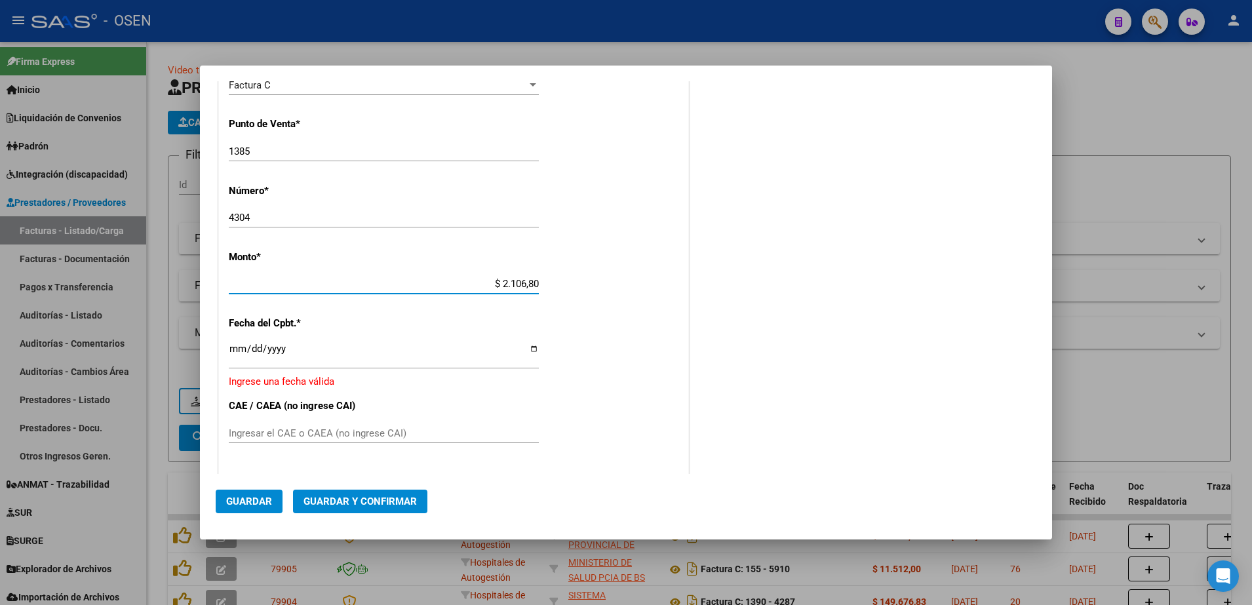
type input "$ 21.068,05"
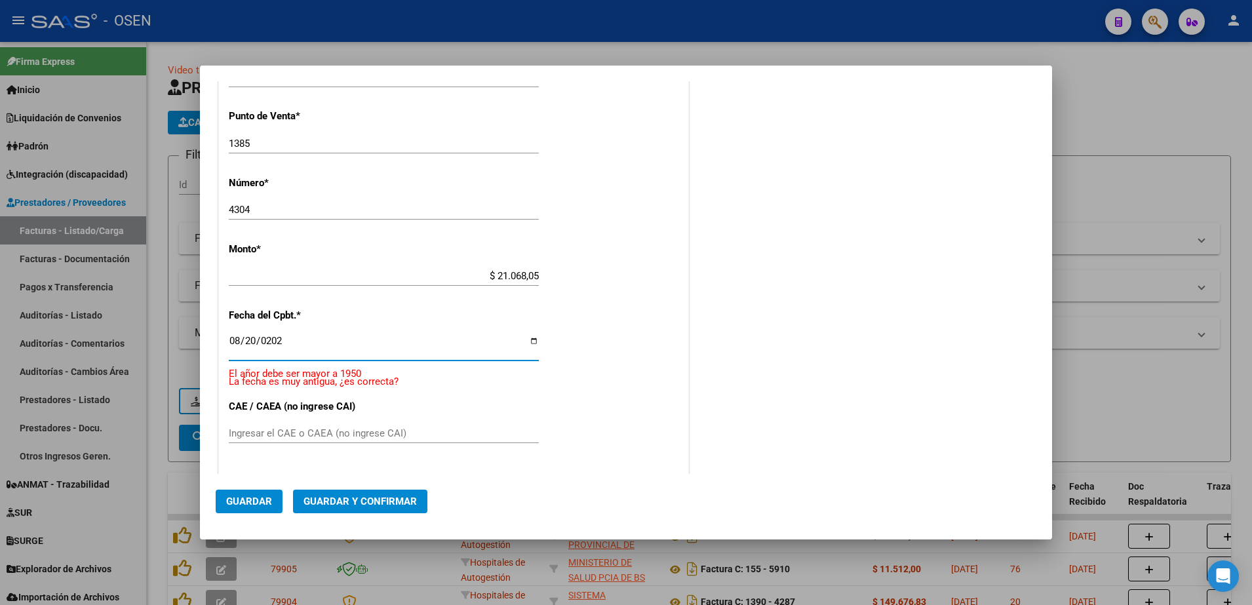
type input "[DATE]"
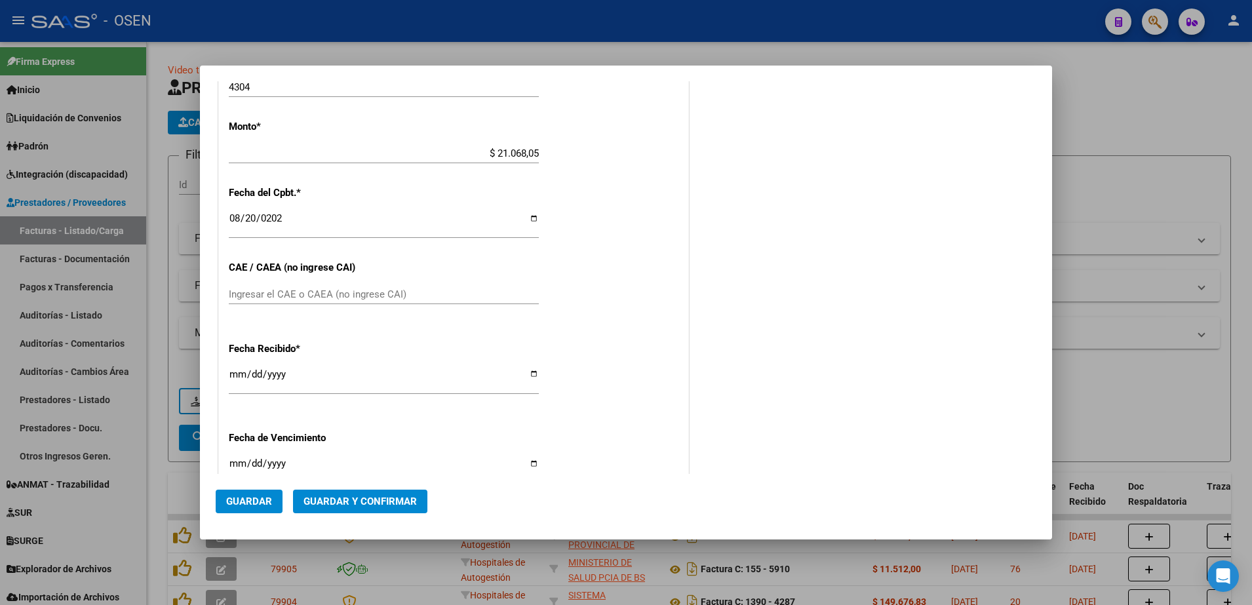
scroll to position [492, 0]
click at [241, 369] on input "[DATE]" at bounding box center [384, 376] width 310 height 21
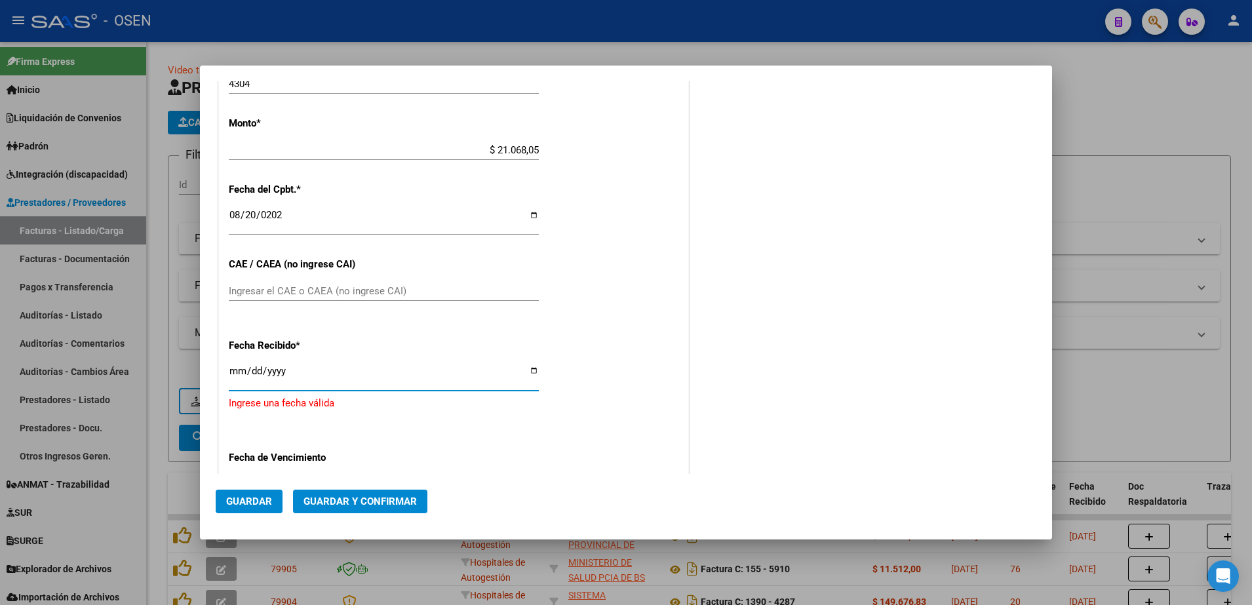
type input "[DATE]"
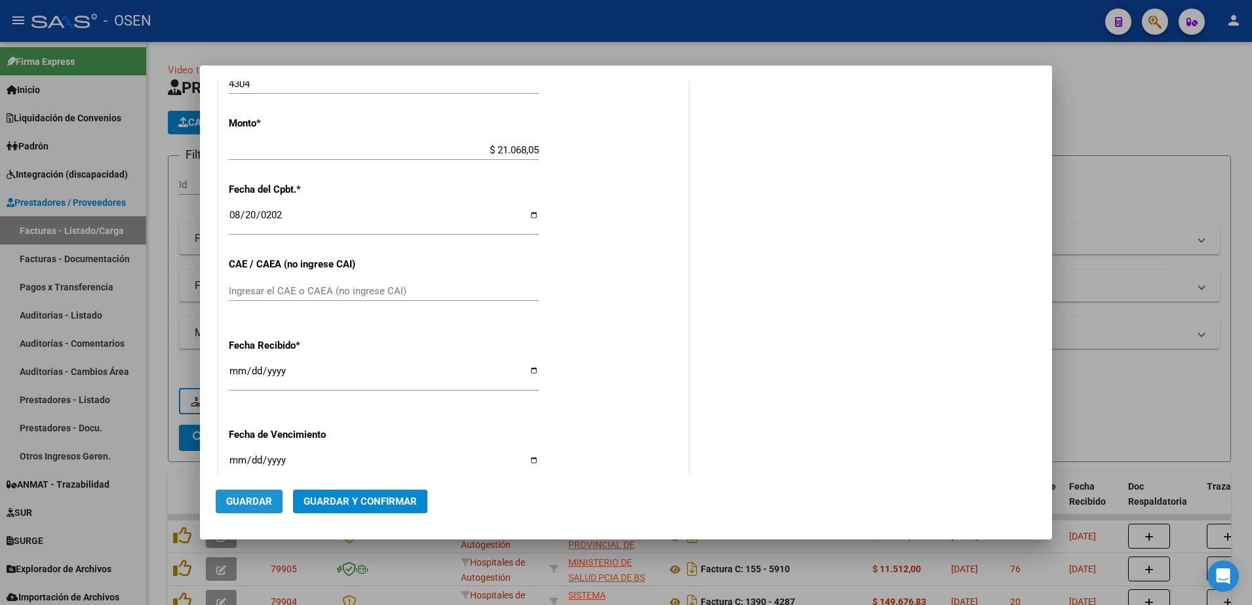
click at [259, 500] on span "Guardar" at bounding box center [249, 502] width 46 height 12
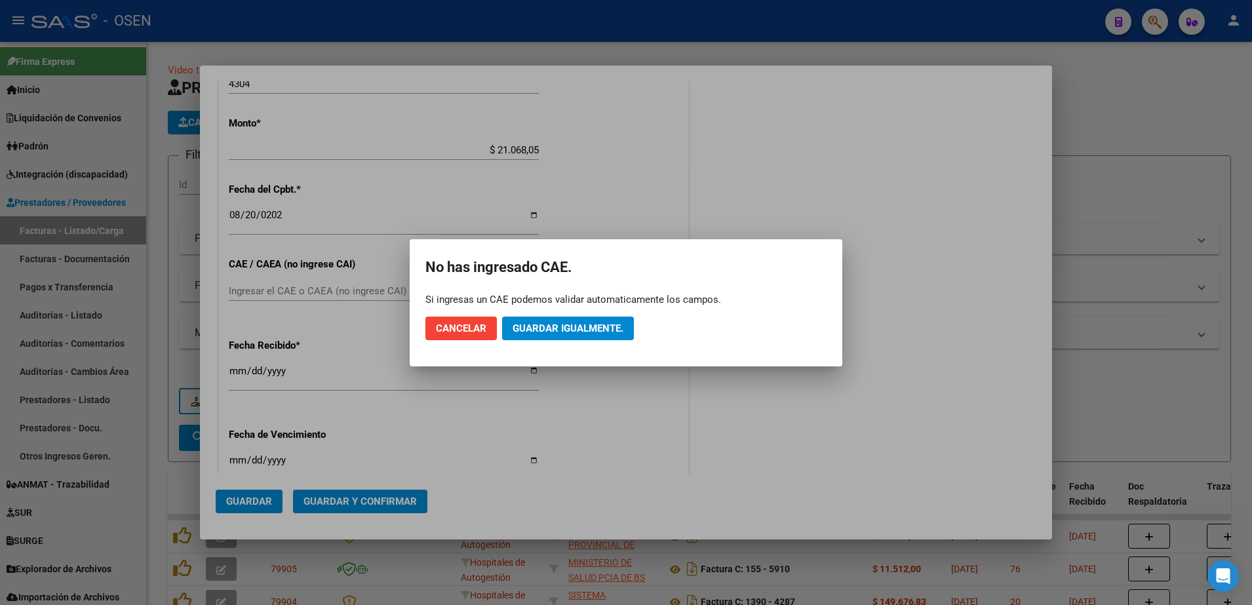
click at [259, 500] on div at bounding box center [626, 302] width 1252 height 605
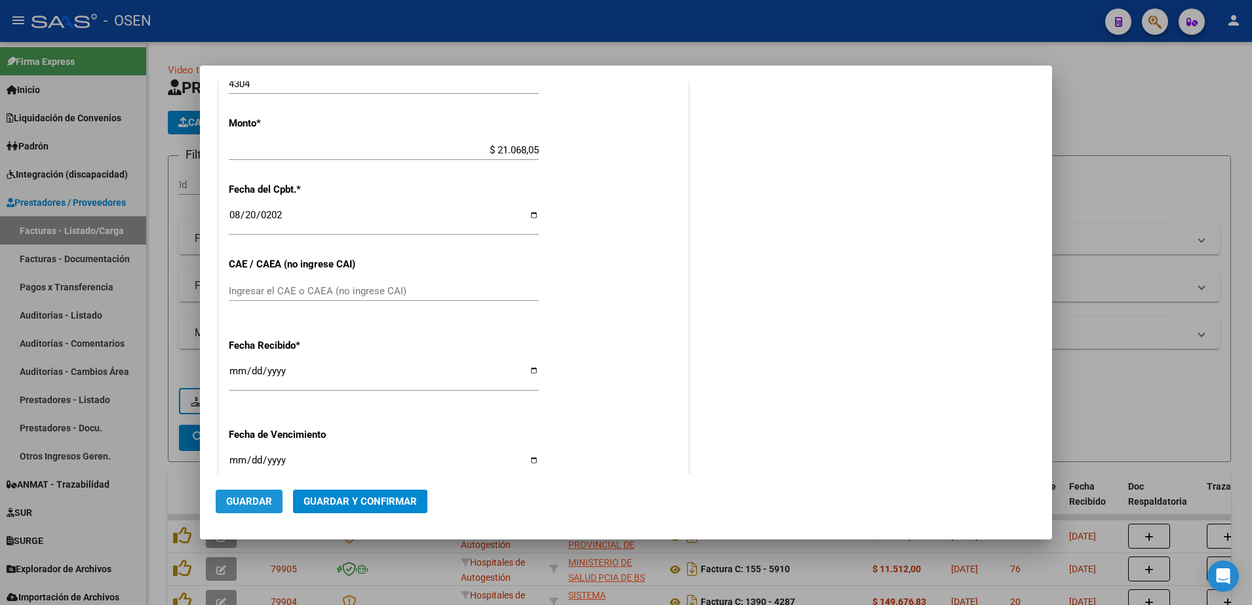
click at [254, 492] on button "Guardar" at bounding box center [249, 502] width 67 height 24
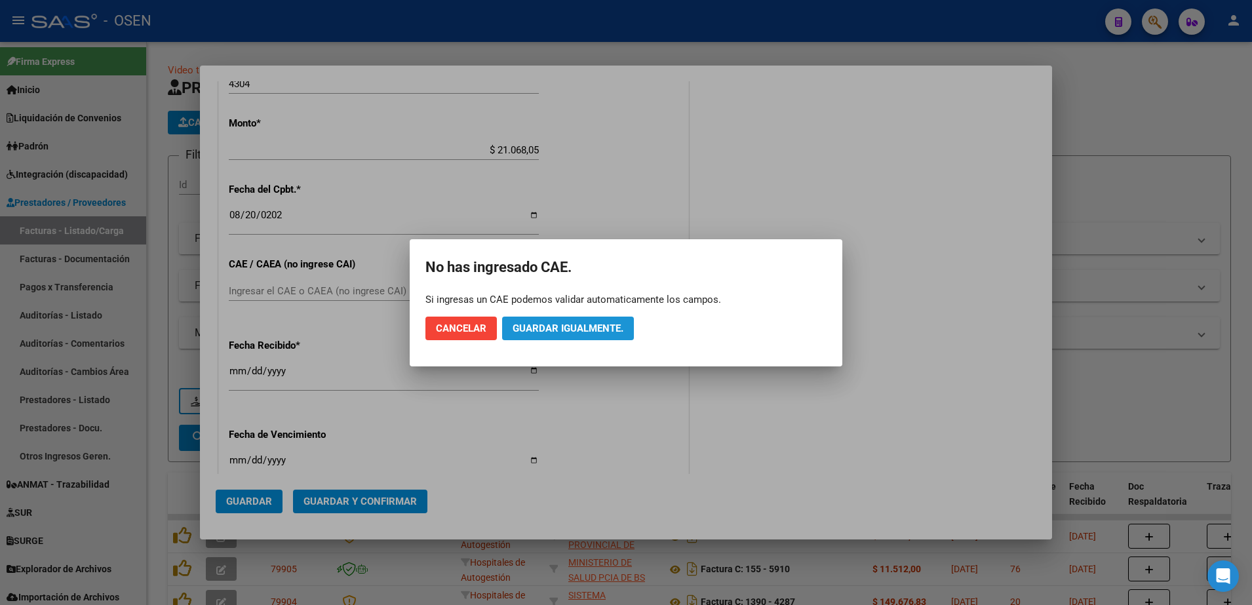
click at [569, 317] on button "Guardar igualmente." at bounding box center [568, 329] width 132 height 24
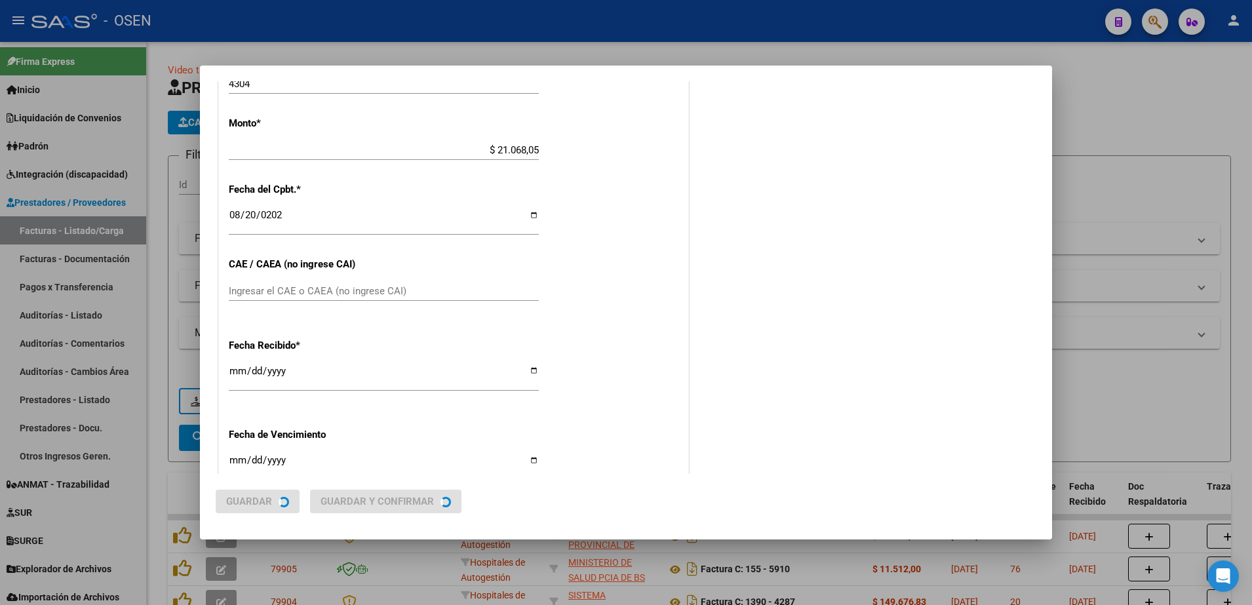
scroll to position [0, 0]
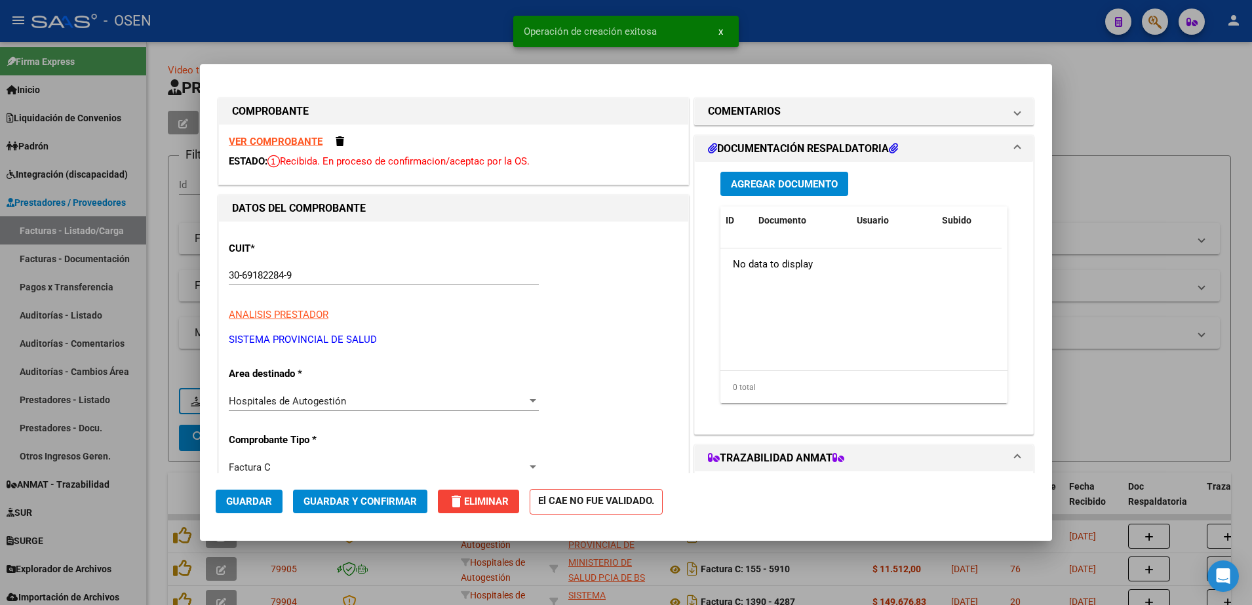
click at [163, 454] on div at bounding box center [626, 302] width 1252 height 605
type input "$ 0,00"
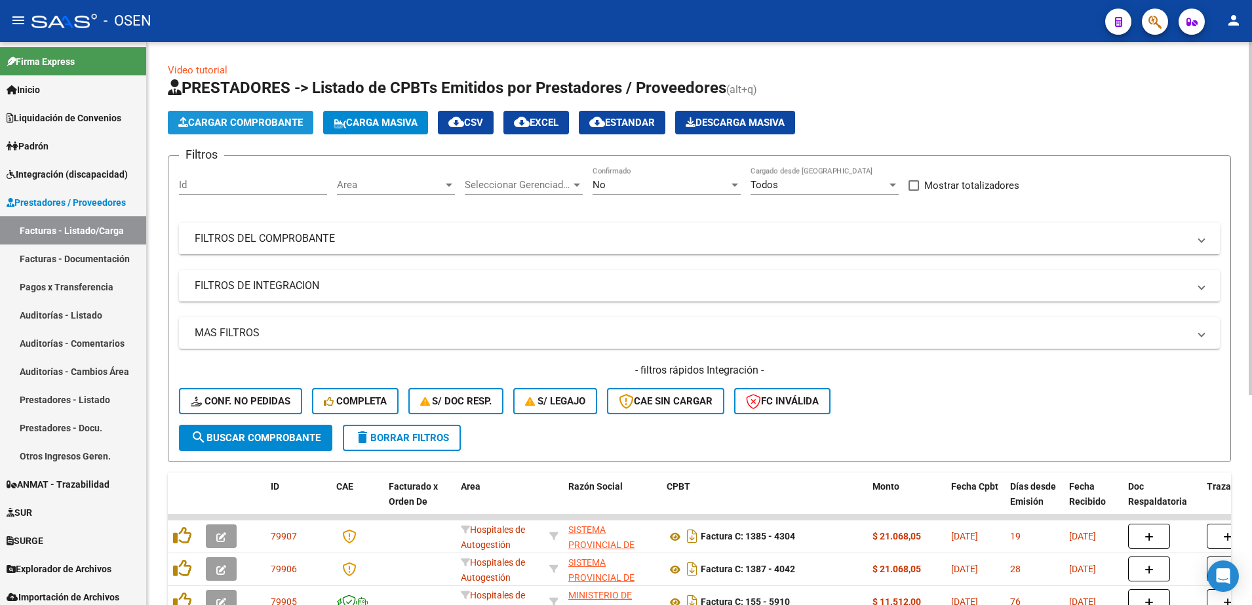
click at [283, 123] on span "Cargar Comprobante" at bounding box center [240, 123] width 125 height 12
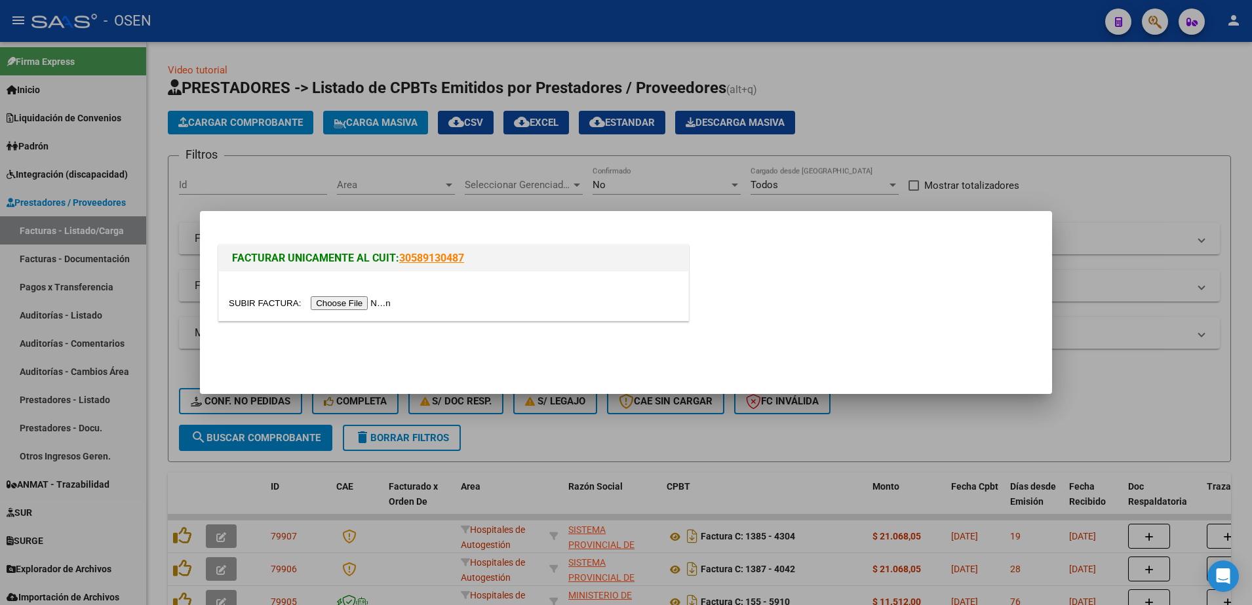
click at [363, 304] on input "file" at bounding box center [312, 303] width 166 height 14
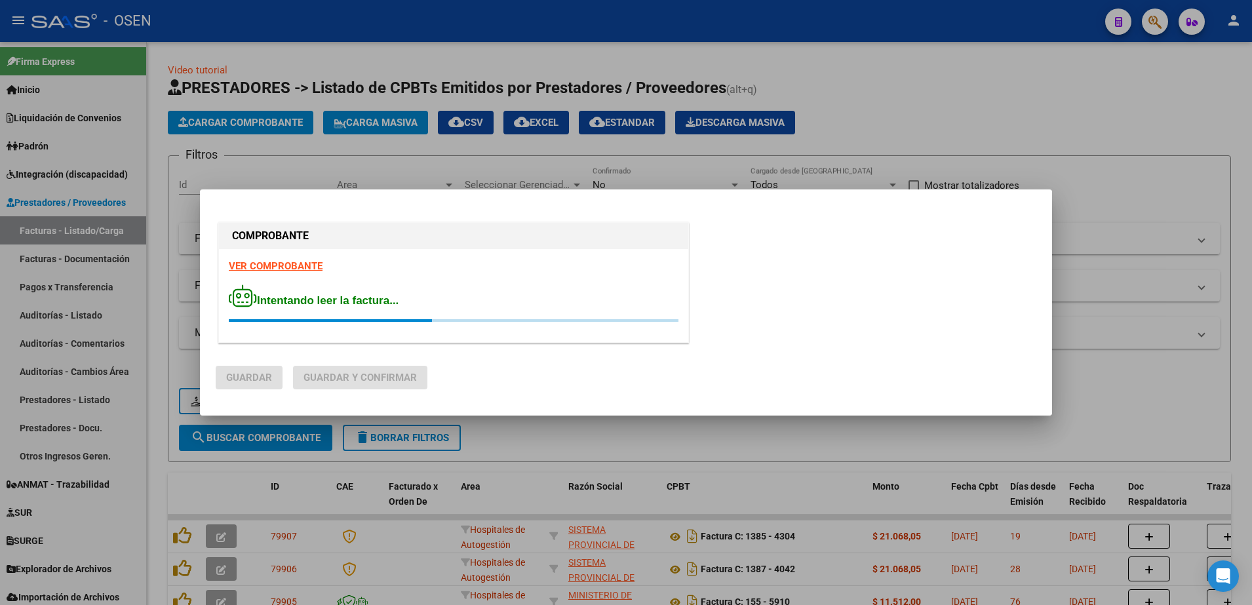
click at [289, 266] on strong "VER COMPROBANTE" at bounding box center [276, 266] width 94 height 12
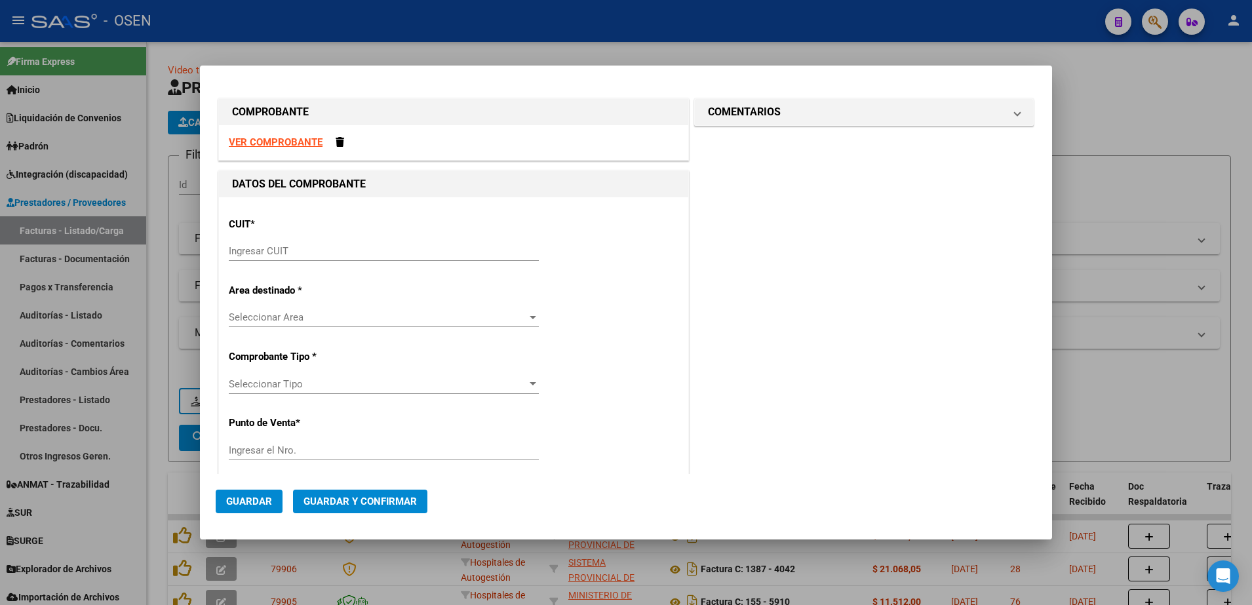
click at [275, 247] on input "Ingresar CUIT" at bounding box center [384, 251] width 310 height 12
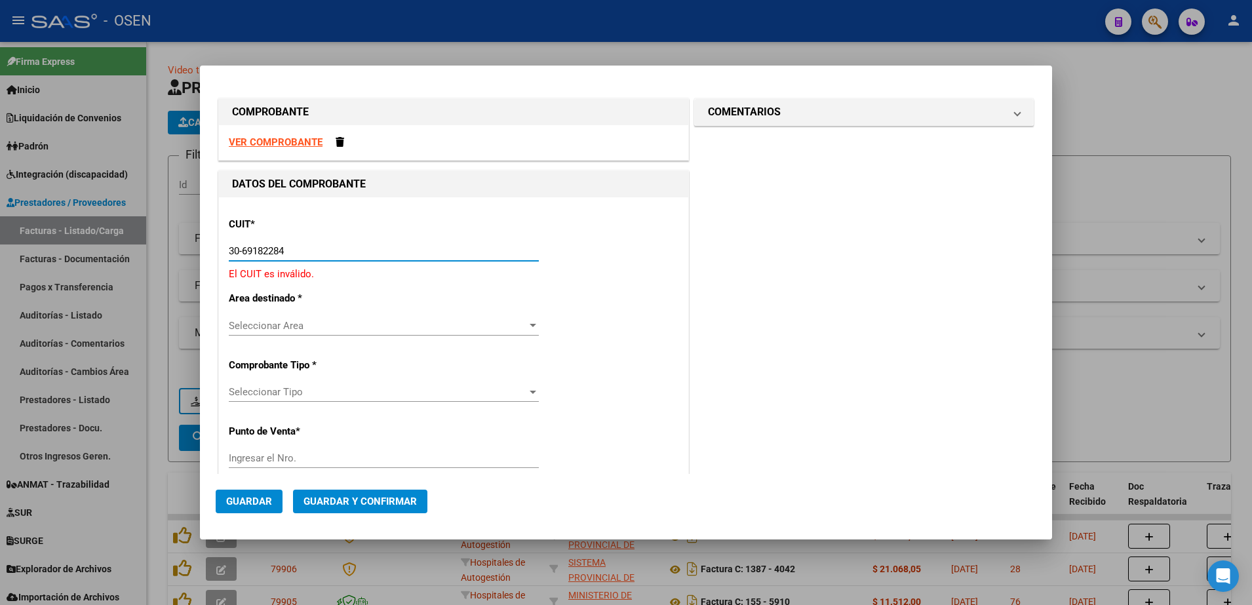
type input "30-69182284-9"
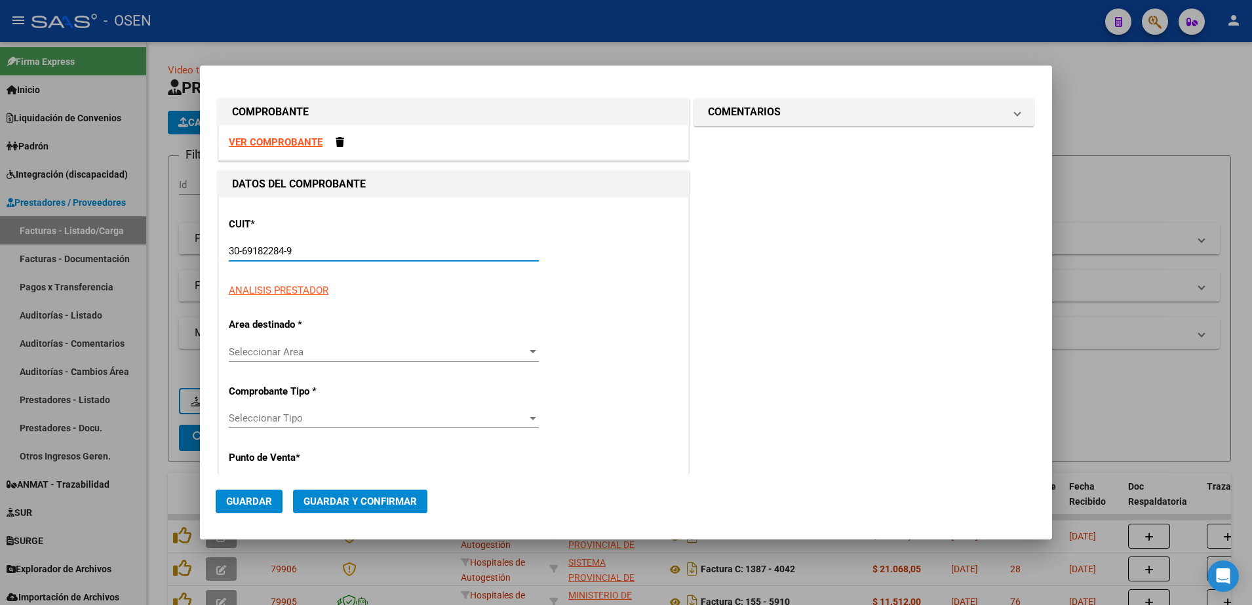
type input "1385"
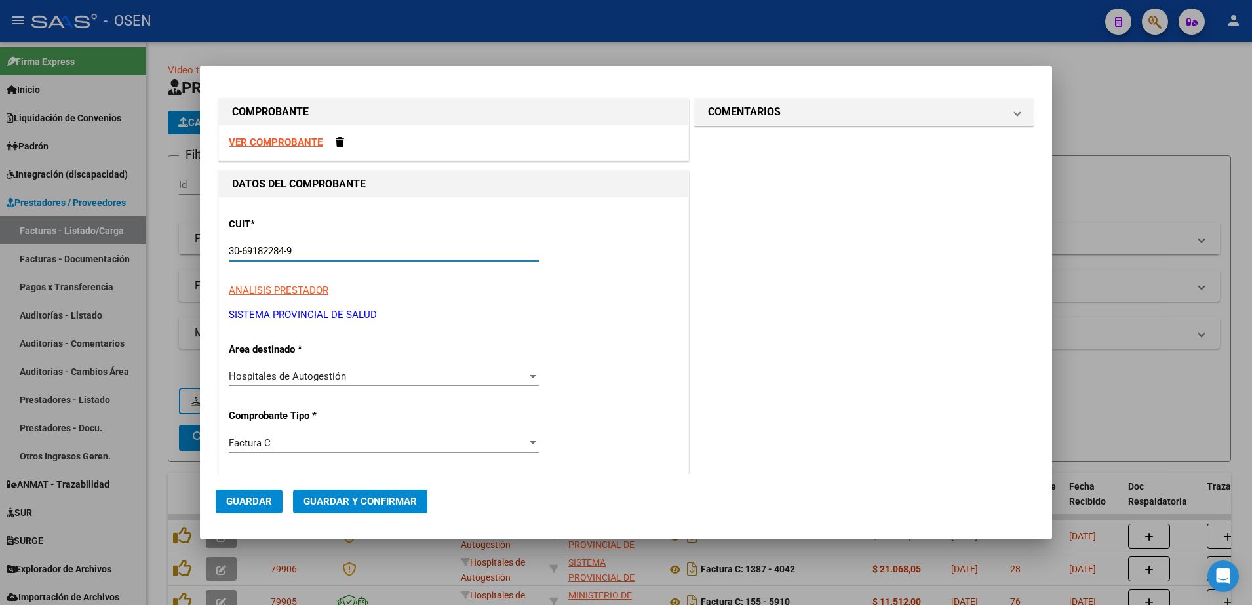
type input "30-69182284-9"
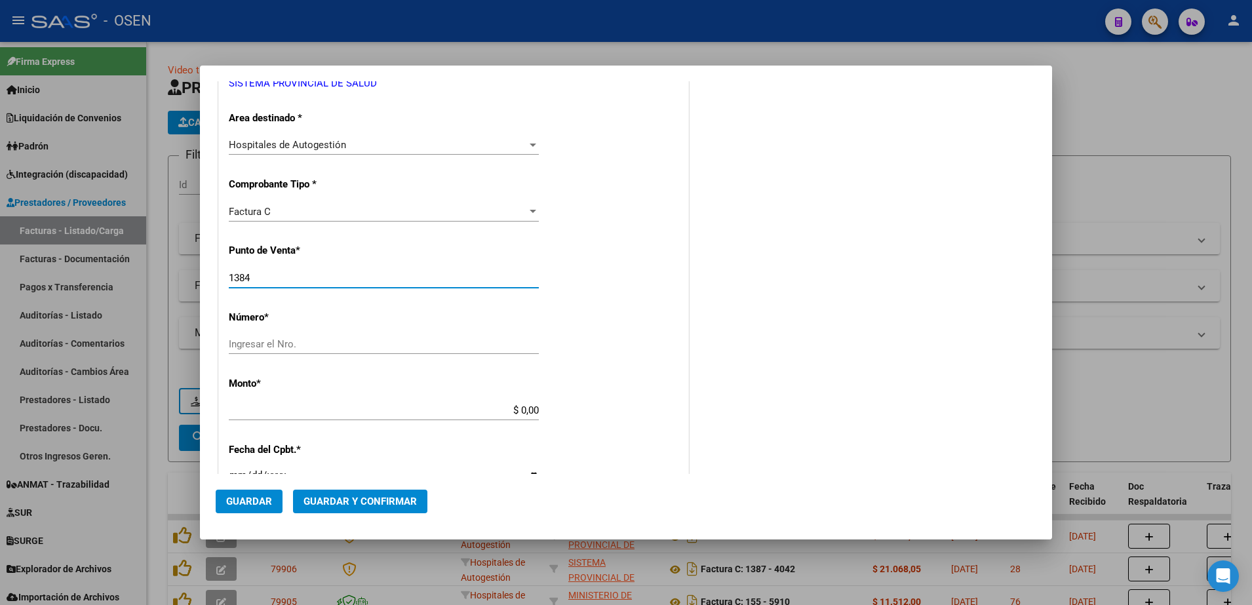
type input "1384"
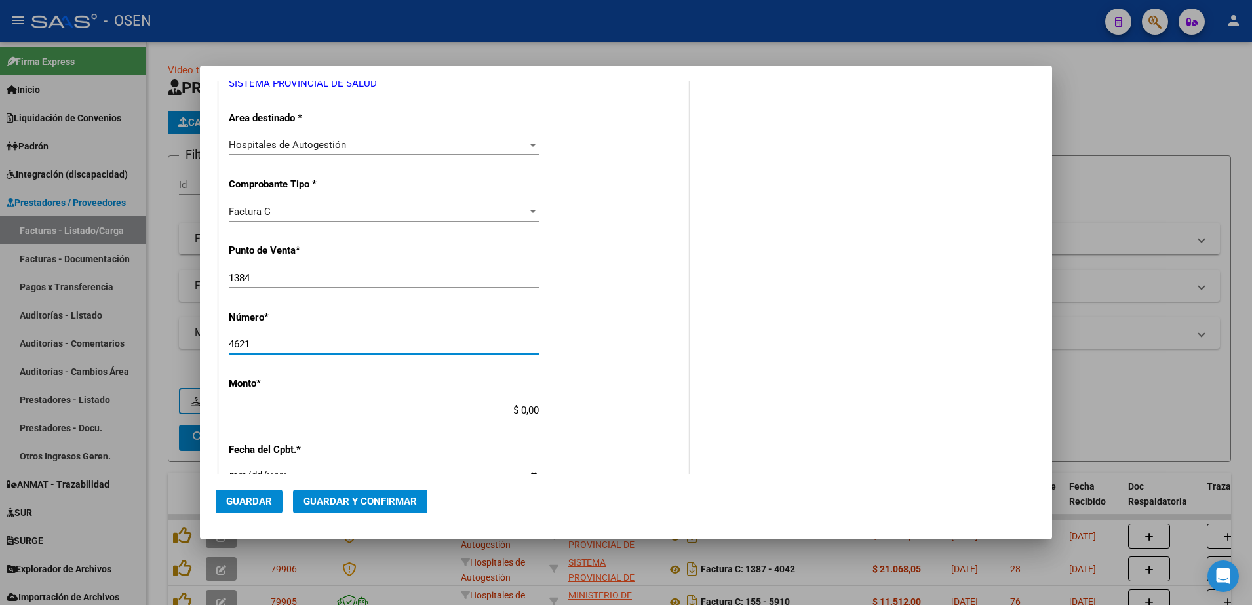
type input "4621"
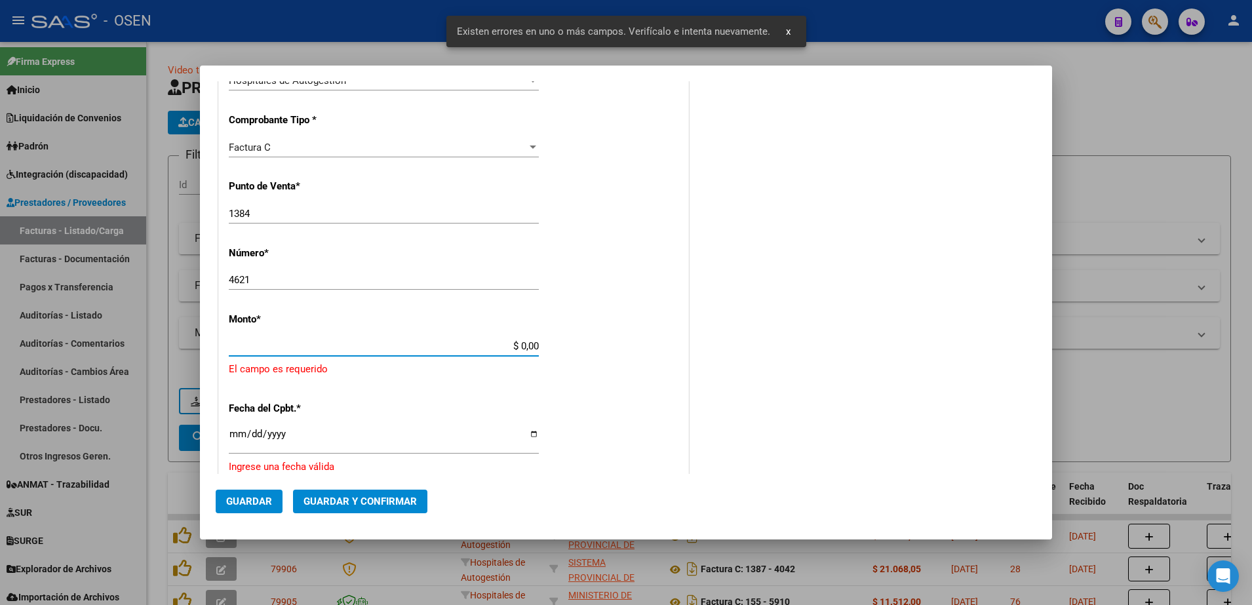
scroll to position [358, 0]
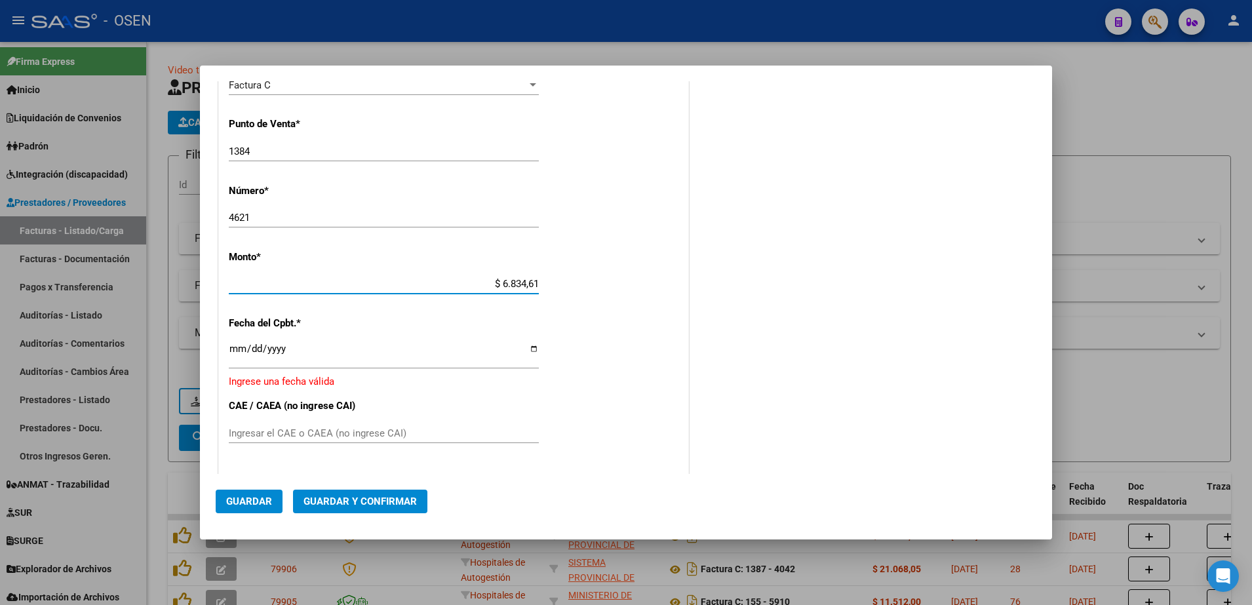
type input "$ 68.346,15"
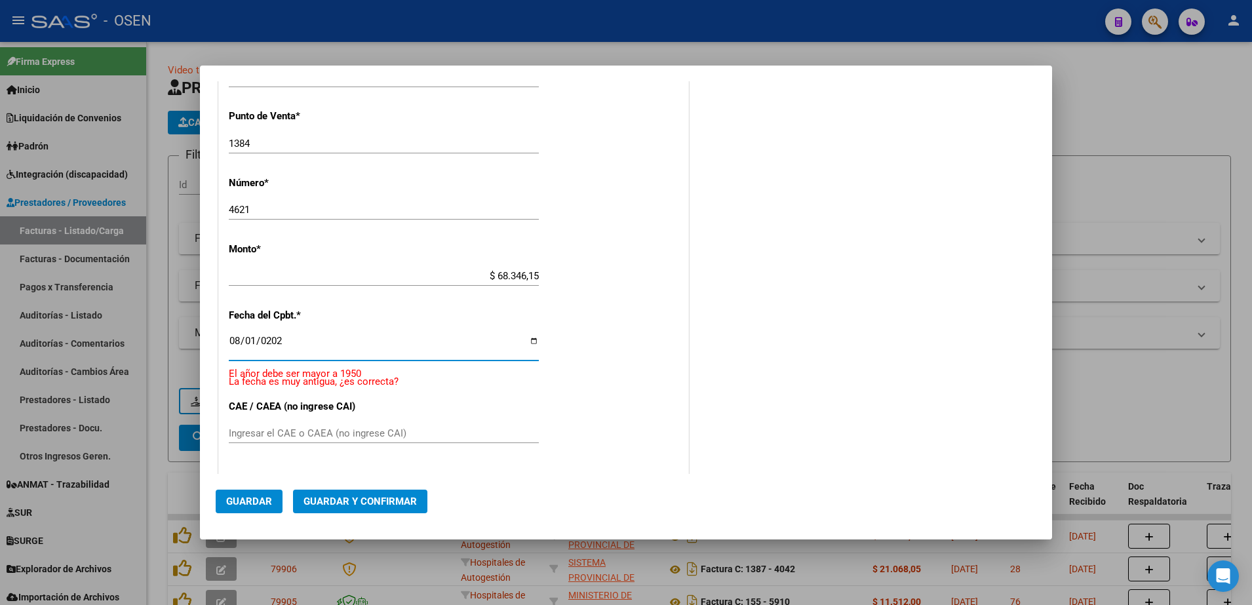
type input "[DATE]"
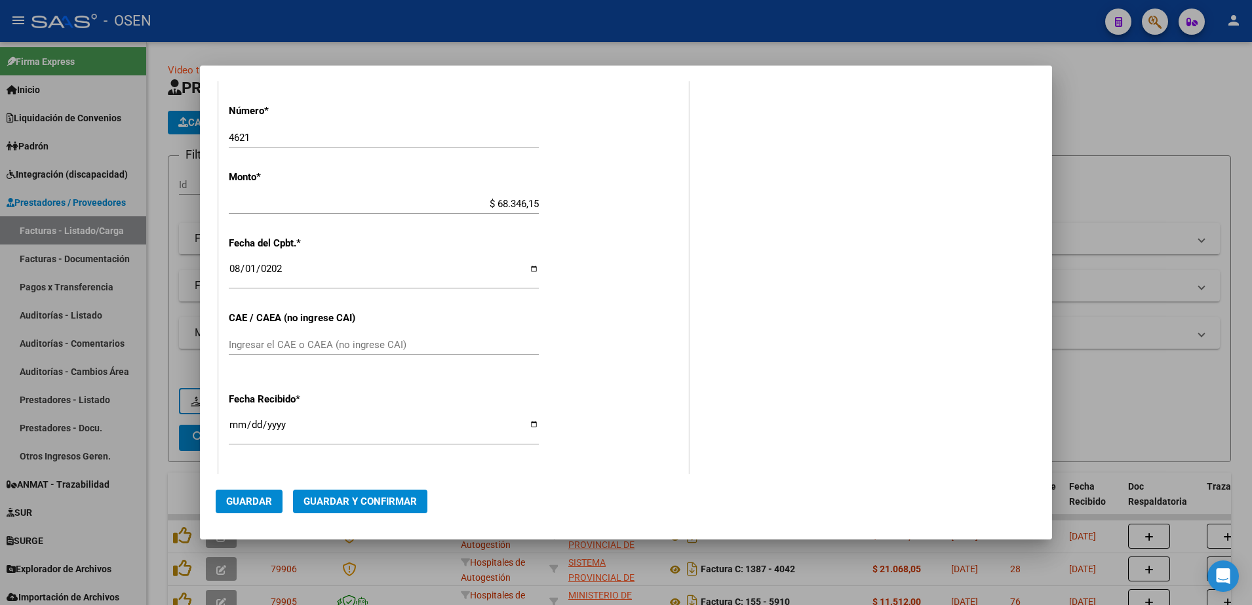
scroll to position [447, 0]
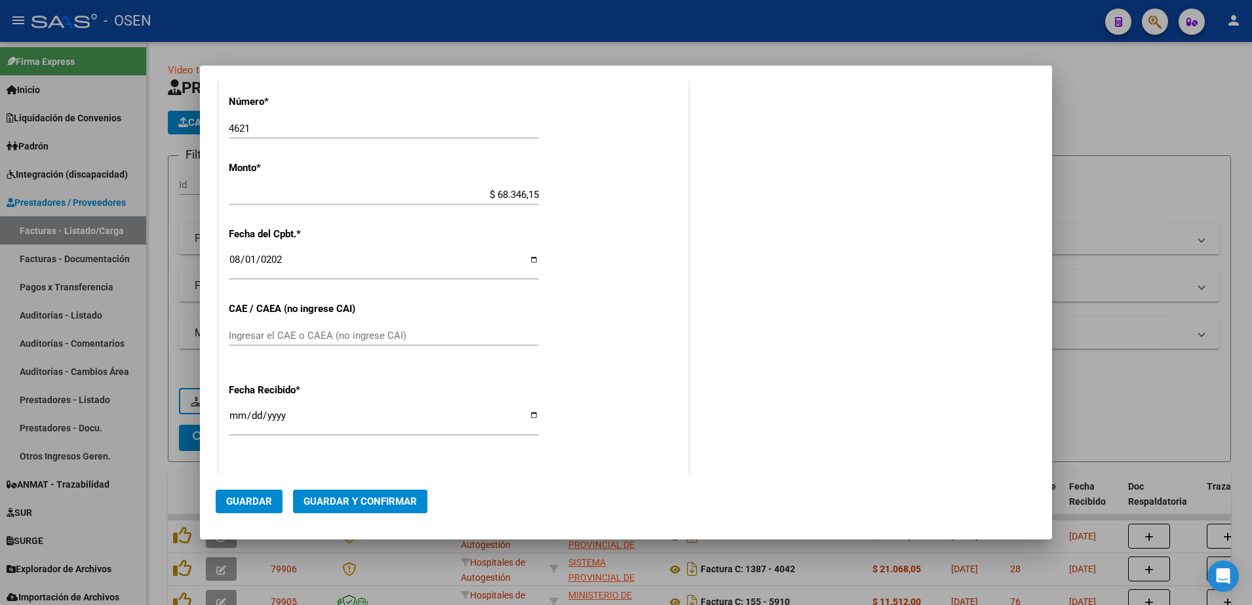
click at [227, 424] on div "CUIT * 30-69182284-9 Ingresar CUIT ANALISIS PRESTADOR SISTEMA PROVINCIAL DE SAL…" at bounding box center [453, 215] width 469 height 930
click at [230, 418] on input "[DATE]" at bounding box center [384, 420] width 310 height 21
type input "[DATE]"
click at [258, 486] on mat-dialog-actions "Guardar Guardar y Confirmar" at bounding box center [626, 499] width 821 height 50
click at [258, 494] on button "Guardar" at bounding box center [249, 502] width 67 height 24
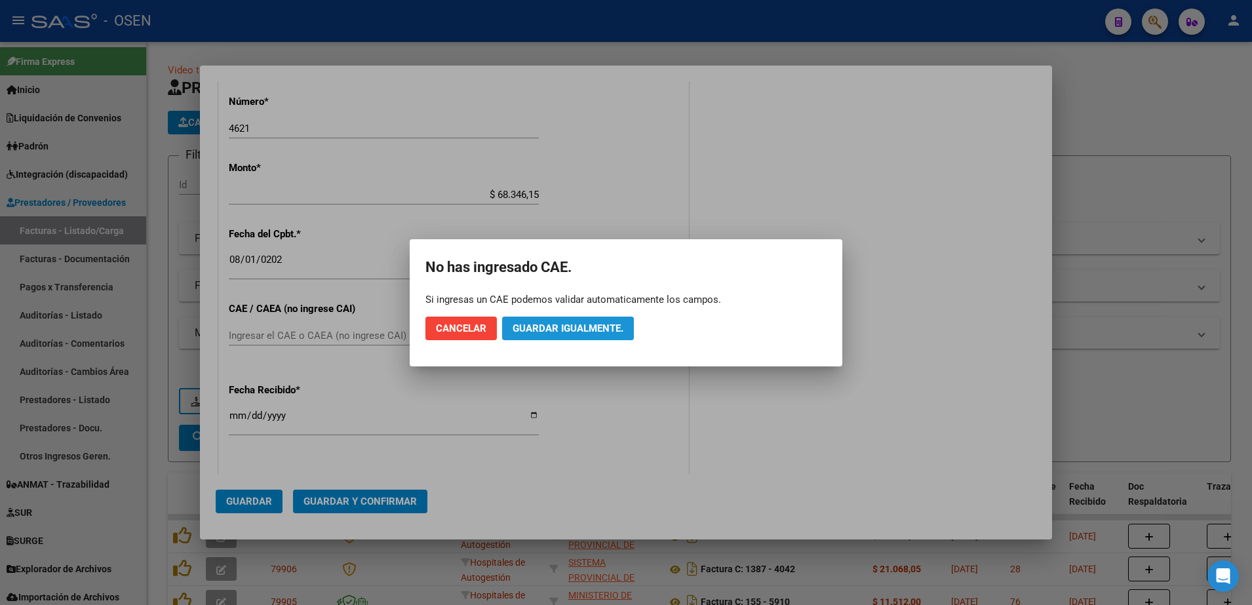
click at [567, 320] on button "Guardar igualmente." at bounding box center [568, 329] width 132 height 24
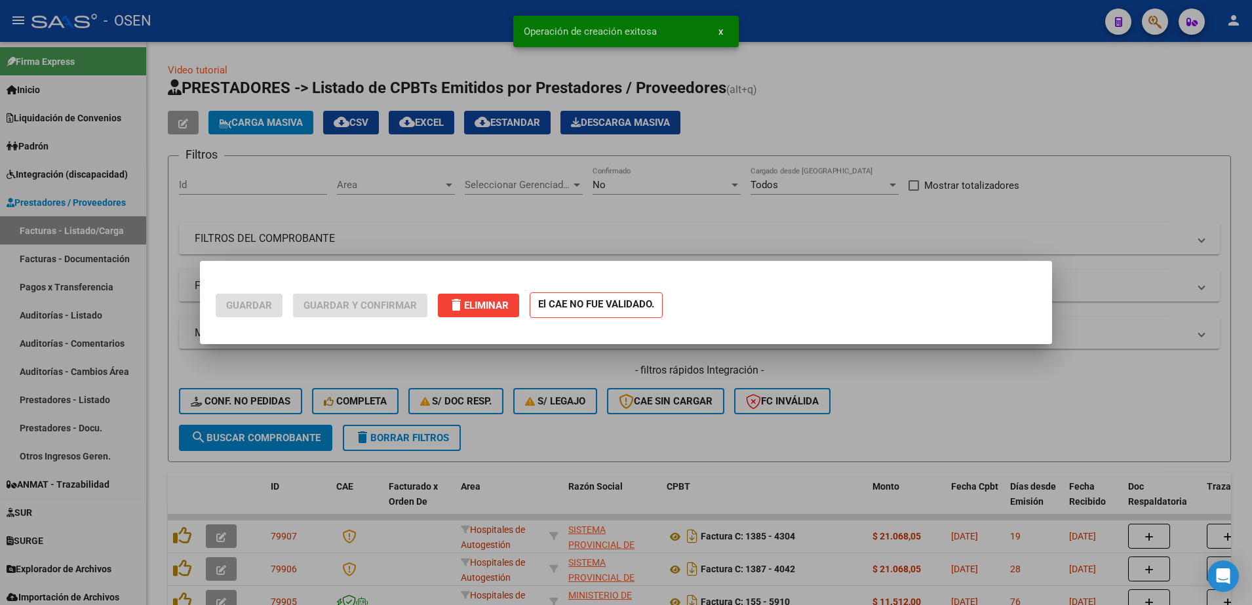
scroll to position [0, 0]
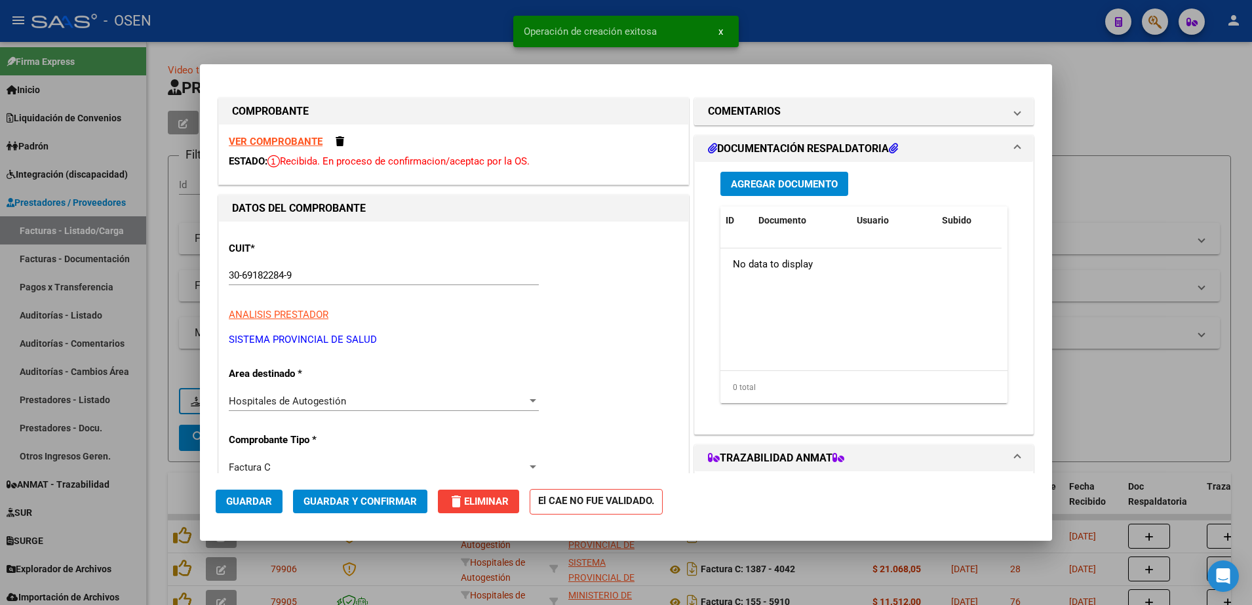
click at [249, 494] on button "Guardar" at bounding box center [249, 502] width 67 height 24
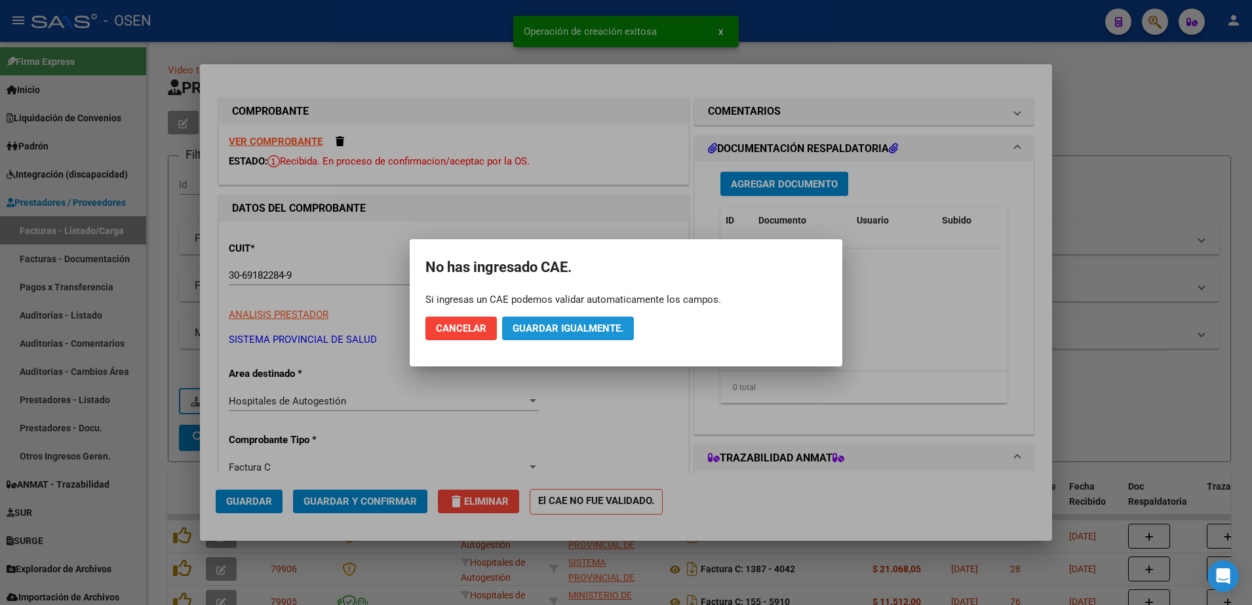
click at [568, 323] on span "Guardar igualmente." at bounding box center [568, 329] width 111 height 12
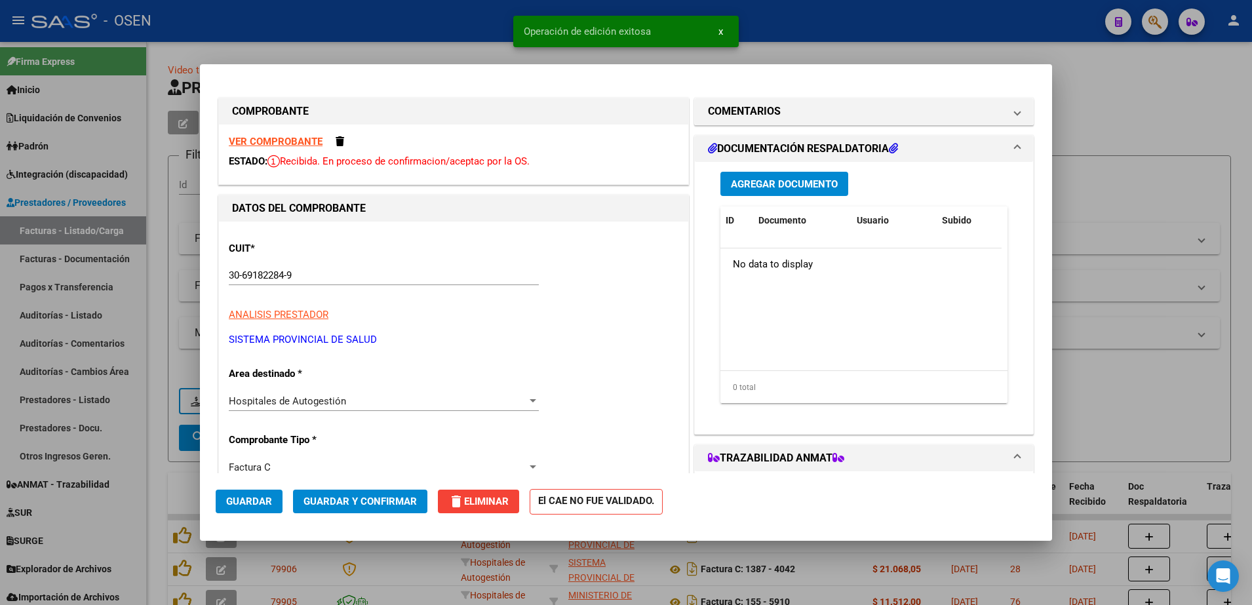
click at [157, 477] on div at bounding box center [626, 302] width 1252 height 605
type input "$ 0,00"
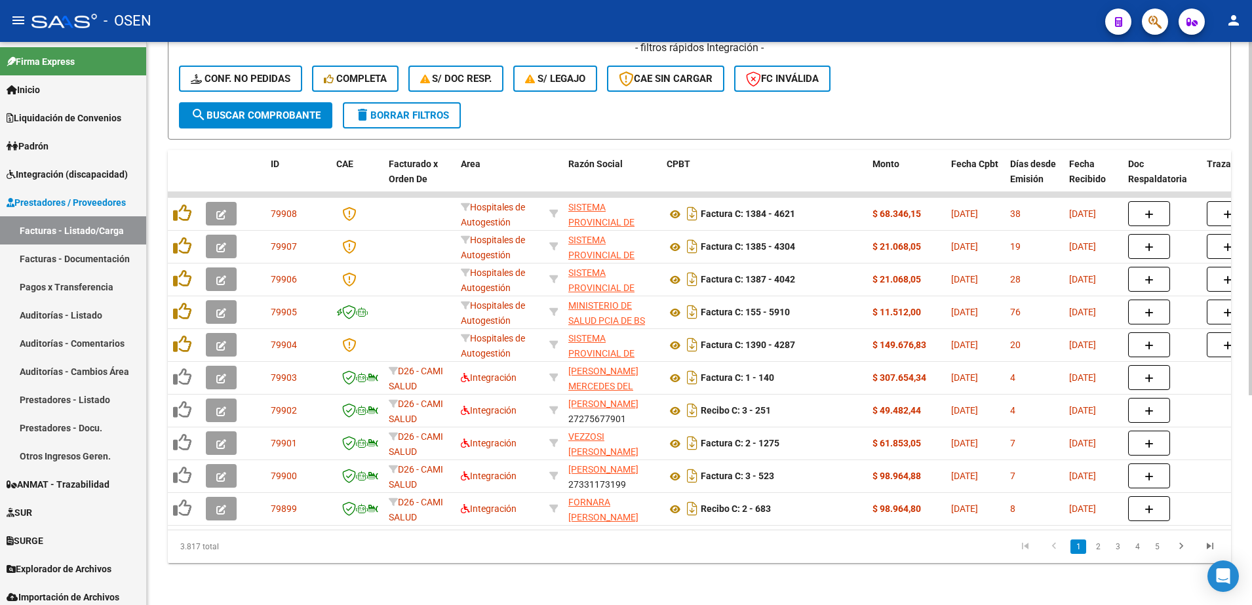
scroll to position [335, 0]
click at [1252, 393] on html "menu - OSEN person Firma Express Inicio Instructivos Contacto OS Liquidación de…" at bounding box center [626, 302] width 1252 height 605
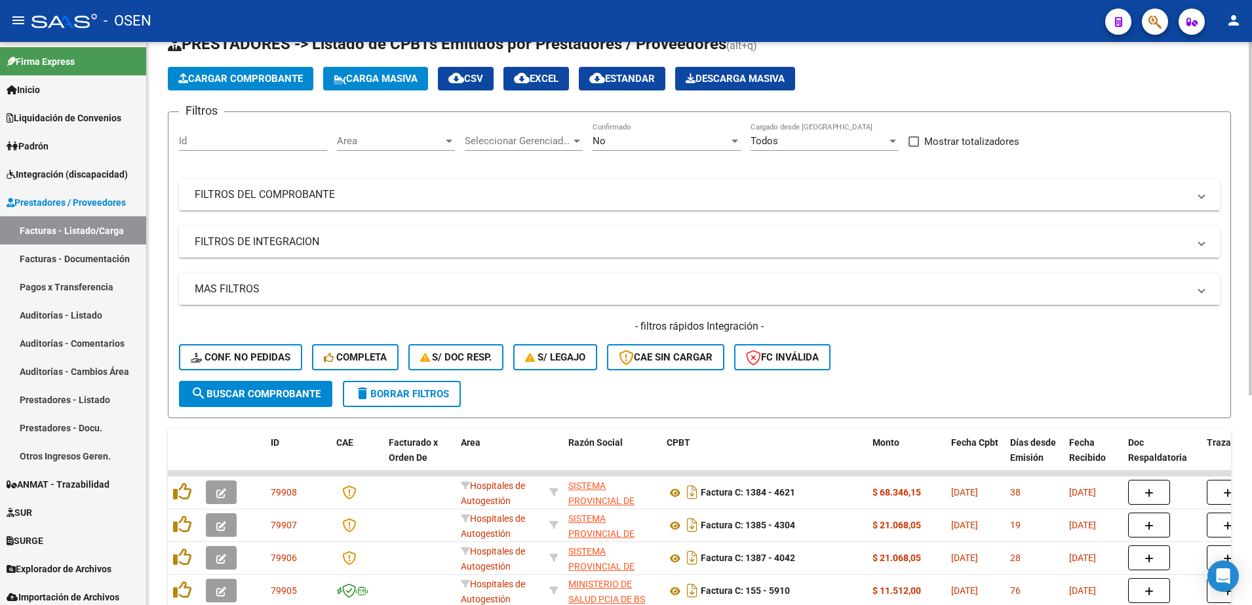
scroll to position [0, 0]
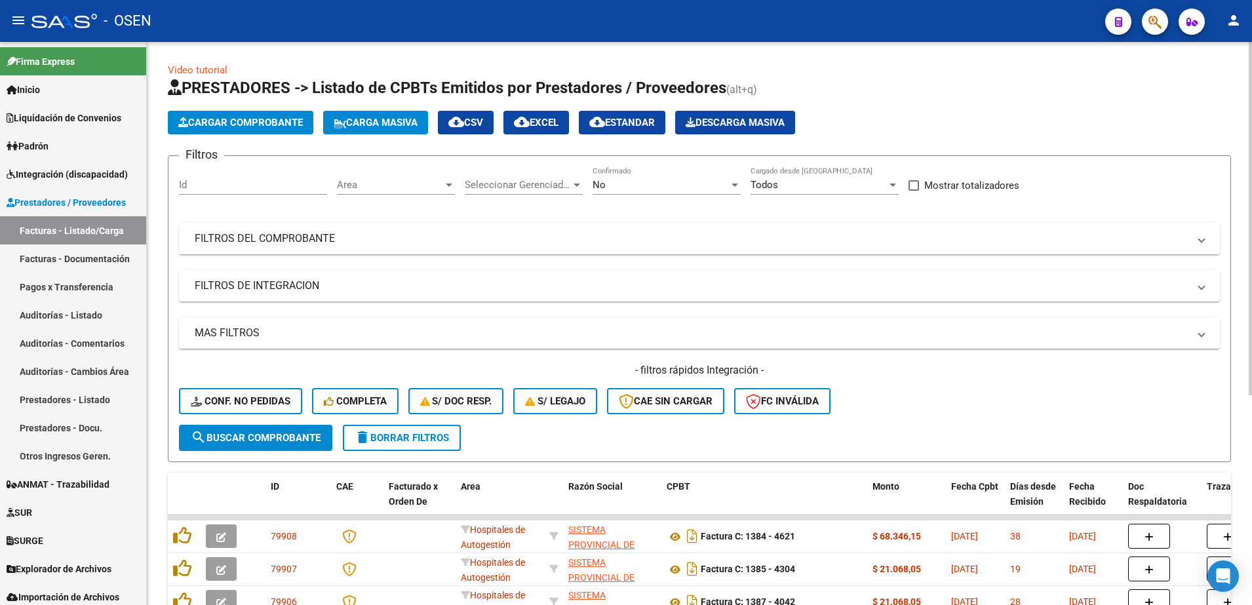
click at [1217, 207] on div "Video tutorial PRESTADORES -> Listado de CPBTs Emitidos por Prestadores / Prove…" at bounding box center [701, 485] width 1109 height 886
click at [279, 122] on span "Cargar Comprobante" at bounding box center [240, 123] width 125 height 12
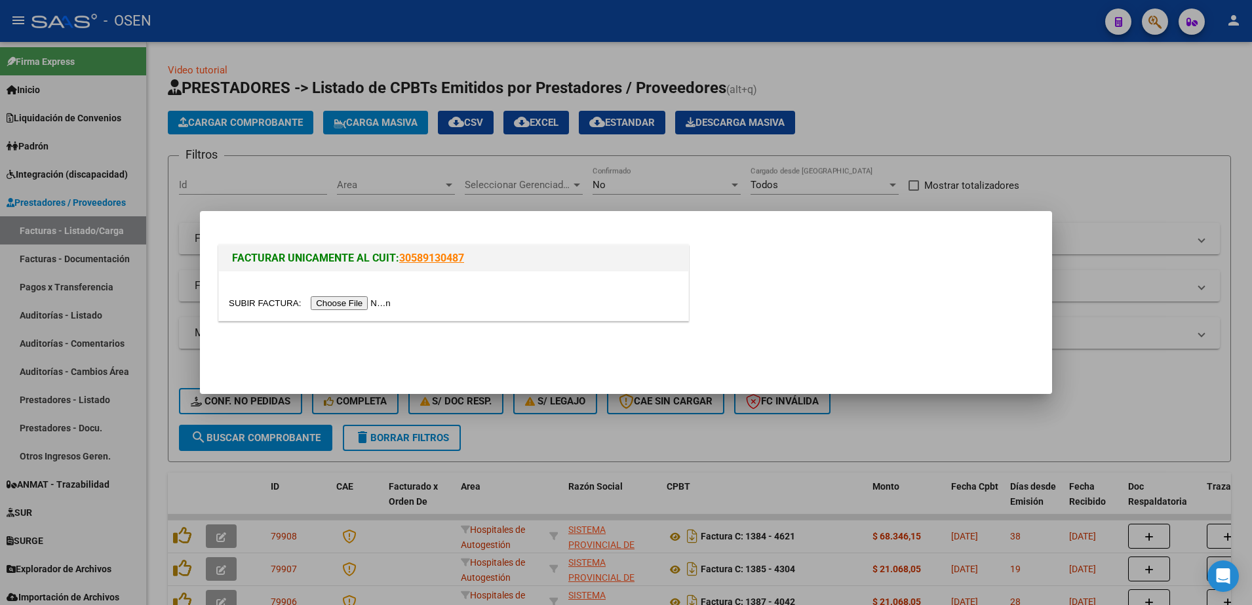
click at [354, 302] on input "file" at bounding box center [312, 303] width 166 height 14
click at [155, 396] on div at bounding box center [626, 302] width 1252 height 605
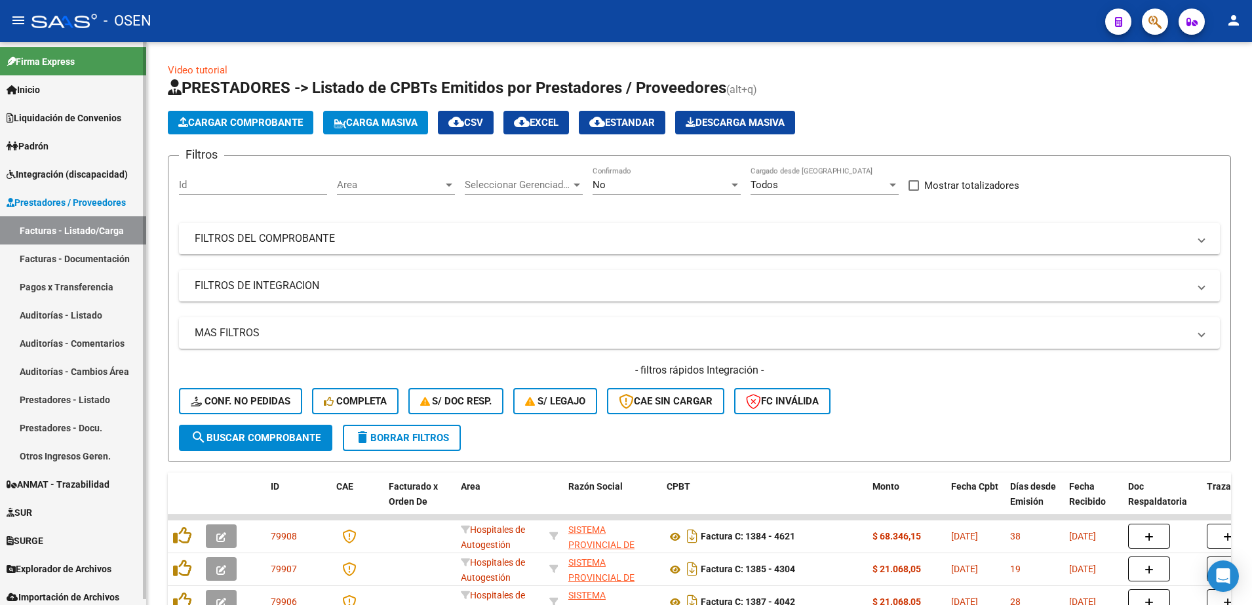
click at [73, 182] on link "Integración (discapacidad)" at bounding box center [73, 174] width 146 height 28
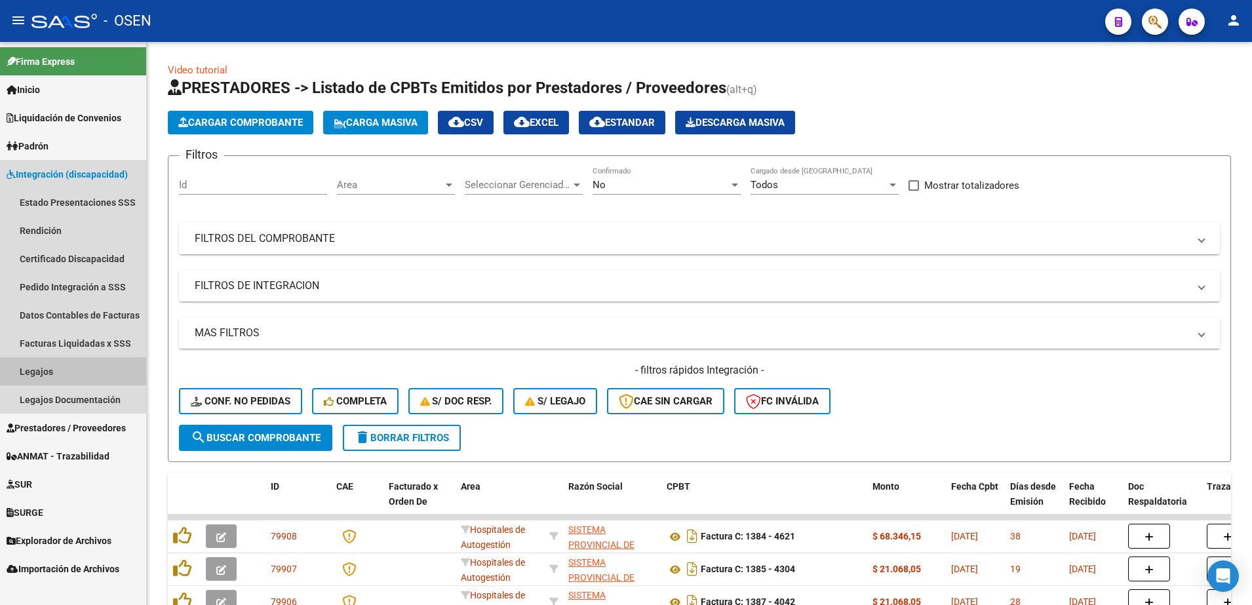
click at [22, 376] on link "Legajos" at bounding box center [73, 371] width 146 height 28
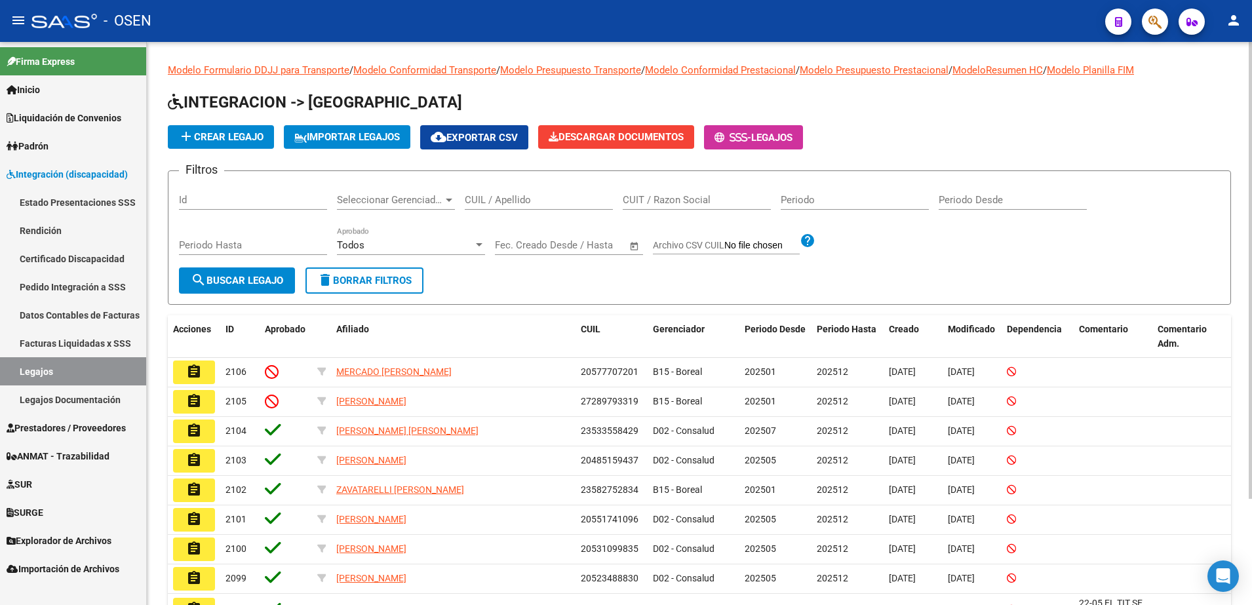
click at [515, 203] on input "CUIL / Apellido" at bounding box center [539, 200] width 148 height 12
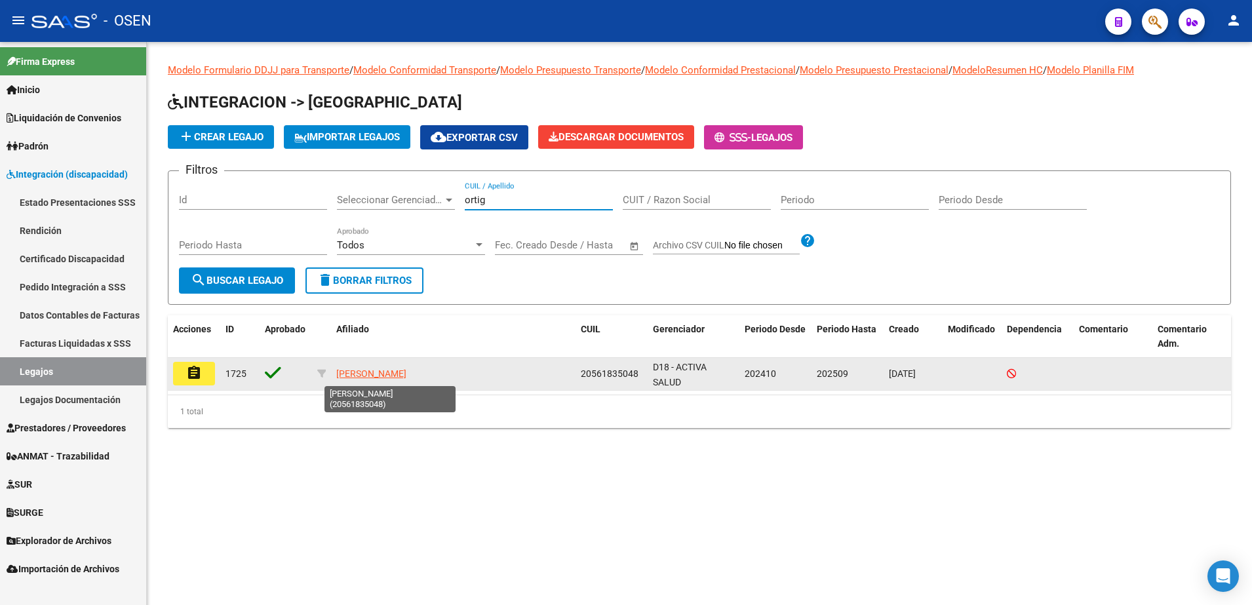
type input "ortig"
click at [406, 366] on app-link-go-to "[PERSON_NAME]" at bounding box center [371, 373] width 70 height 15
click at [406, 374] on span "[PERSON_NAME]" at bounding box center [371, 373] width 70 height 10
type textarea "20561835048"
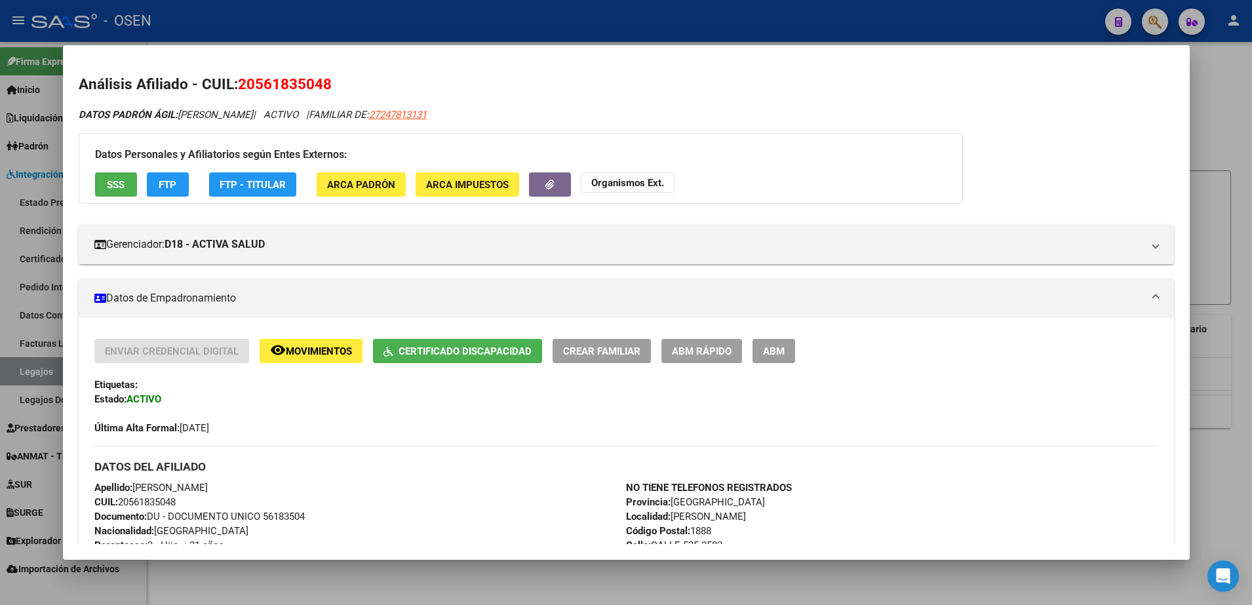
click at [118, 191] on button "SSS" at bounding box center [116, 184] width 42 height 24
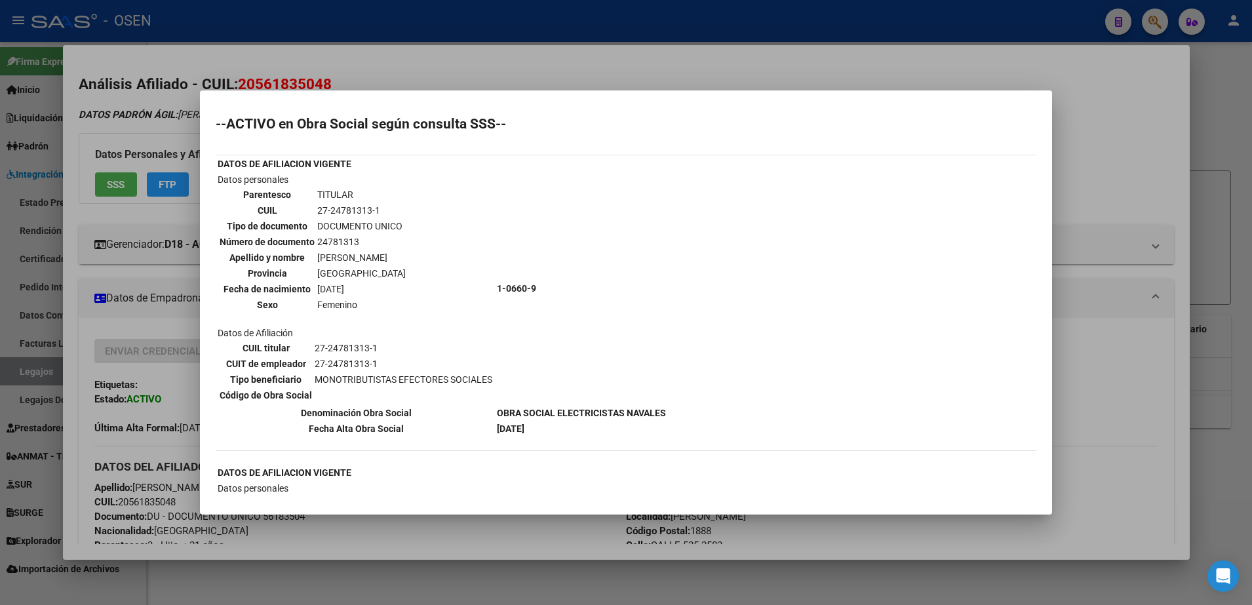
click at [1109, 141] on div at bounding box center [626, 302] width 1252 height 605
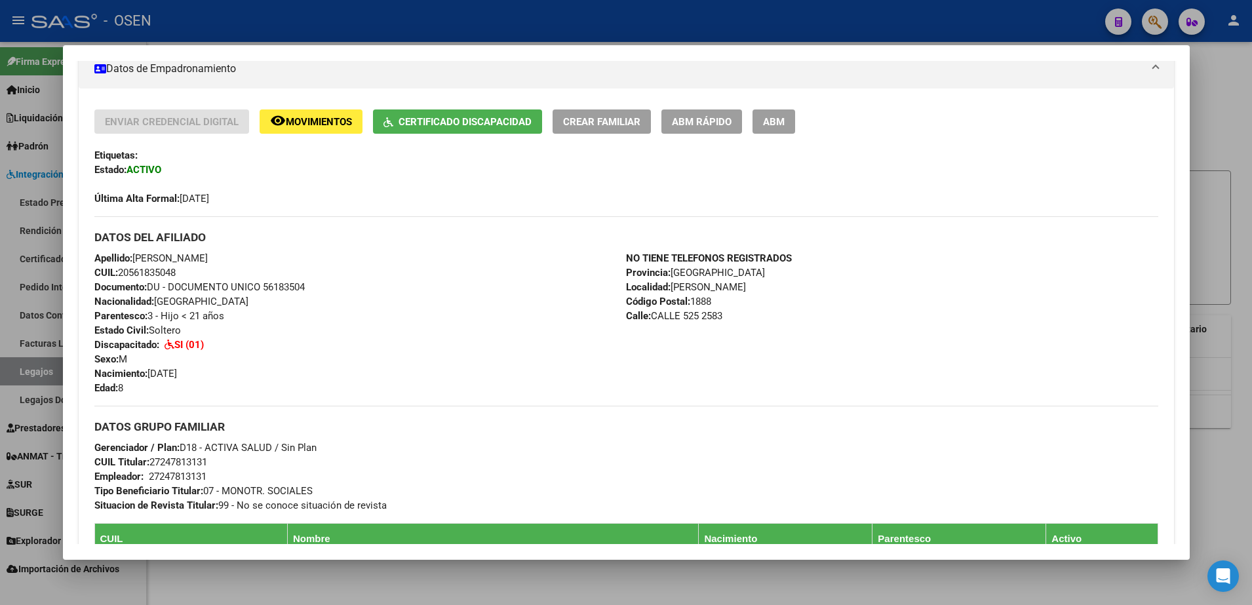
scroll to position [239, 0]
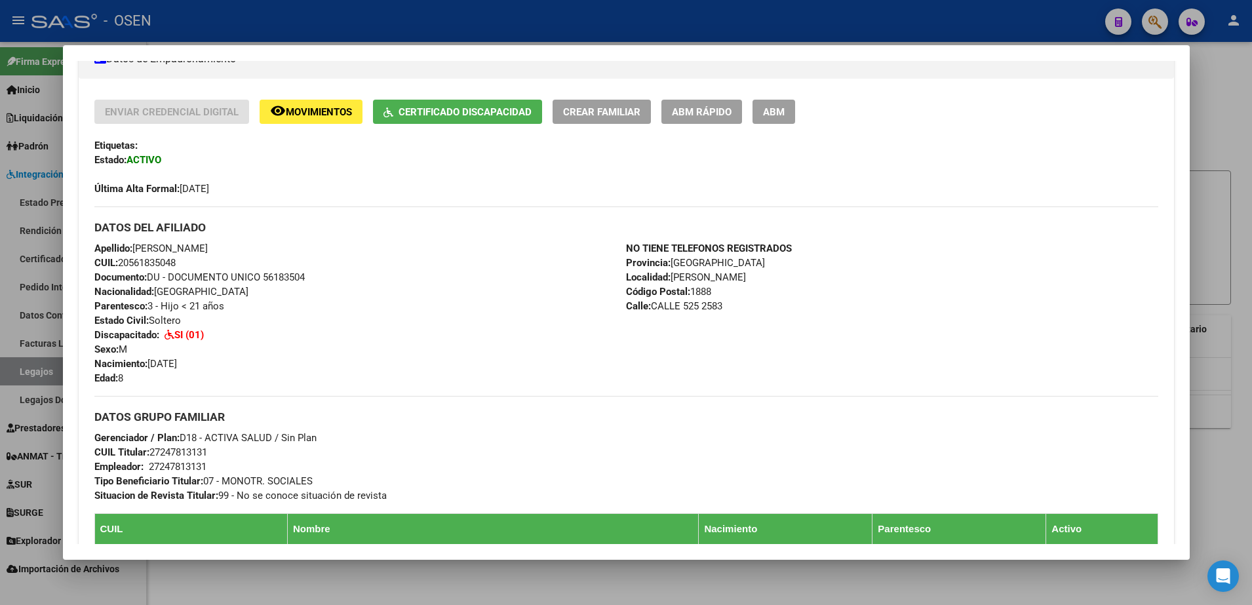
click at [594, 584] on div at bounding box center [626, 302] width 1252 height 605
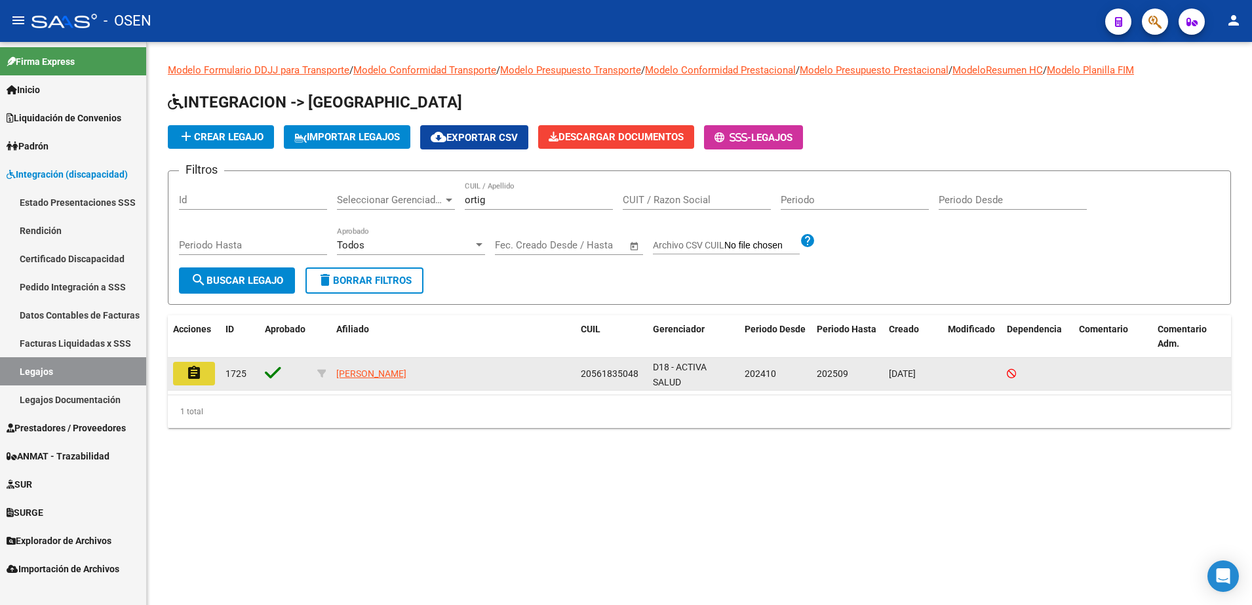
click at [201, 369] on mat-icon "assignment" at bounding box center [194, 373] width 16 height 16
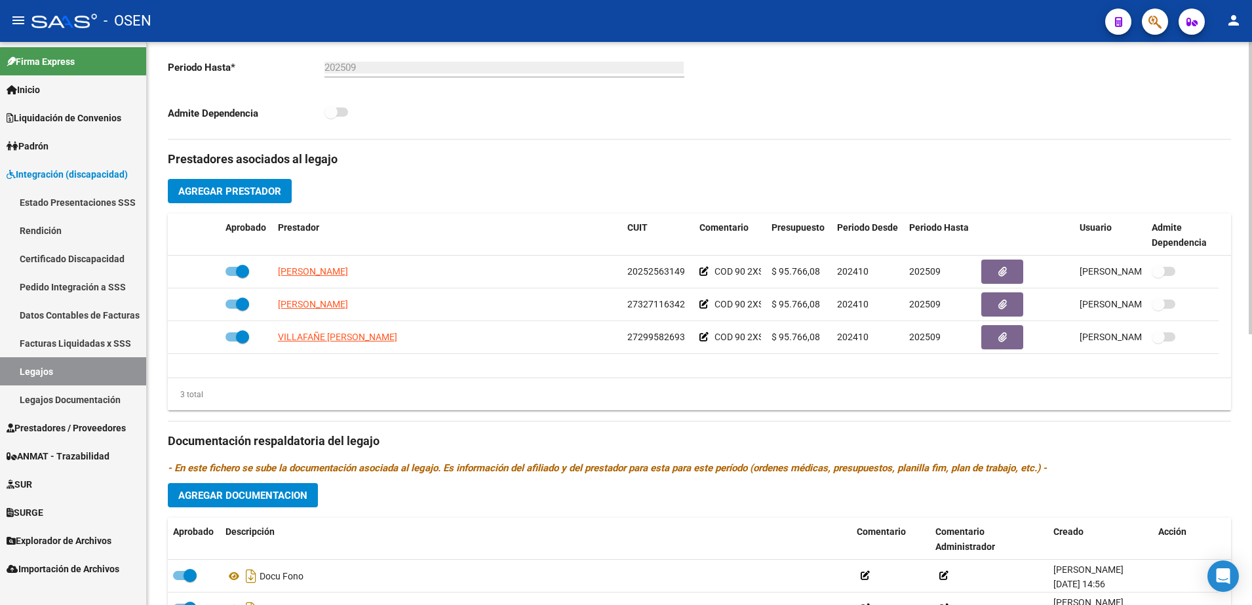
scroll to position [376, 0]
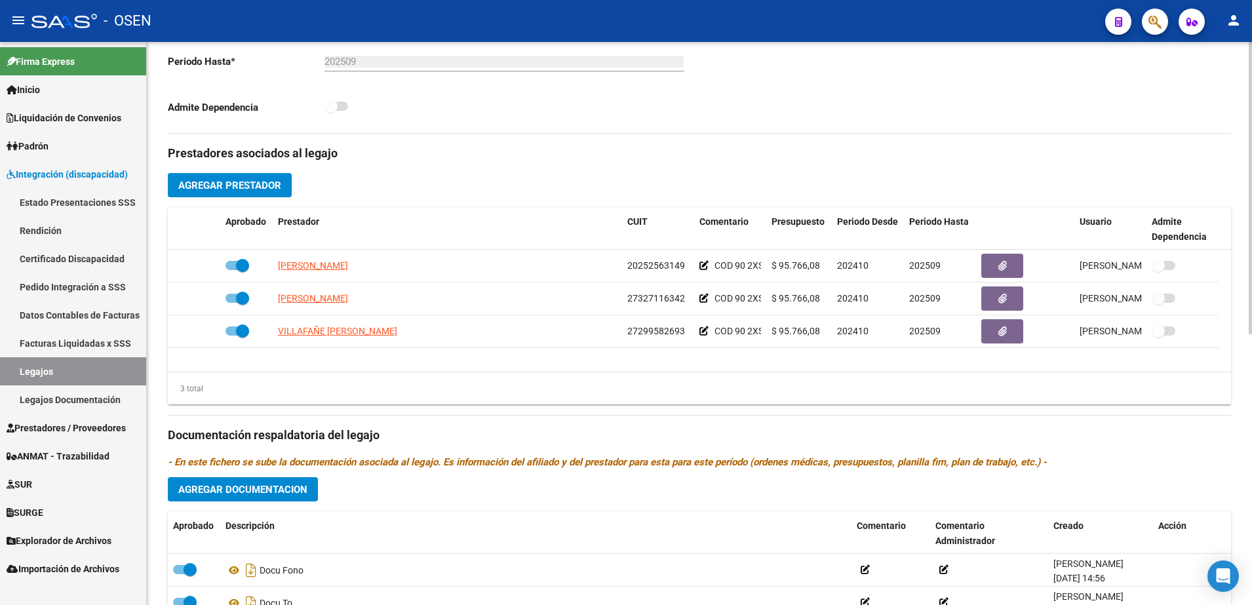
click at [1252, 372] on html "menu - OSEN person Firma Express Inicio Instructivos Contacto OS Liquidación de…" at bounding box center [626, 302] width 1252 height 605
